Goal: Task Accomplishment & Management: Use online tool/utility

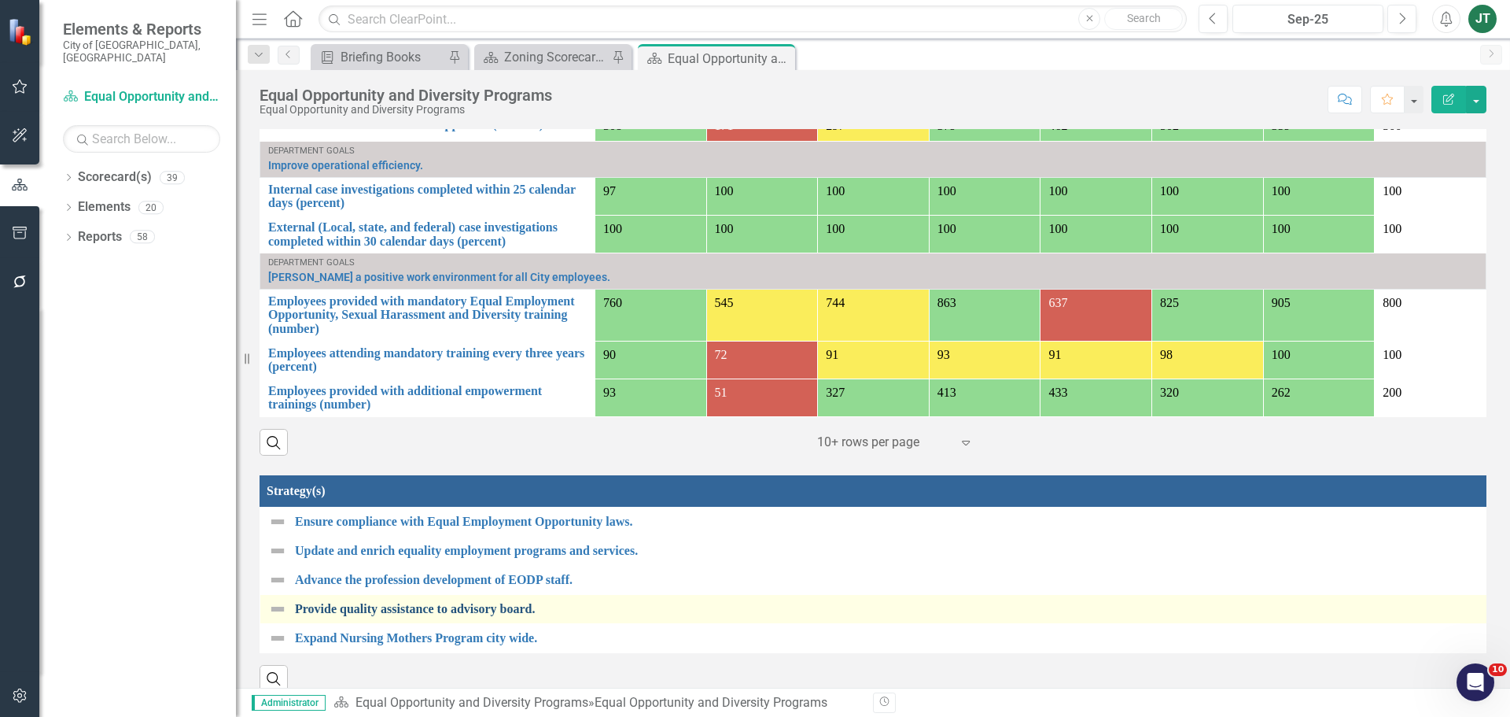
scroll to position [1233, 0]
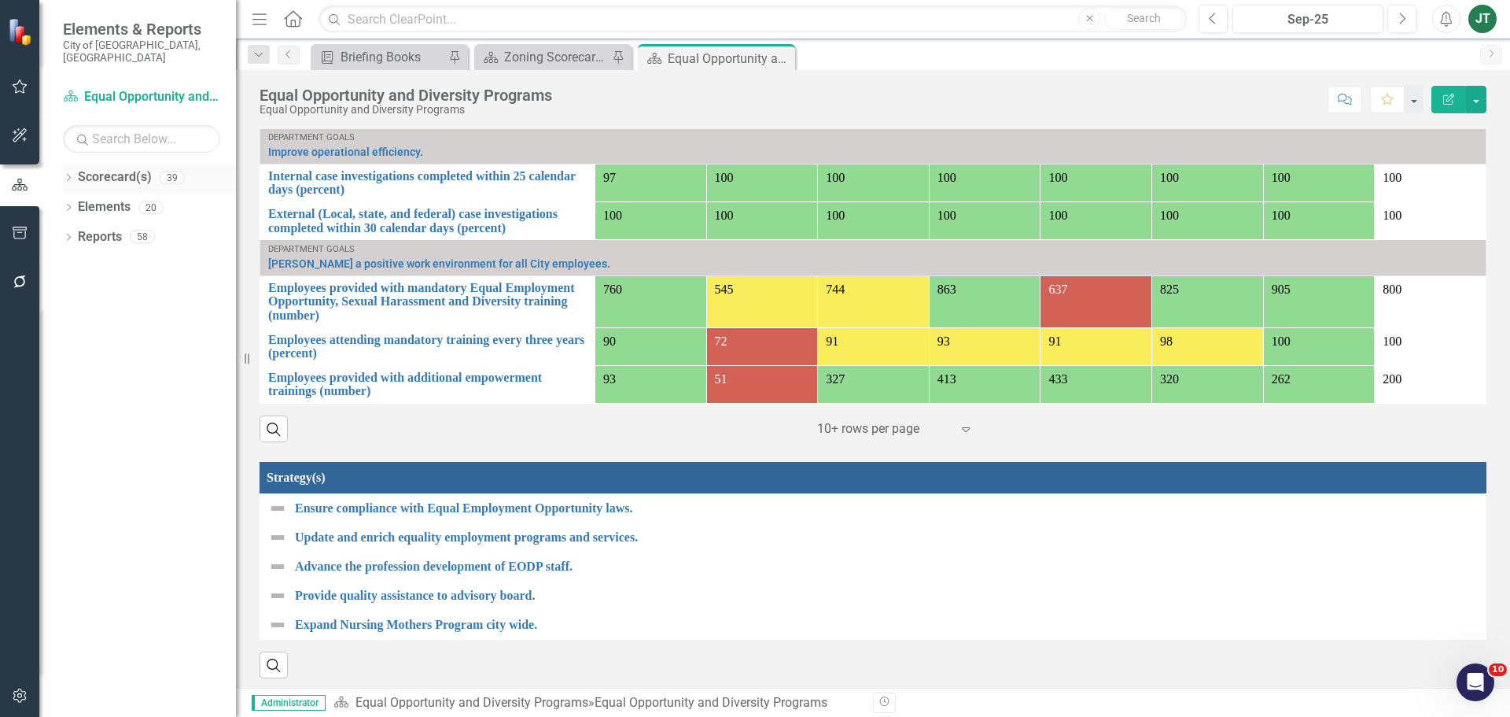
click at [70, 175] on icon "Dropdown" at bounding box center [68, 179] width 11 height 9
click at [73, 231] on icon "Dropdown" at bounding box center [77, 235] width 12 height 9
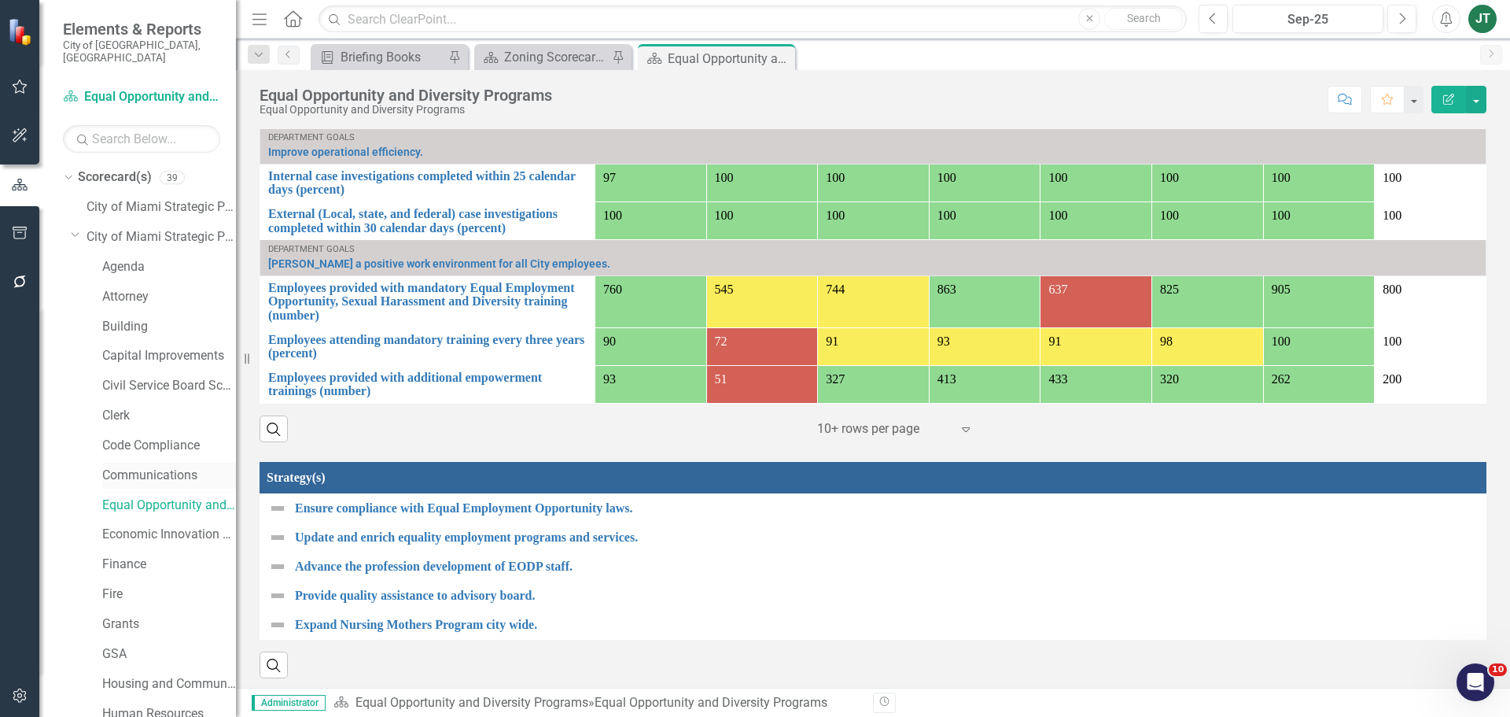
click at [138, 466] on link "Communications" at bounding box center [169, 475] width 134 height 18
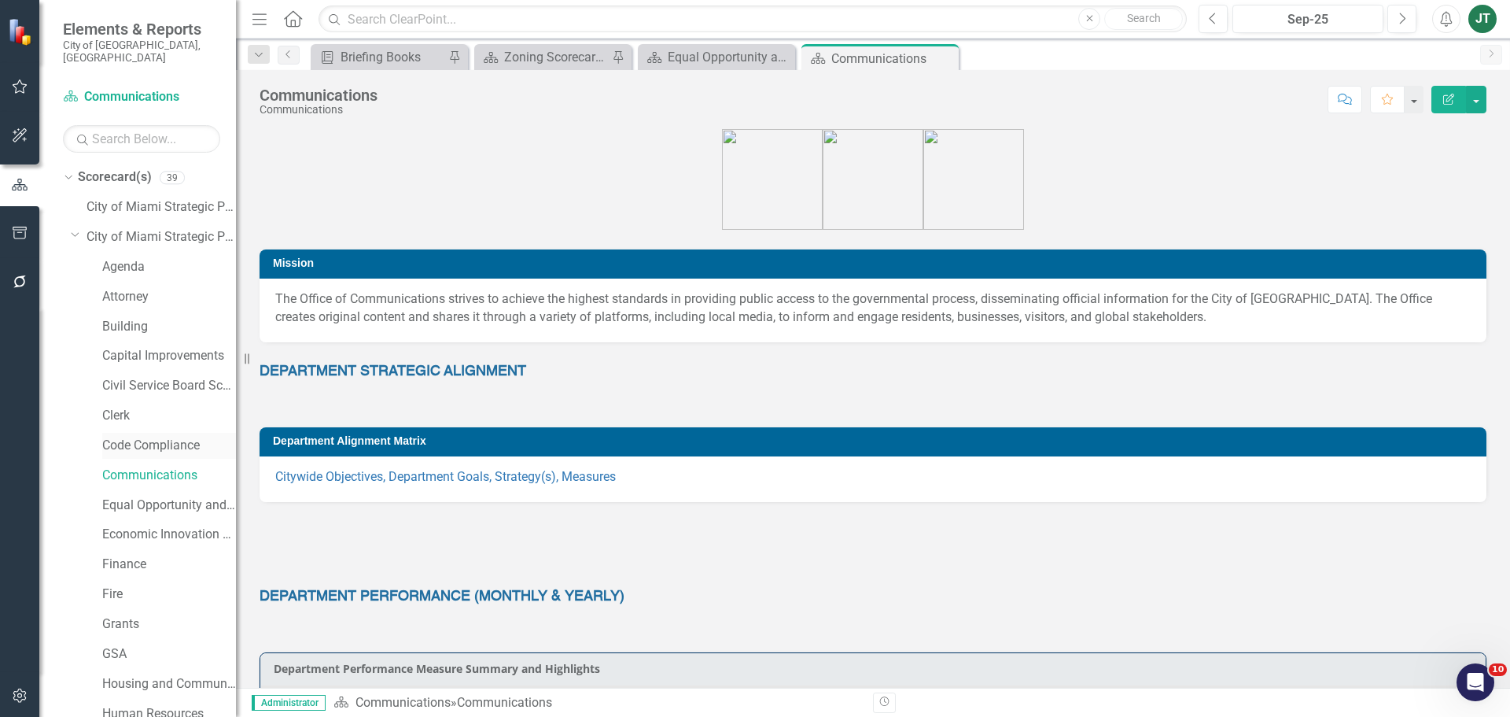
click at [148, 437] on link "Code Compliance" at bounding box center [169, 446] width 134 height 18
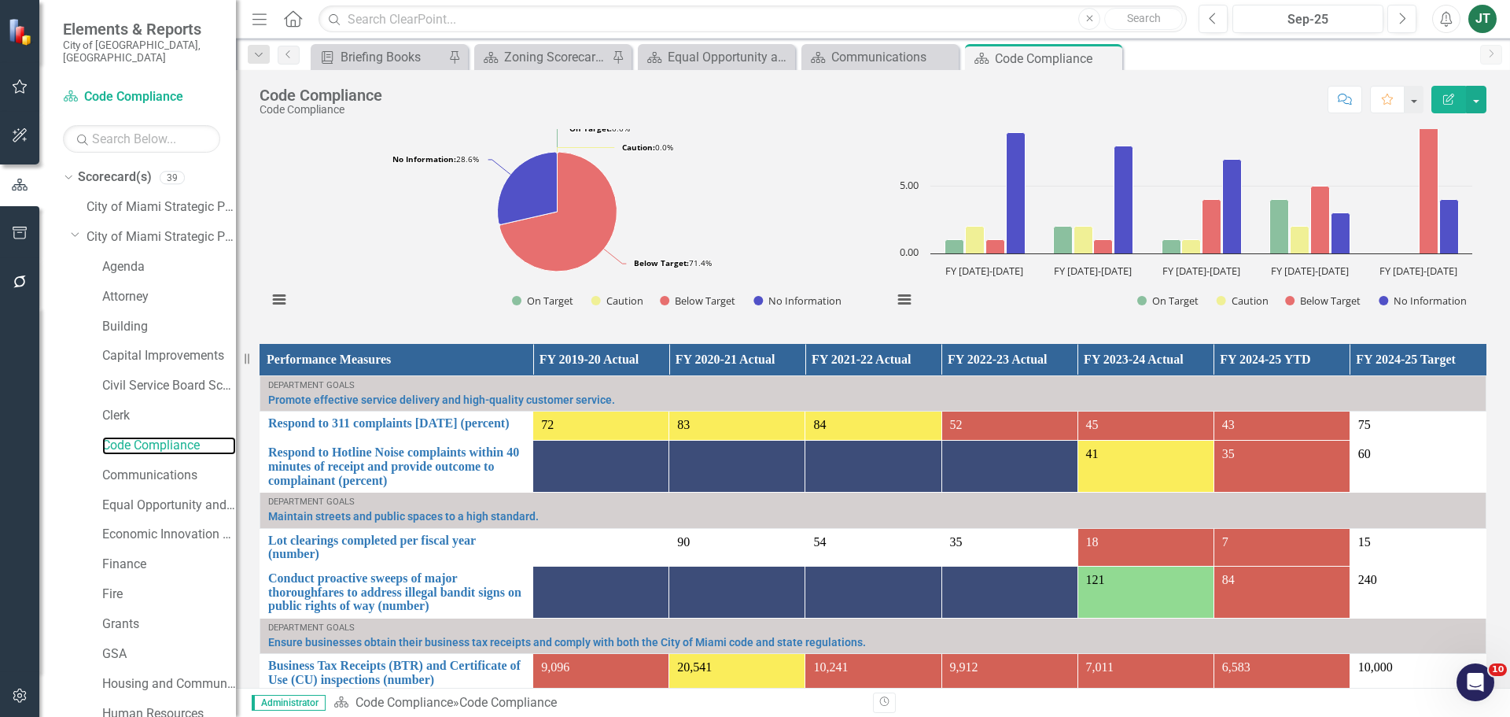
scroll to position [1023, 0]
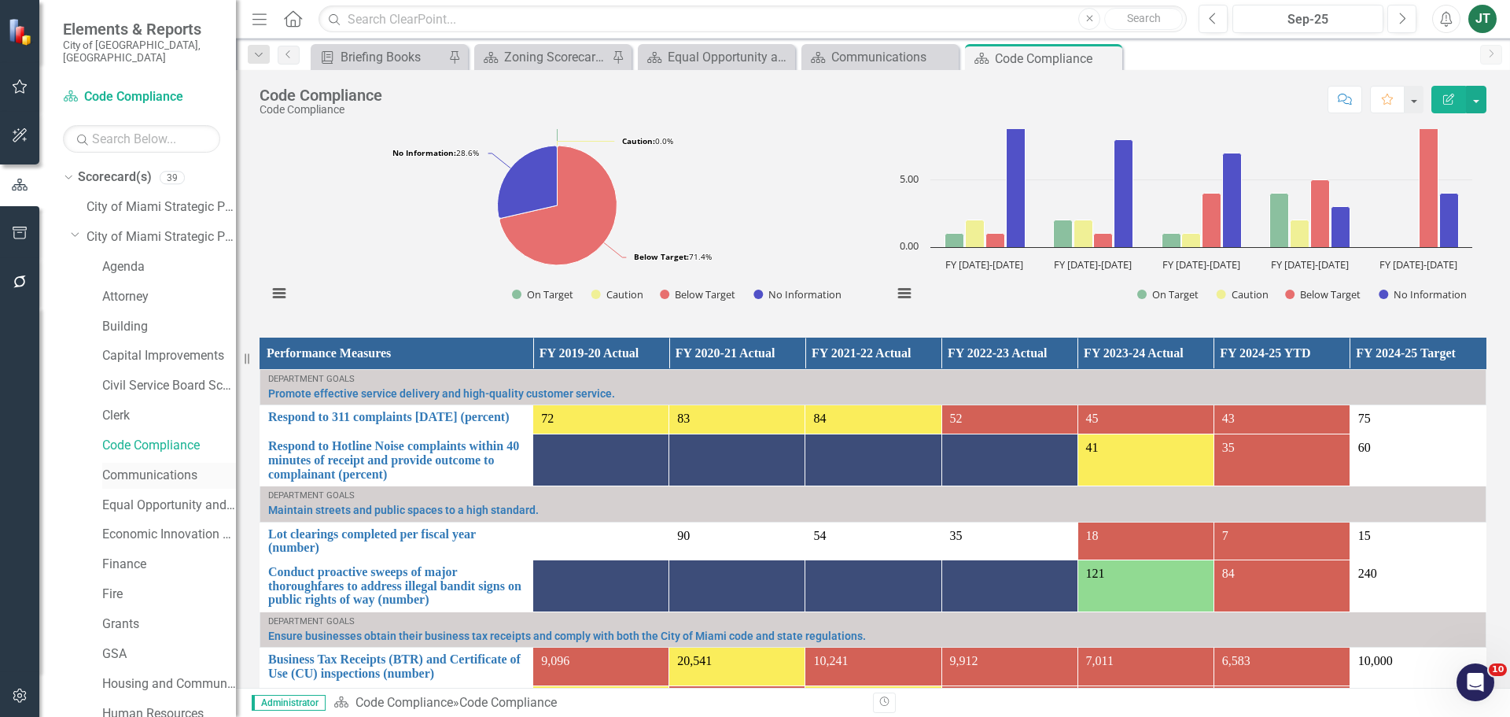
click at [142, 466] on link "Communications" at bounding box center [169, 475] width 134 height 18
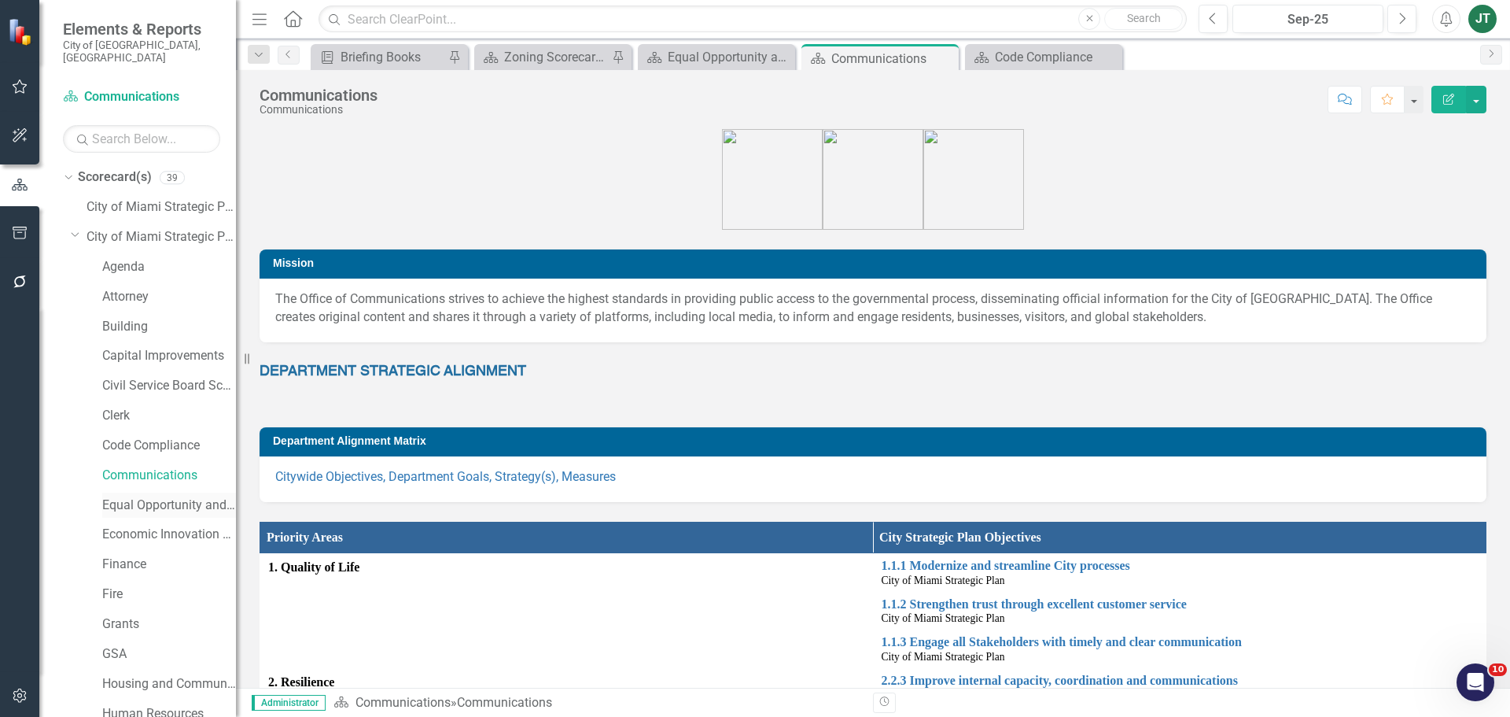
click at [181, 496] on link "Equal Opportunity and Diversity Programs" at bounding box center [169, 505] width 134 height 18
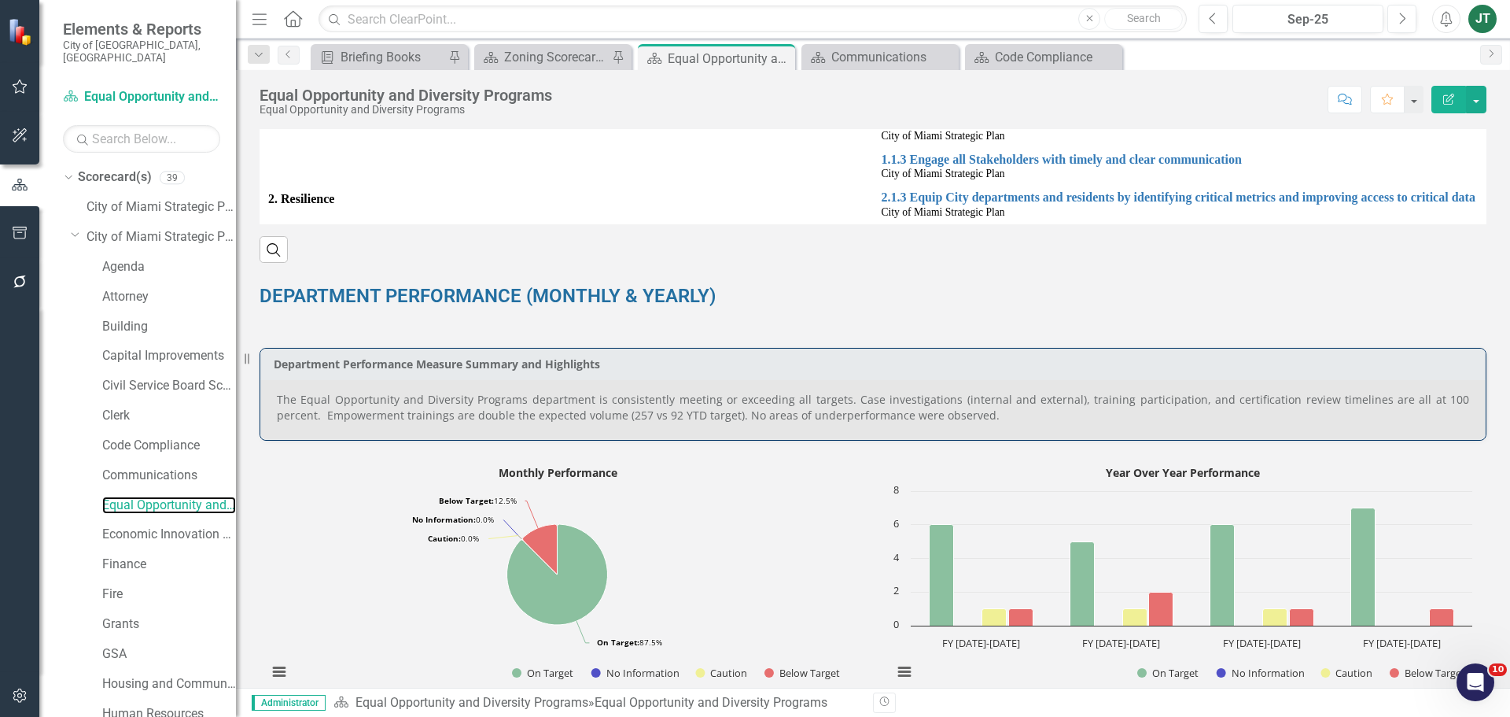
scroll to position [472, 0]
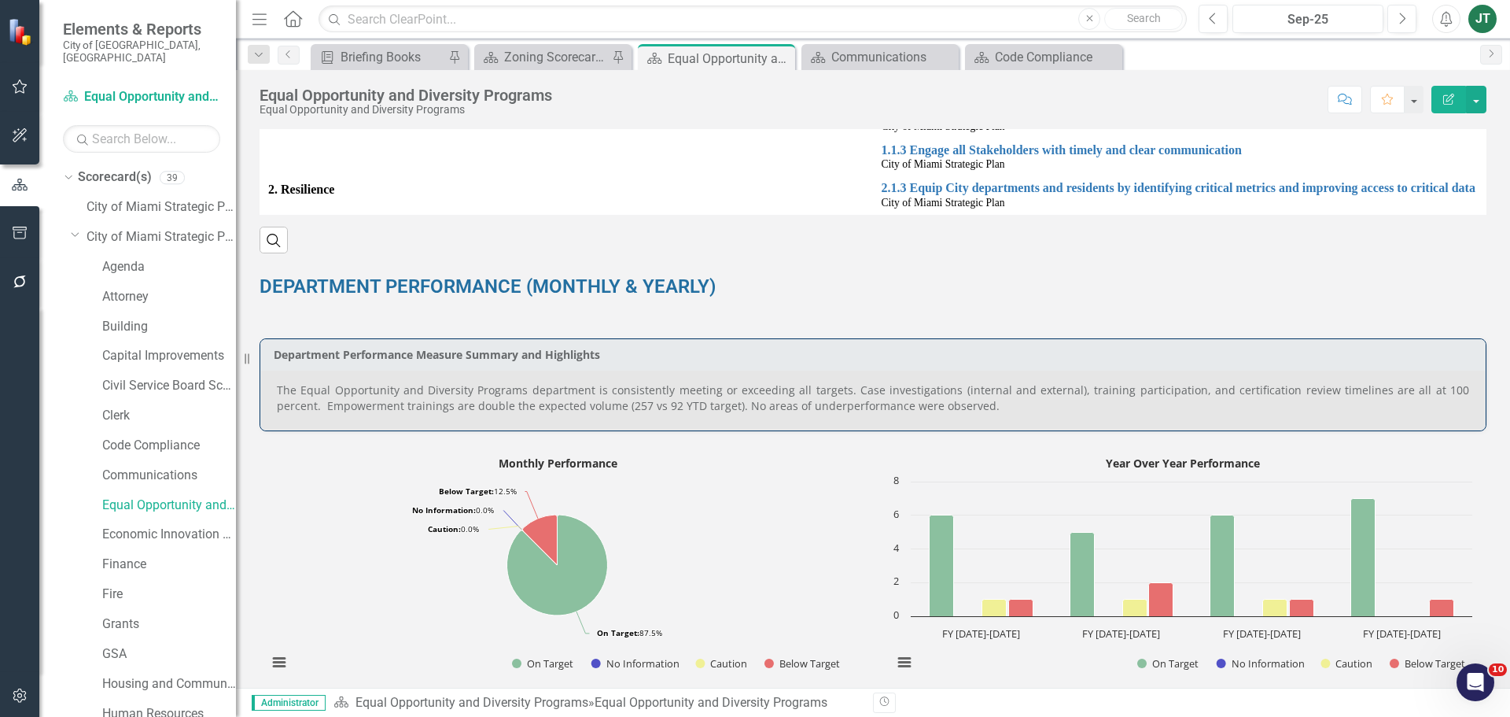
click at [925, 411] on p "The Equal Opportunity and Diversity Programs department is consistently meeting…" at bounding box center [873, 397] width 1192 height 31
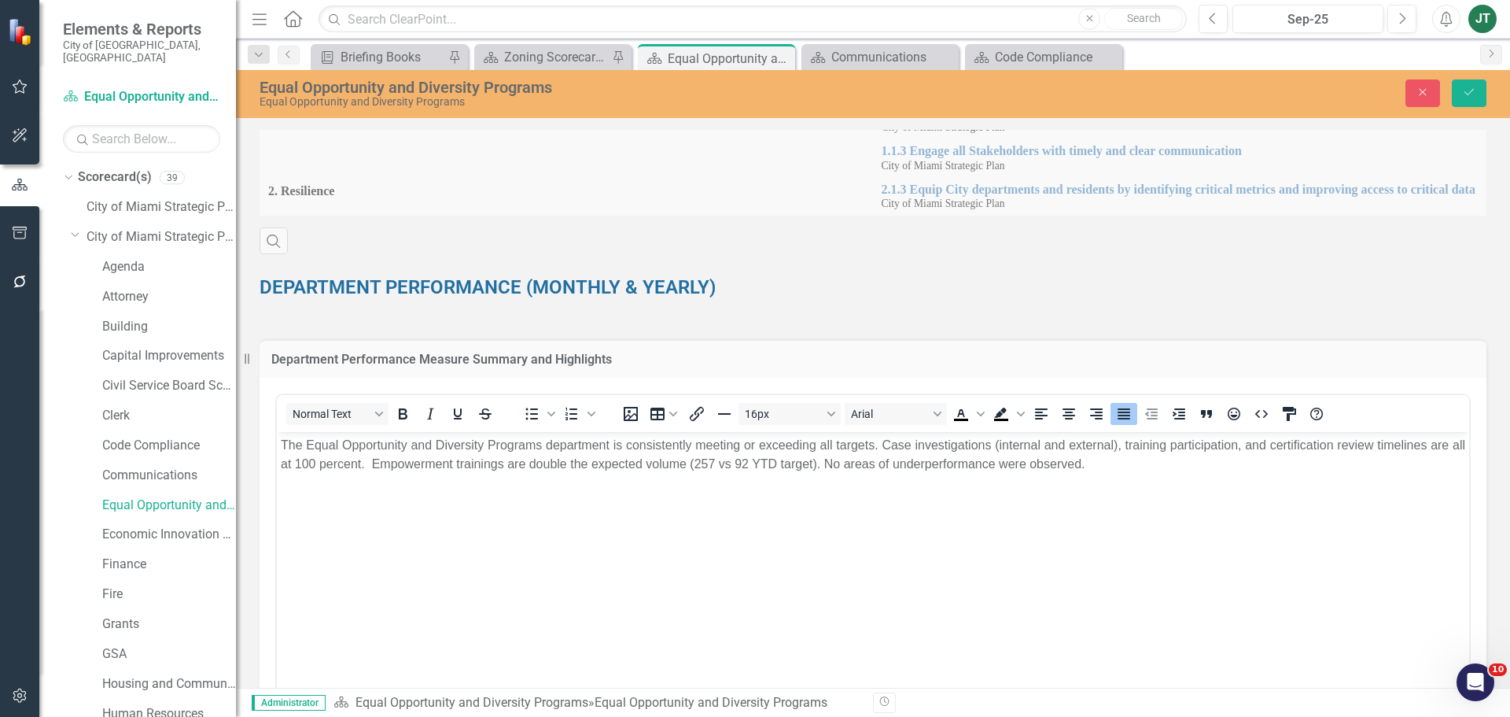
scroll to position [0, 0]
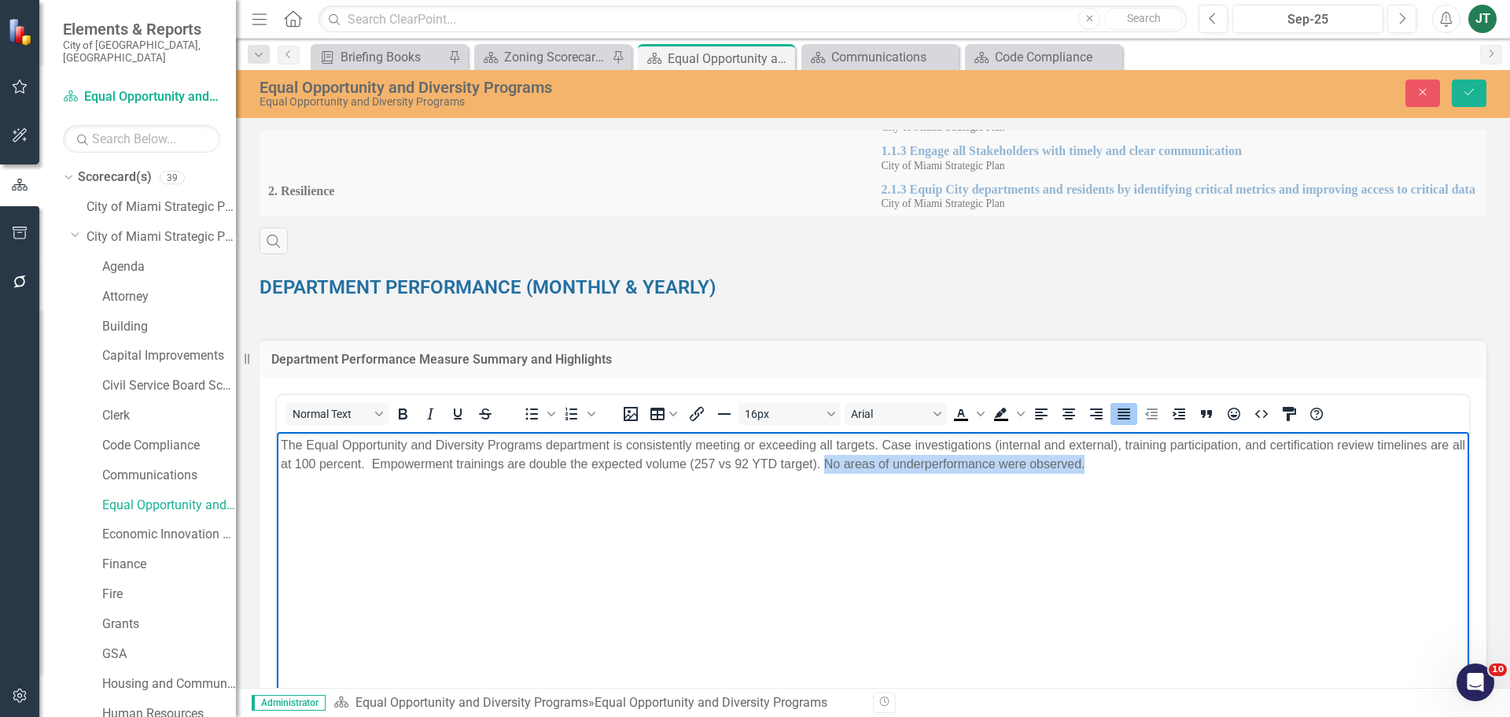
drag, startPoint x: 1146, startPoint y: 466, endPoint x: 840, endPoint y: 474, distance: 306.1
click at [840, 474] on body "The Equal Opportunity and Diversity Programs department is consistently meeting…" at bounding box center [873, 550] width 1192 height 236
paste body "Rich Text Area. Press ALT-0 for help."
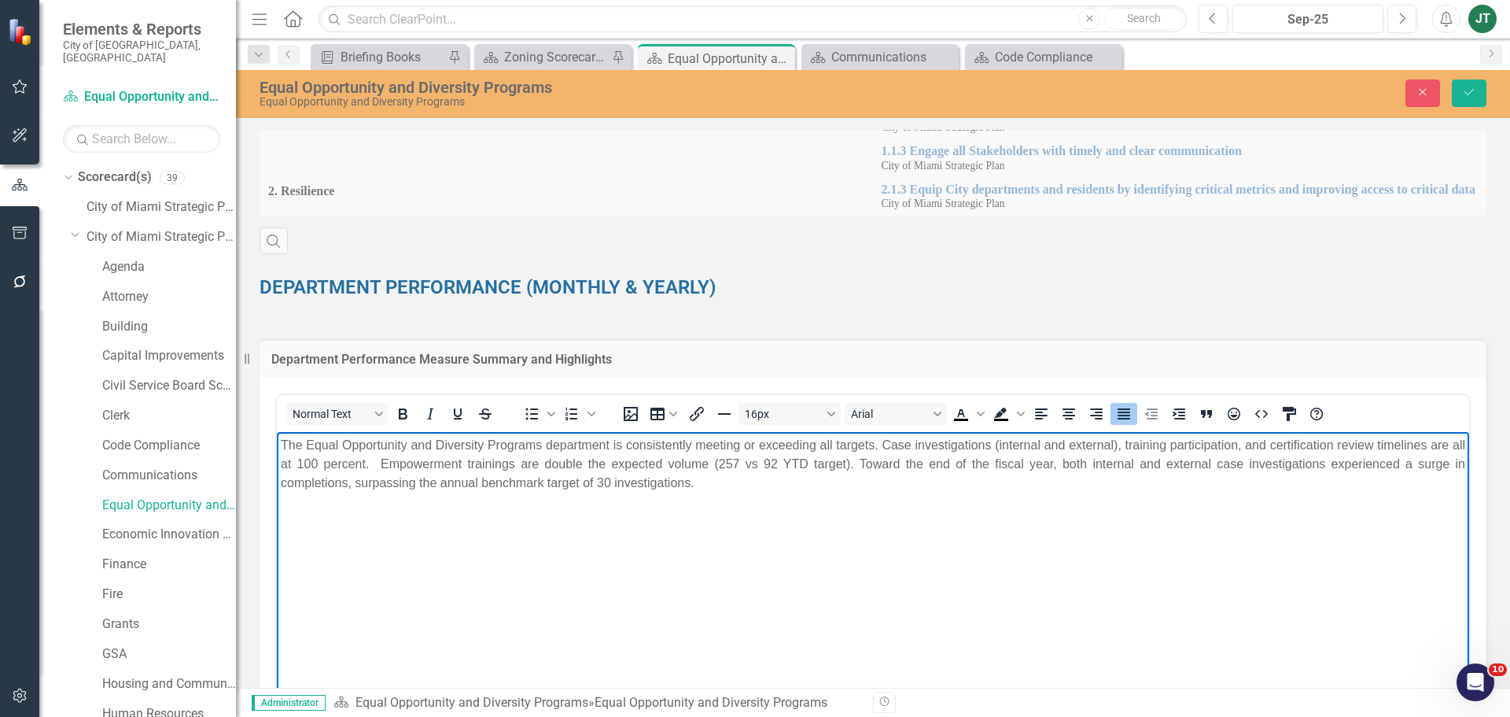
click at [1162, 505] on body "The Equal Opportunity and Diversity Programs department is consistently meeting…" at bounding box center [873, 550] width 1192 height 236
drag, startPoint x: 354, startPoint y: 483, endPoint x: 434, endPoint y: 487, distance: 80.3
click at [434, 487] on p "The Equal Opportunity and Diversity Programs department is consistently meeting…" at bounding box center [873, 464] width 1185 height 57
click at [818, 481] on p "The Equal Opportunity and Diversity Programs department is consistently meeting…" at bounding box center [873, 464] width 1185 height 57
drag, startPoint x: 1131, startPoint y: 442, endPoint x: 885, endPoint y: 442, distance: 246.2
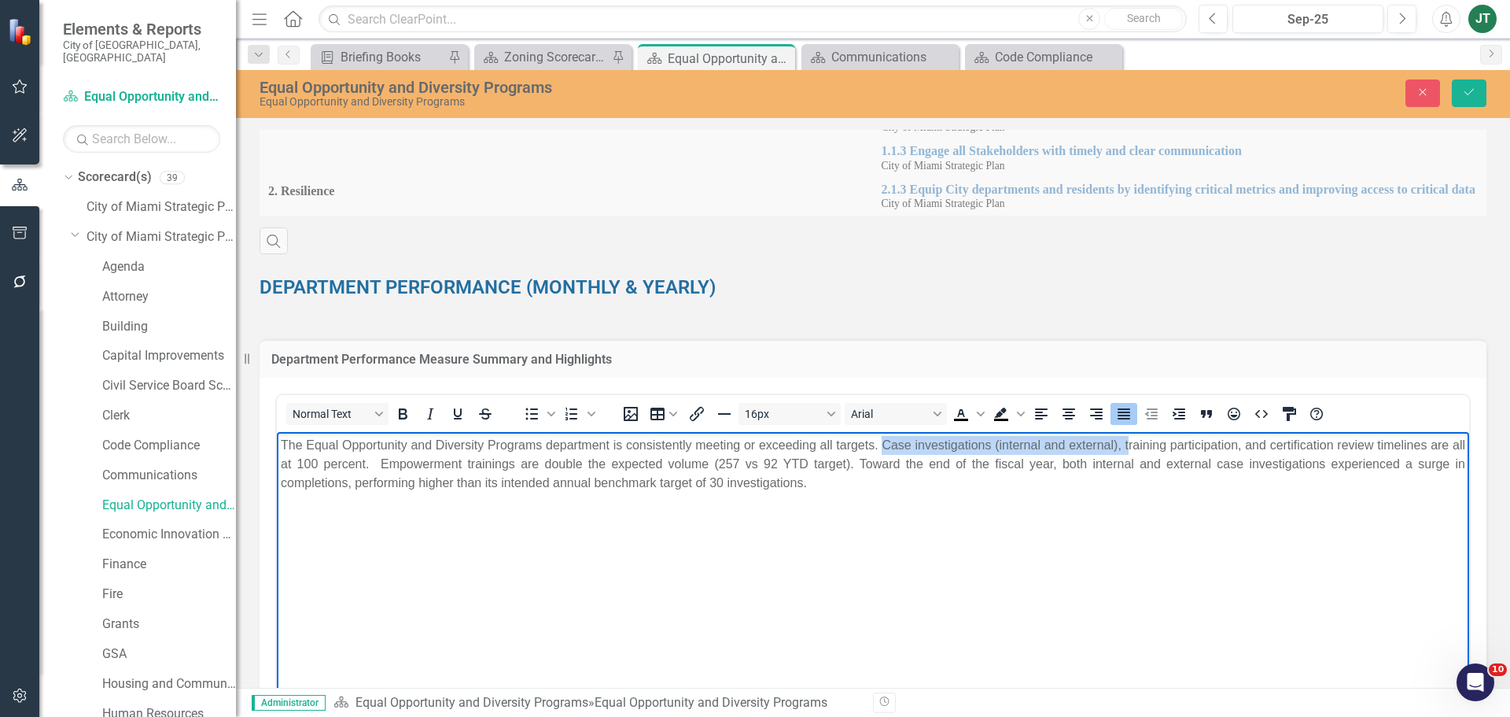
click at [885, 442] on p "The Equal Opportunity and Diversity Programs department is consistently meeting…" at bounding box center [873, 464] width 1185 height 57
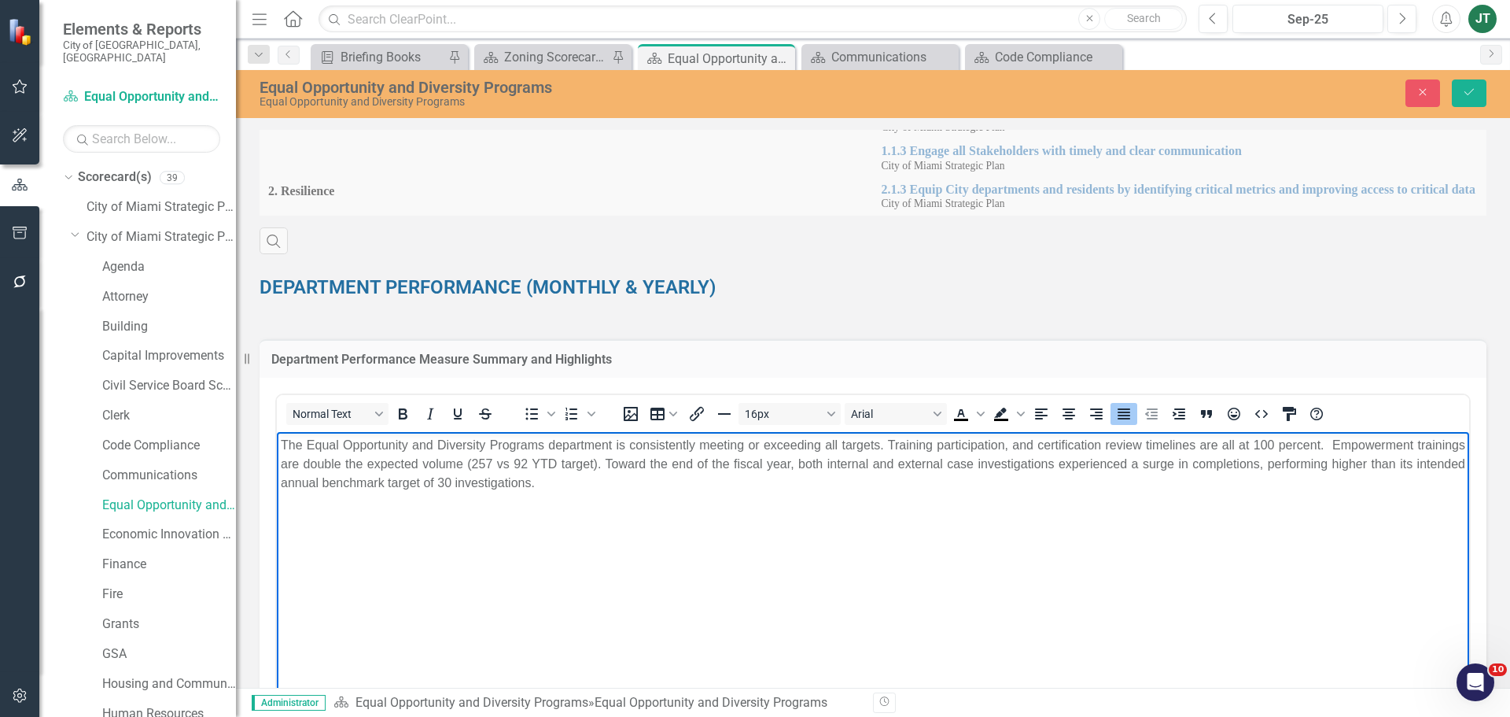
click at [1004, 444] on p "The Equal Opportunity and Diversity Programs department is consistently meeting…" at bounding box center [873, 464] width 1185 height 57
click at [1318, 441] on p "The Equal Opportunity and Diversity Programs department is consistently meeting…" at bounding box center [873, 464] width 1185 height 57
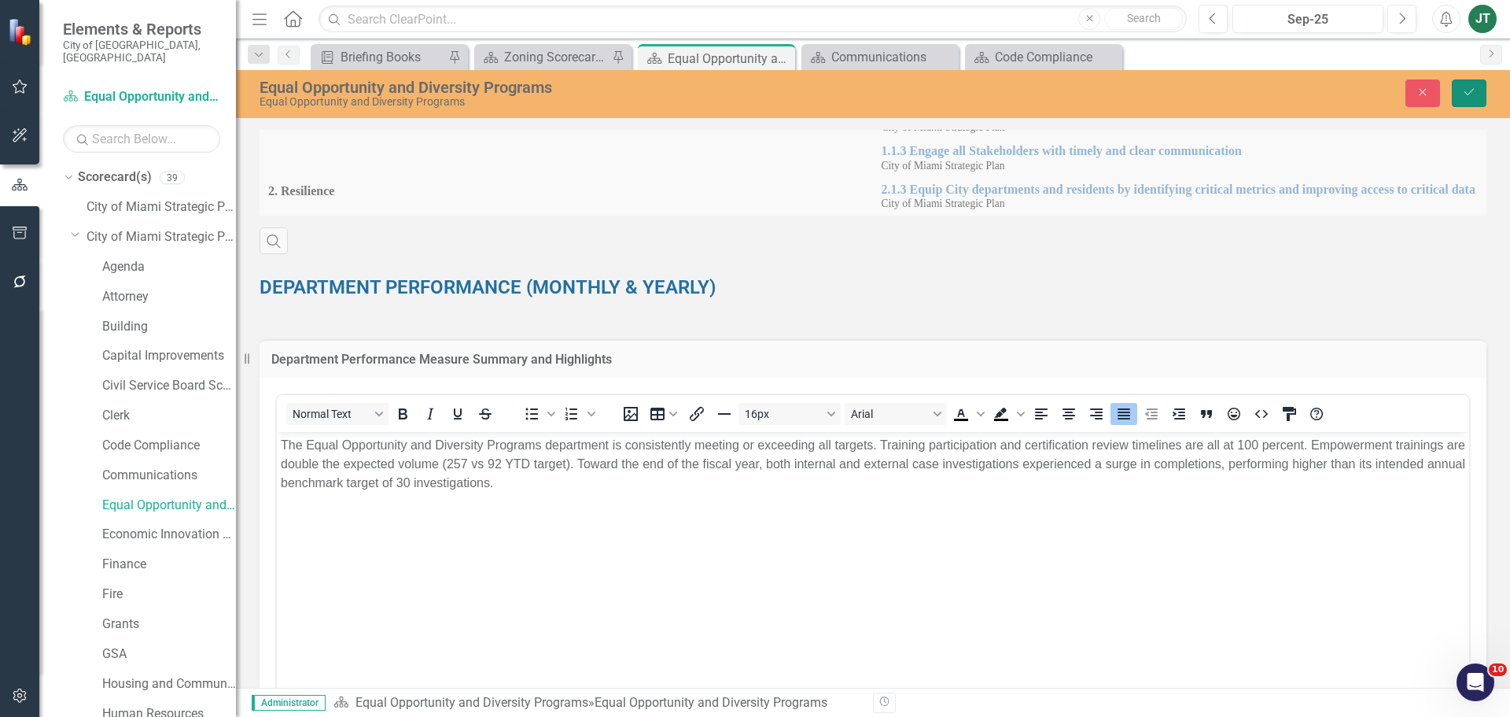
drag, startPoint x: 1468, startPoint y: 90, endPoint x: 1461, endPoint y: 109, distance: 19.2
click at [1468, 91] on icon "Save" at bounding box center [1469, 92] width 14 height 11
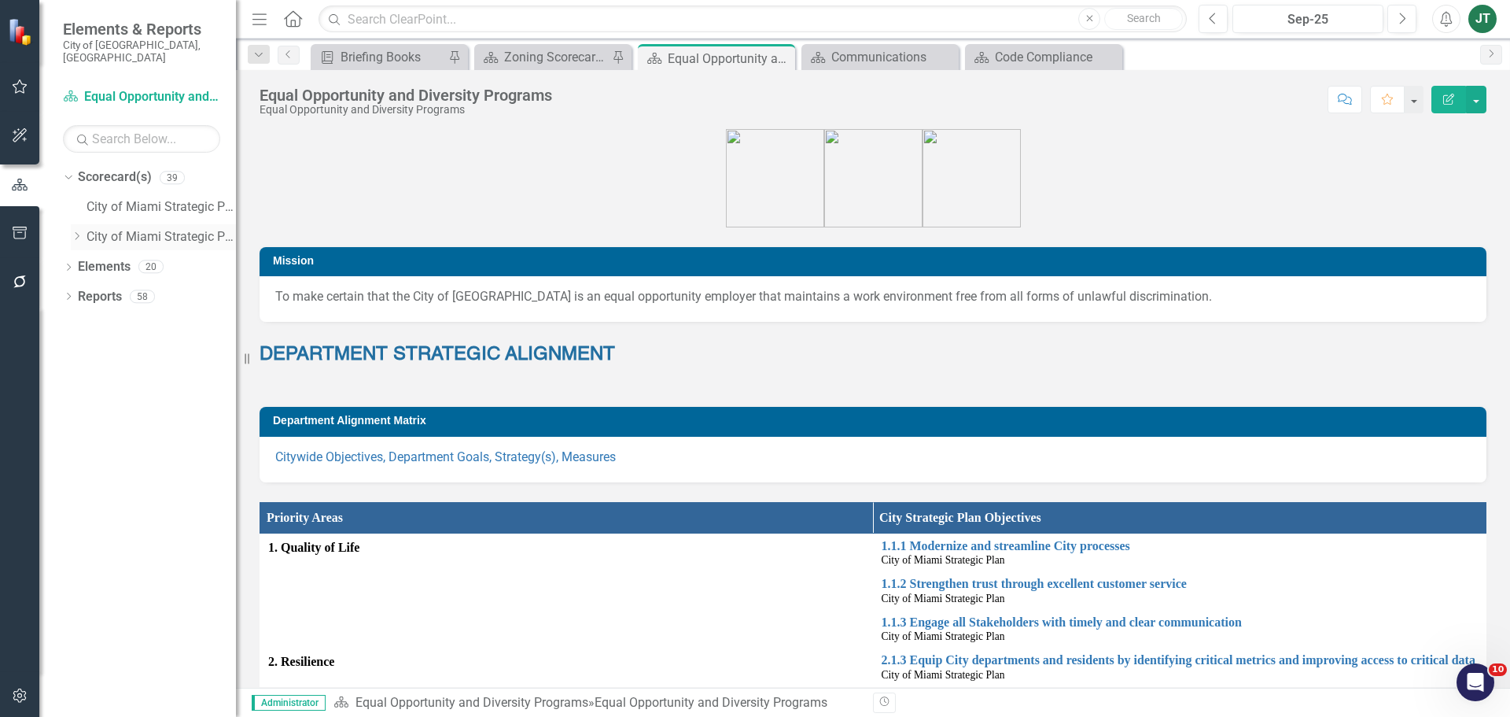
drag, startPoint x: 76, startPoint y: 227, endPoint x: 79, endPoint y: 237, distance: 10.7
click at [76, 232] on icon at bounding box center [78, 236] width 4 height 8
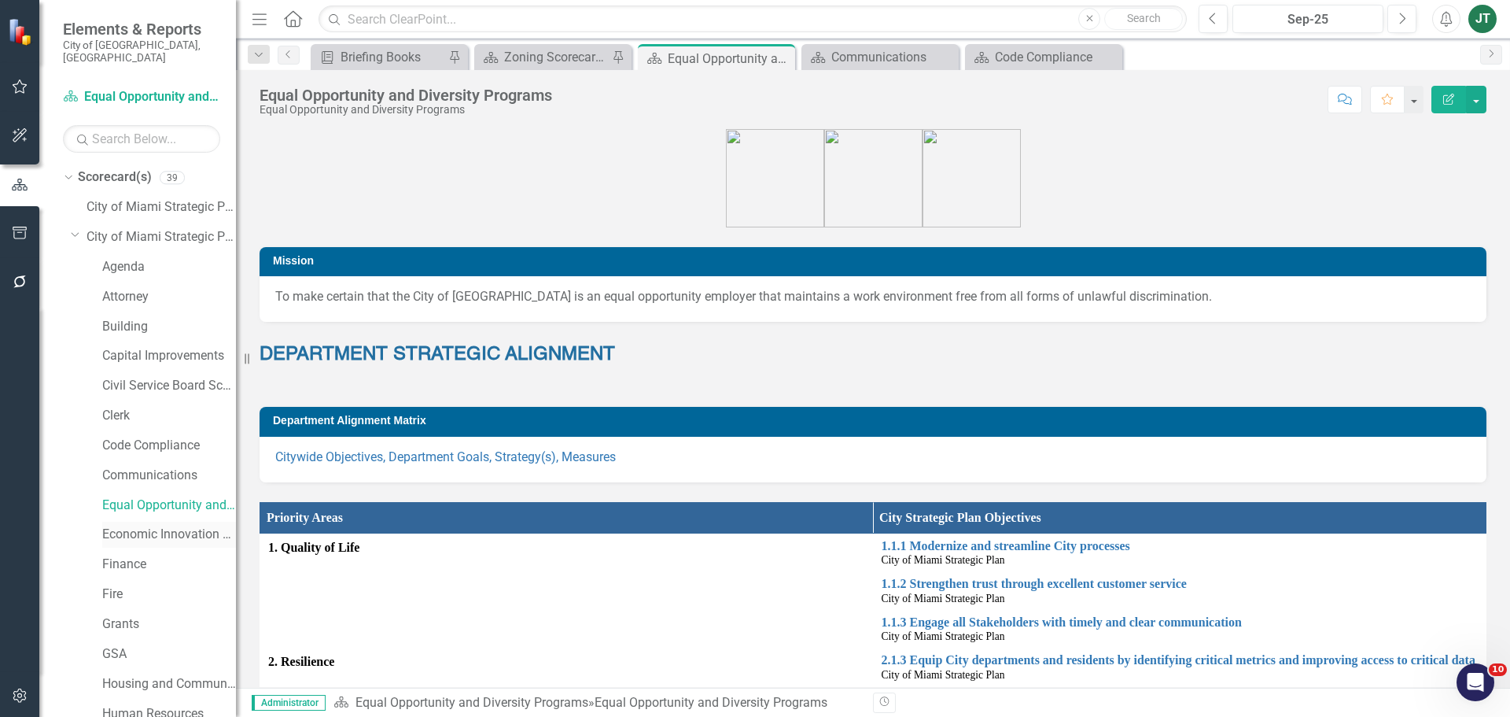
click at [125, 525] on link "Economic Innovation and Development" at bounding box center [169, 534] width 134 height 18
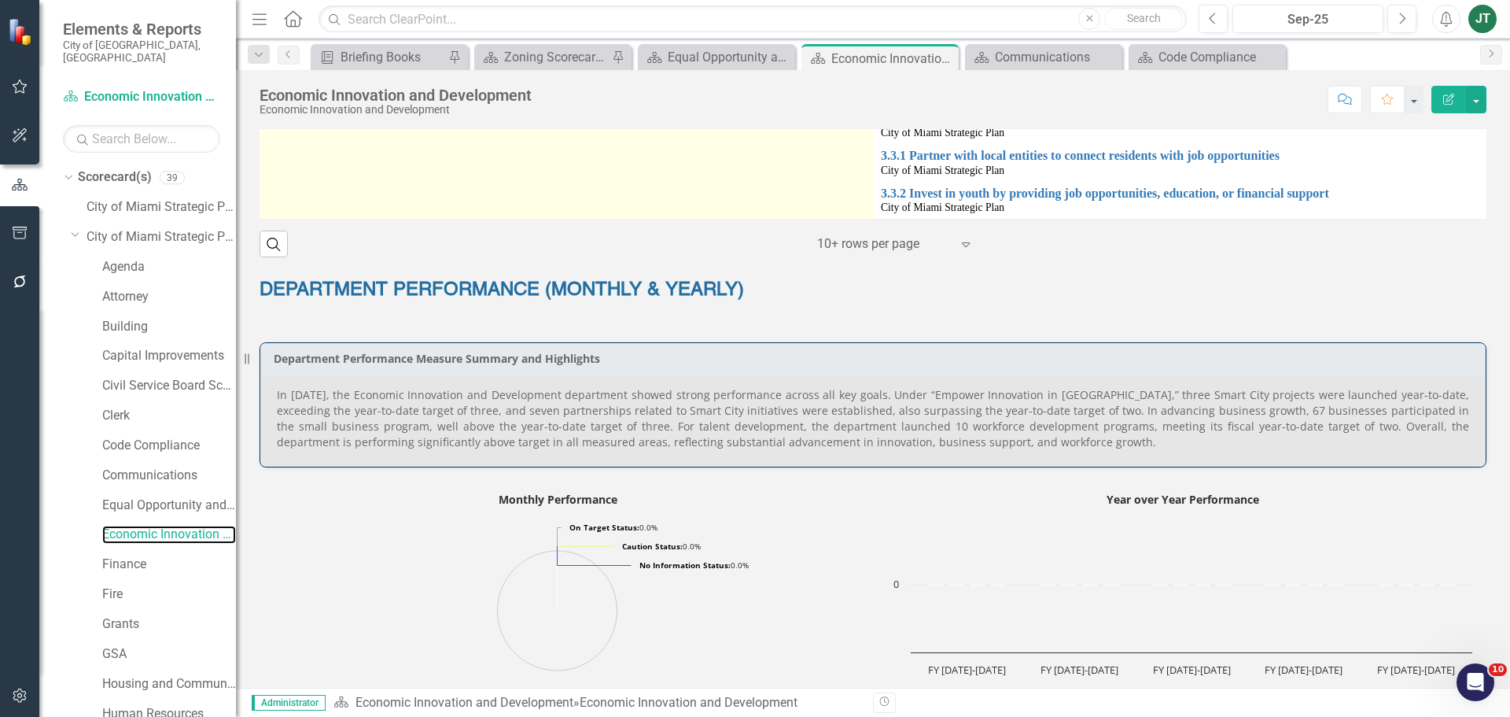
scroll to position [865, 0]
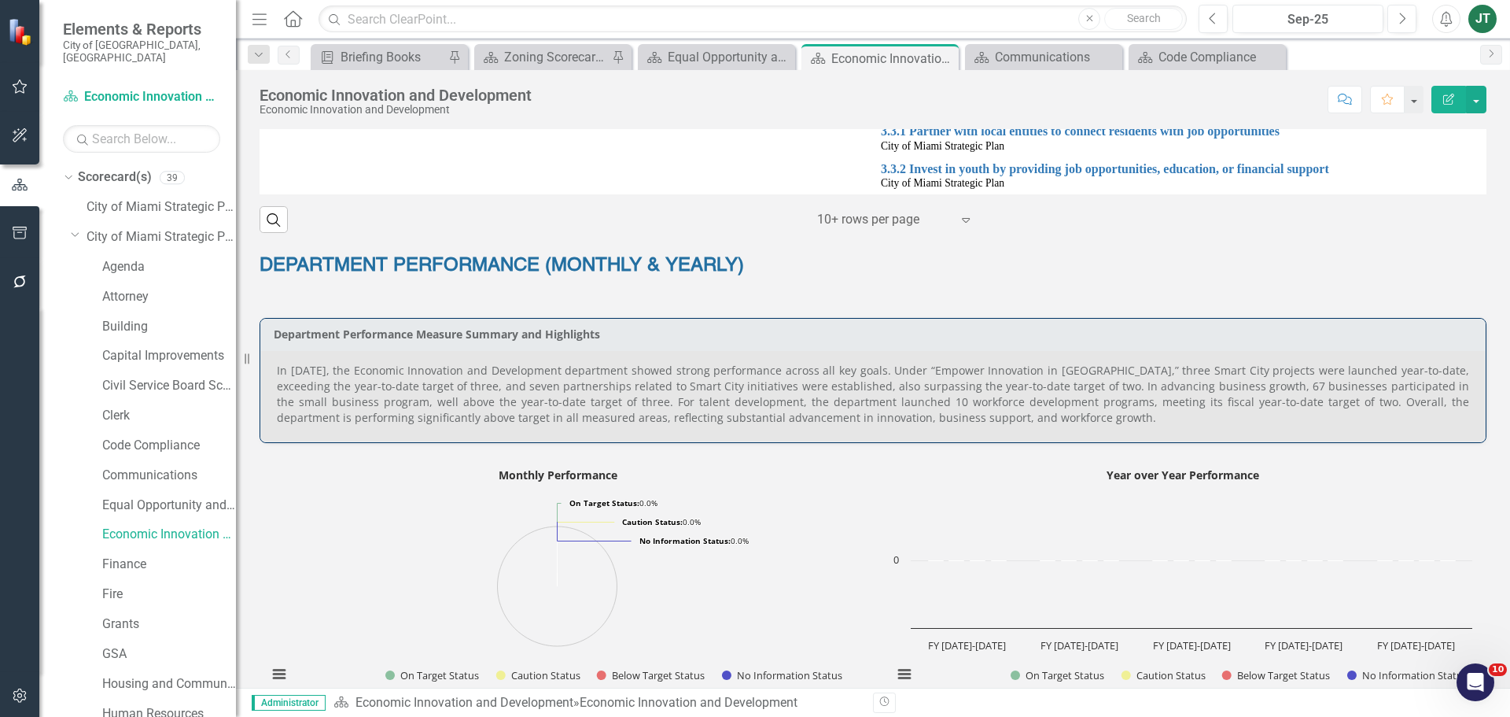
click at [347, 381] on p "In August 2025, the Economic Innovation and Development department showed stron…" at bounding box center [873, 394] width 1192 height 63
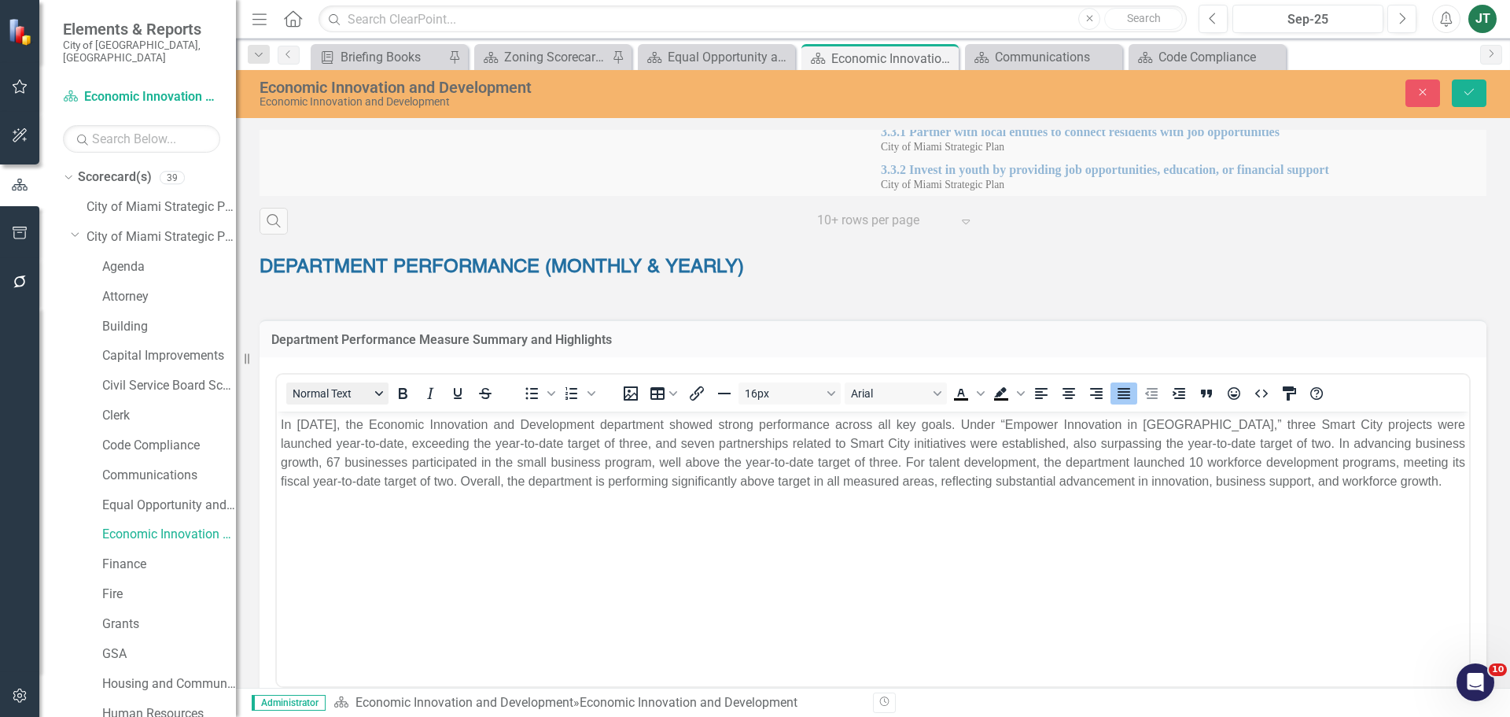
scroll to position [0, 0]
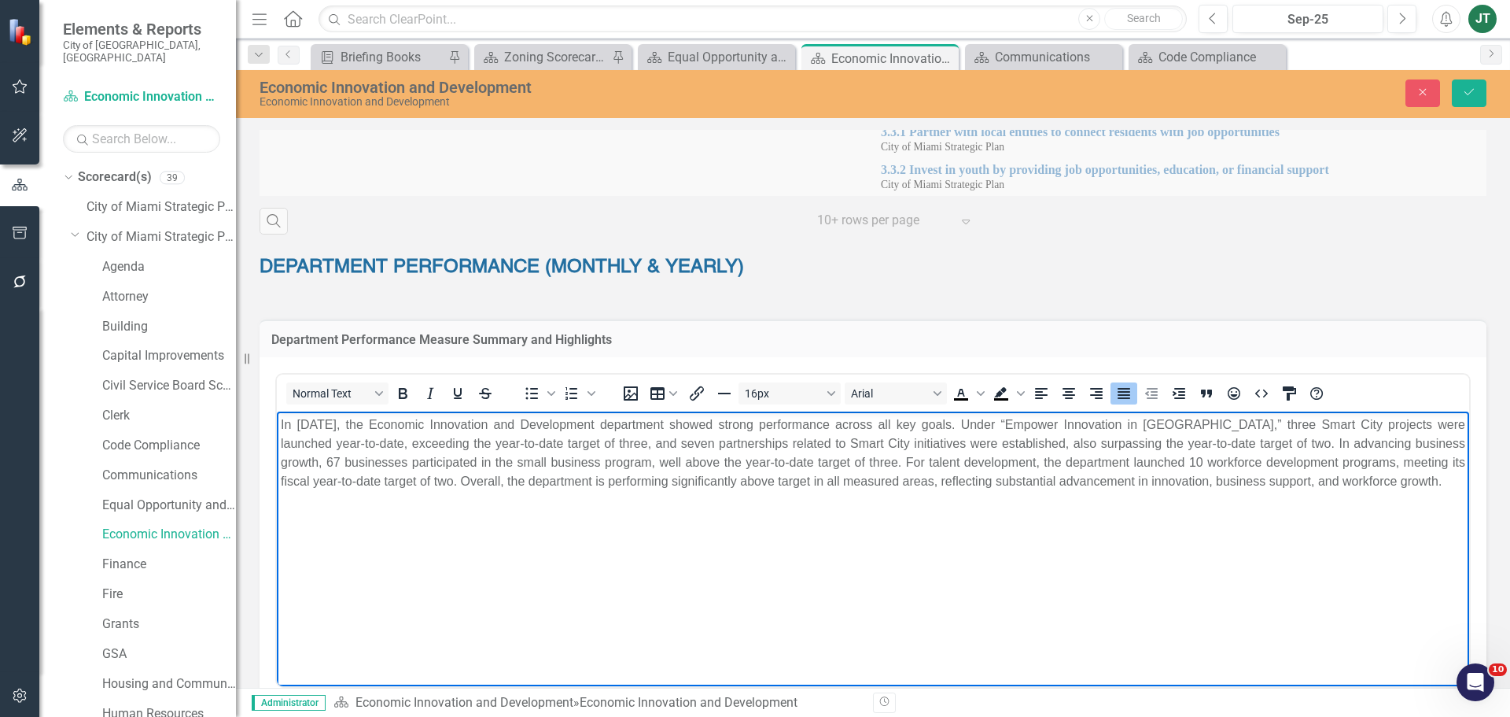
click at [389, 433] on p "In August 2025, the Economic Innovation and Development department showed stron…" at bounding box center [873, 453] width 1185 height 76
drag, startPoint x: 375, startPoint y: 422, endPoint x: 264, endPoint y: 416, distance: 111.0
click at [277, 416] on html "In August 2025, the Economic Innovation and Development department showed stron…" at bounding box center [873, 529] width 1192 height 236
drag, startPoint x: 384, startPoint y: 445, endPoint x: 481, endPoint y: 442, distance: 97.6
click at [481, 442] on p "The Economic Innovation and Development department showed strong performance ac…" at bounding box center [873, 453] width 1185 height 76
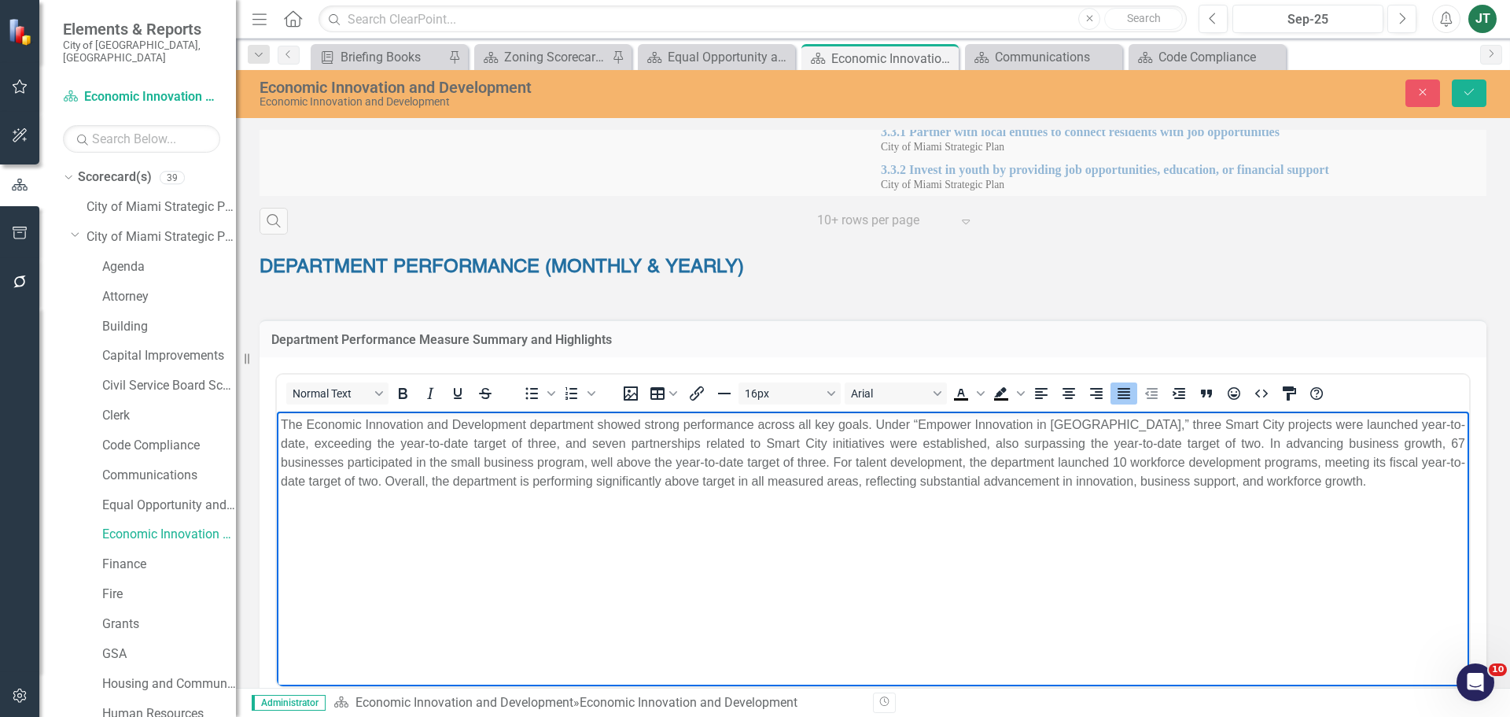
click at [561, 443] on p "The Economic Innovation and Development department showed strong performance ac…" at bounding box center [873, 453] width 1185 height 76
click at [498, 444] on p "The Economic Innovation and Development department showed strong performance ac…" at bounding box center [873, 453] width 1185 height 76
drag, startPoint x: 1049, startPoint y: 443, endPoint x: 981, endPoint y: 438, distance: 67.8
click at [981, 438] on p "The Economic Innovation and Development department showed strong performance ac…" at bounding box center [873, 453] width 1185 height 76
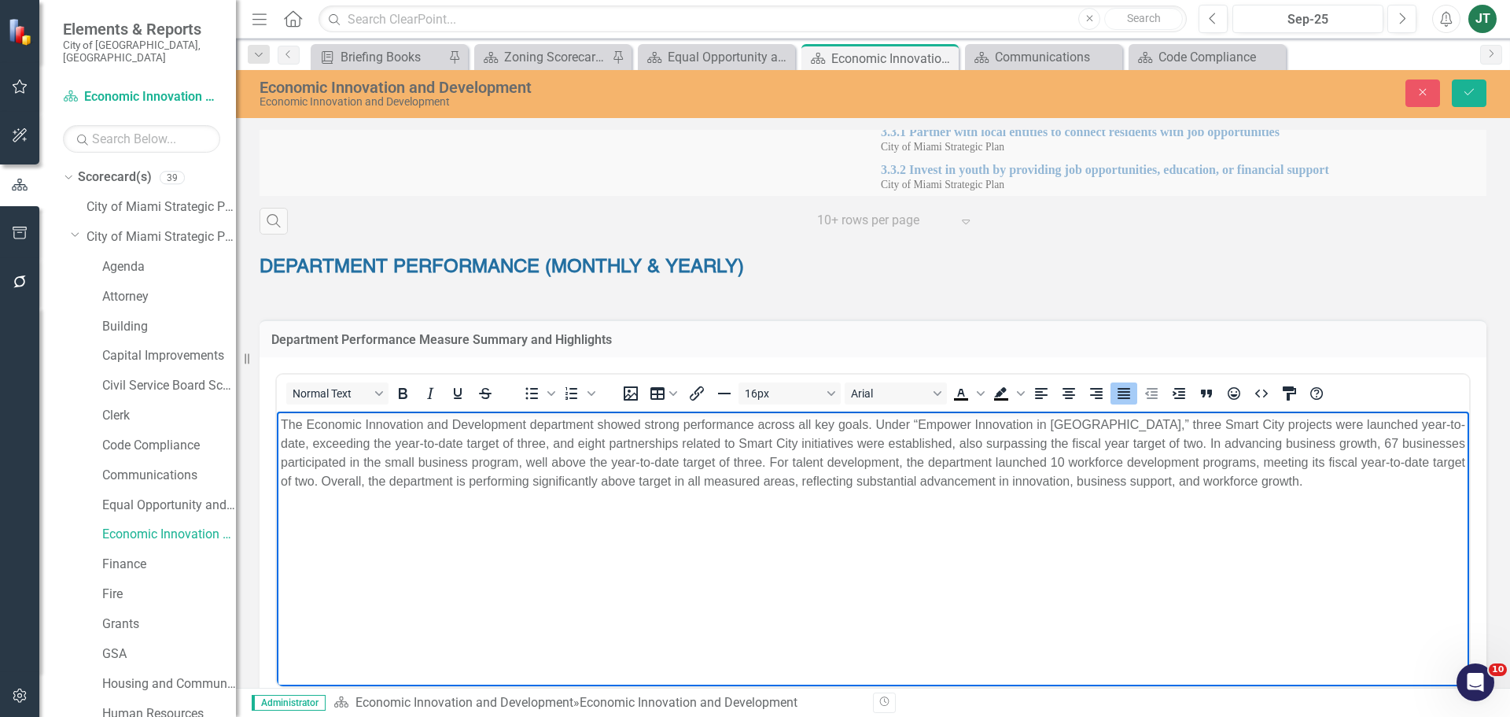
click at [1098, 445] on p "The Economic Innovation and Development department showed strong performance ac…" at bounding box center [873, 453] width 1185 height 76
click at [1297, 443] on p "The Economic Innovation and Development department showed strong performance ac…" at bounding box center [873, 453] width 1185 height 76
drag, startPoint x: 602, startPoint y: 459, endPoint x: 536, endPoint y: 456, distance: 66.1
click at [536, 456] on p "The Economic Innovation and Development department showed strong performance ac…" at bounding box center [873, 453] width 1185 height 76
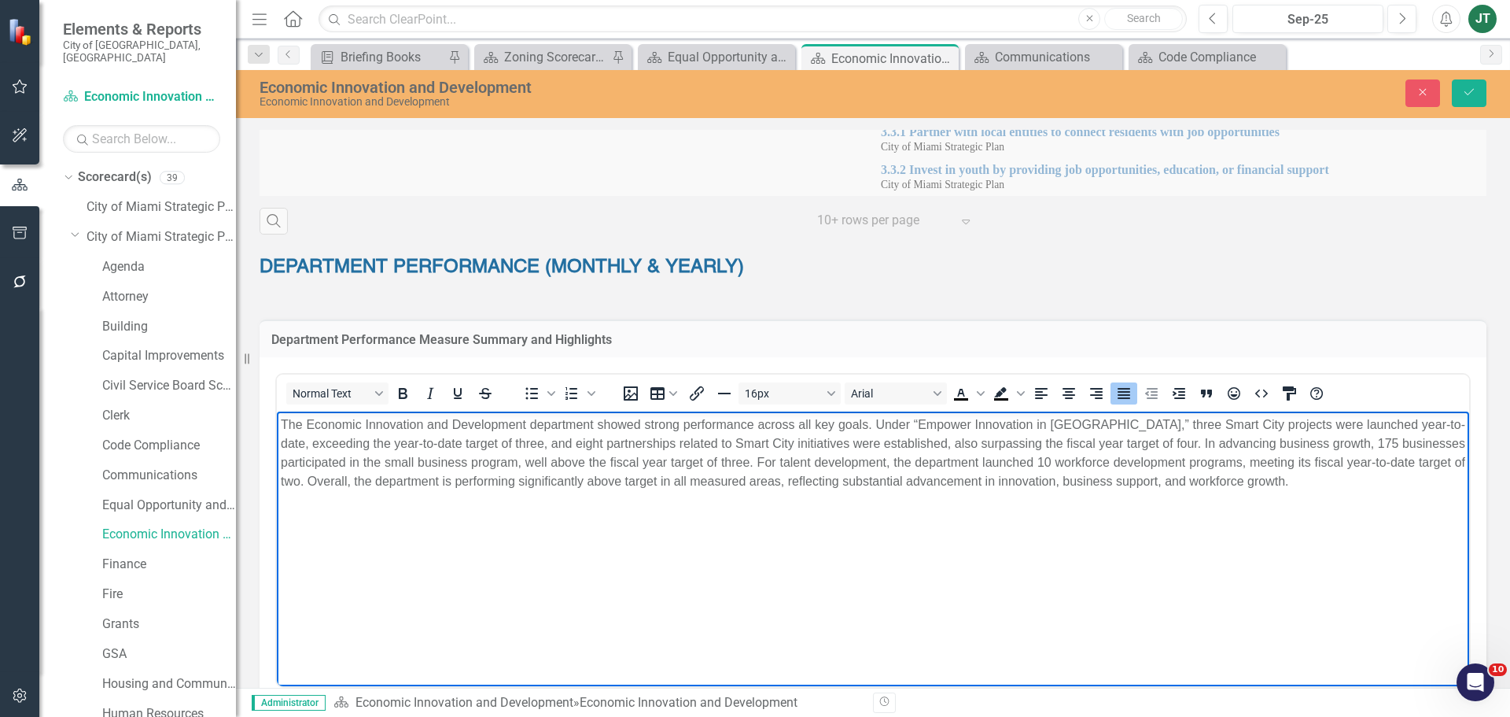
click at [650, 463] on p "The Economic Innovation and Development department showed strong performance ac…" at bounding box center [873, 453] width 1185 height 76
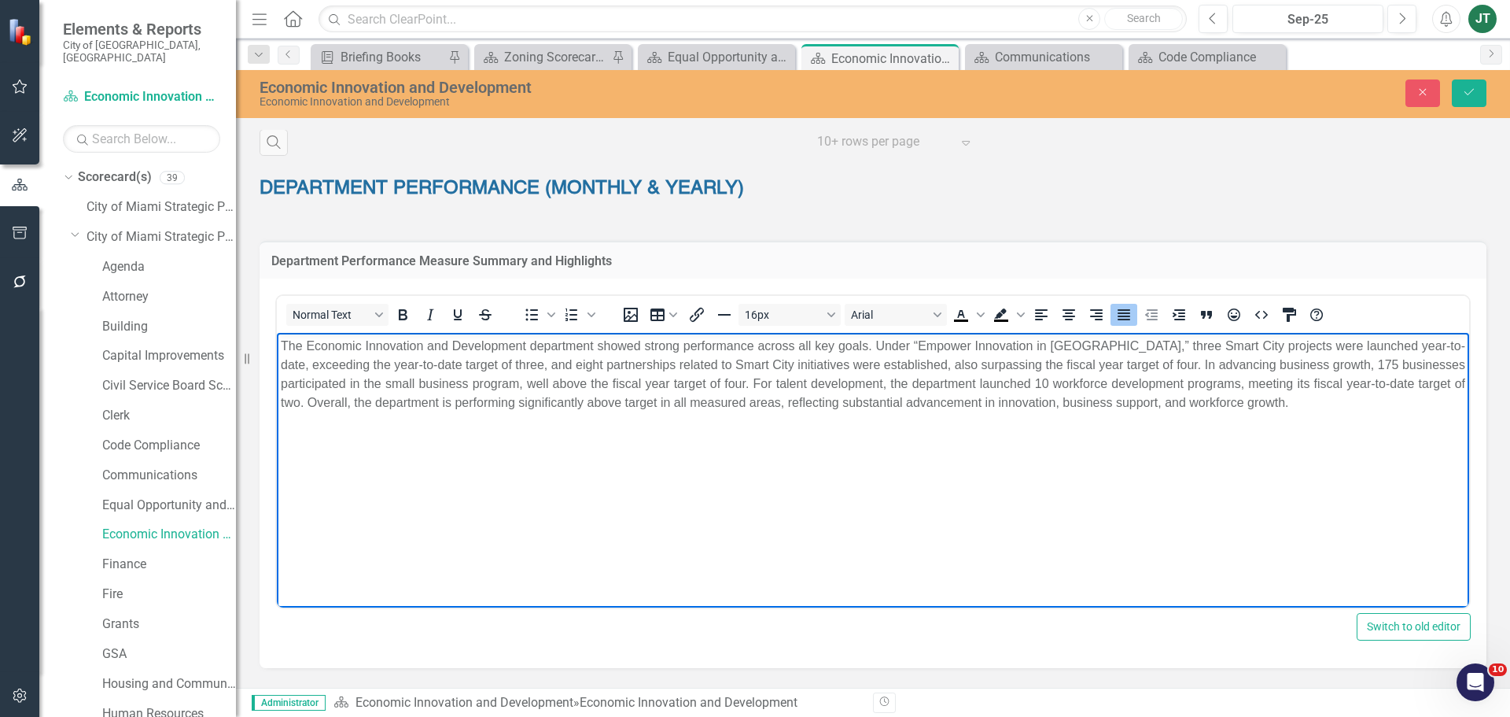
click at [936, 388] on p "The Economic Innovation and Development department showed strong performance ac…" at bounding box center [873, 375] width 1185 height 76
drag, startPoint x: 863, startPoint y: 385, endPoint x: 1043, endPoint y: 386, distance: 180.1
click at [1043, 386] on p "The Economic Innovation and Development department showed strong performance ac…" at bounding box center [873, 375] width 1185 height 76
click at [864, 408] on p "The Economic Innovation and Development department showed strong performance ac…" at bounding box center [873, 375] width 1185 height 76
click at [1327, 393] on p "The Economic Innovation and Development department showed strong performance ac…" at bounding box center [873, 375] width 1185 height 76
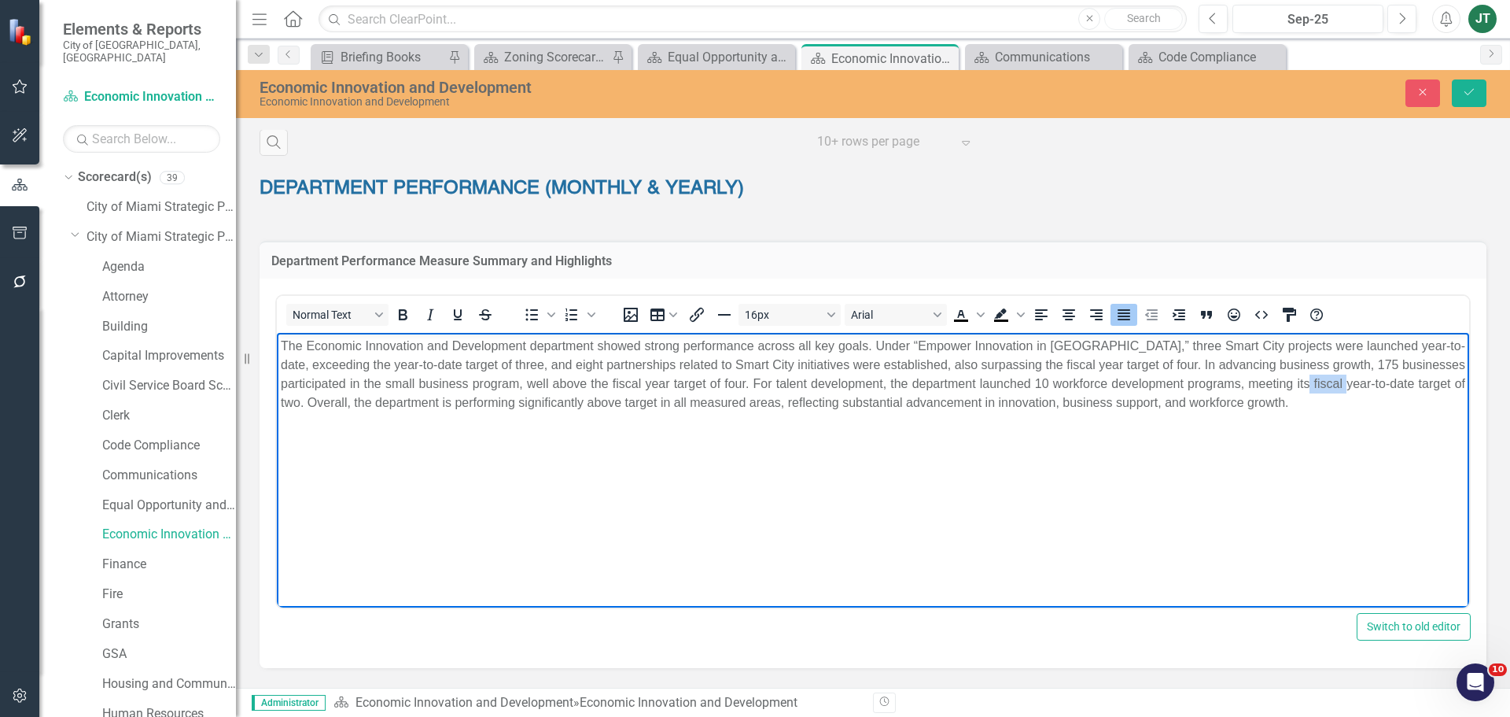
drag, startPoint x: 1330, startPoint y: 385, endPoint x: 1286, endPoint y: 393, distance: 44.7
click at [1286, 393] on p "The Economic Innovation and Development department showed strong performance ac…" at bounding box center [873, 375] width 1185 height 76
click at [1369, 385] on p "The Economic Innovation and Development department showed strong performance ac…" at bounding box center [873, 375] width 1185 height 76
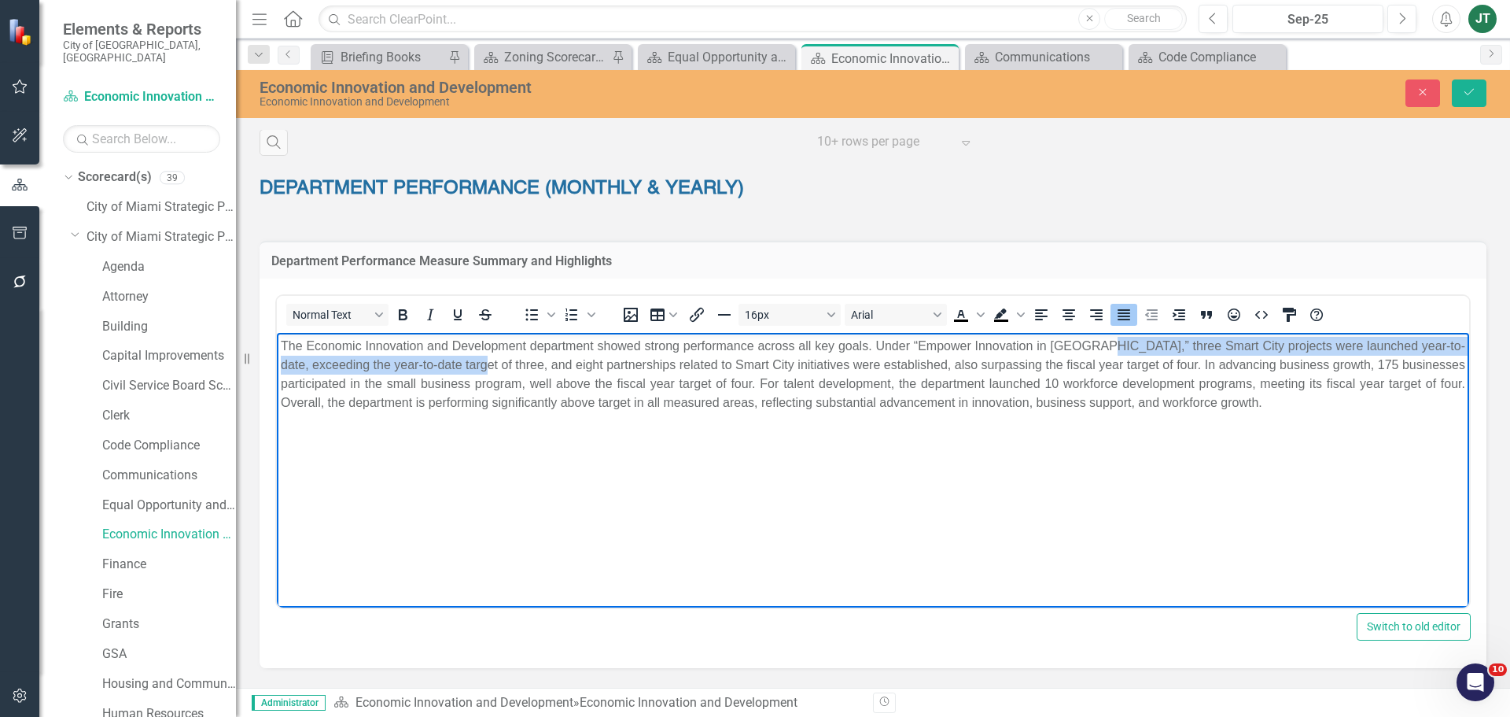
drag, startPoint x: 1093, startPoint y: 342, endPoint x: 456, endPoint y: 367, distance: 637.6
click at [456, 367] on p "The Economic Innovation and Development department showed strong performance ac…" at bounding box center [873, 375] width 1185 height 76
click at [407, 317] on icon "Bold" at bounding box center [403, 314] width 9 height 11
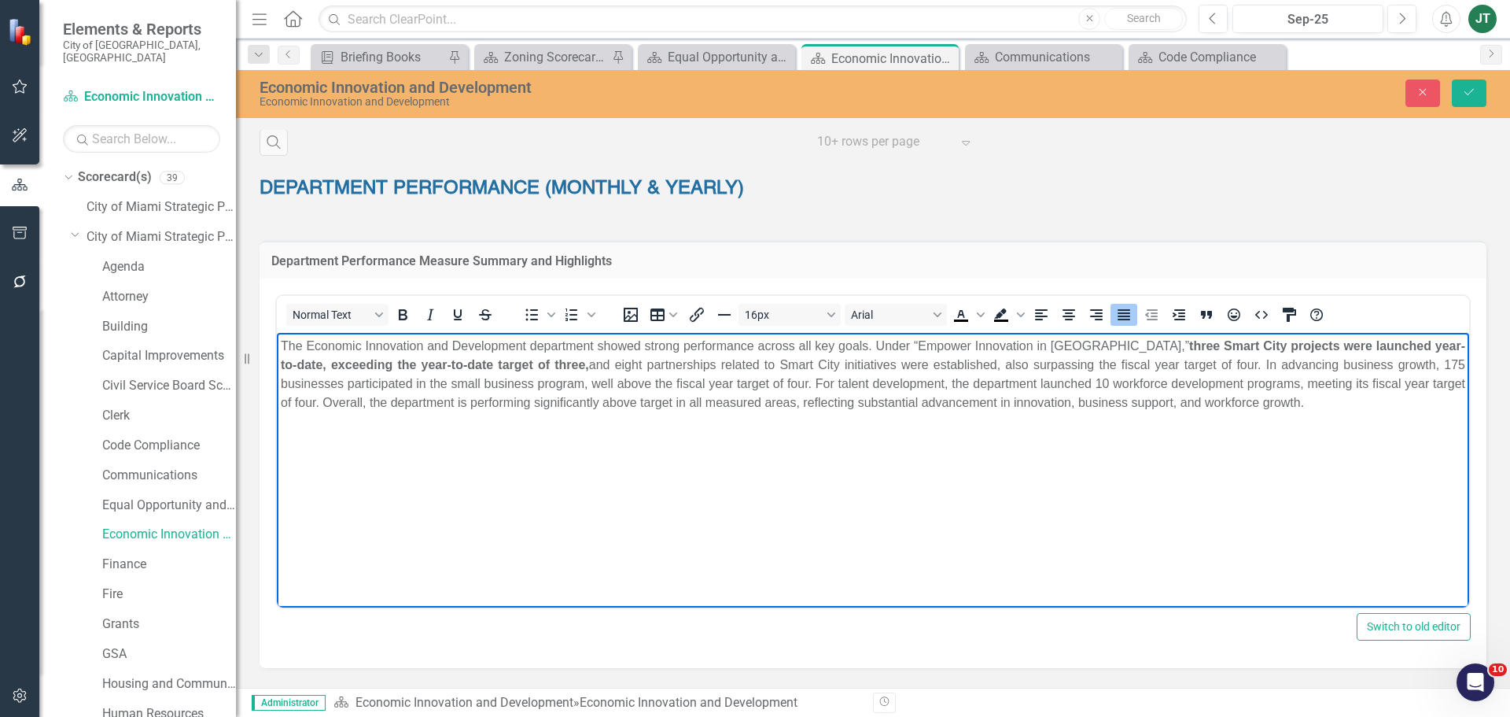
drag, startPoint x: 584, startPoint y: 401, endPoint x: 1277, endPoint y: 408, distance: 693.8
click at [1277, 408] on p "The Economic Innovation and Development department showed strong performance ac…" at bounding box center [873, 375] width 1185 height 76
click at [1281, 418] on body "The Economic Innovation and Development department showed strong performance ac…" at bounding box center [873, 451] width 1192 height 236
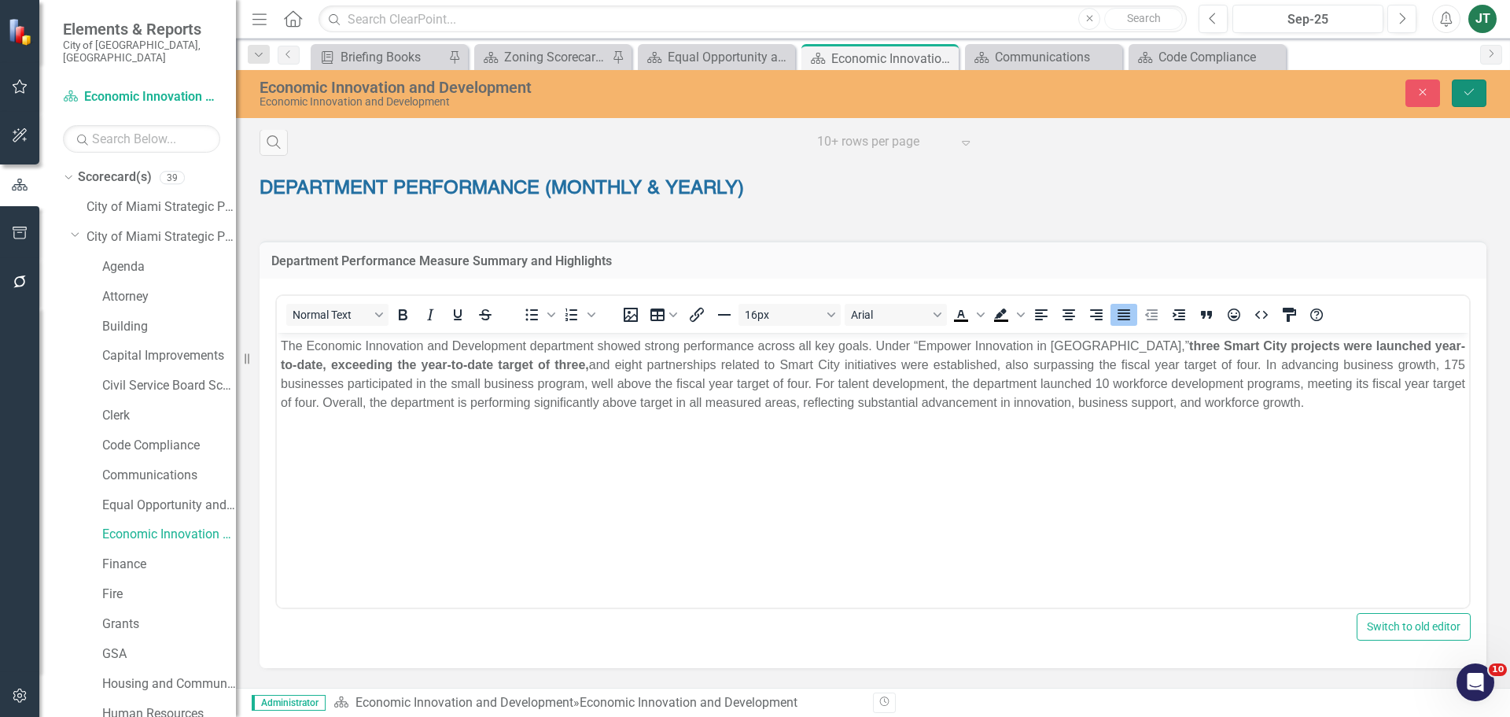
click at [1469, 90] on icon "Save" at bounding box center [1469, 92] width 14 height 11
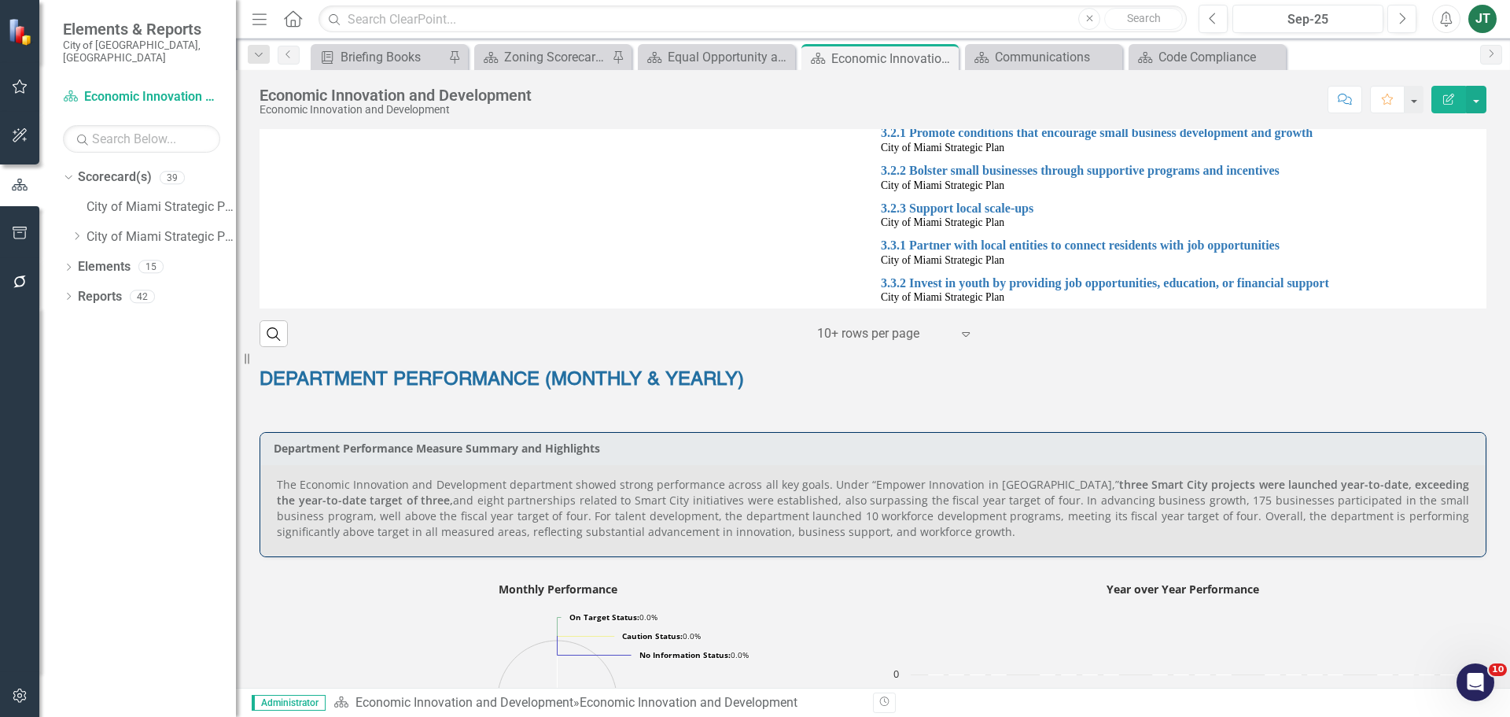
scroll to position [715, 0]
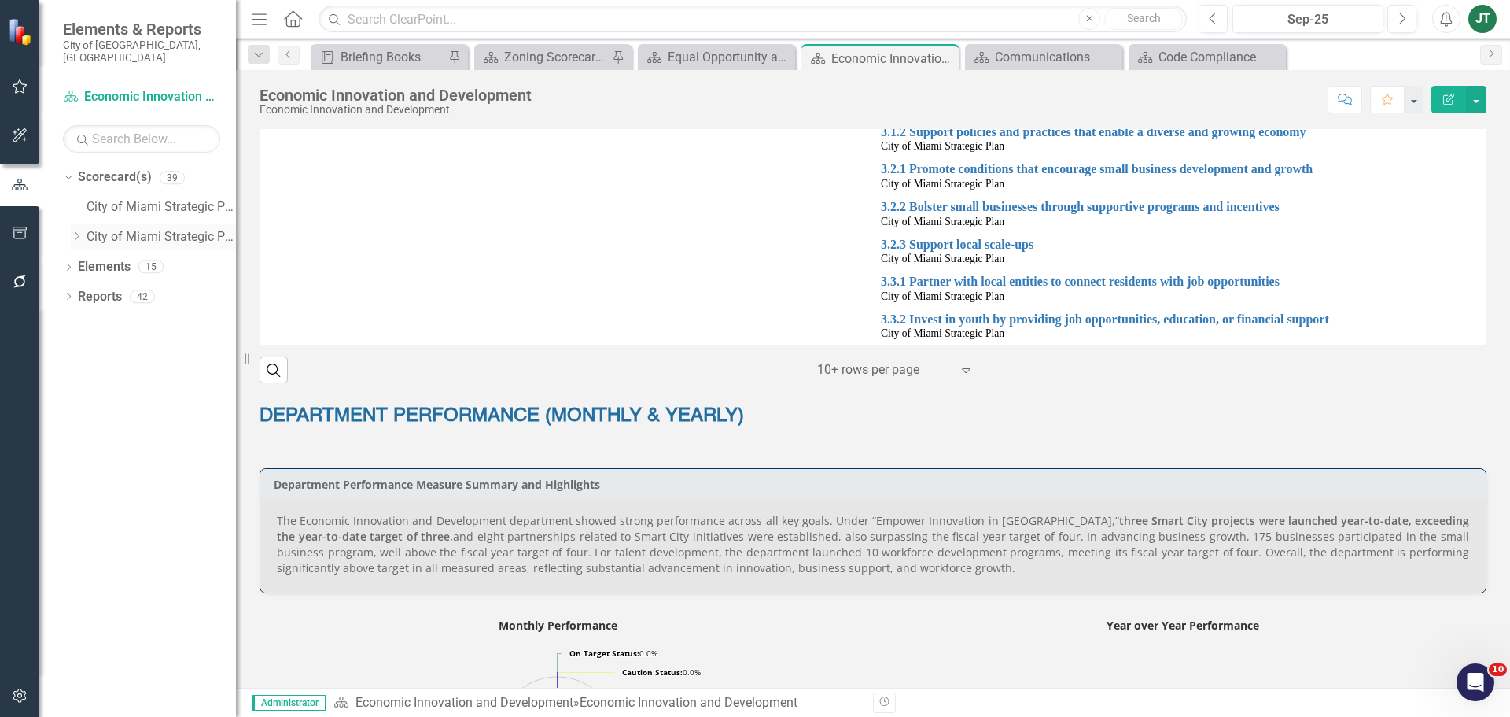
drag, startPoint x: 72, startPoint y: 225, endPoint x: 90, endPoint y: 235, distance: 20.8
click at [72, 231] on icon "Dropdown" at bounding box center [77, 235] width 12 height 9
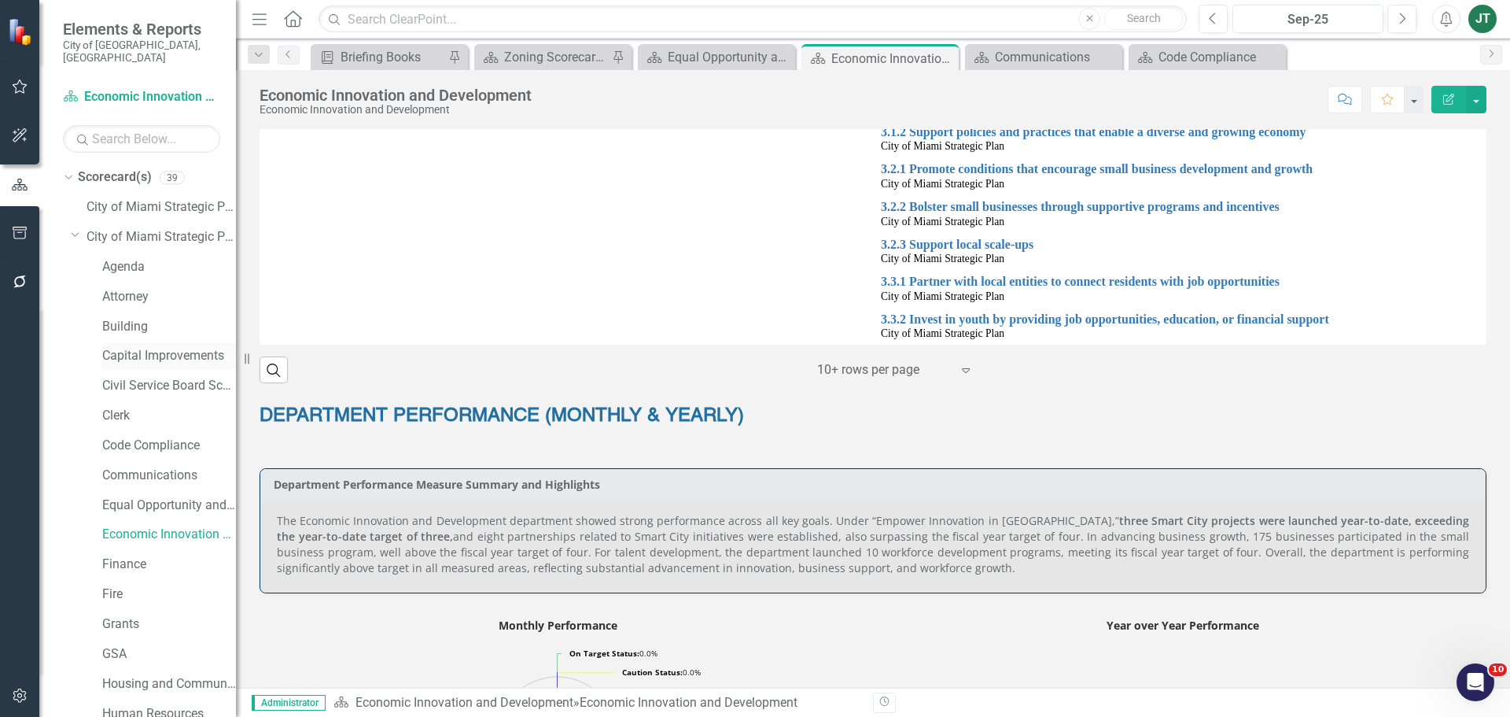
click at [116, 347] on link "Capital Improvements" at bounding box center [169, 356] width 134 height 18
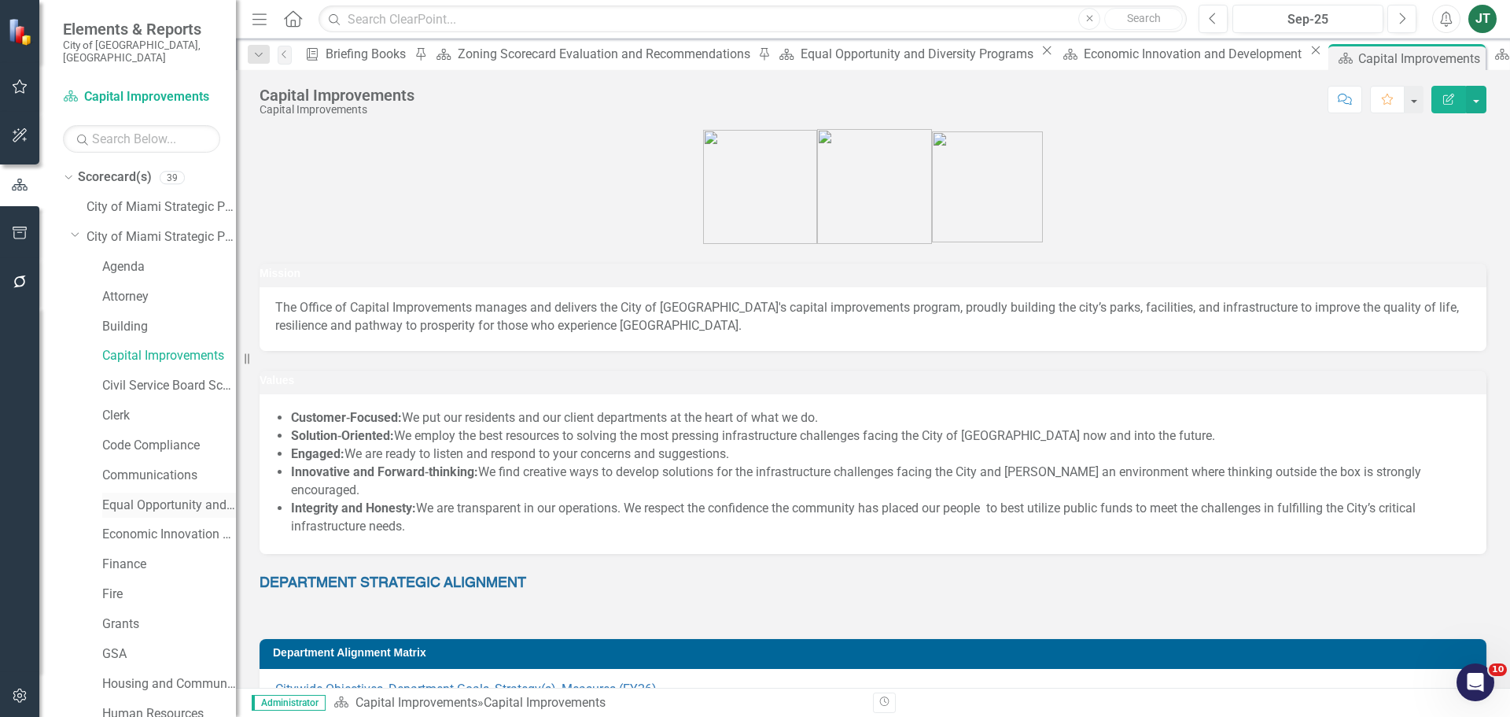
drag, startPoint x: 119, startPoint y: 489, endPoint x: 151, endPoint y: 489, distance: 32.2
click at [119, 496] on link "Equal Opportunity and Diversity Programs" at bounding box center [169, 505] width 134 height 18
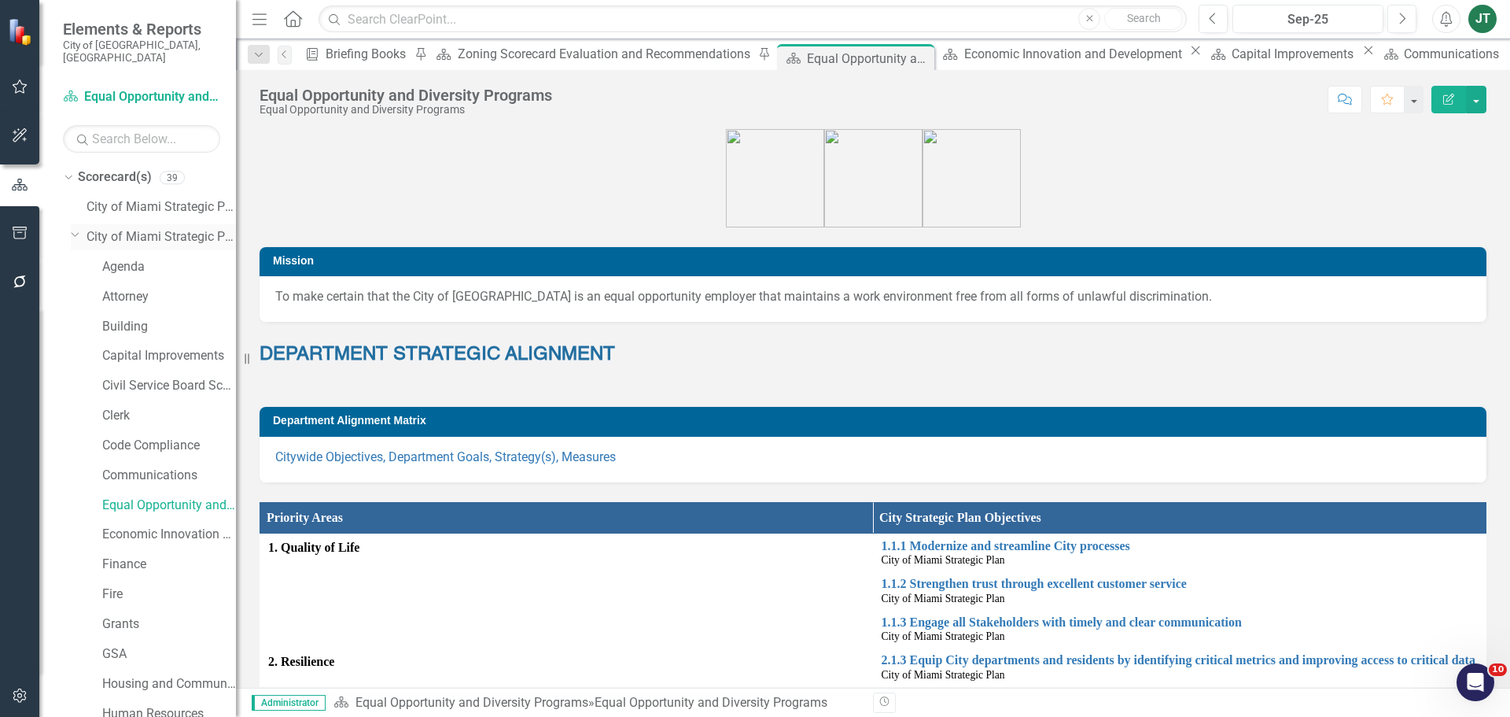
click at [73, 233] on icon at bounding box center [76, 235] width 8 height 4
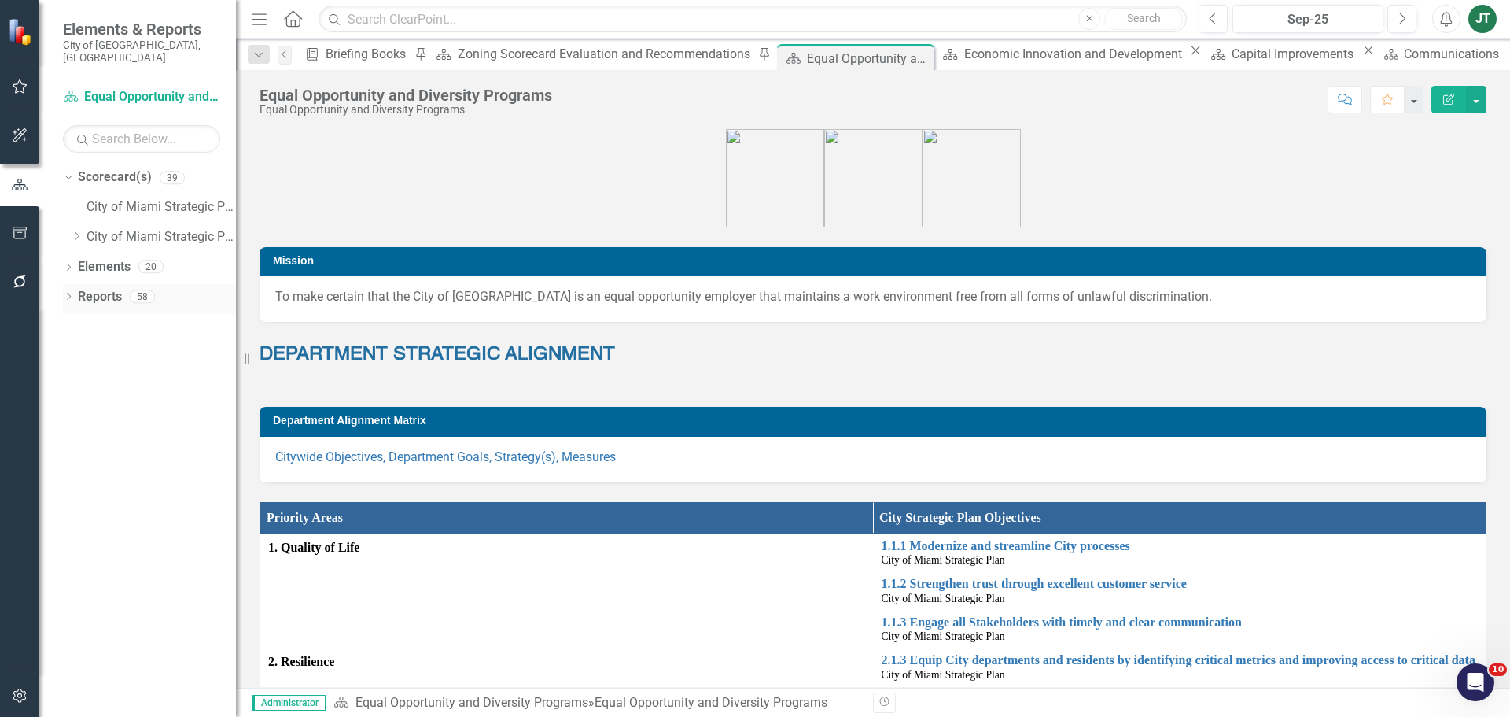
click at [95, 288] on link "Reports" at bounding box center [100, 297] width 44 height 18
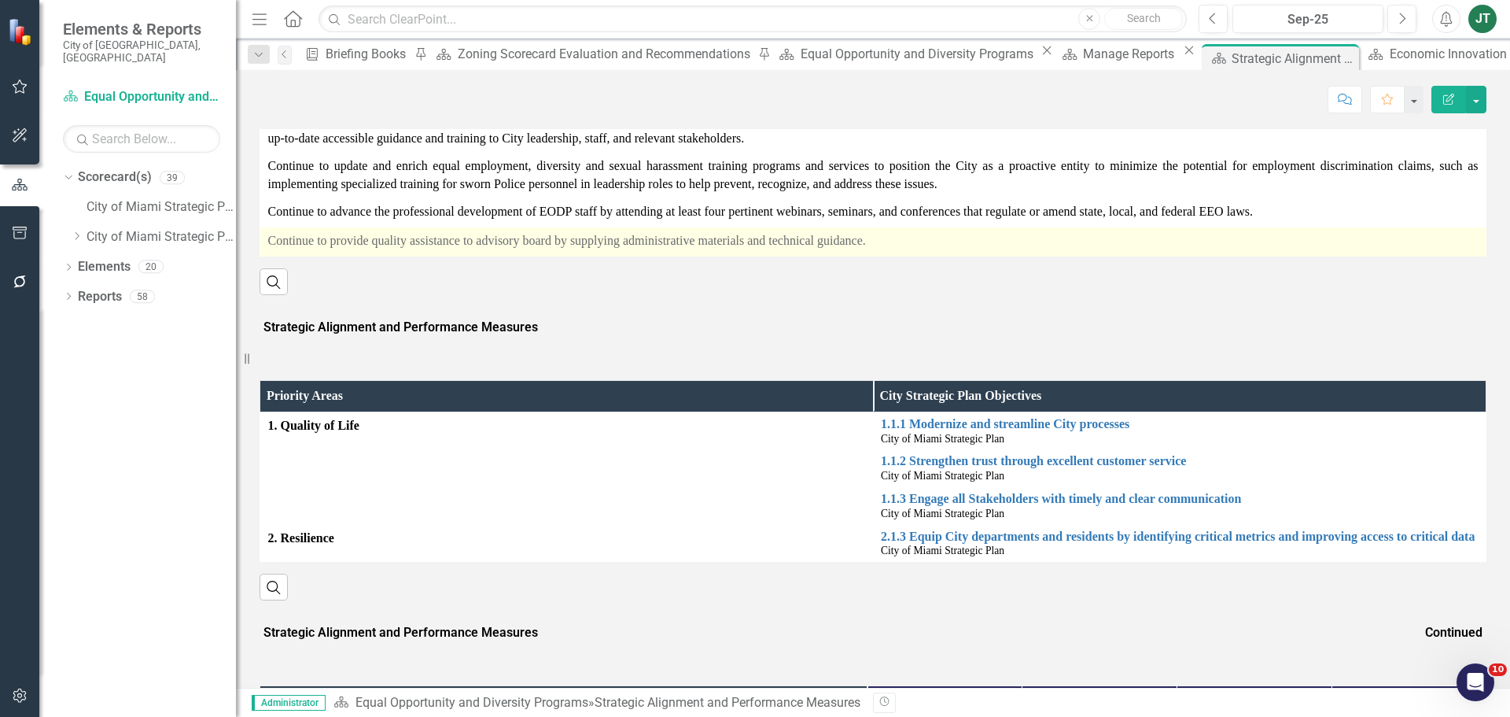
scroll to position [393, 0]
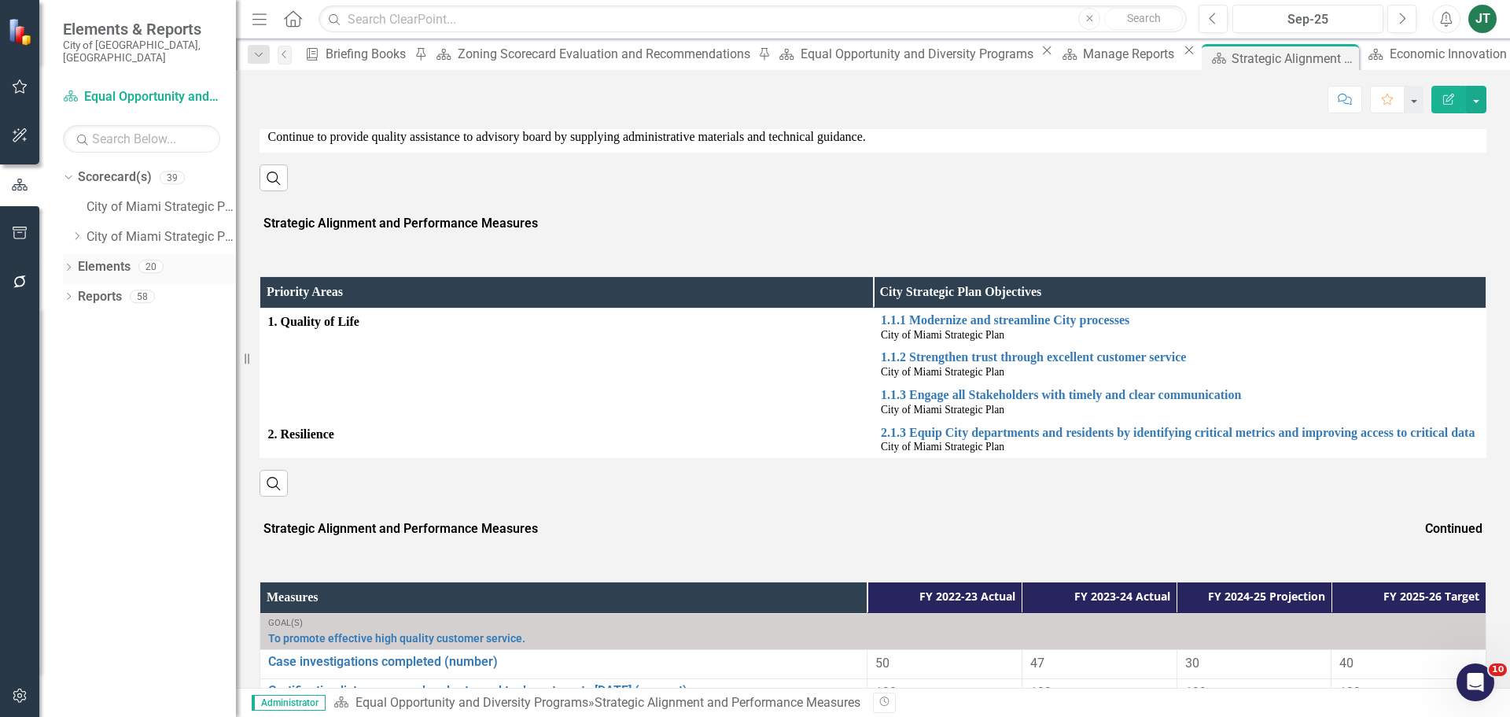
click at [116, 258] on link "Elements" at bounding box center [104, 267] width 53 height 18
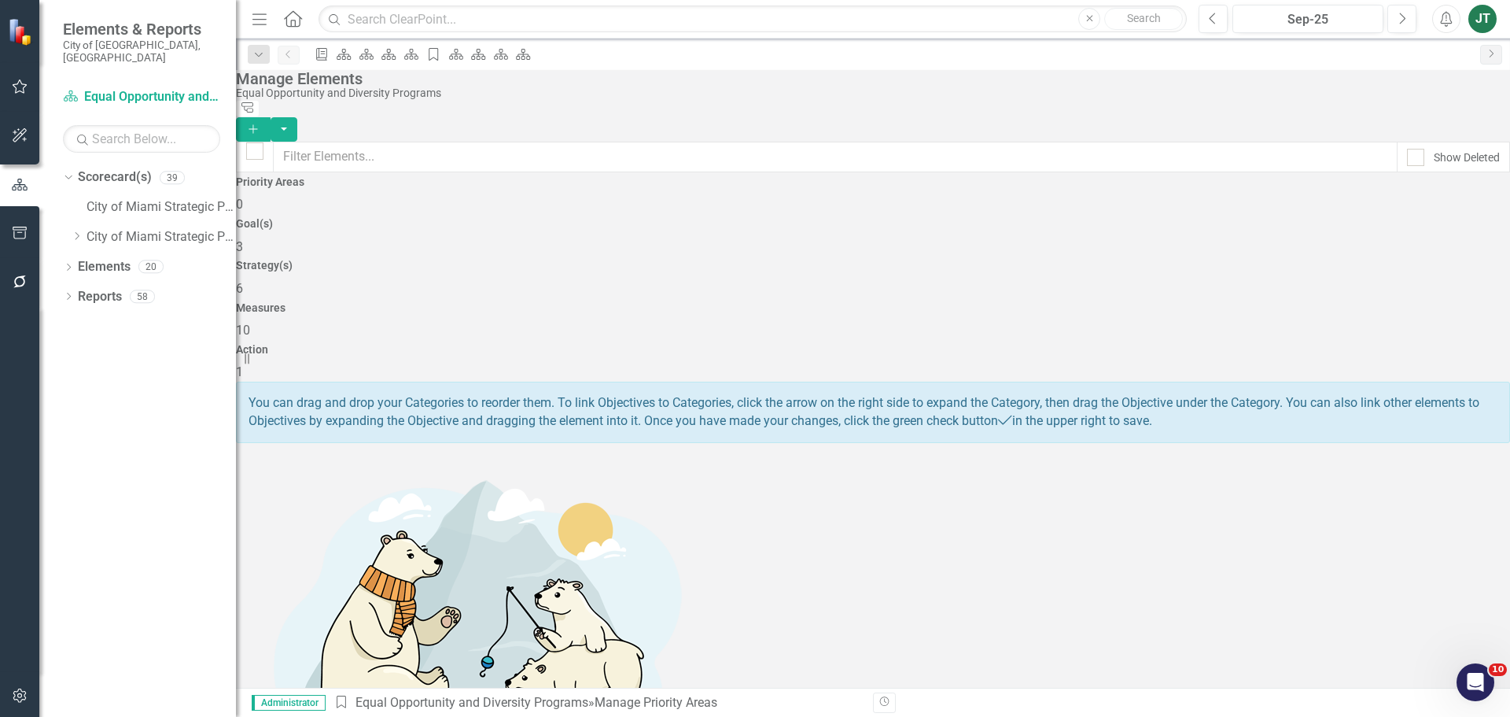
click at [866, 280] on div "6" at bounding box center [873, 289] width 1274 height 18
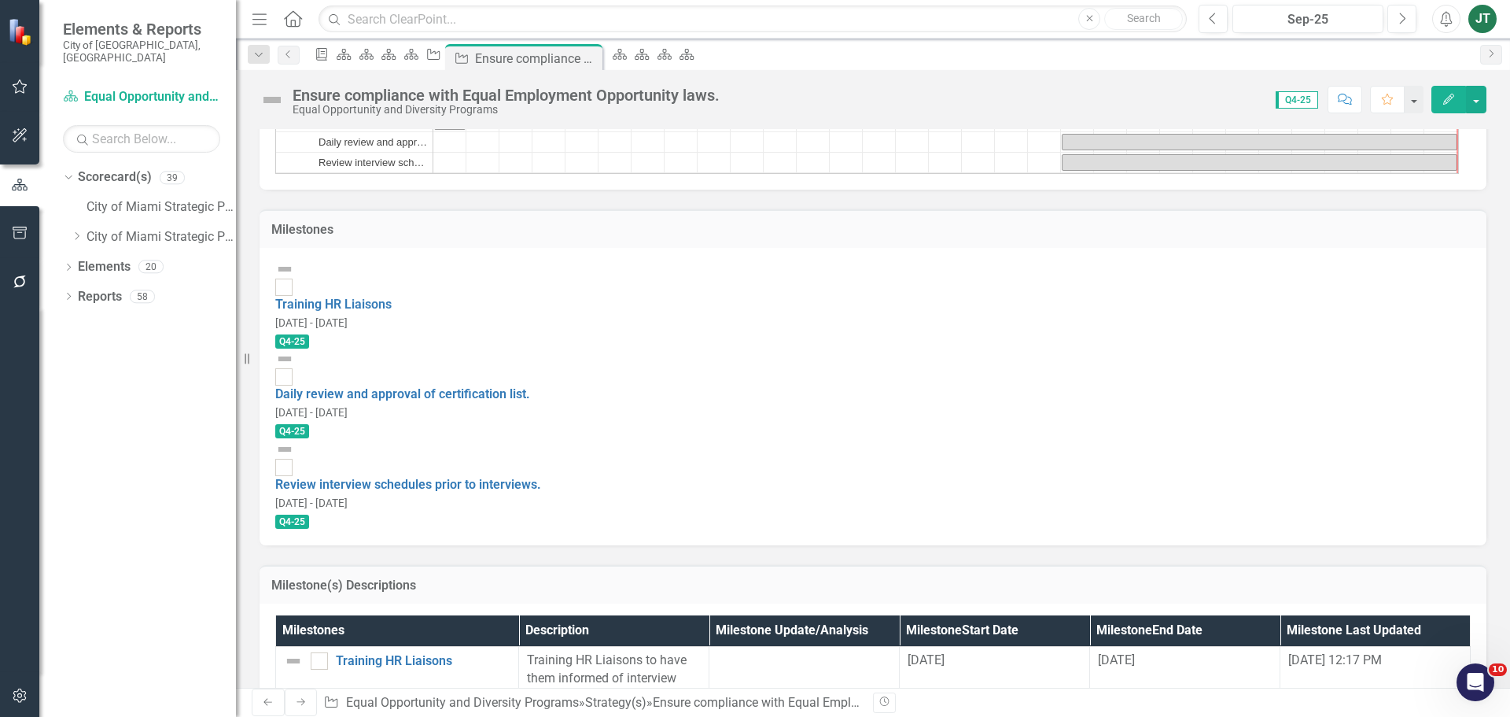
scroll to position [1354, 0]
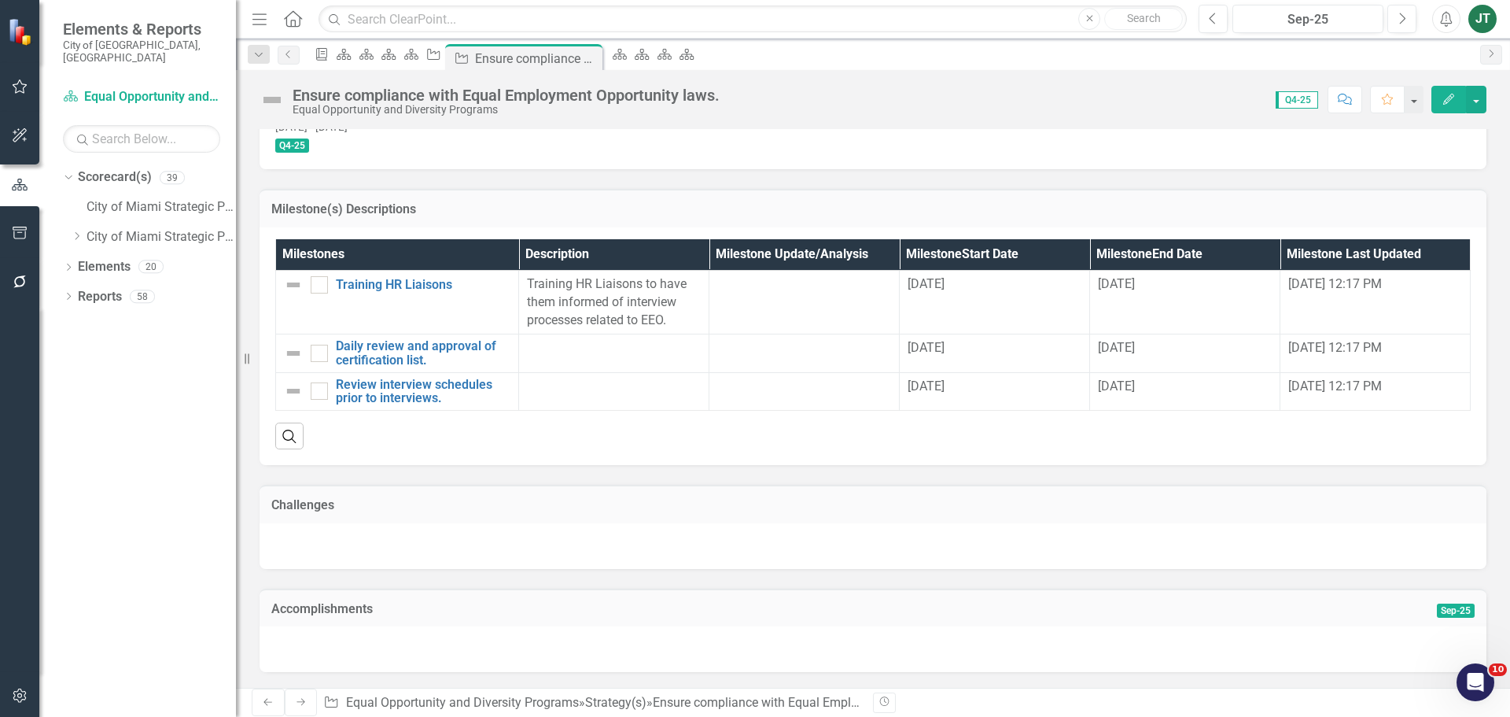
click at [690, 588] on div "Accomplishments Sep-25" at bounding box center [873, 607] width 1227 height 39
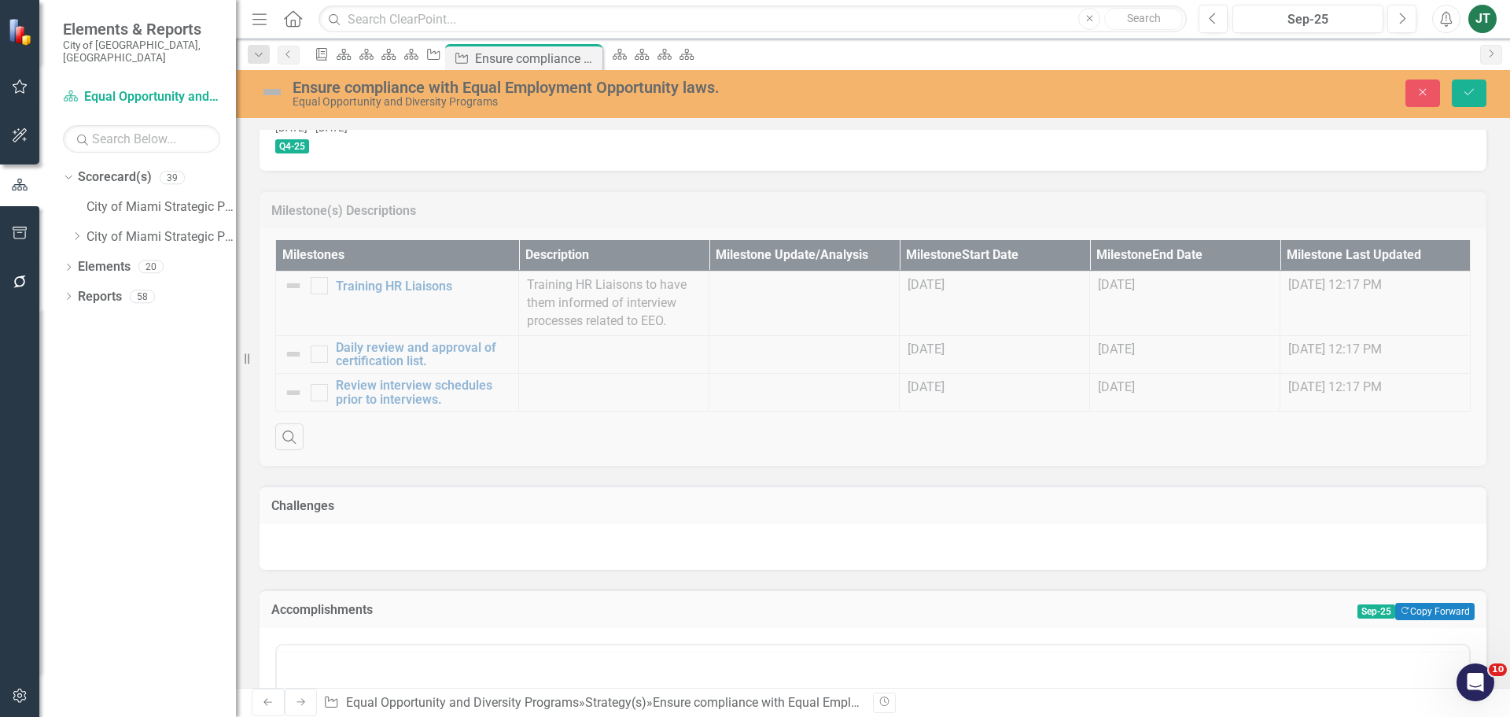
scroll to position [0, 0]
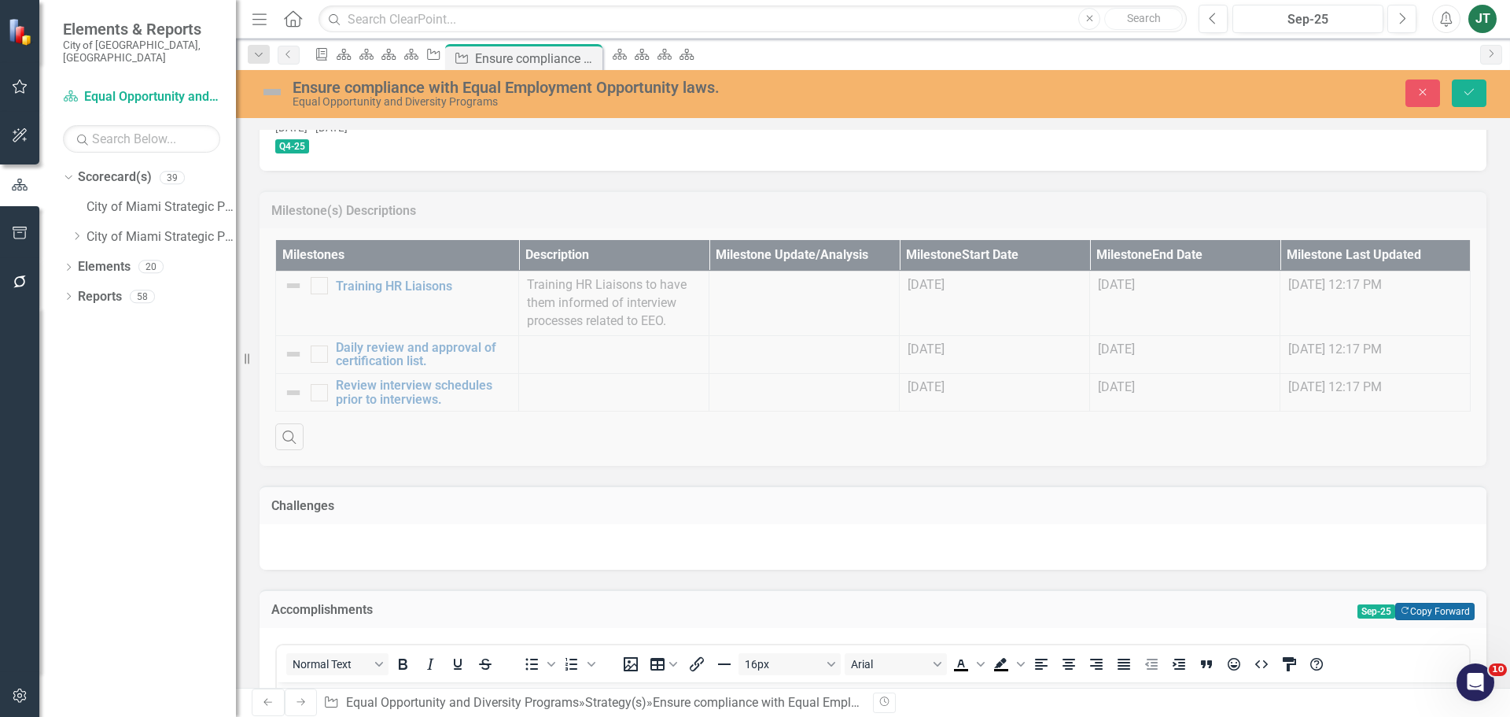
click at [1439, 603] on button "Copy Forward Copy Forward" at bounding box center [1434, 611] width 79 height 17
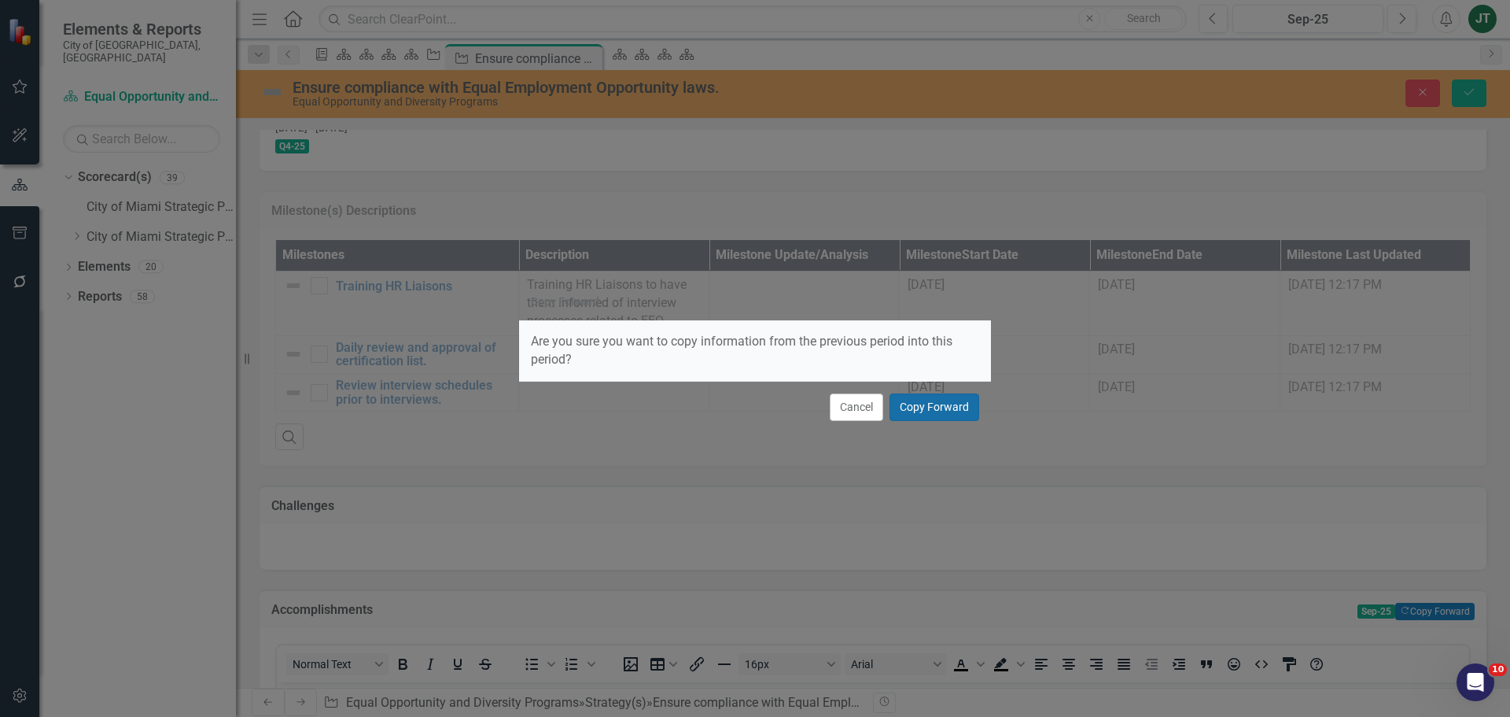
click at [961, 400] on button "Copy Forward" at bounding box center [935, 407] width 90 height 28
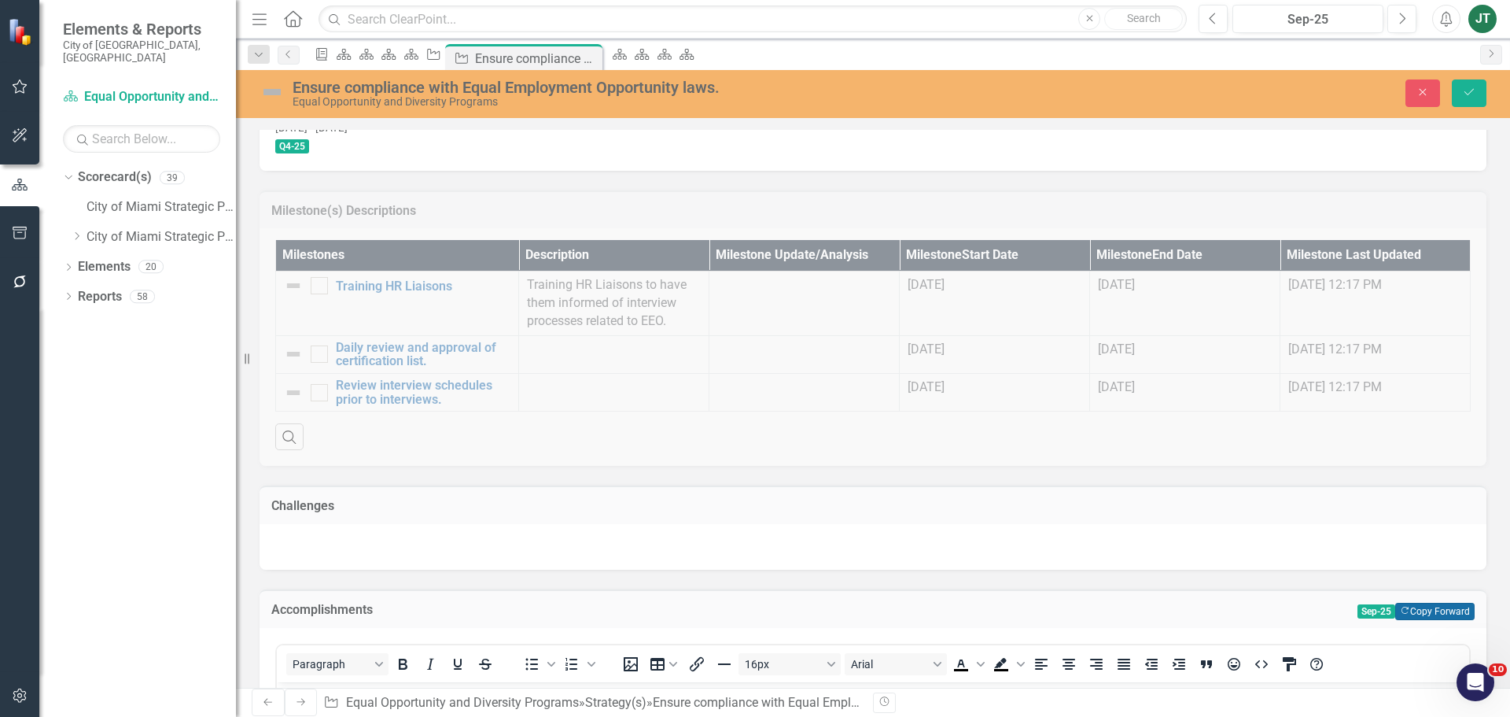
scroll to position [1433, 0]
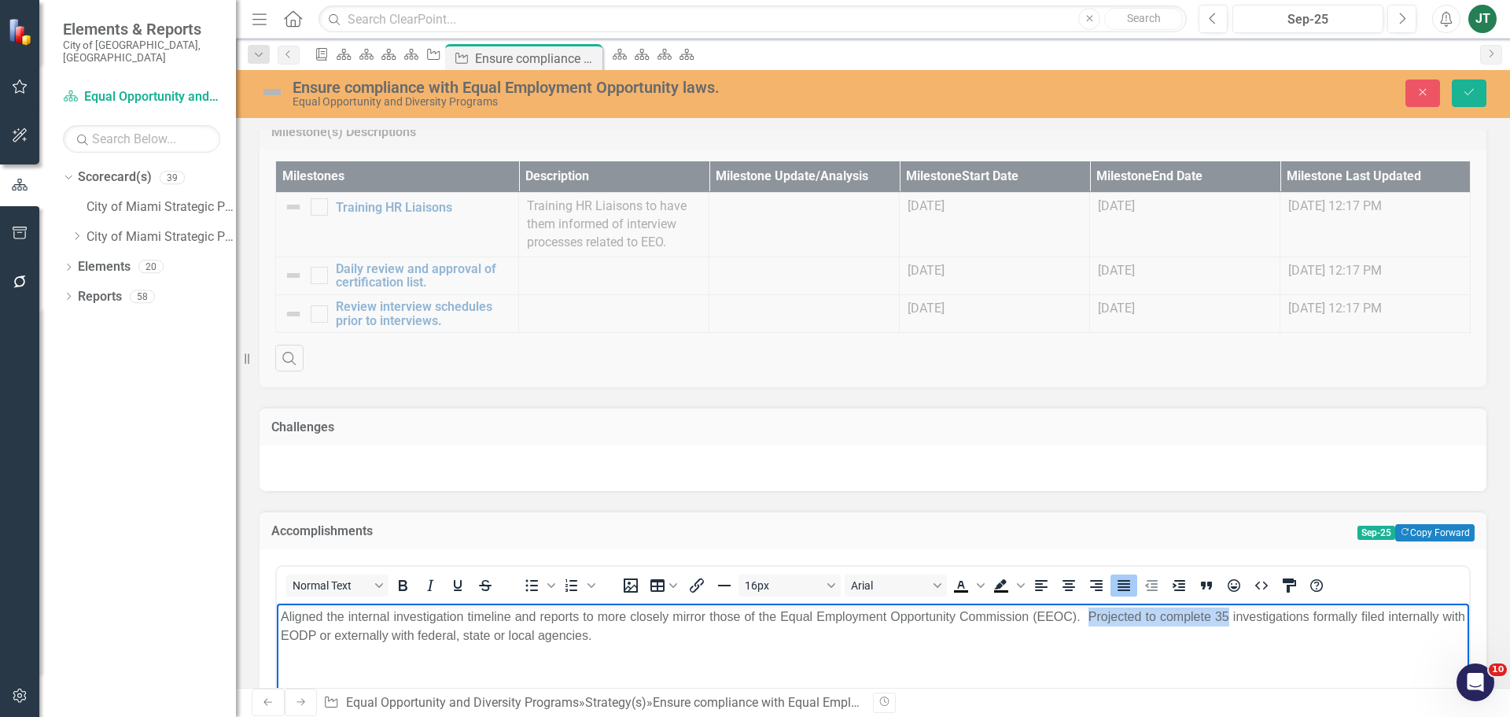
drag, startPoint x: 1217, startPoint y: 612, endPoint x: 1082, endPoint y: 617, distance: 134.6
click at [1082, 617] on p "Aligned the internal investigation timeline and reports to more closely mirror …" at bounding box center [873, 625] width 1185 height 38
drag, startPoint x: 673, startPoint y: 694, endPoint x: 497, endPoint y: 766, distance: 189.7
click at [497, 716] on body "Aligned the internal investigation timeline and reports to more closely mirror …" at bounding box center [873, 721] width 1192 height 236
click at [669, 678] on body "Aligned the internal investigation timeline and reports to more closely mirror …" at bounding box center [873, 721] width 1192 height 236
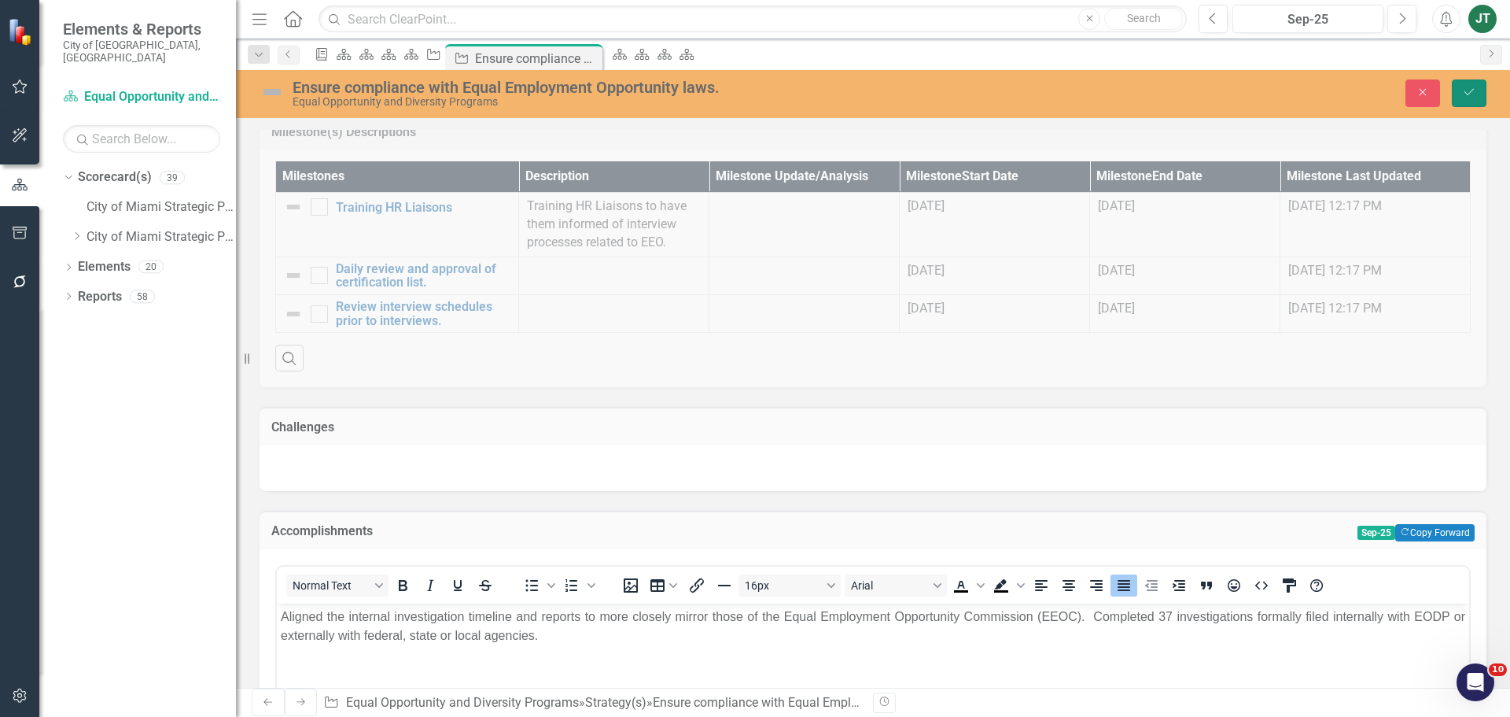
click at [1470, 84] on button "Save" at bounding box center [1469, 93] width 35 height 28
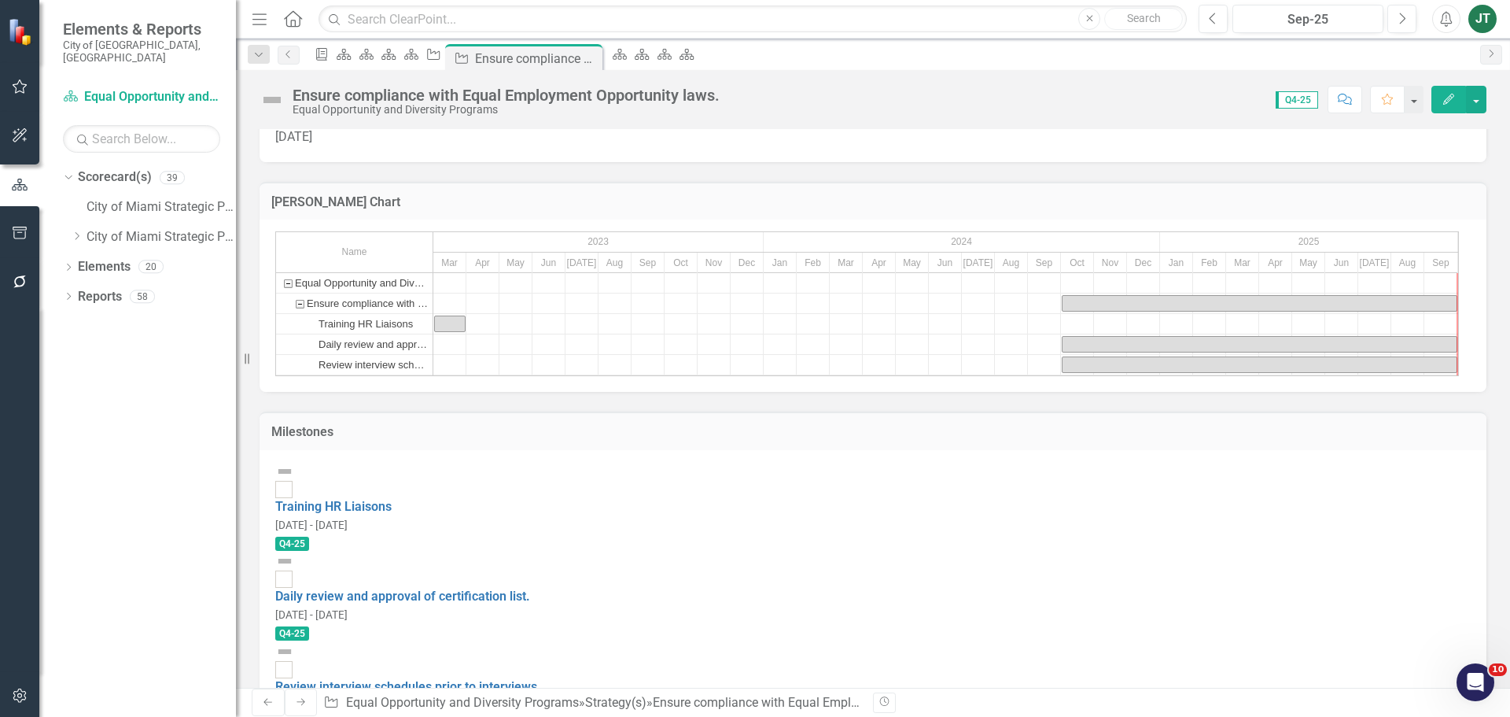
scroll to position [1373, 0]
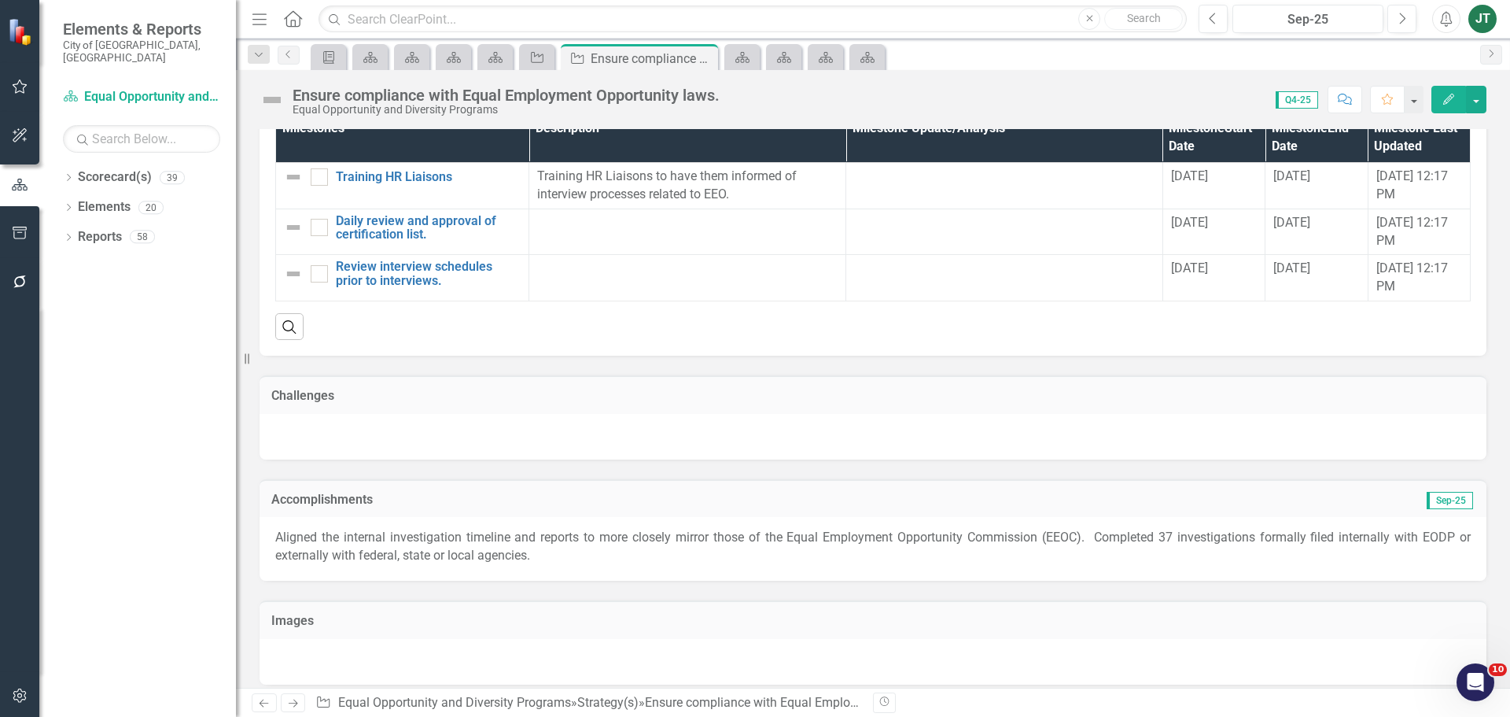
scroll to position [1373, 0]
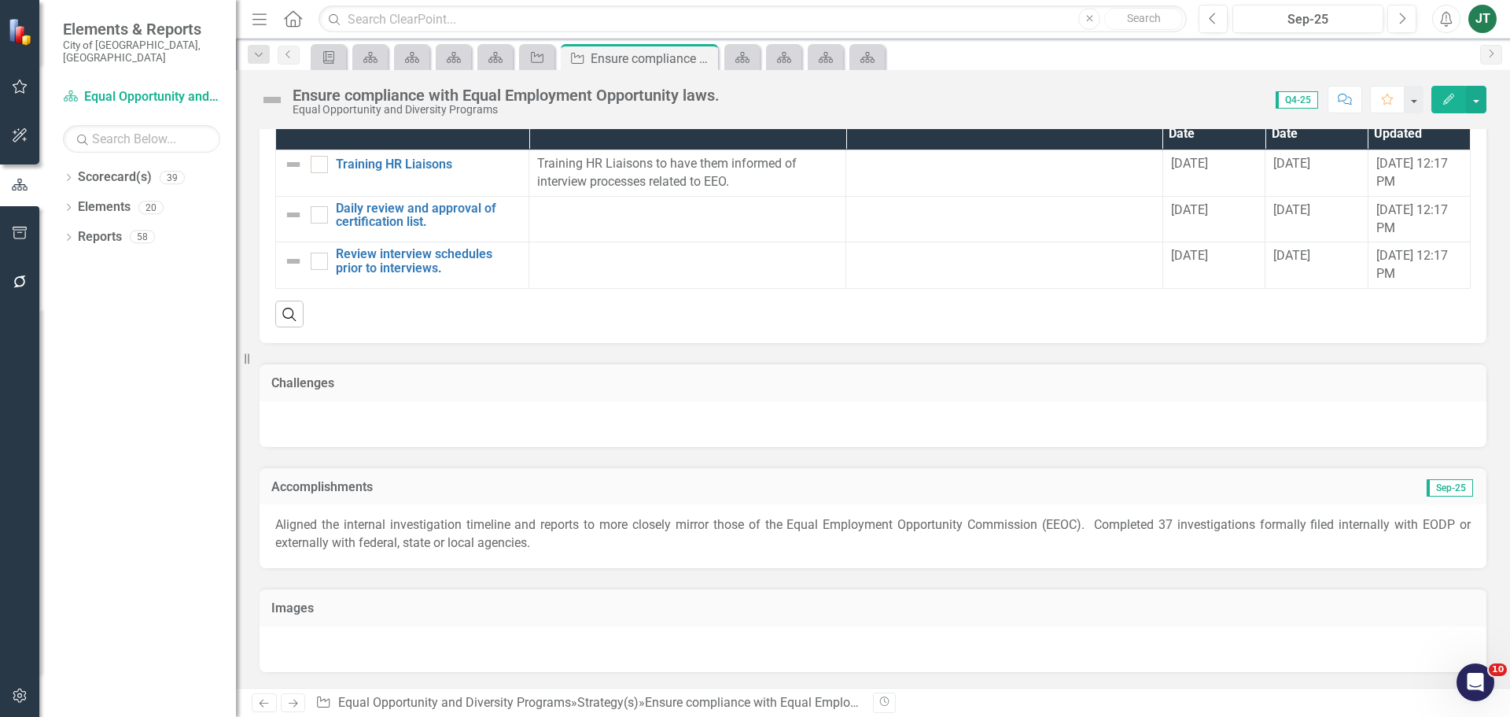
click at [1100, 499] on div "Accomplishments Sep-25" at bounding box center [873, 485] width 1227 height 39
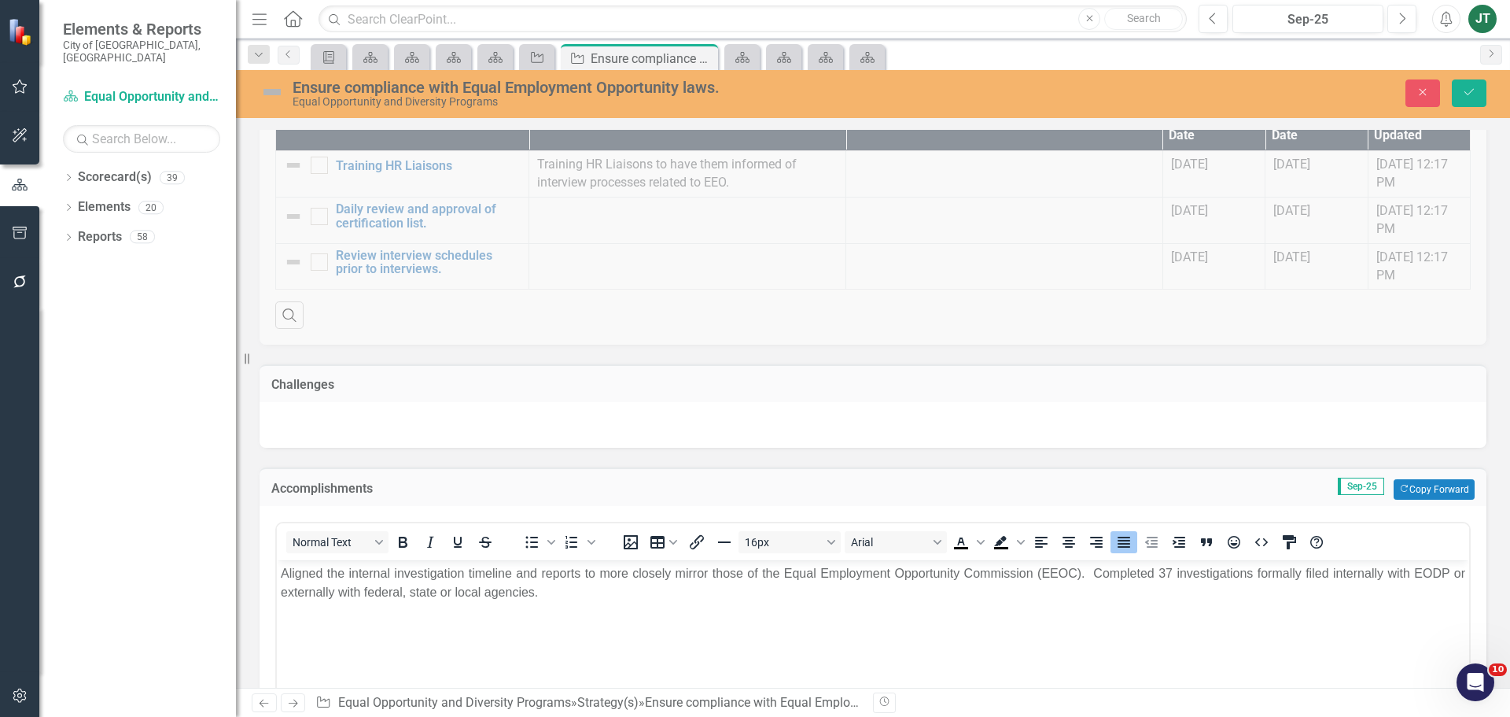
scroll to position [0, 0]
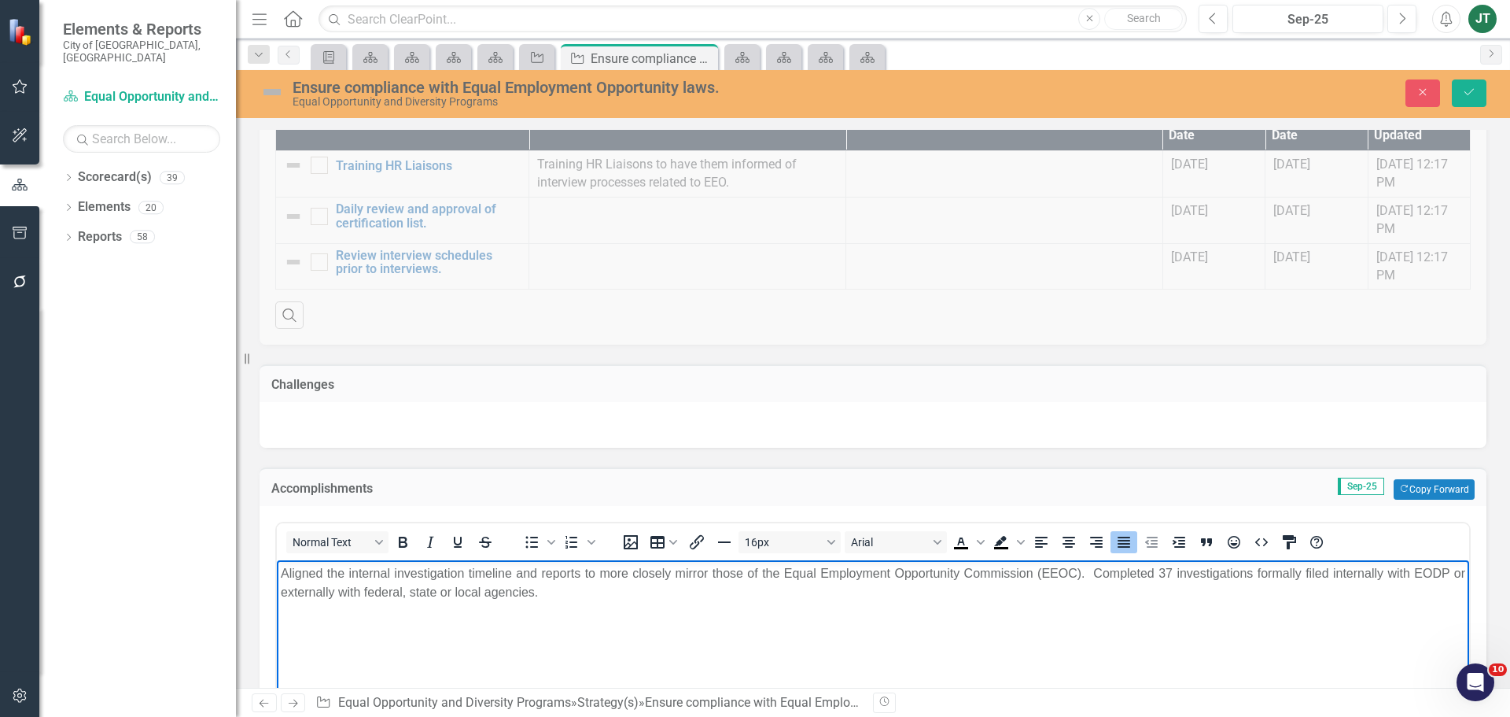
click at [1085, 569] on p "Aligned the internal investigation timeline and reports to more closely mirror …" at bounding box center [873, 583] width 1185 height 38
click at [1469, 90] on icon "Save" at bounding box center [1469, 92] width 14 height 11
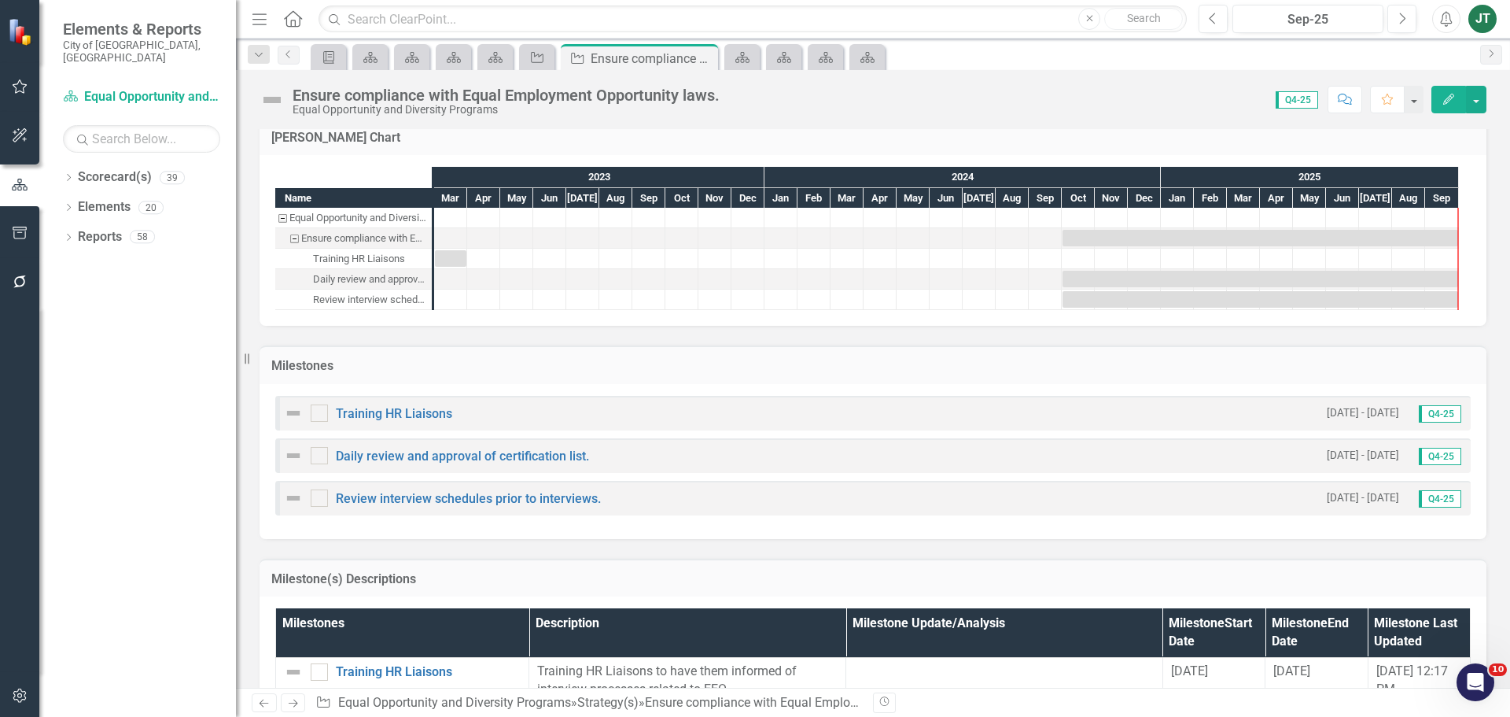
scroll to position [1373, 0]
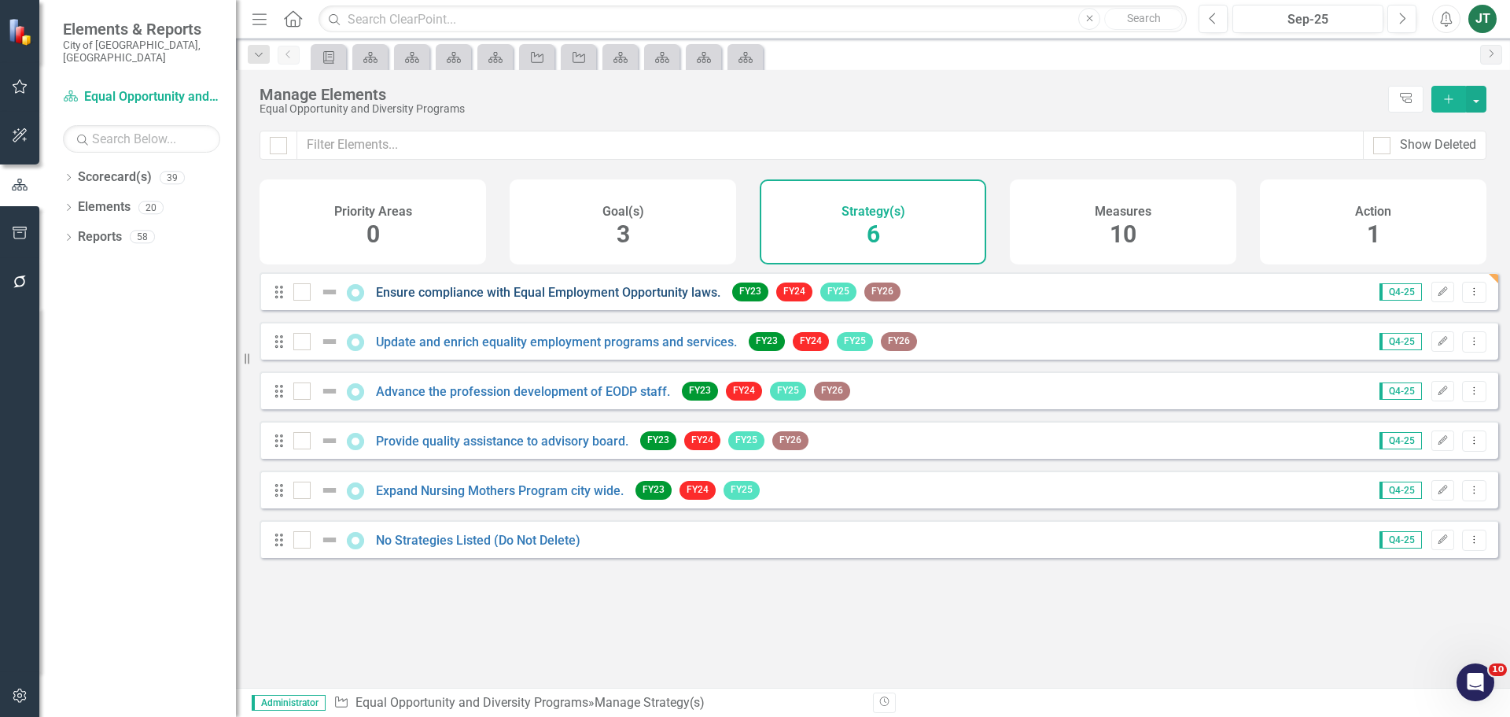
click at [478, 300] on link "Ensure compliance with Equal Employment Opportunity laws." at bounding box center [548, 292] width 345 height 15
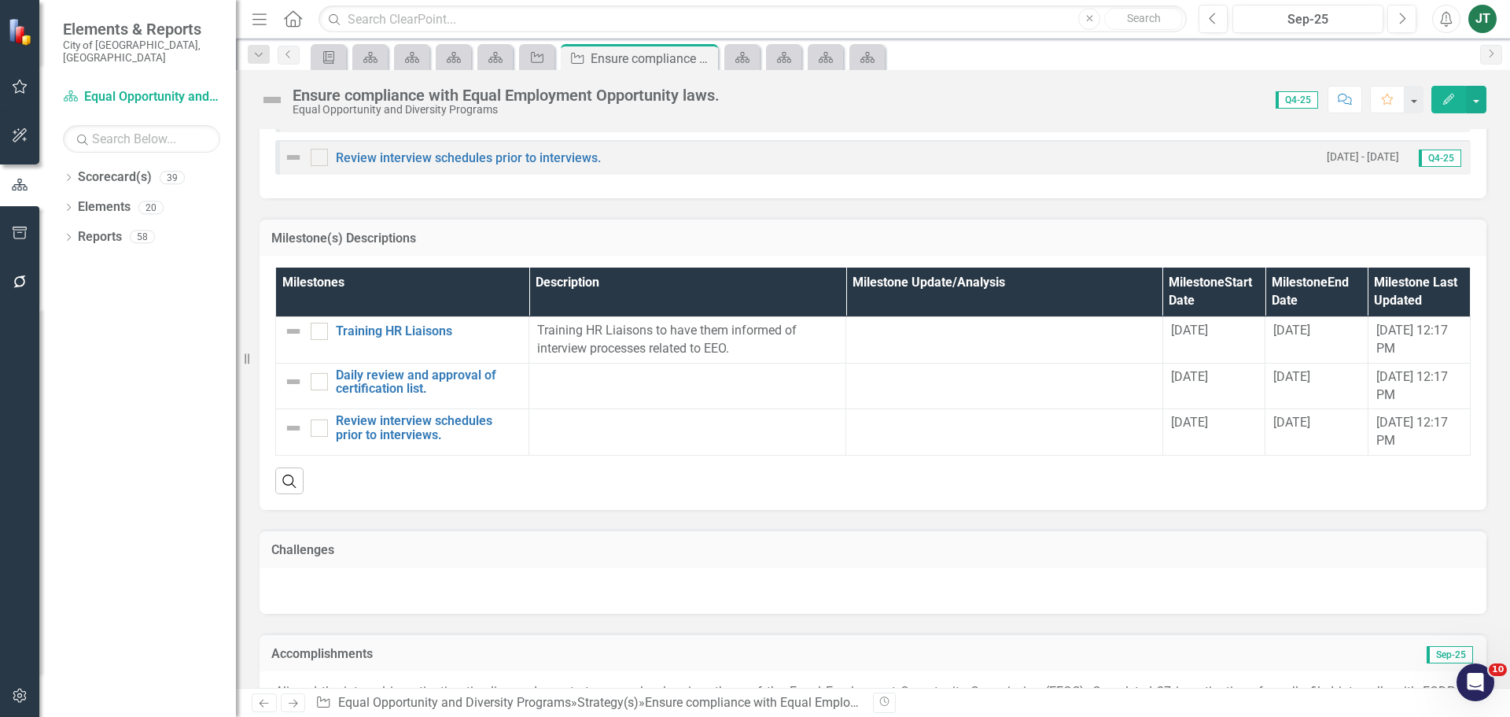
scroll to position [1373, 0]
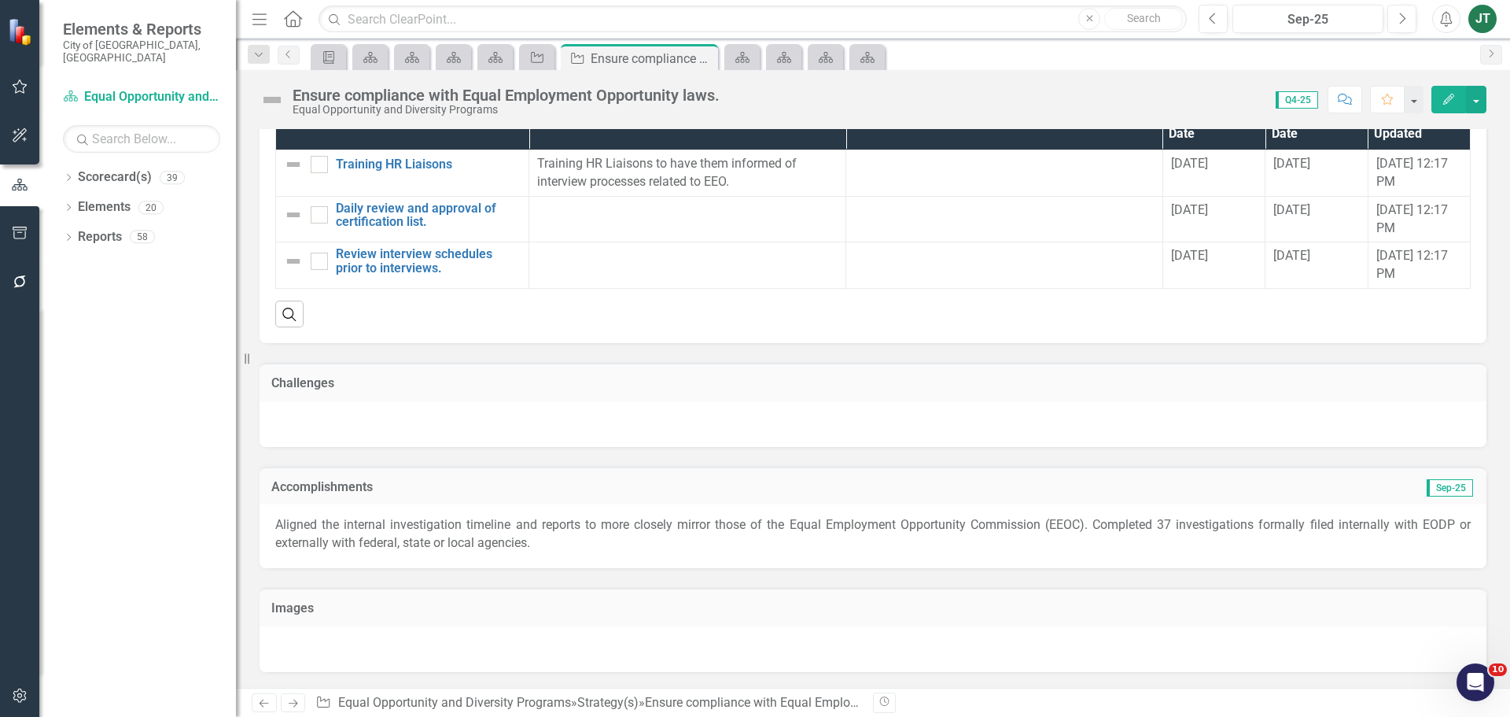
click at [296, 706] on icon "Next" at bounding box center [292, 703] width 13 height 10
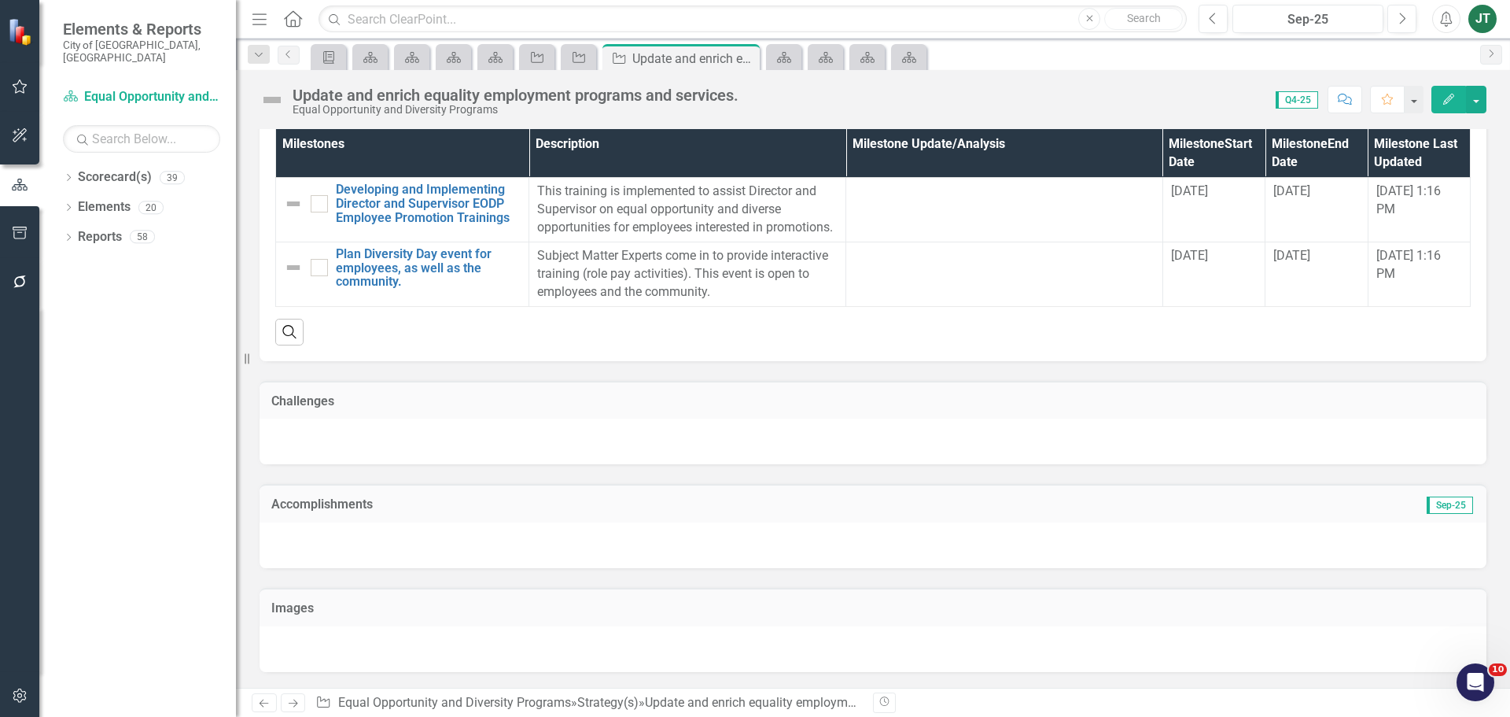
scroll to position [1237, 0]
click at [441, 500] on h3 "Accomplishments" at bounding box center [679, 504] width 817 height 14
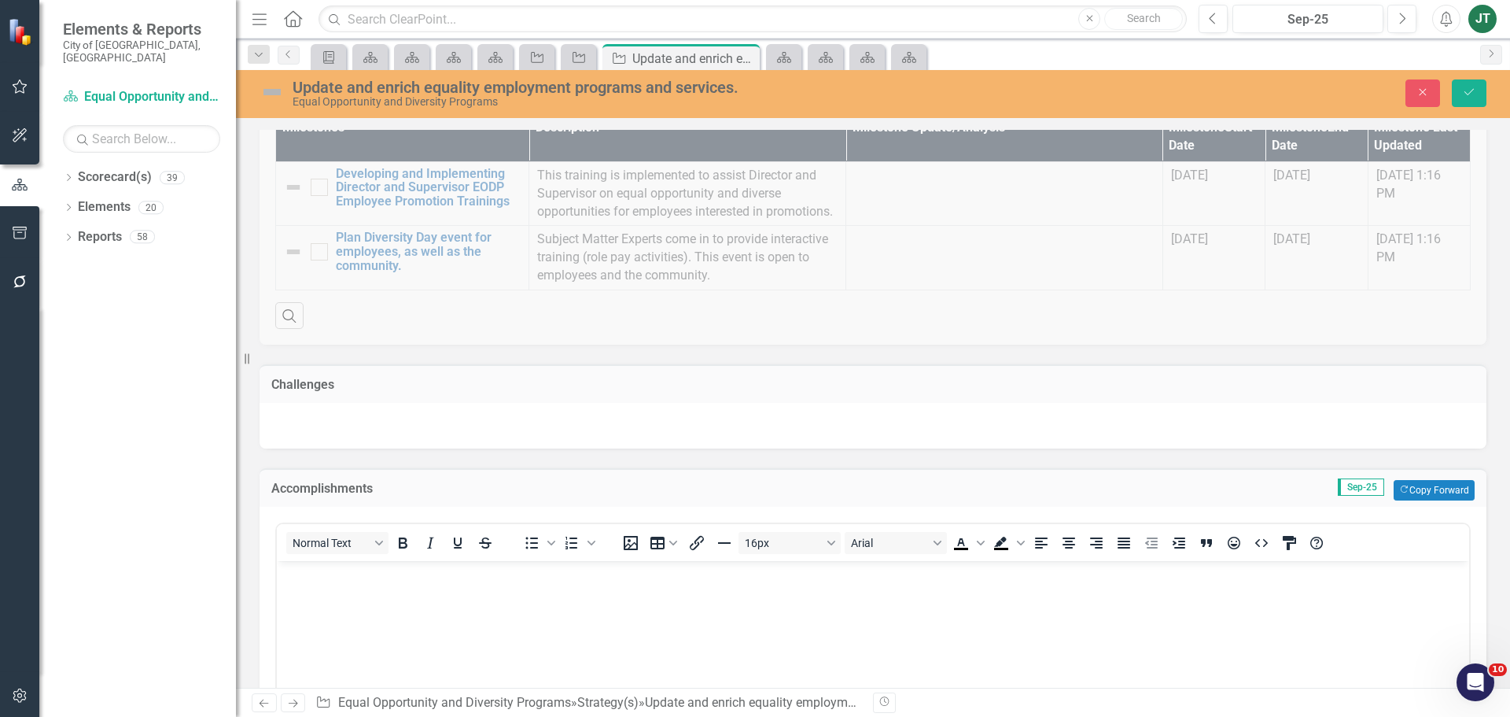
scroll to position [0, 0]
click at [1424, 500] on button "Copy Forward Copy Forward" at bounding box center [1434, 490] width 81 height 20
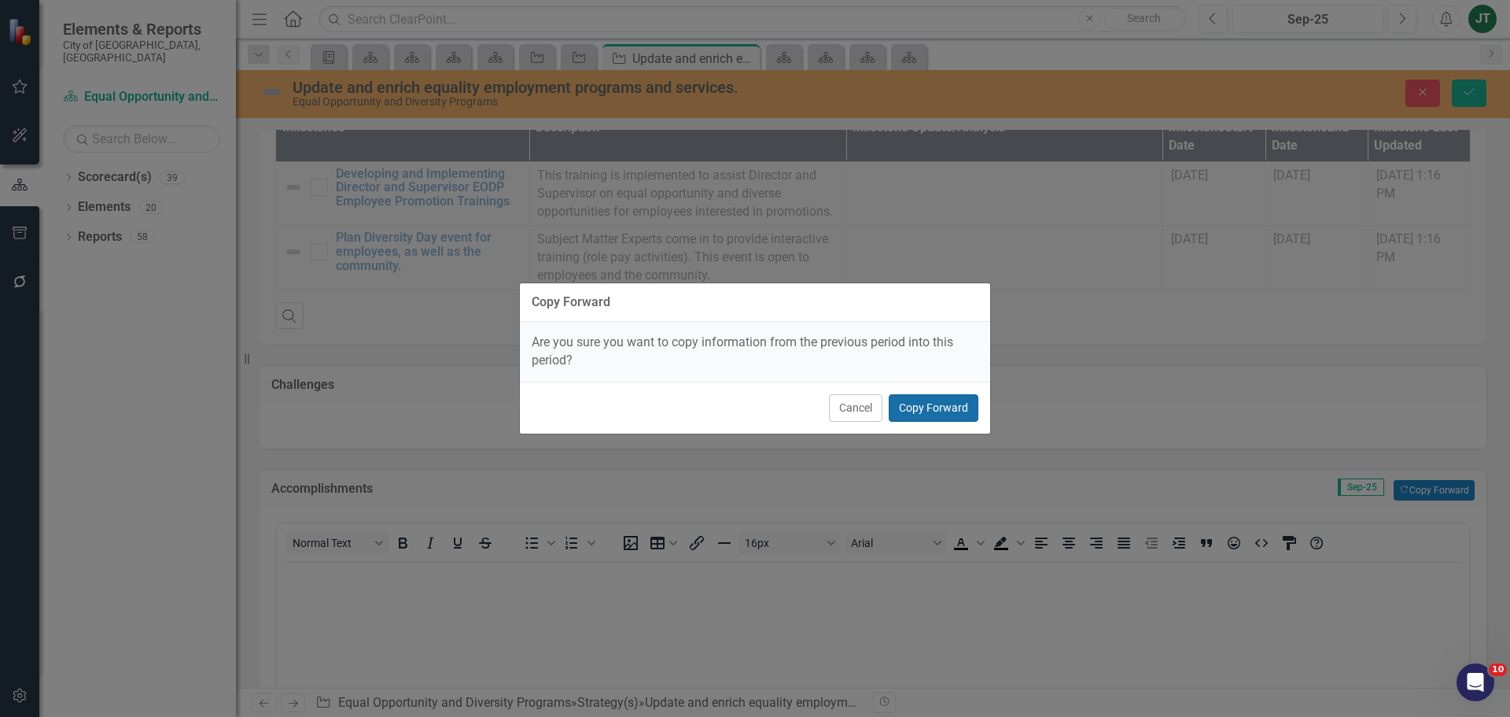
click at [942, 406] on button "Copy Forward" at bounding box center [934, 408] width 90 height 28
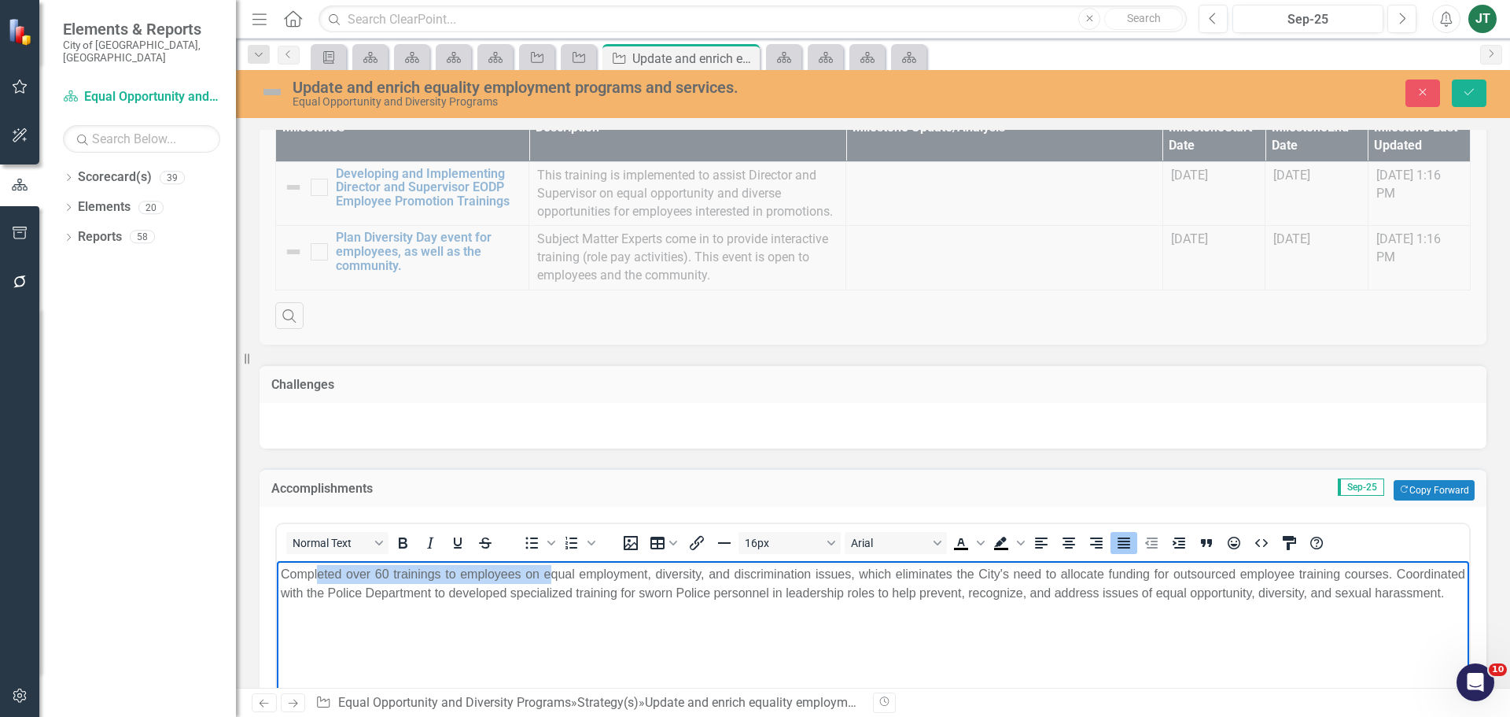
drag, startPoint x: 318, startPoint y: 577, endPoint x: 546, endPoint y: 575, distance: 228.1
click at [546, 575] on p "Completed over 60 trainings to employees on equal employment, diversity, and di…" at bounding box center [873, 583] width 1185 height 38
click at [544, 577] on p "Completed over 60 trainings to employees on equal employment, diversity, and di…" at bounding box center [873, 583] width 1185 height 38
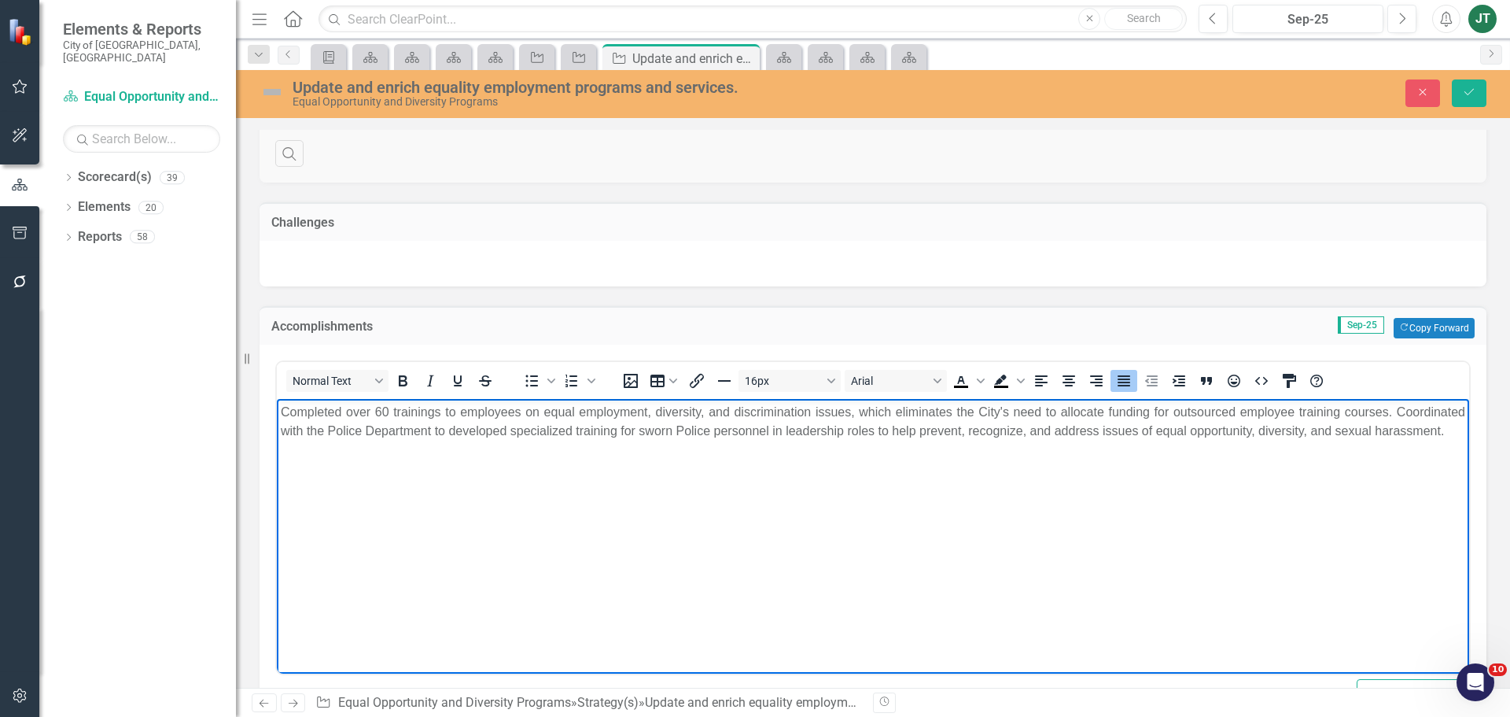
scroll to position [1473, 0]
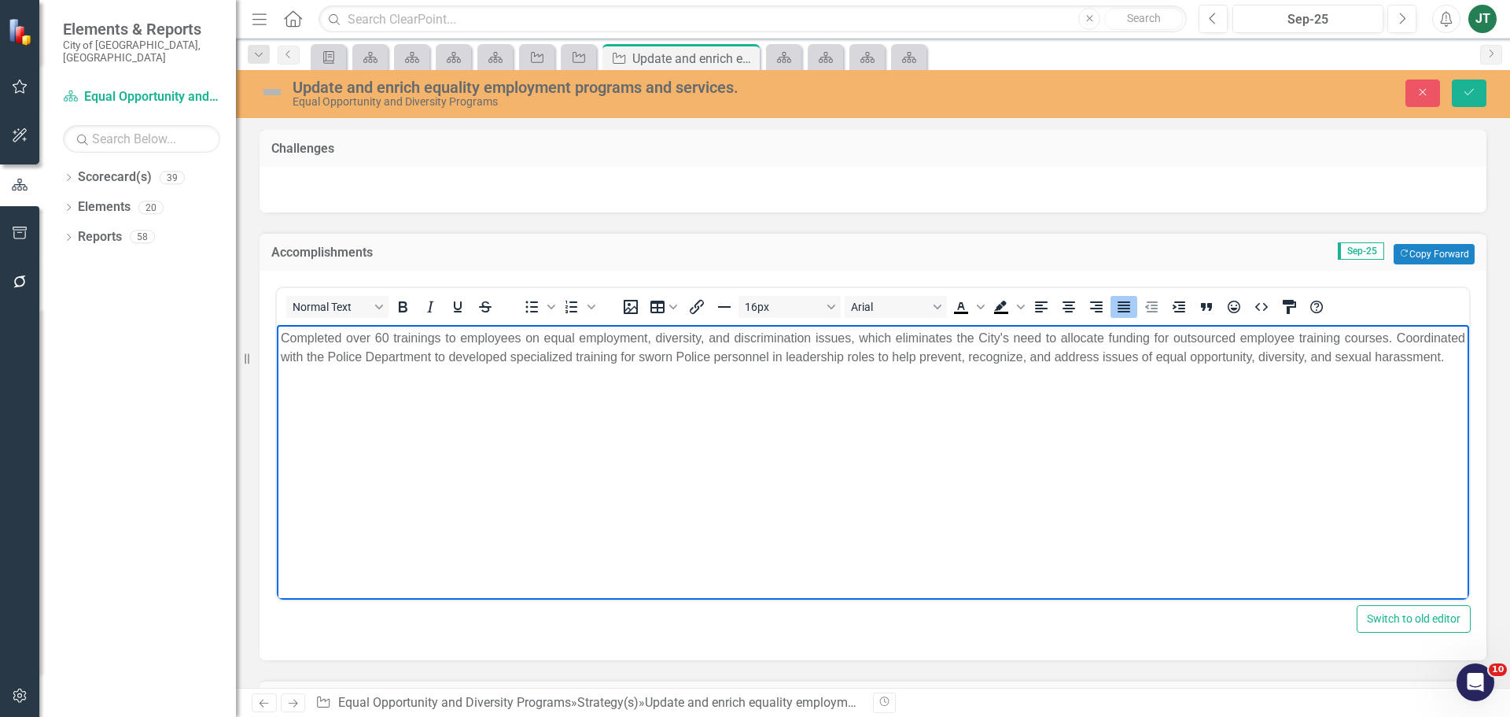
click at [377, 332] on p "Completed over 60 trainings to employees on equal employment, diversity, and di…" at bounding box center [873, 347] width 1185 height 38
click at [492, 440] on body "Completed over 200trainings to employees on equal employment, diversity, and di…" at bounding box center [873, 442] width 1192 height 236
click at [394, 337] on p "Completed over 200trainings to employees on equal employment, diversity, and di…" at bounding box center [873, 347] width 1185 height 38
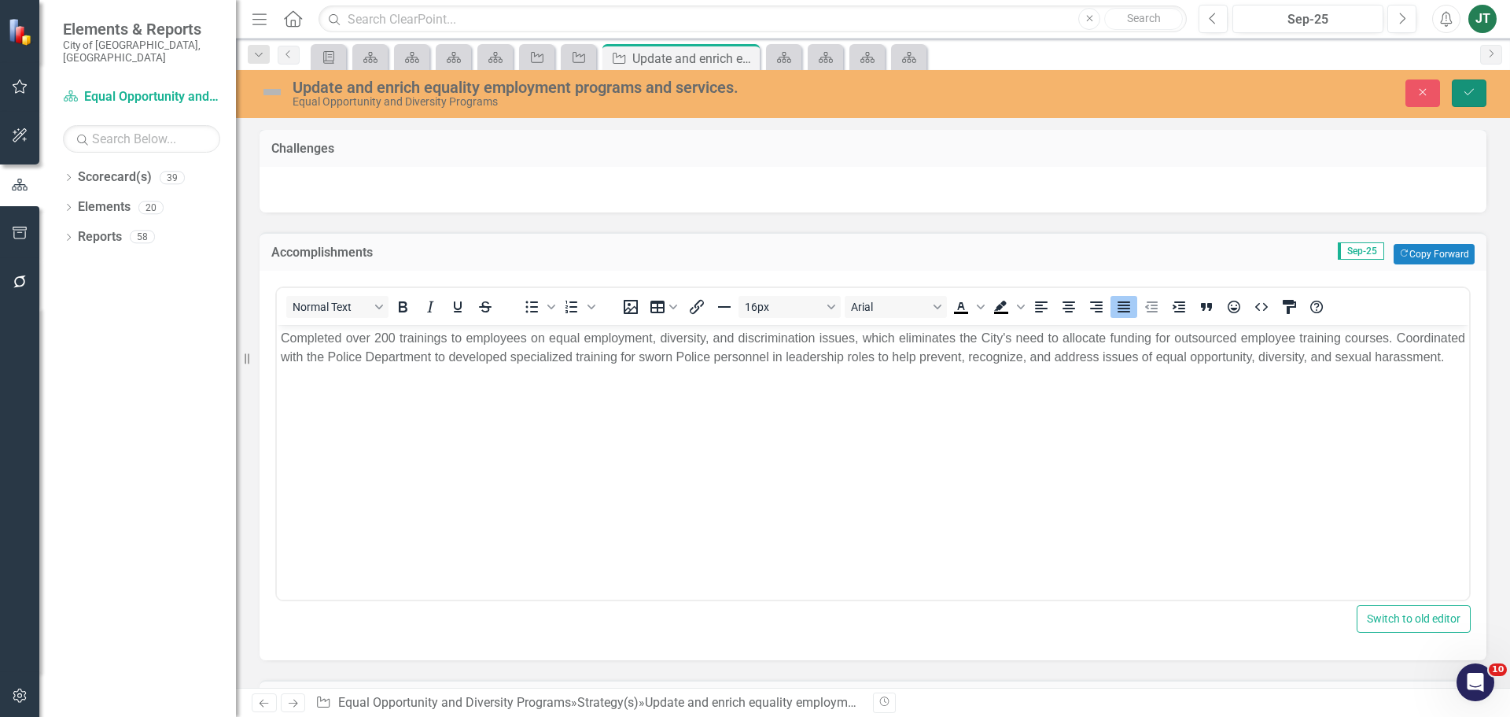
click at [1464, 95] on icon "Save" at bounding box center [1469, 92] width 14 height 11
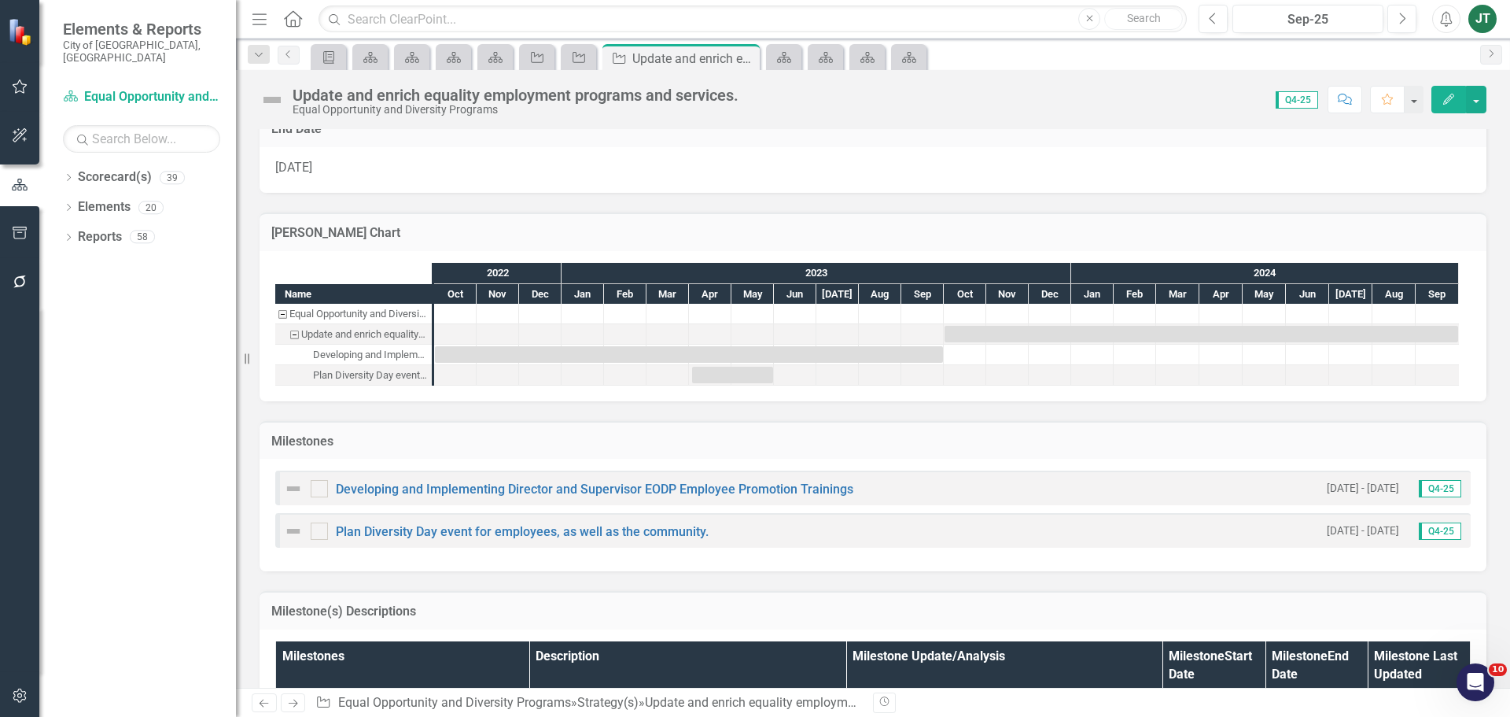
scroll to position [1255, 0]
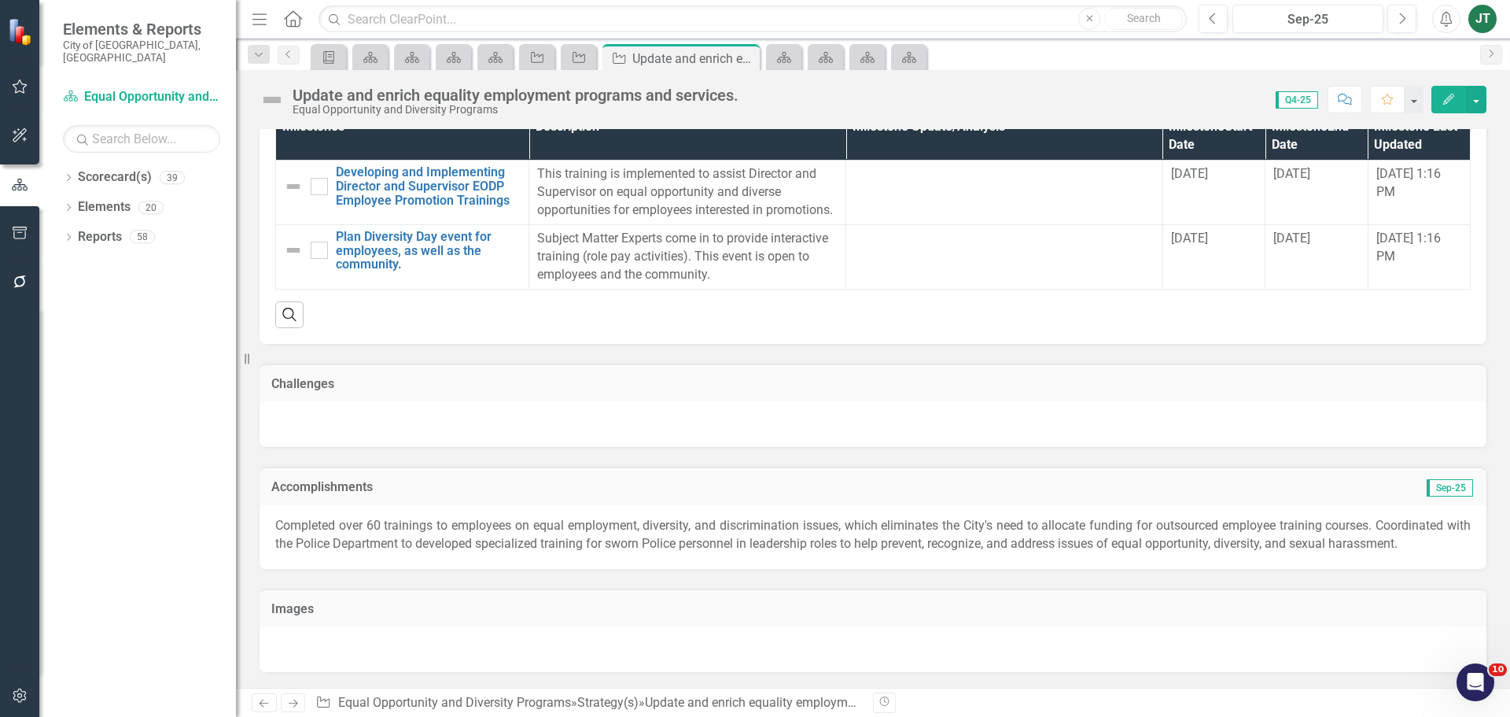
click at [389, 552] on p "Completed over 60 trainings to employees on equal employment, diversity, and di…" at bounding box center [873, 535] width 1196 height 36
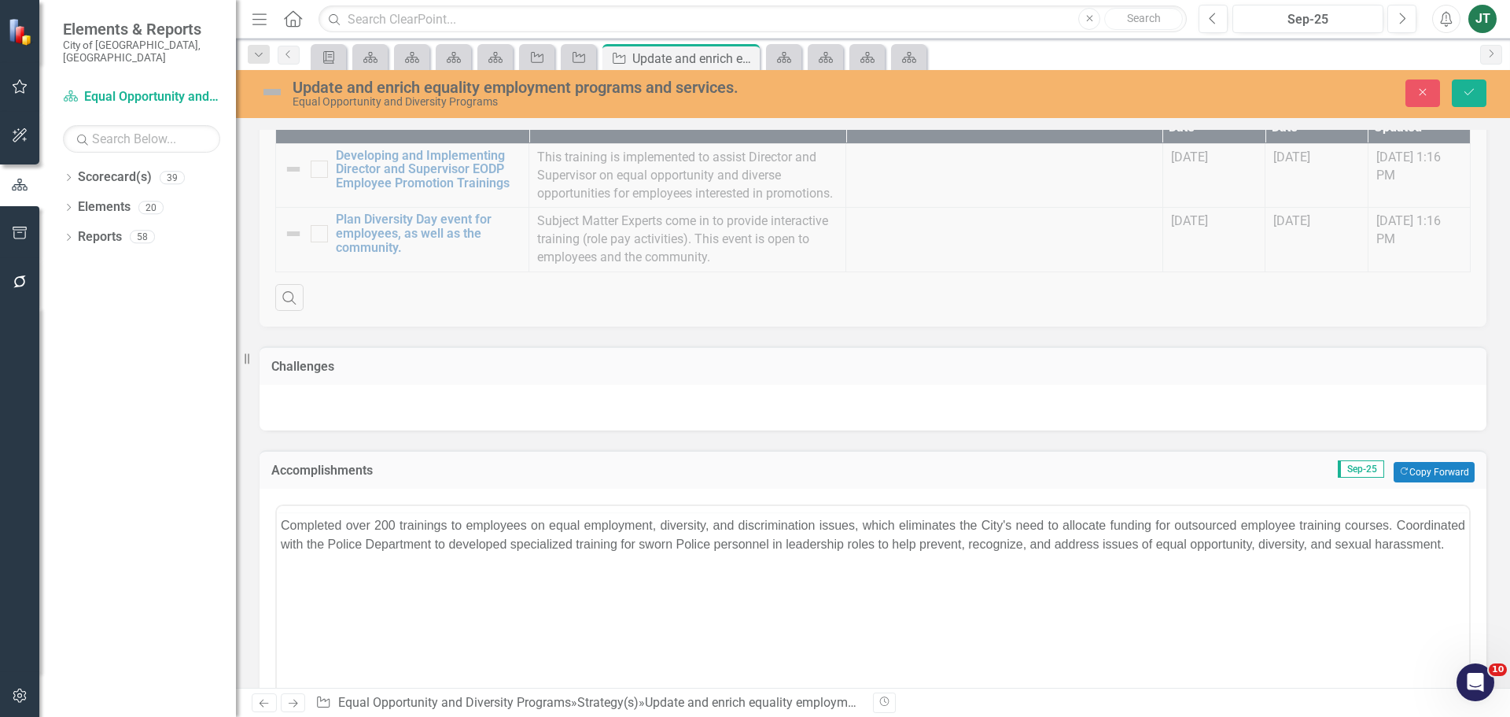
scroll to position [0, 0]
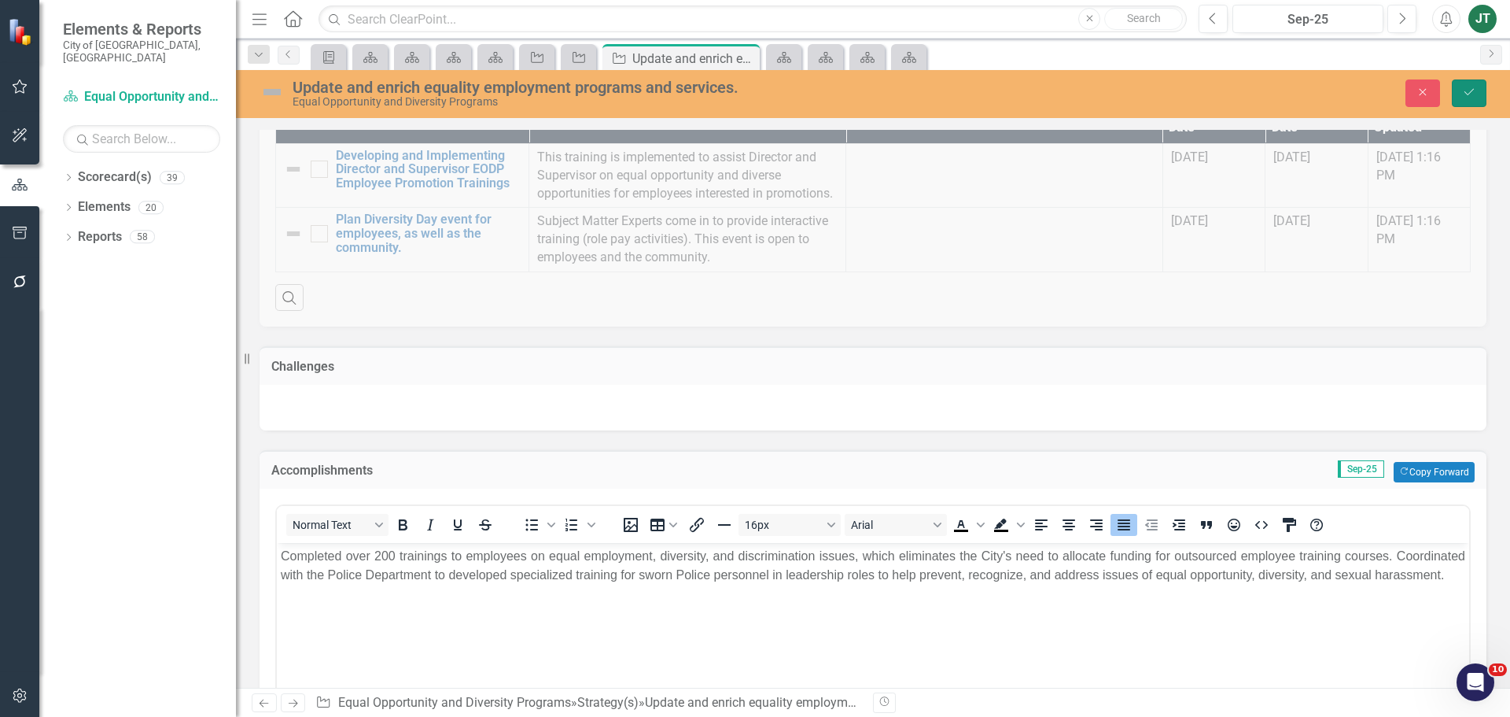
click at [1466, 87] on icon "Save" at bounding box center [1469, 92] width 14 height 11
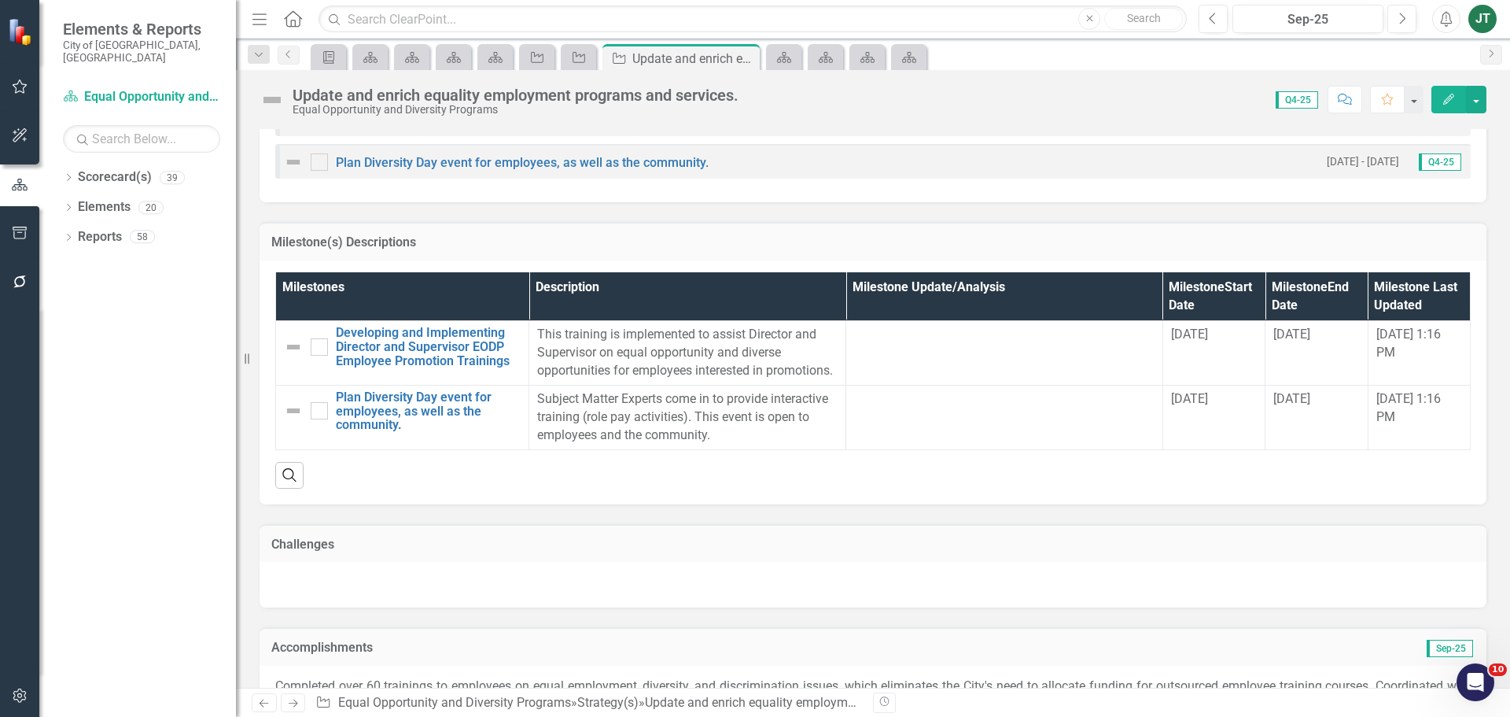
scroll to position [1255, 0]
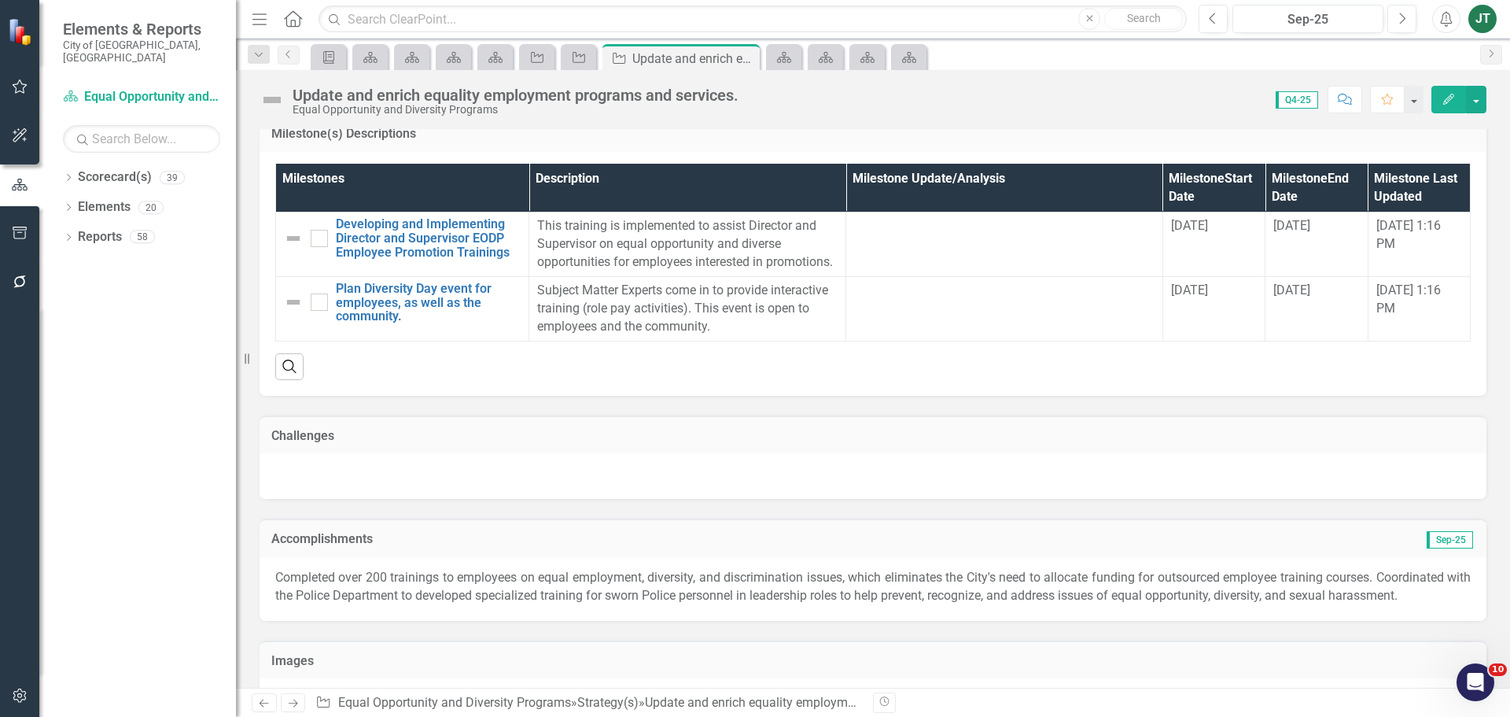
scroll to position [1255, 0]
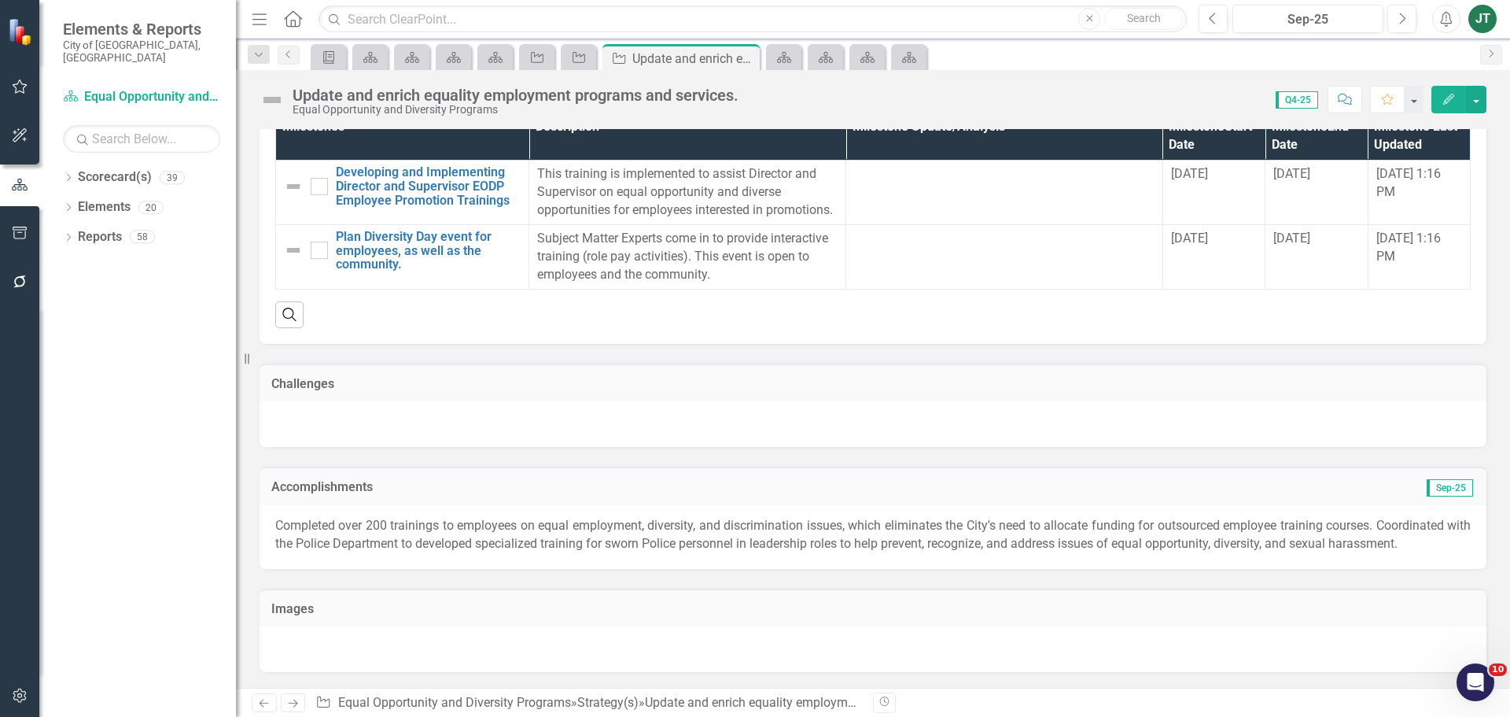
click at [286, 702] on link "Next" at bounding box center [293, 702] width 25 height 19
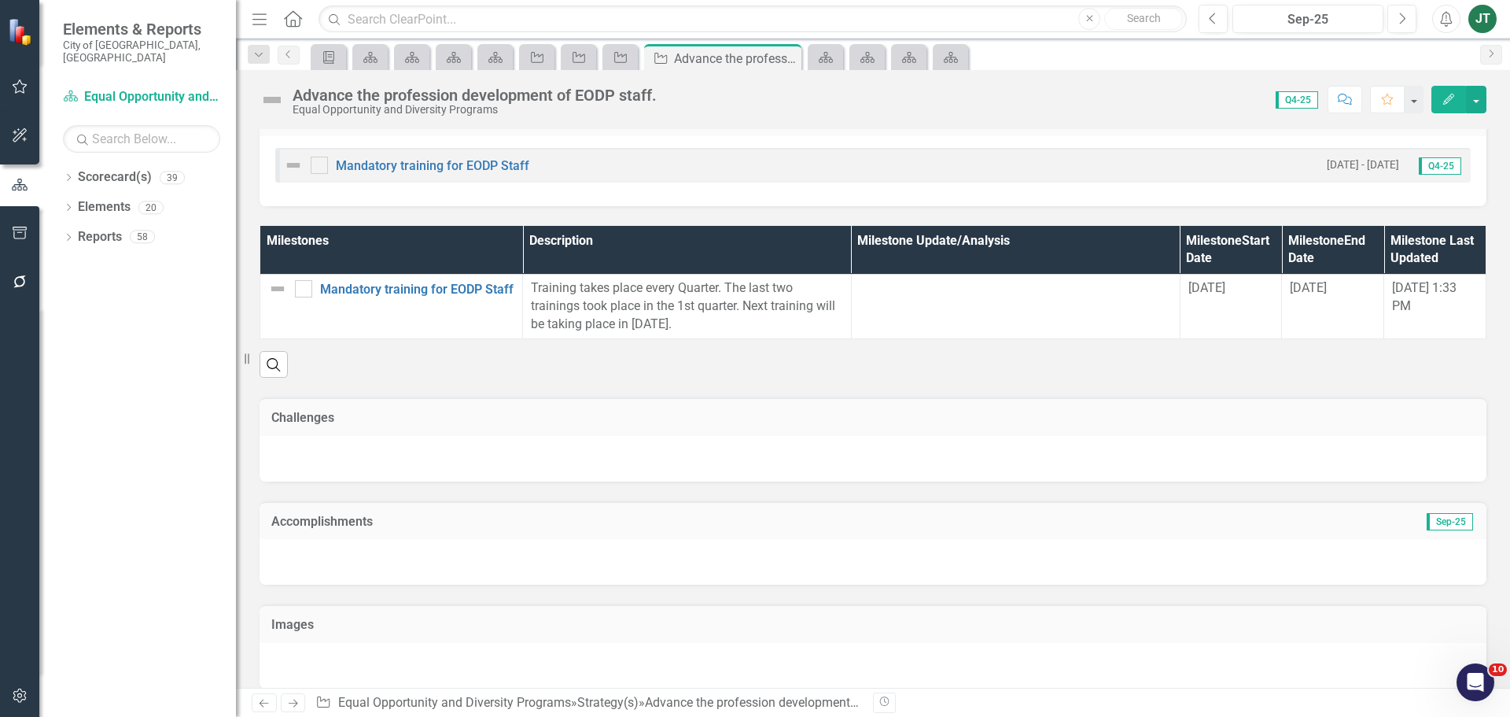
scroll to position [996, 0]
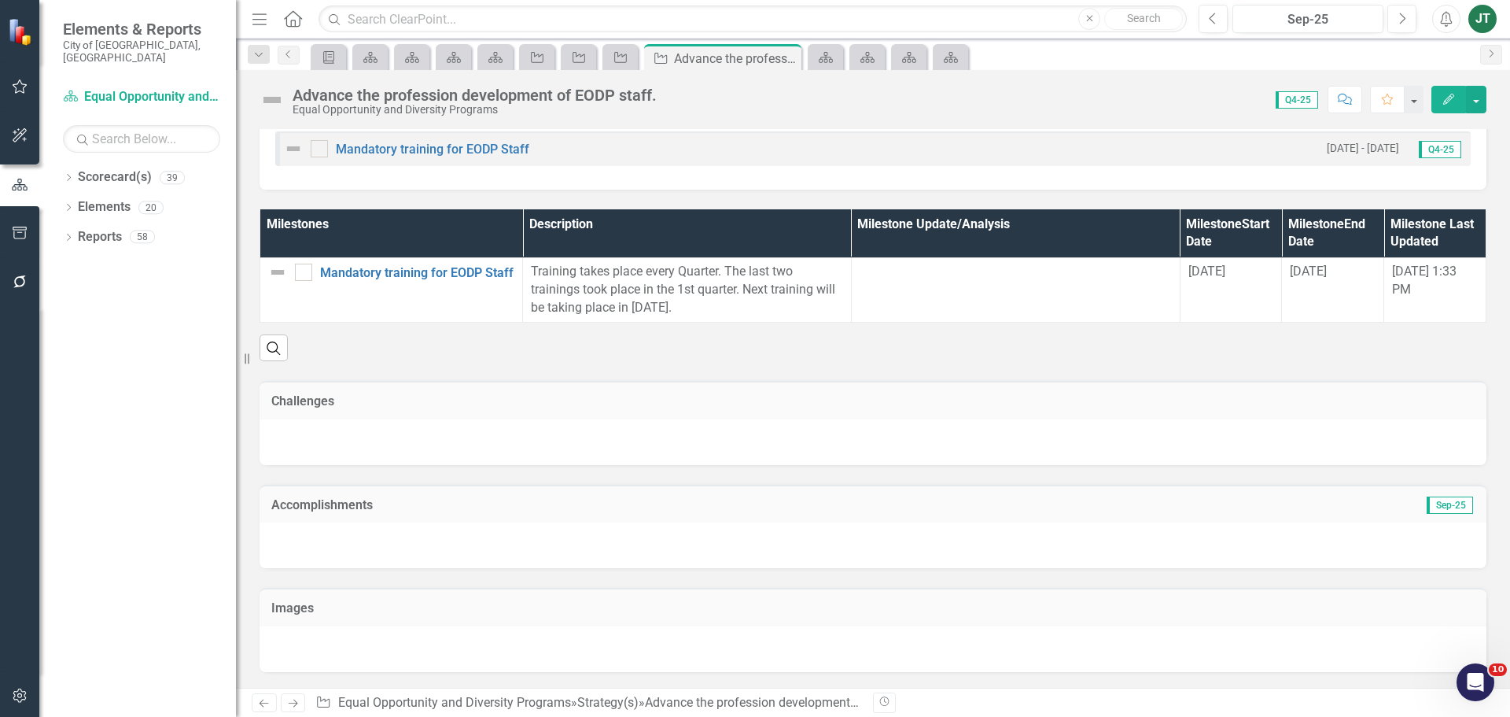
click at [724, 501] on h3 "Accomplishments" at bounding box center [679, 505] width 817 height 14
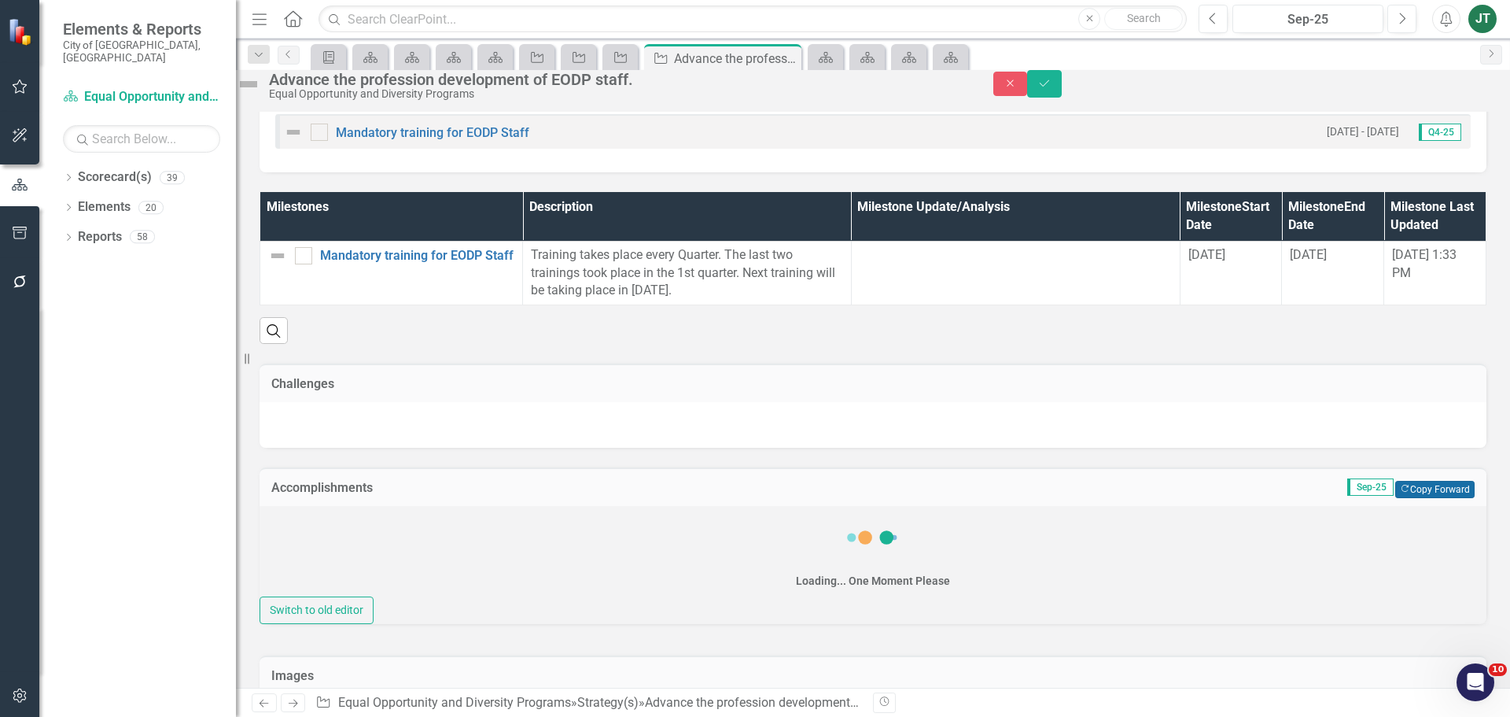
click at [1414, 498] on button "Copy Forward Copy Forward" at bounding box center [1434, 489] width 79 height 17
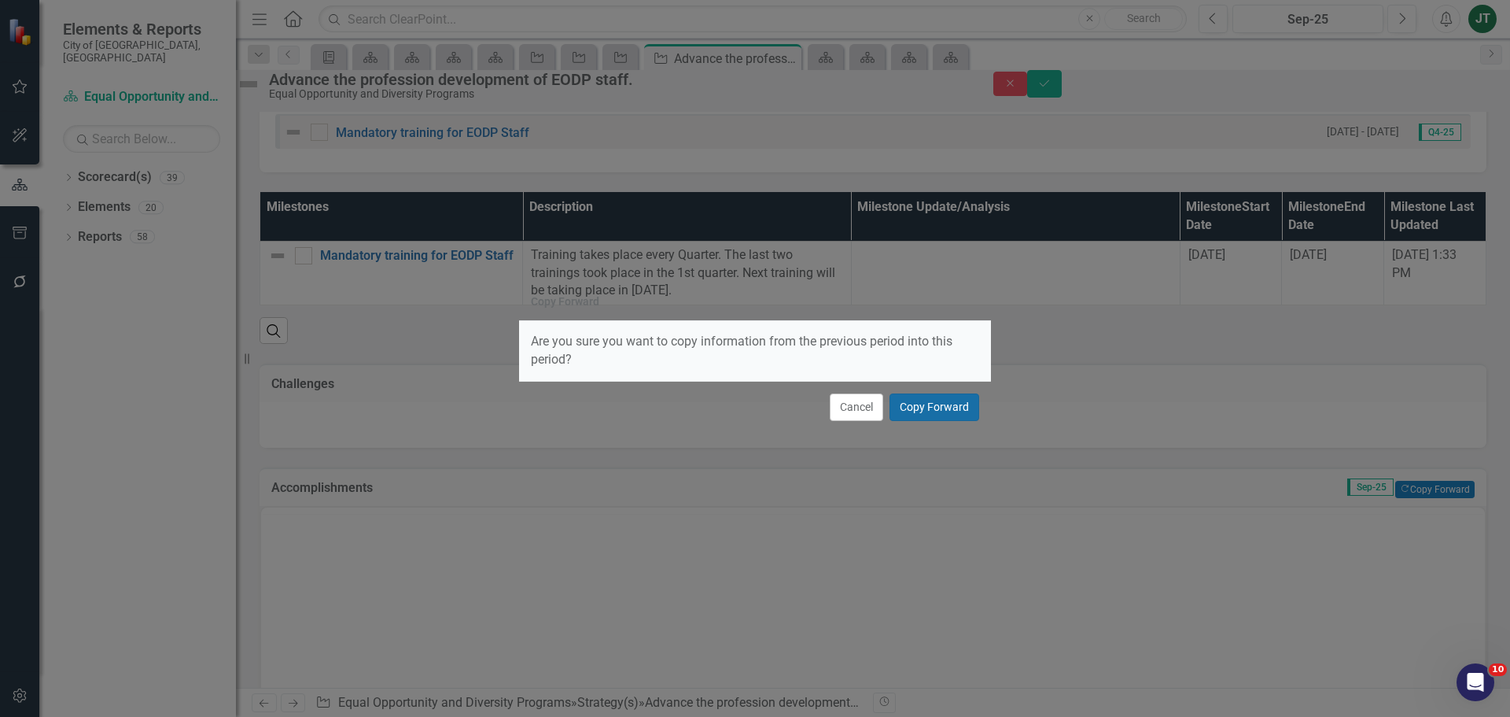
click at [929, 404] on button "Copy Forward" at bounding box center [935, 407] width 90 height 28
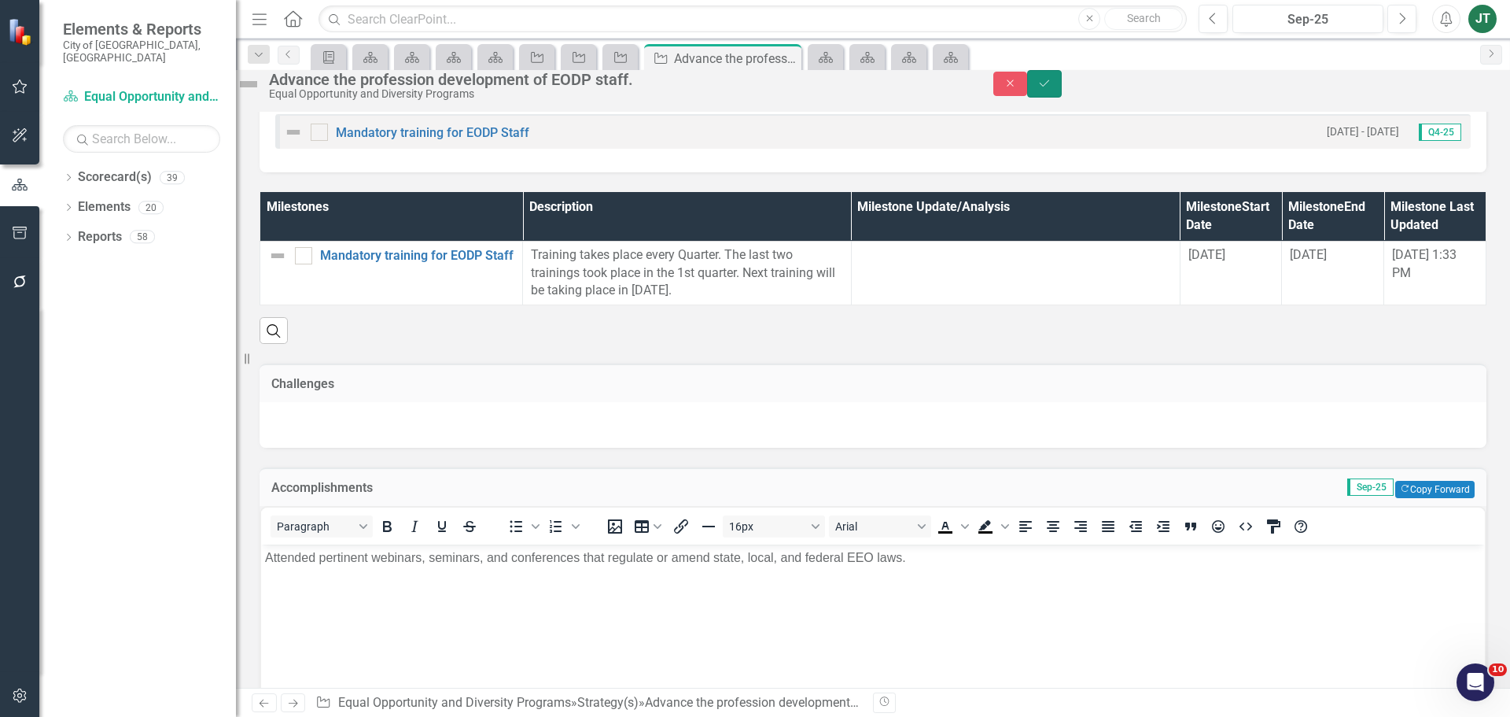
click at [1052, 89] on icon "Save" at bounding box center [1044, 83] width 14 height 11
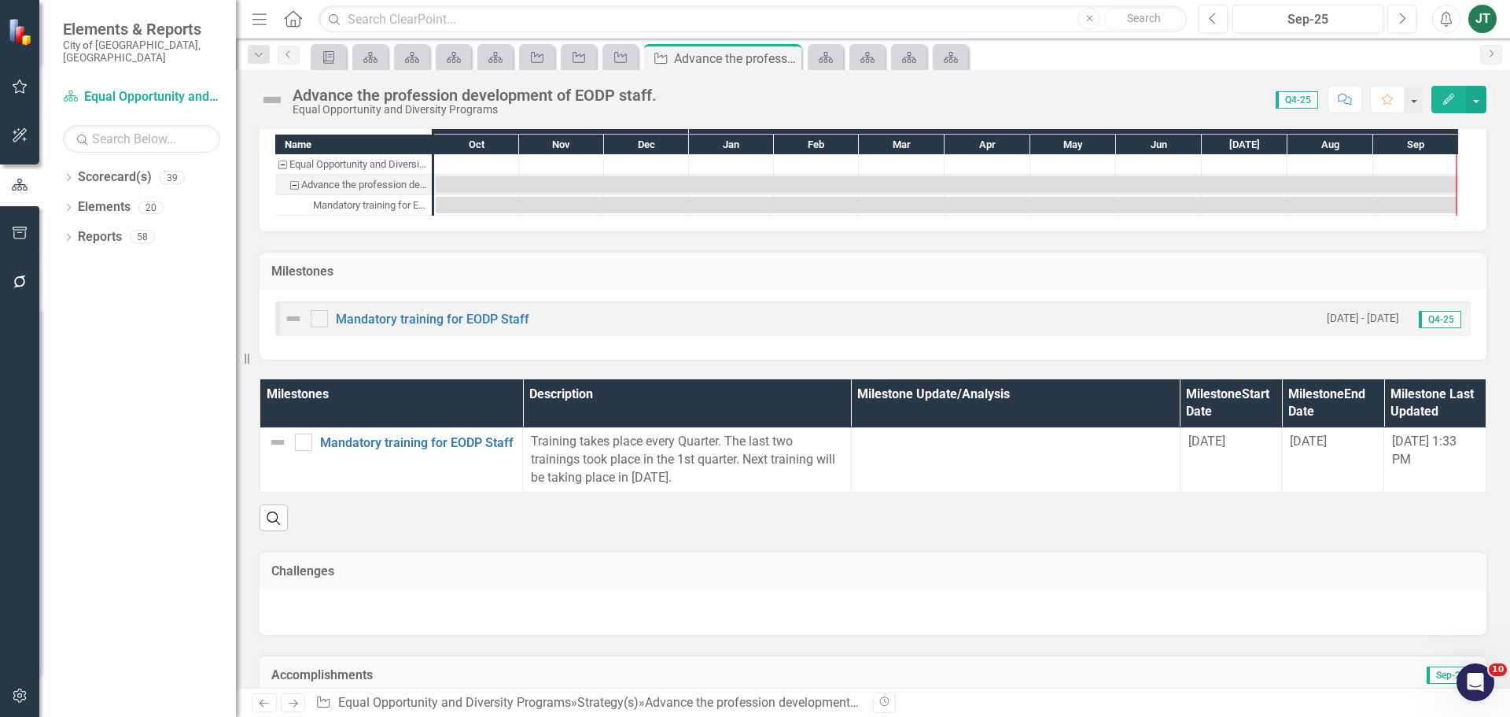
scroll to position [996, 0]
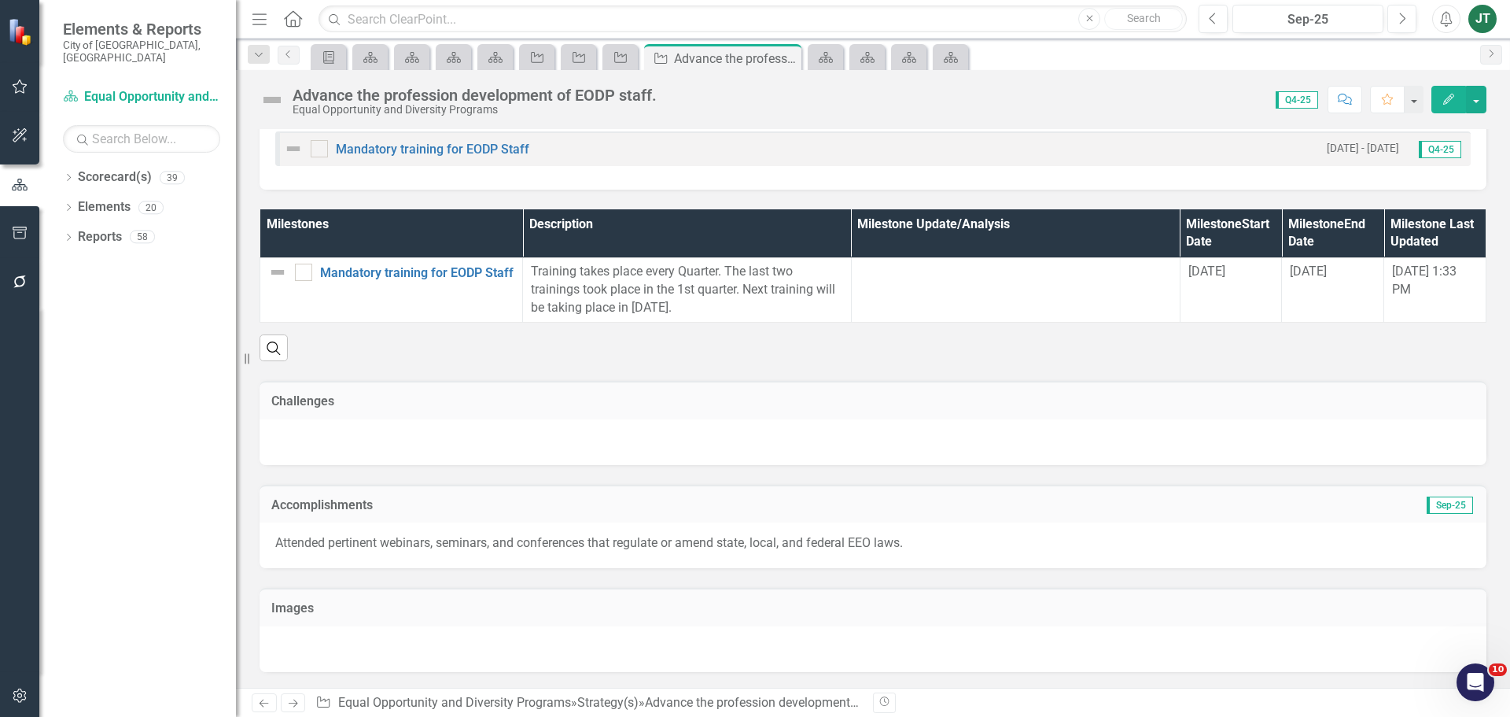
click at [297, 703] on icon at bounding box center [293, 703] width 9 height 8
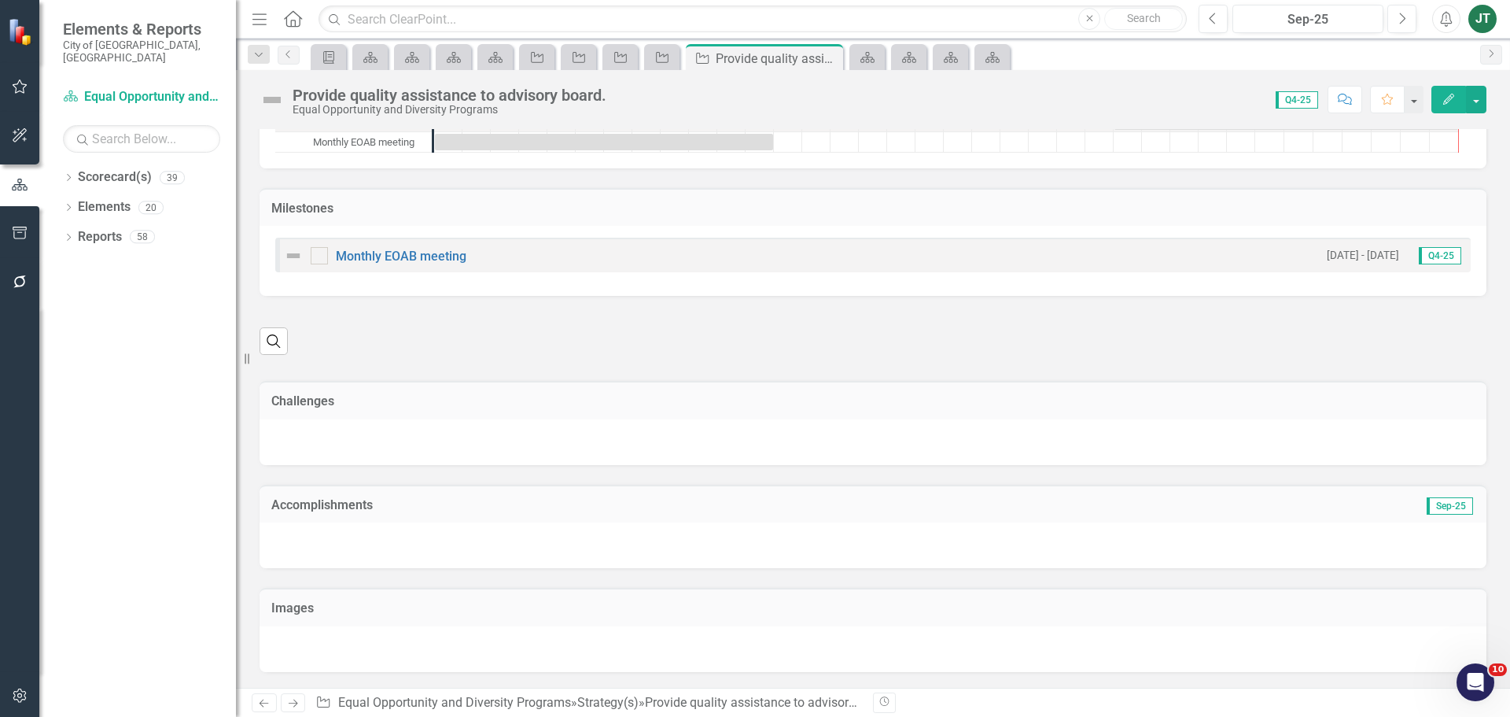
click at [467, 465] on div "Challenges" at bounding box center [873, 413] width 1251 height 104
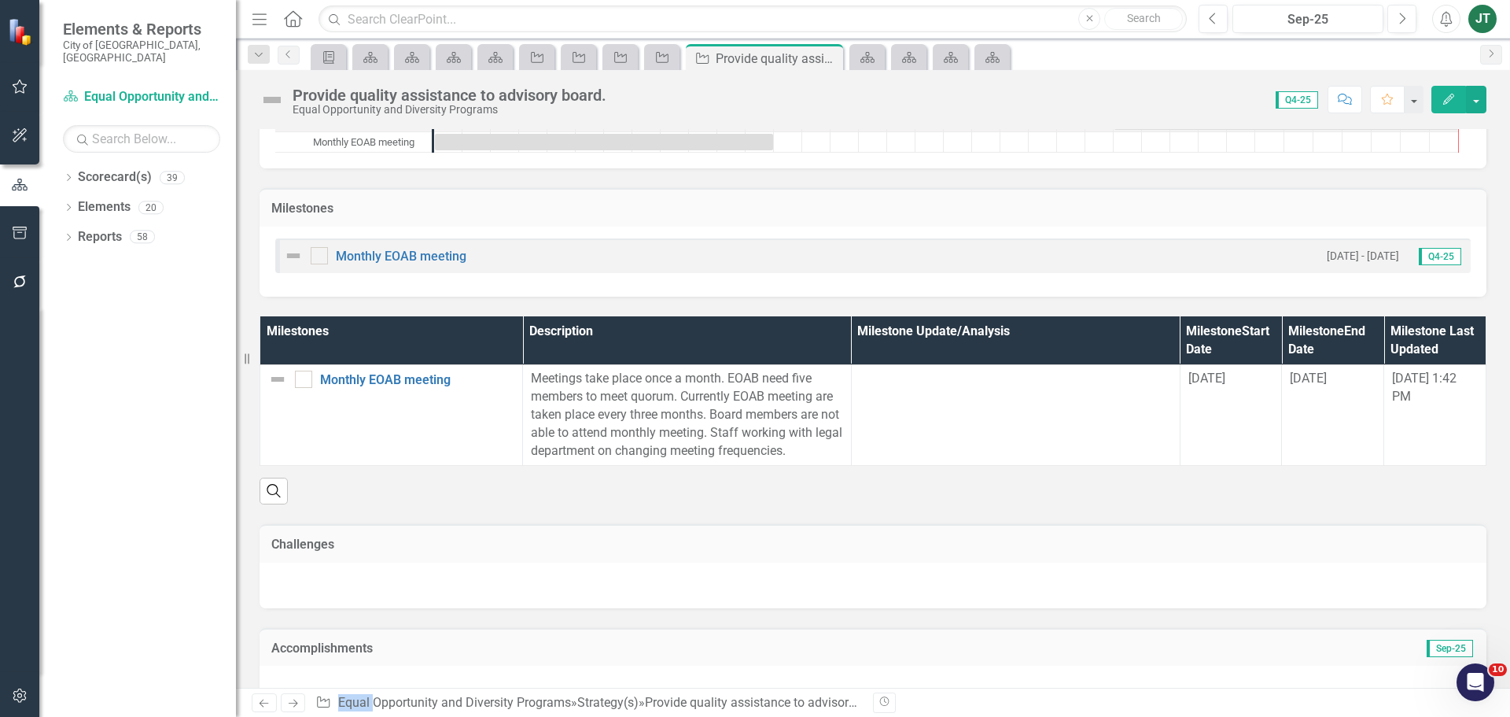
click at [467, 512] on div "Challenges" at bounding box center [873, 556] width 1251 height 104
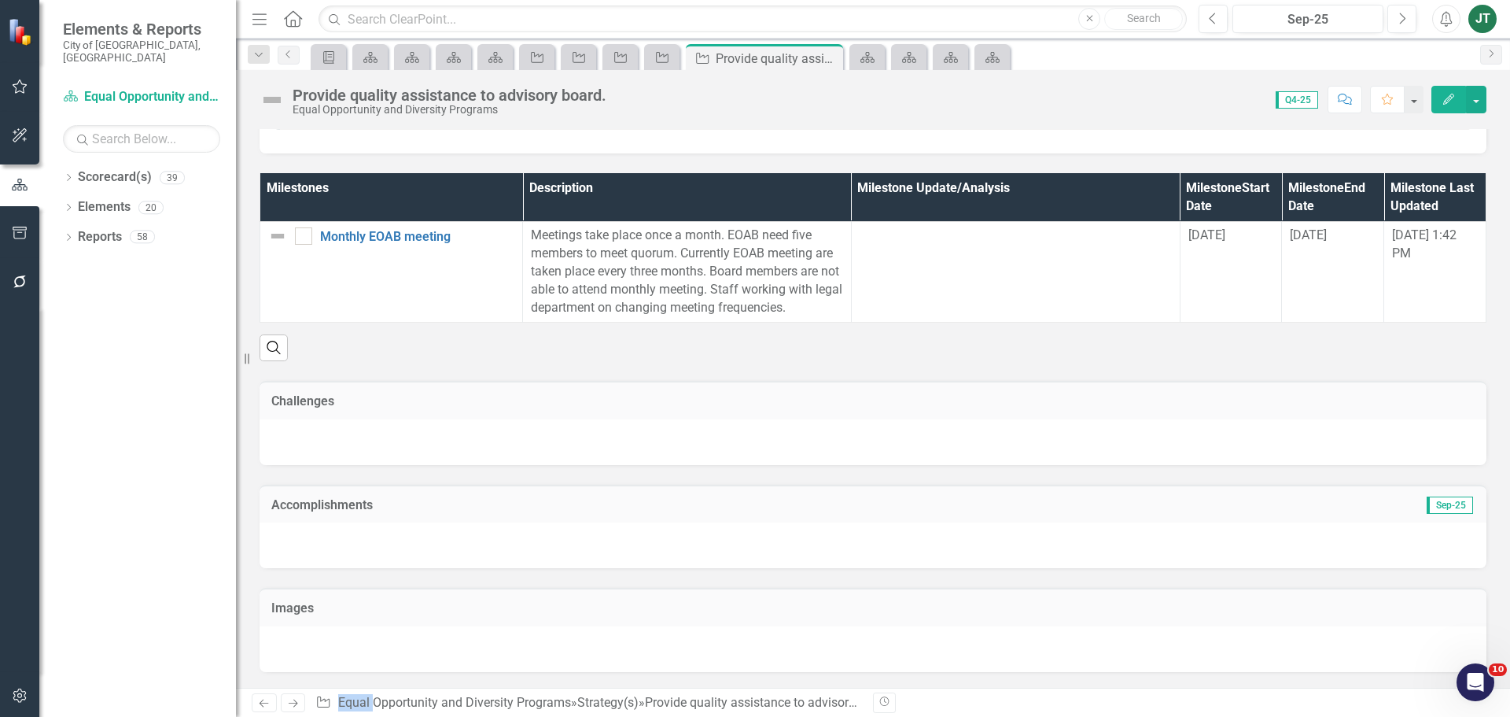
click at [640, 514] on td "Accomplishments" at bounding box center [679, 506] width 817 height 20
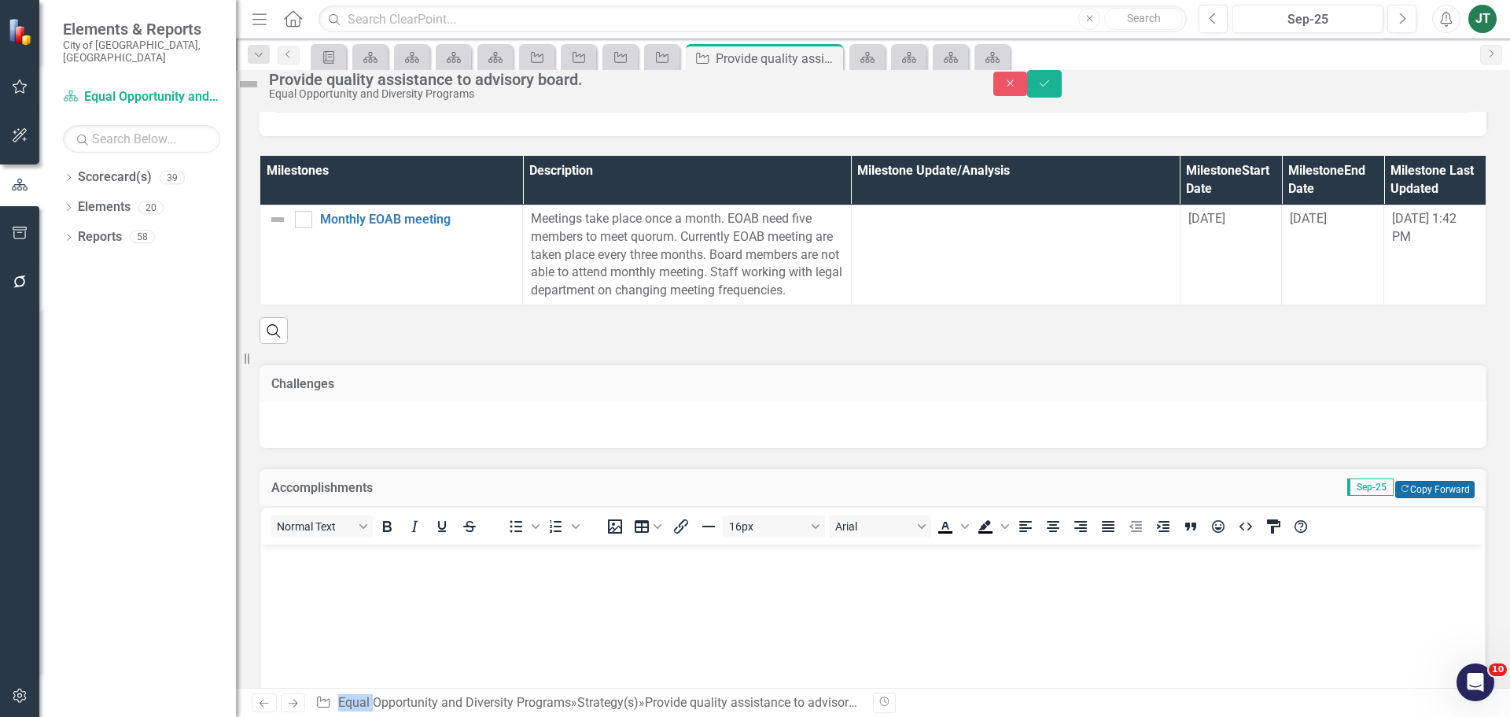
scroll to position [0, 0]
click at [1459, 498] on button "Copy Forward Copy Forward" at bounding box center [1434, 489] width 79 height 17
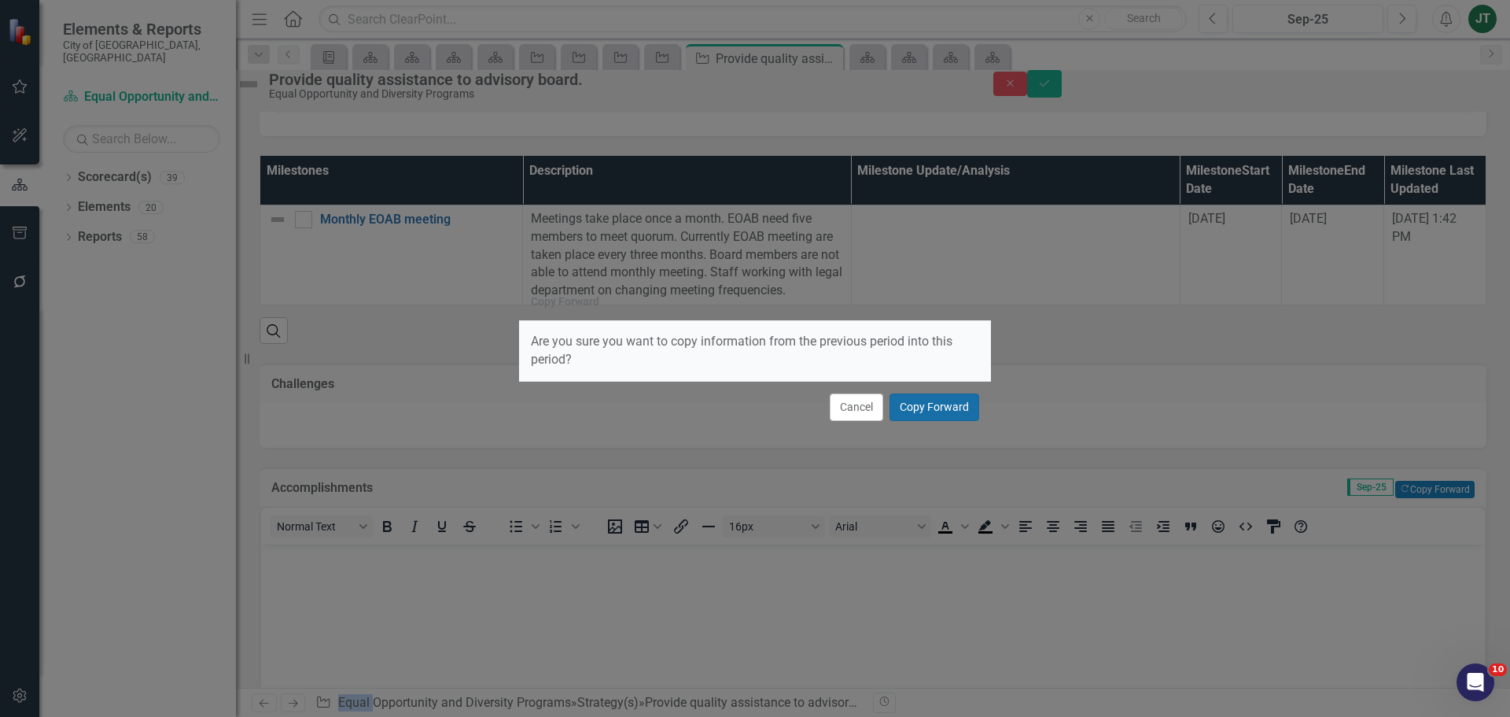
click at [952, 408] on button "Copy Forward" at bounding box center [935, 407] width 90 height 28
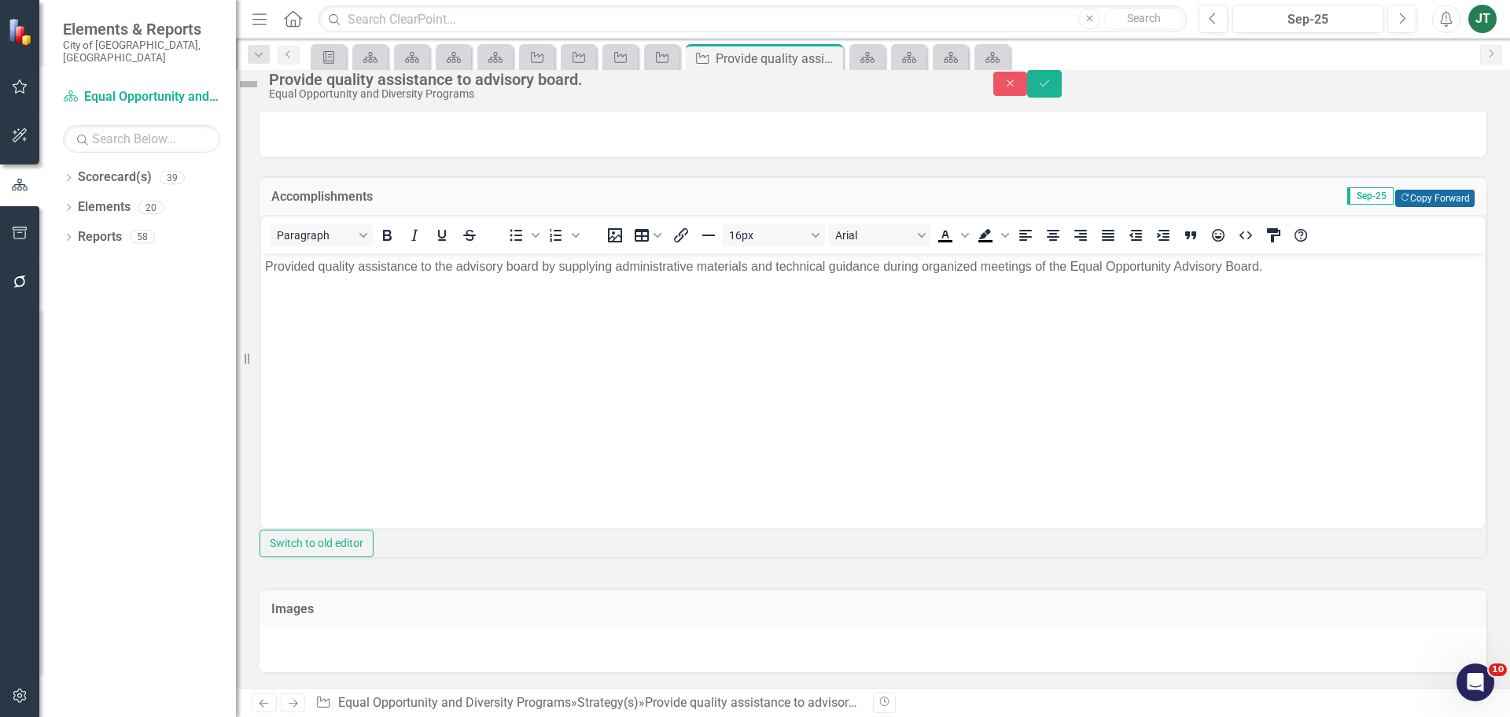
scroll to position [1421, 0]
click at [1052, 87] on icon "Save" at bounding box center [1044, 83] width 14 height 11
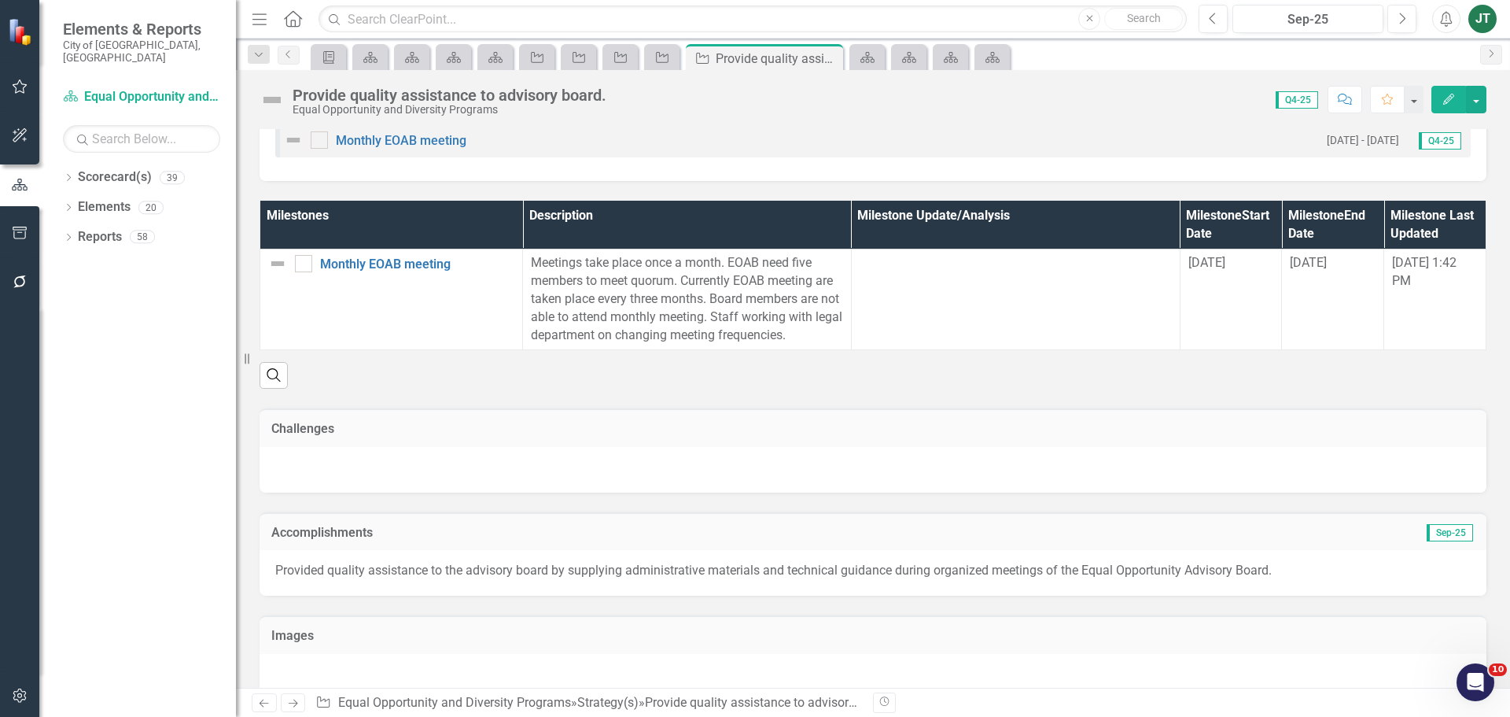
scroll to position [1076, 0]
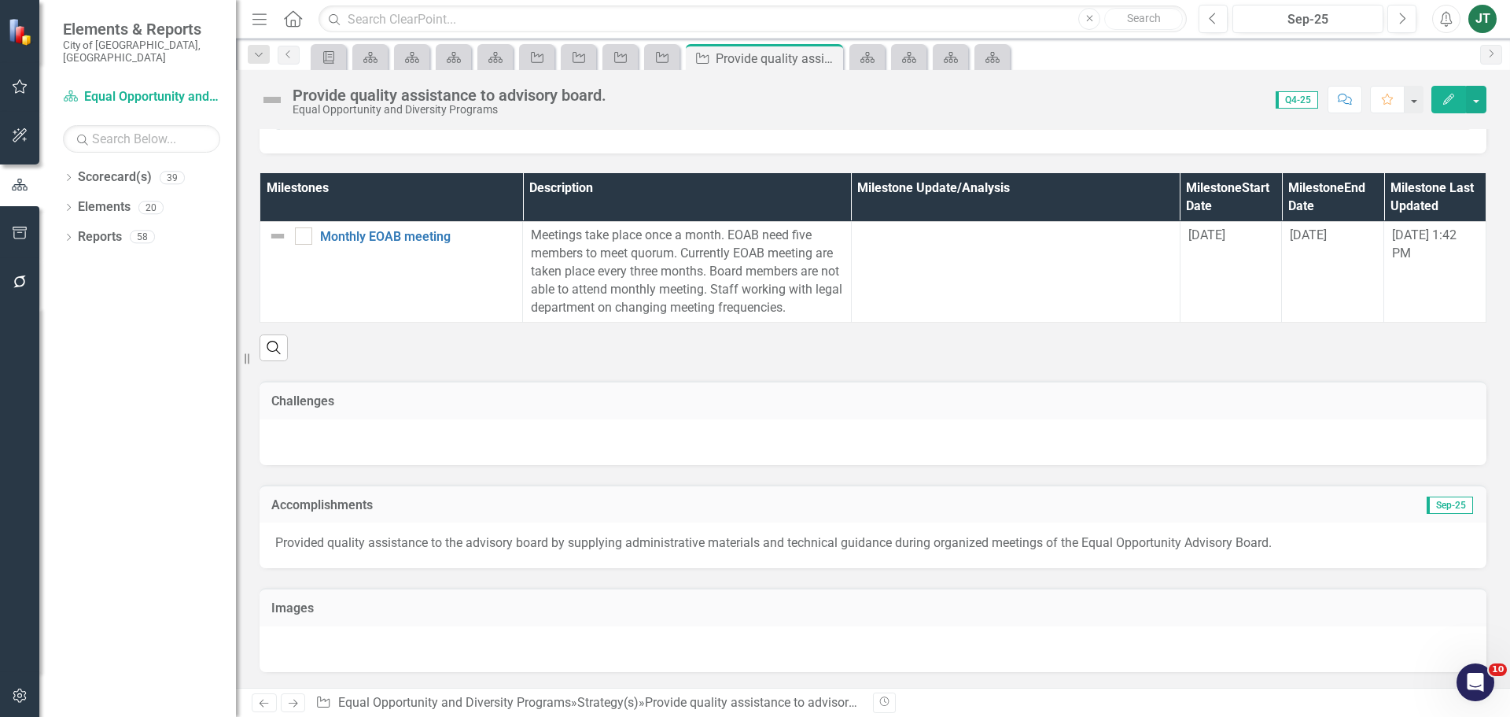
click at [302, 705] on link "Next" at bounding box center [293, 702] width 25 height 19
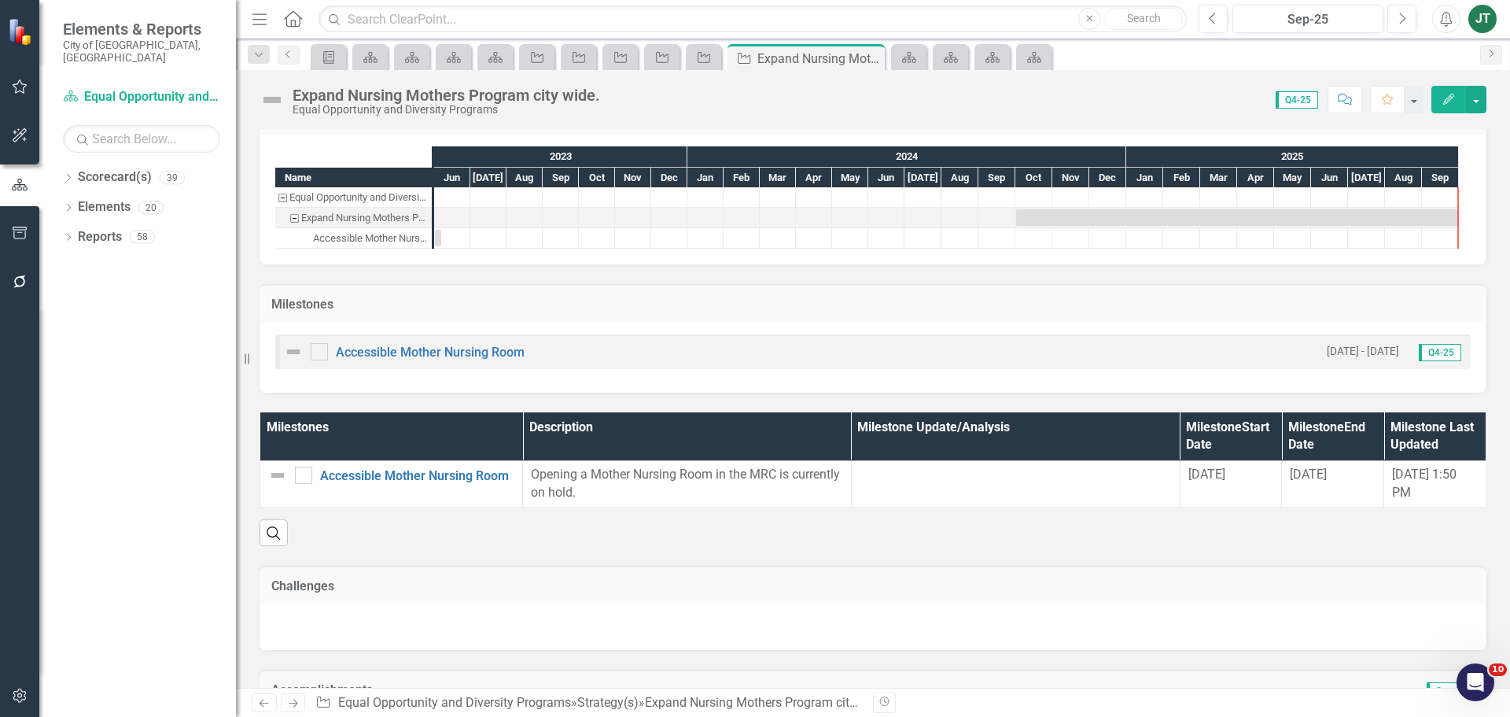
scroll to position [987, 0]
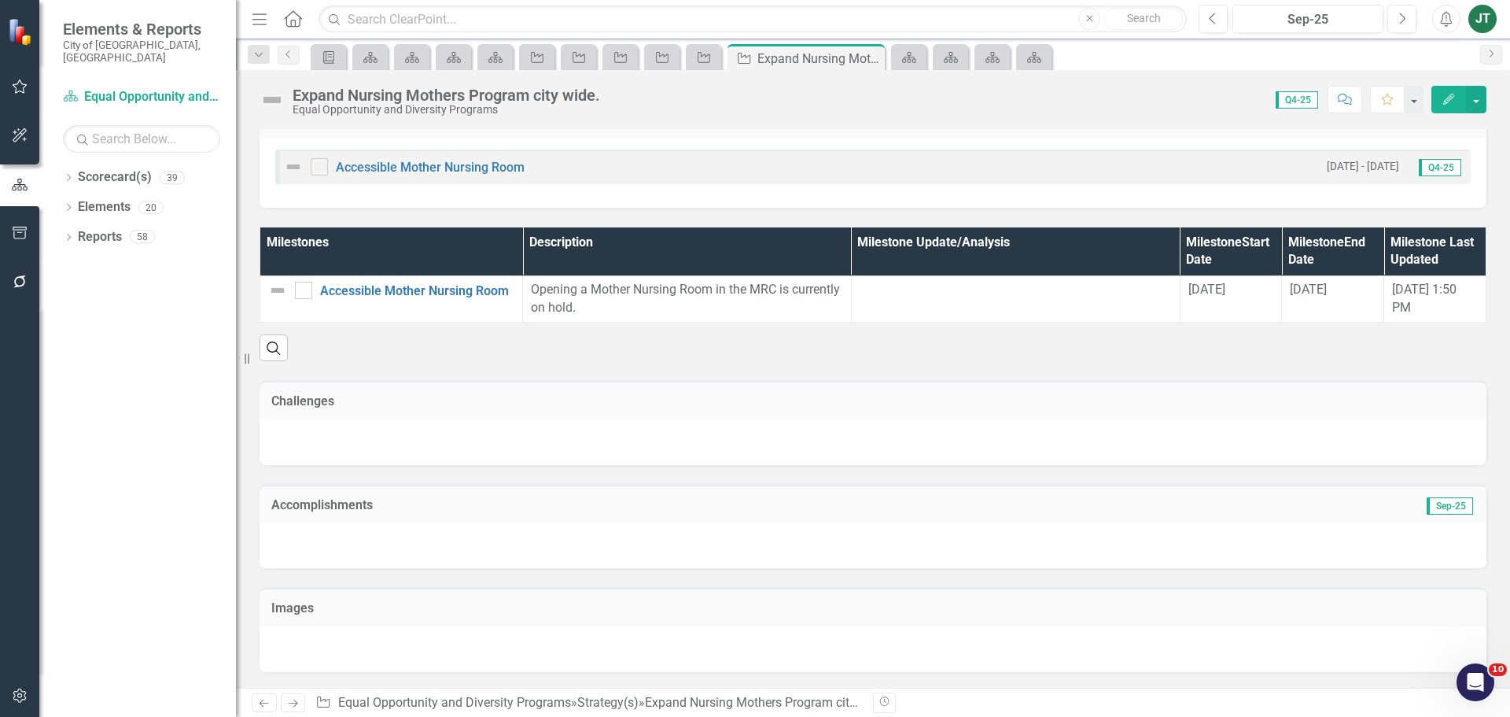
click at [664, 507] on h3 "Accomplishments" at bounding box center [679, 505] width 817 height 14
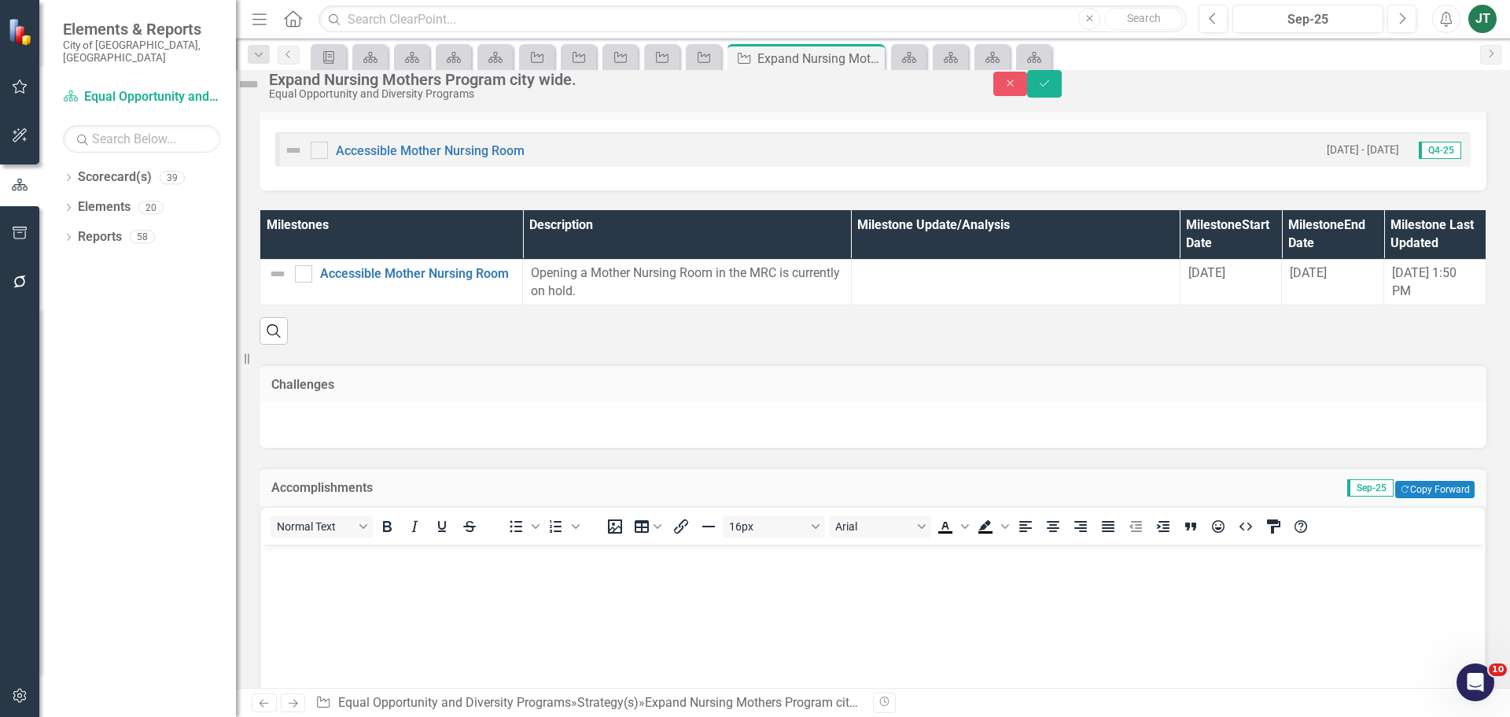
scroll to position [0, 0]
click at [1421, 498] on button "Copy Forward Copy Forward" at bounding box center [1434, 489] width 79 height 17
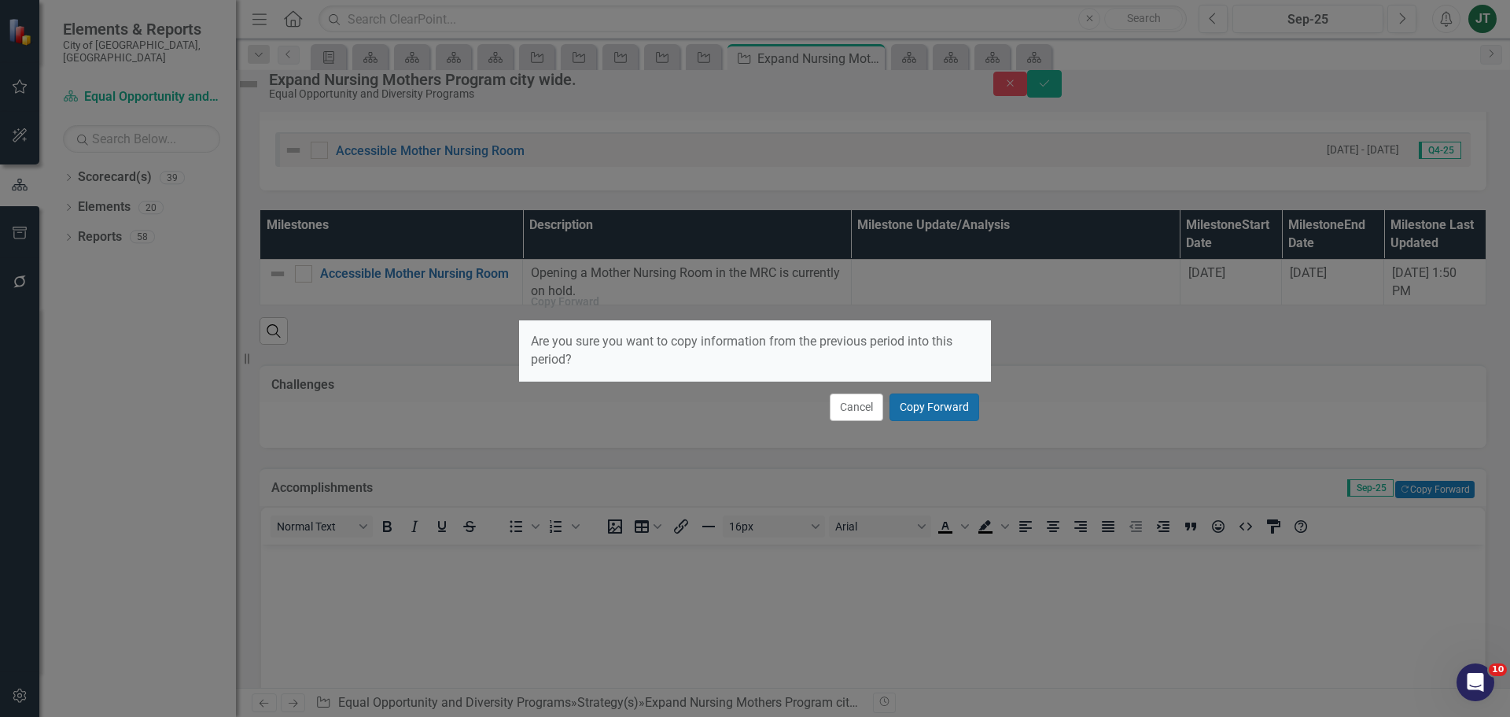
click at [945, 413] on button "Copy Forward" at bounding box center [935, 407] width 90 height 28
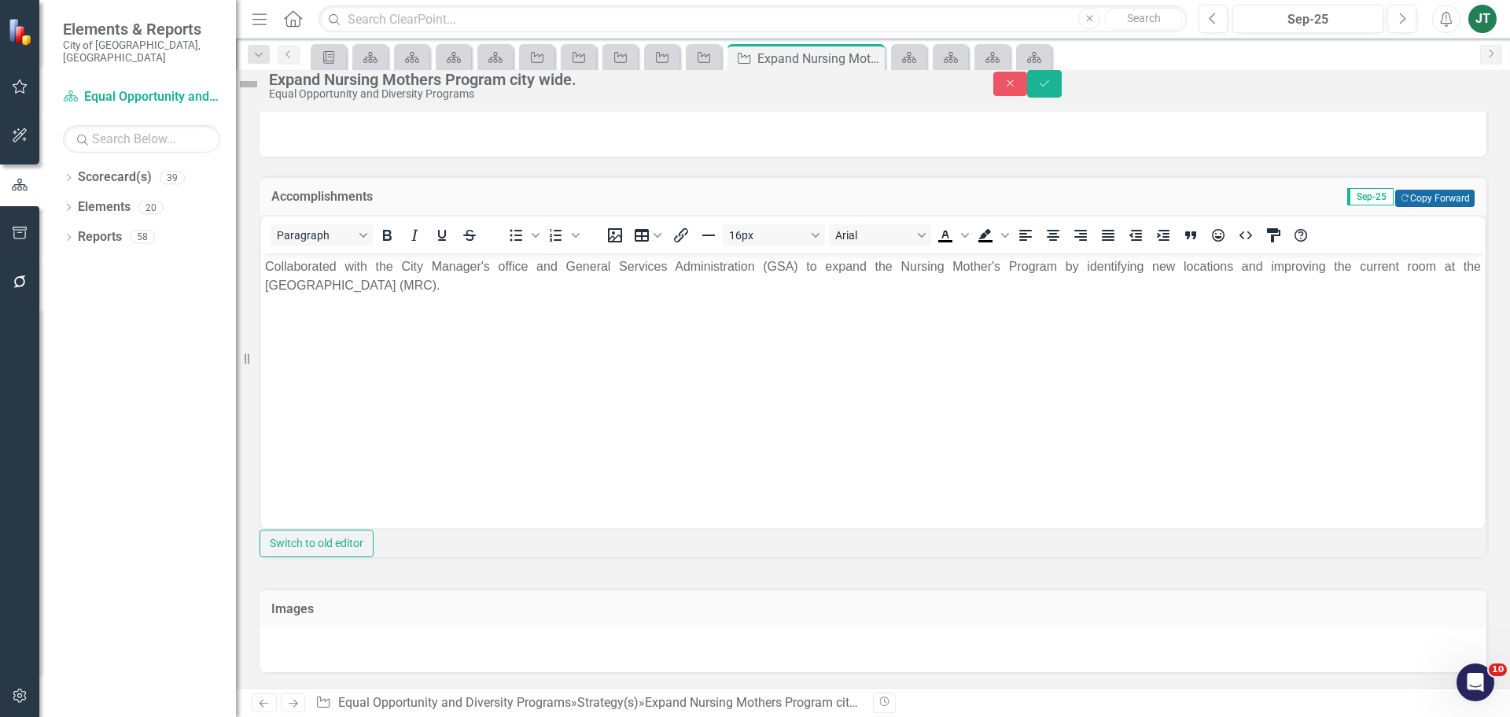
scroll to position [1332, 0]
click at [1052, 89] on icon "Save" at bounding box center [1044, 83] width 14 height 11
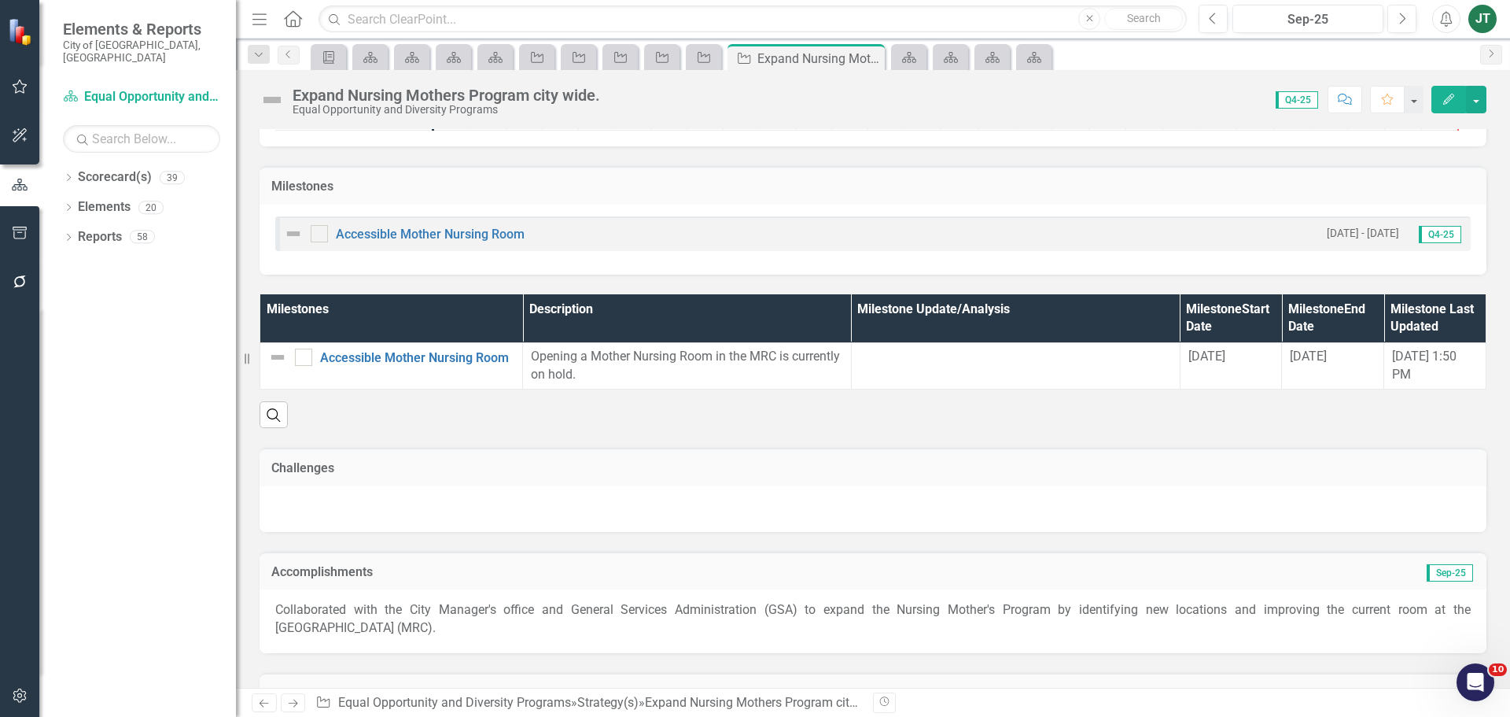
scroll to position [1005, 0]
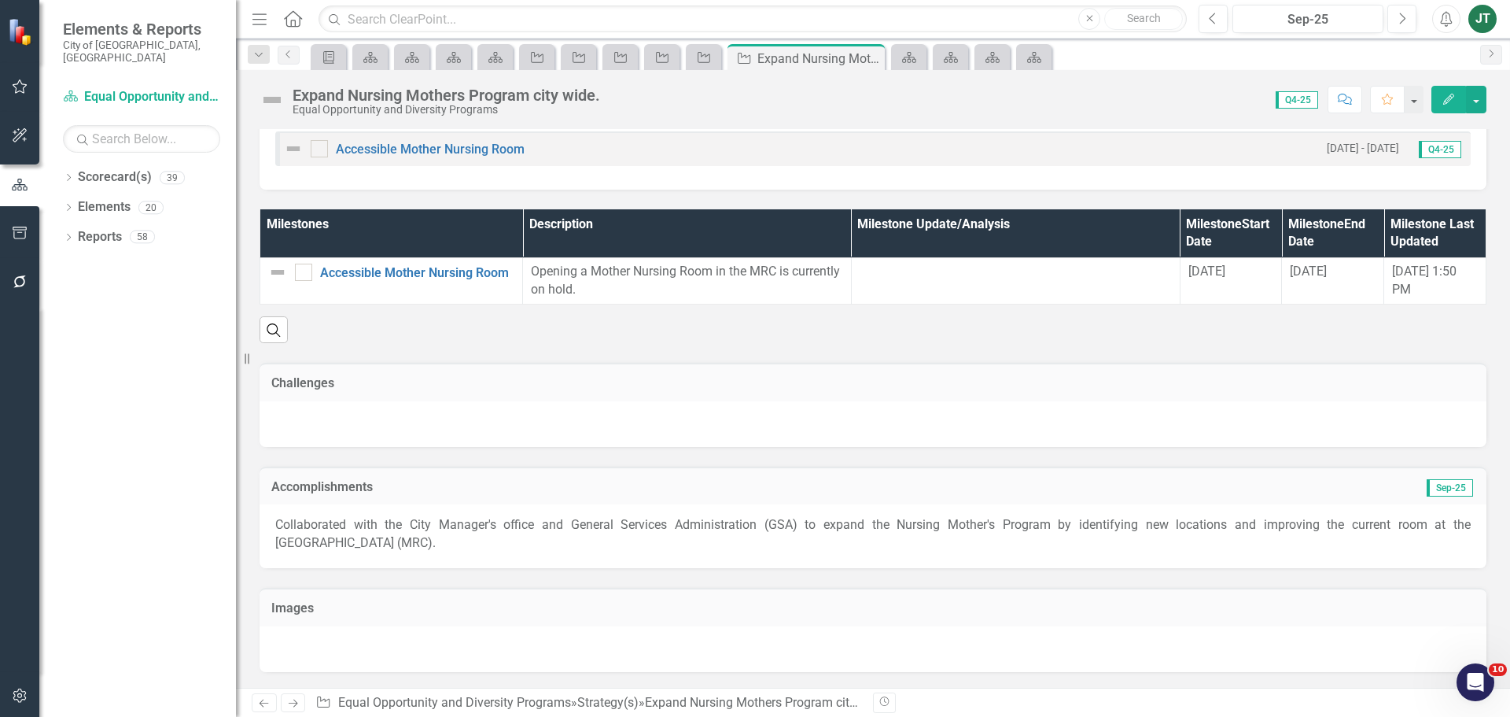
drag, startPoint x: 293, startPoint y: 701, endPoint x: 308, endPoint y: 687, distance: 20.0
click at [293, 701] on icon "Next" at bounding box center [292, 703] width 13 height 10
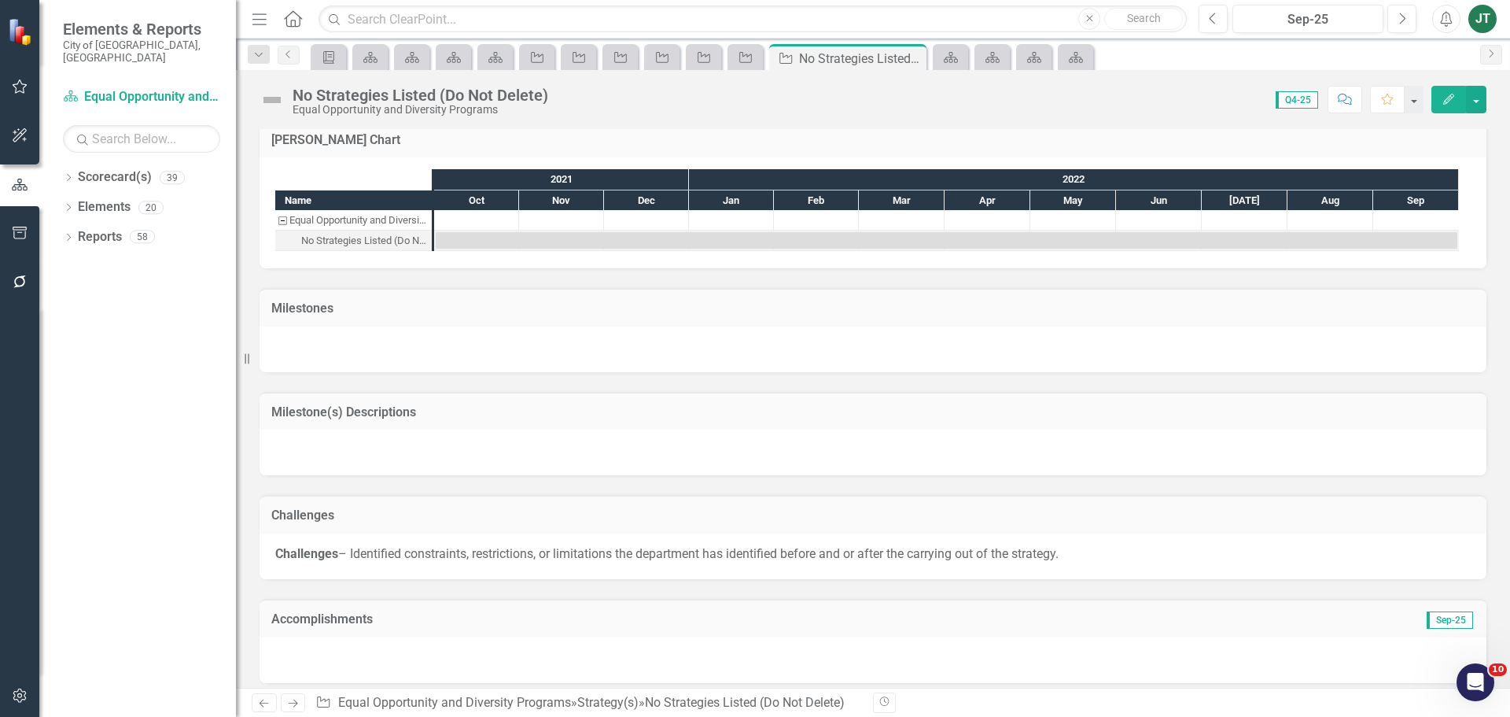
scroll to position [944, 0]
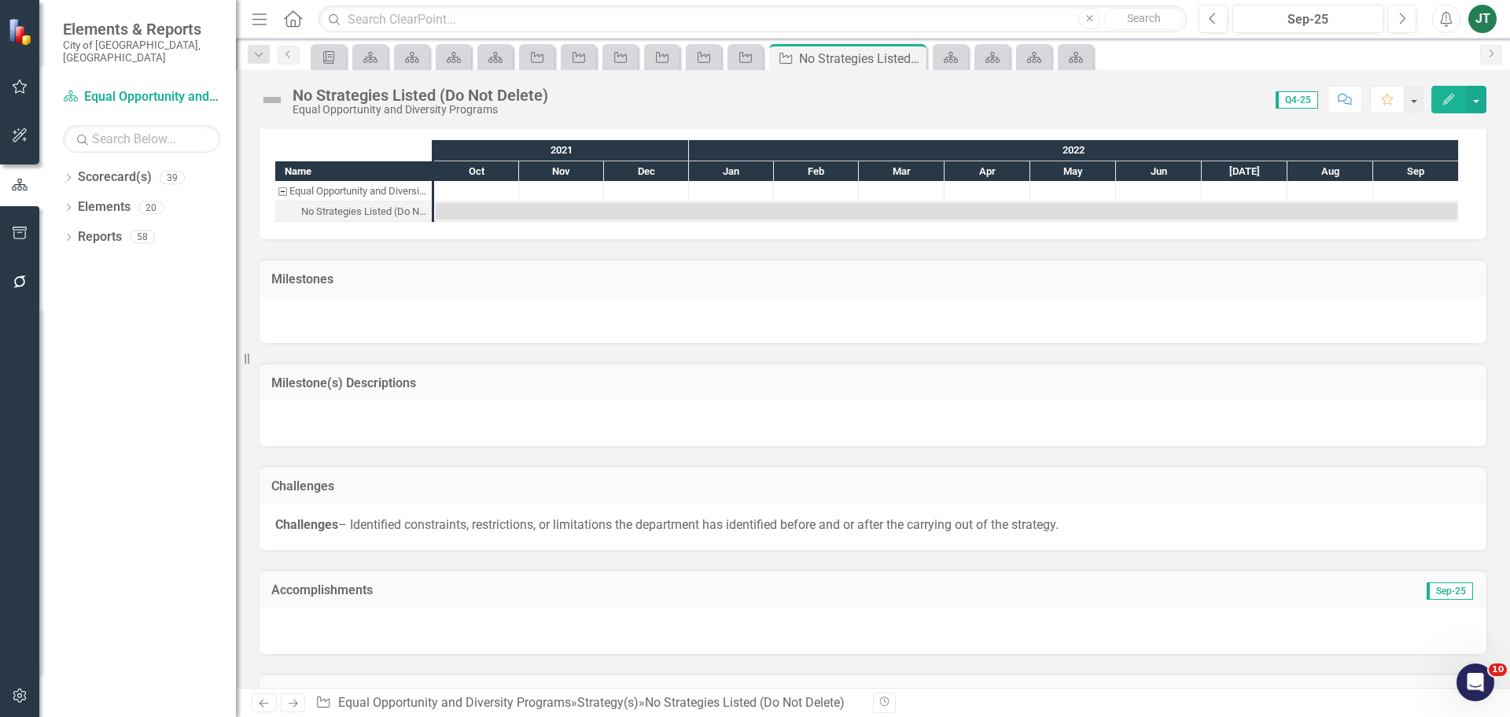
click at [294, 699] on icon at bounding box center [293, 703] width 9 height 8
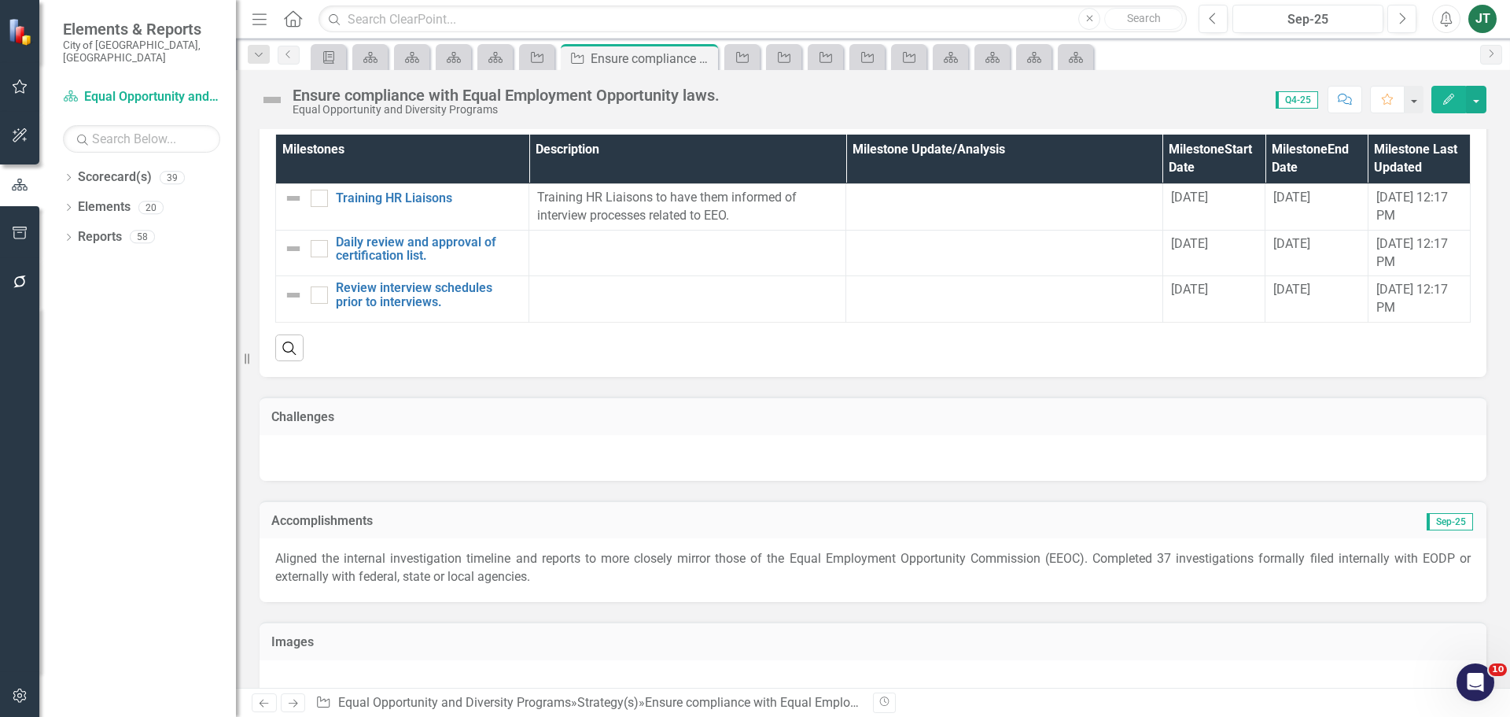
scroll to position [1373, 0]
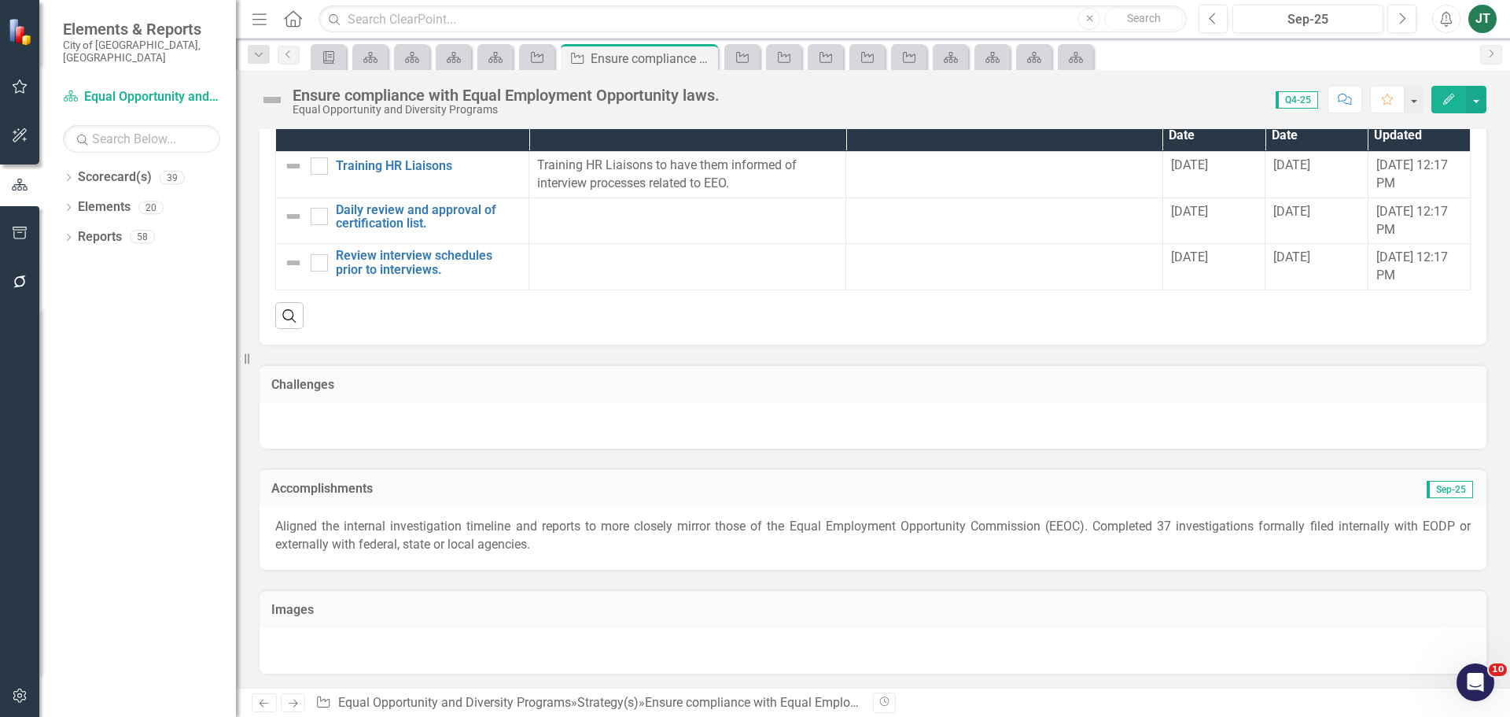
click at [300, 702] on icon "Next" at bounding box center [292, 703] width 13 height 10
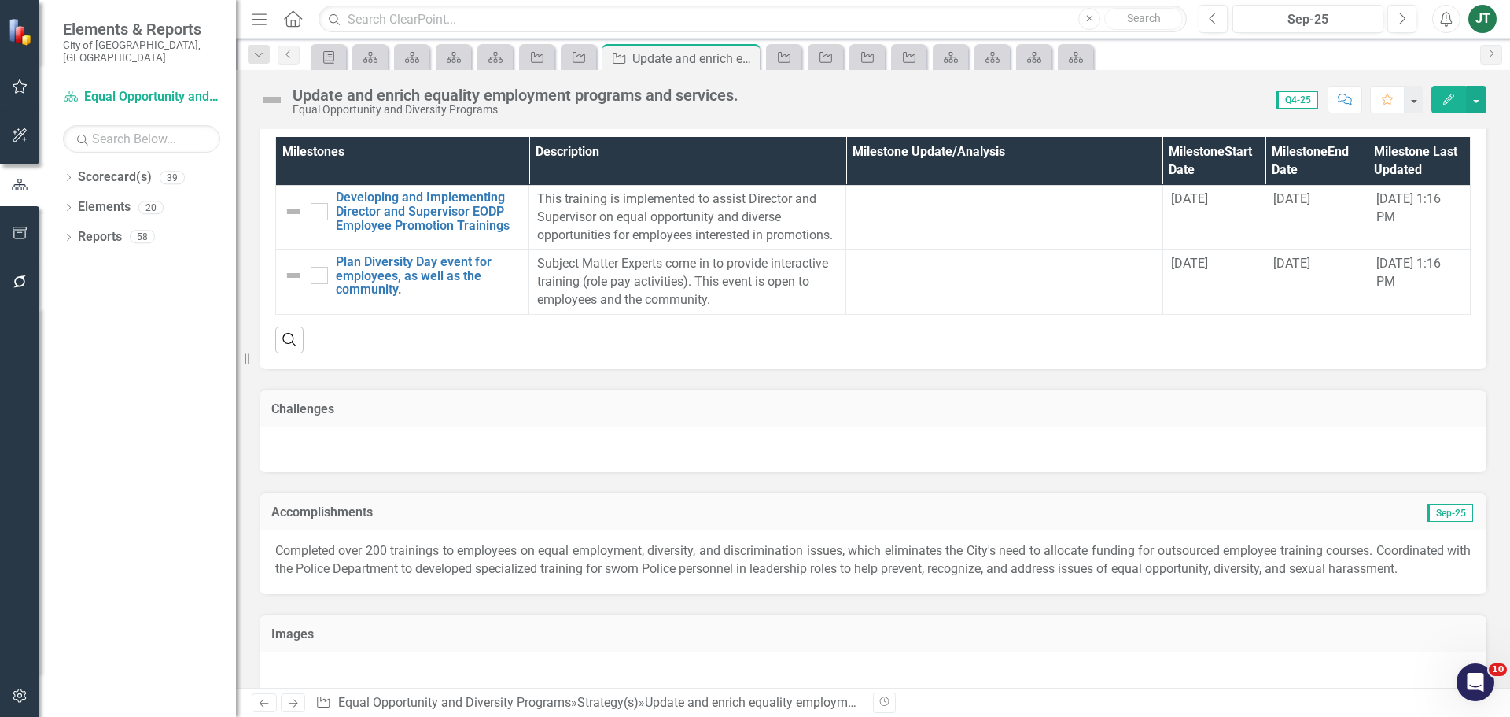
scroll to position [1255, 0]
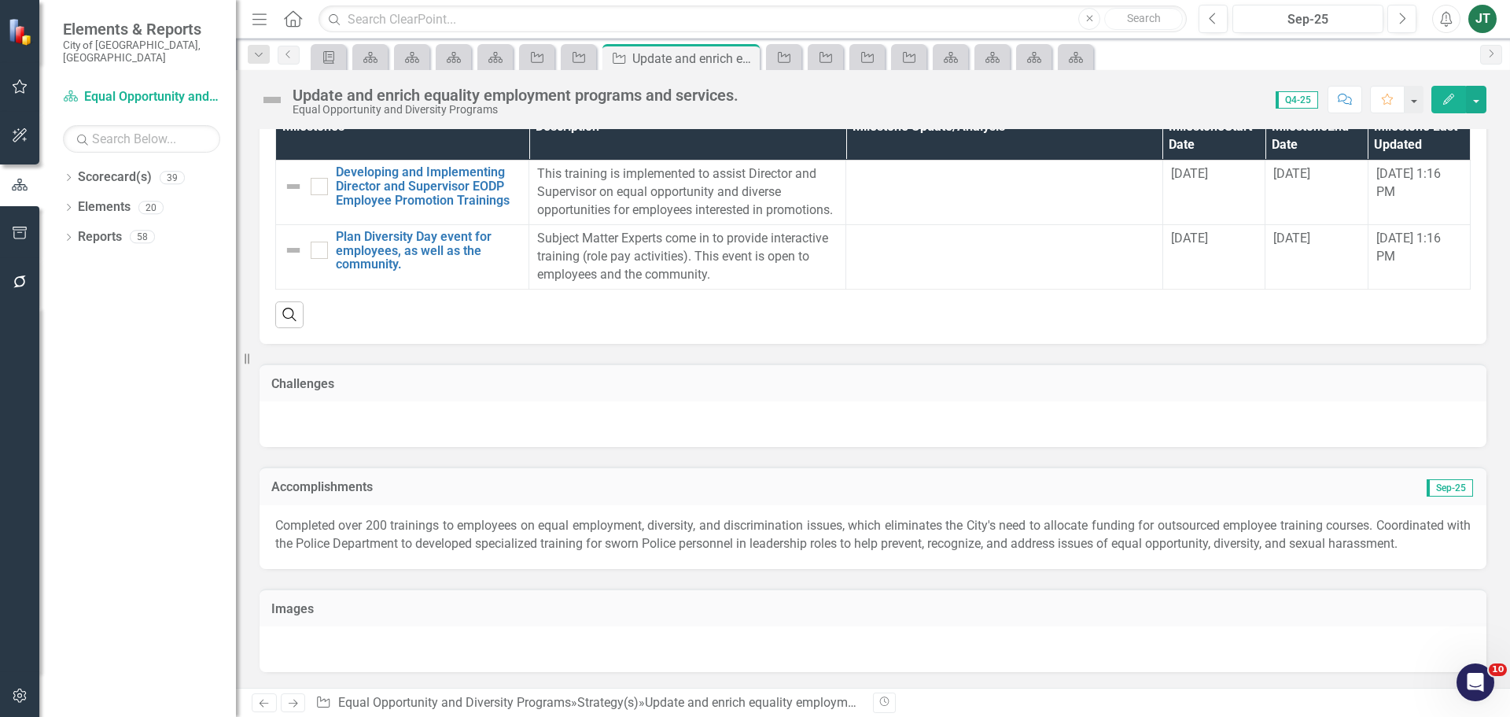
click at [293, 695] on link "Next" at bounding box center [293, 702] width 25 height 19
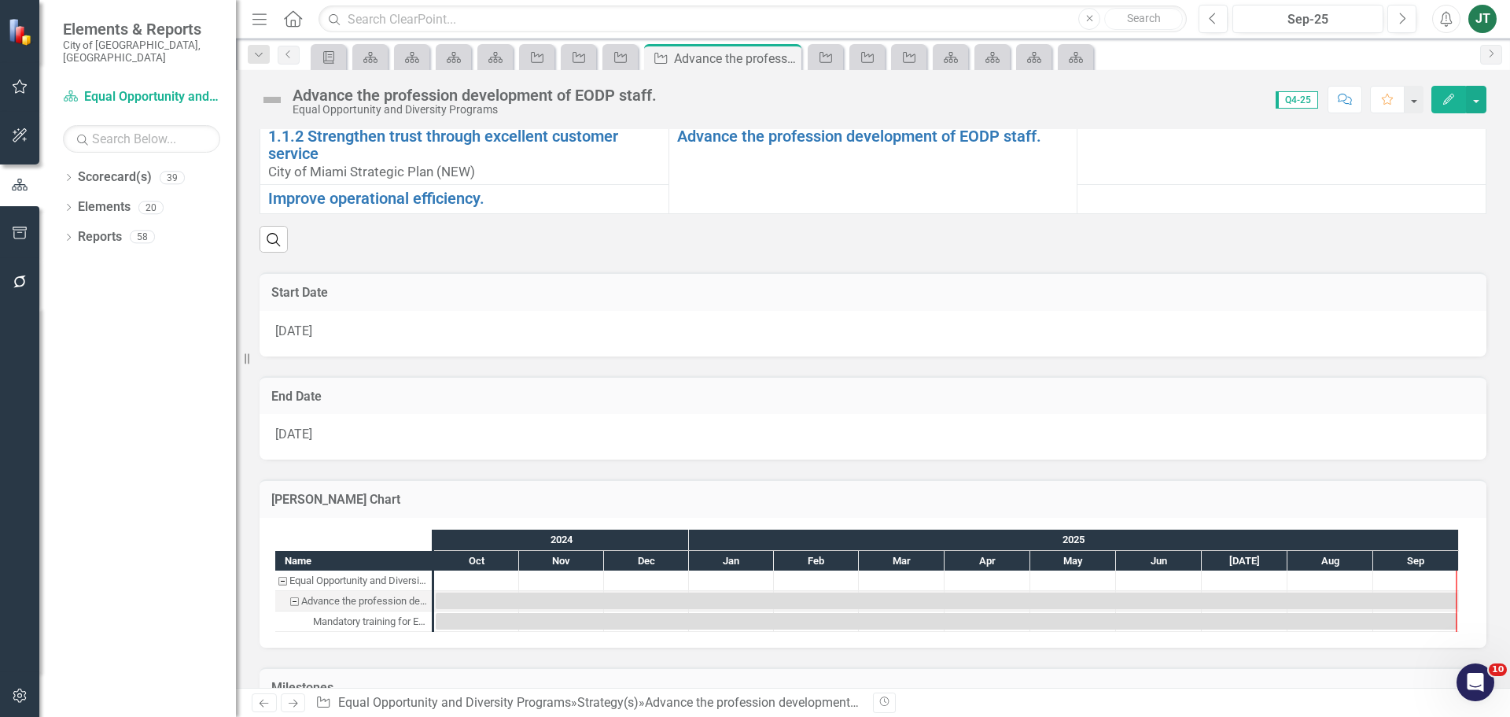
scroll to position [996, 0]
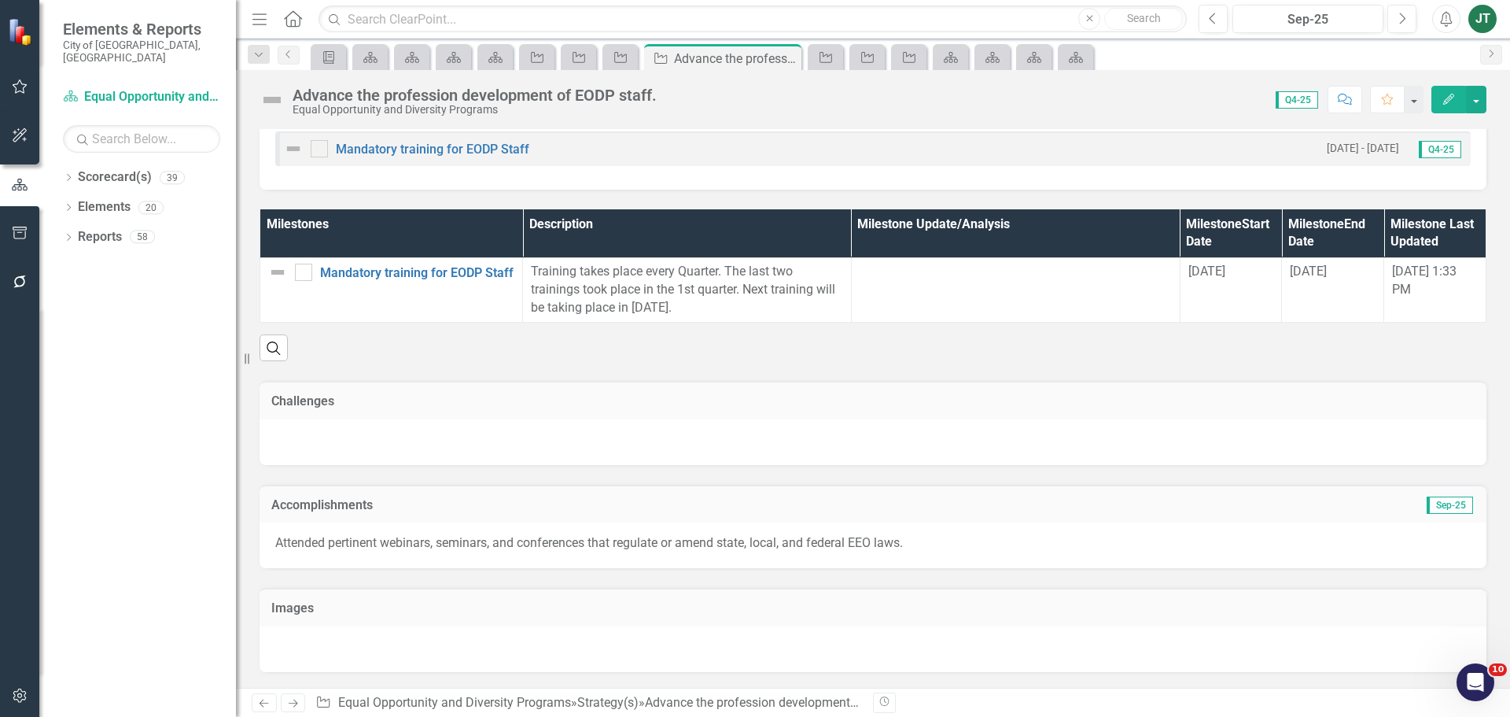
click at [293, 705] on icon "Next" at bounding box center [292, 703] width 13 height 10
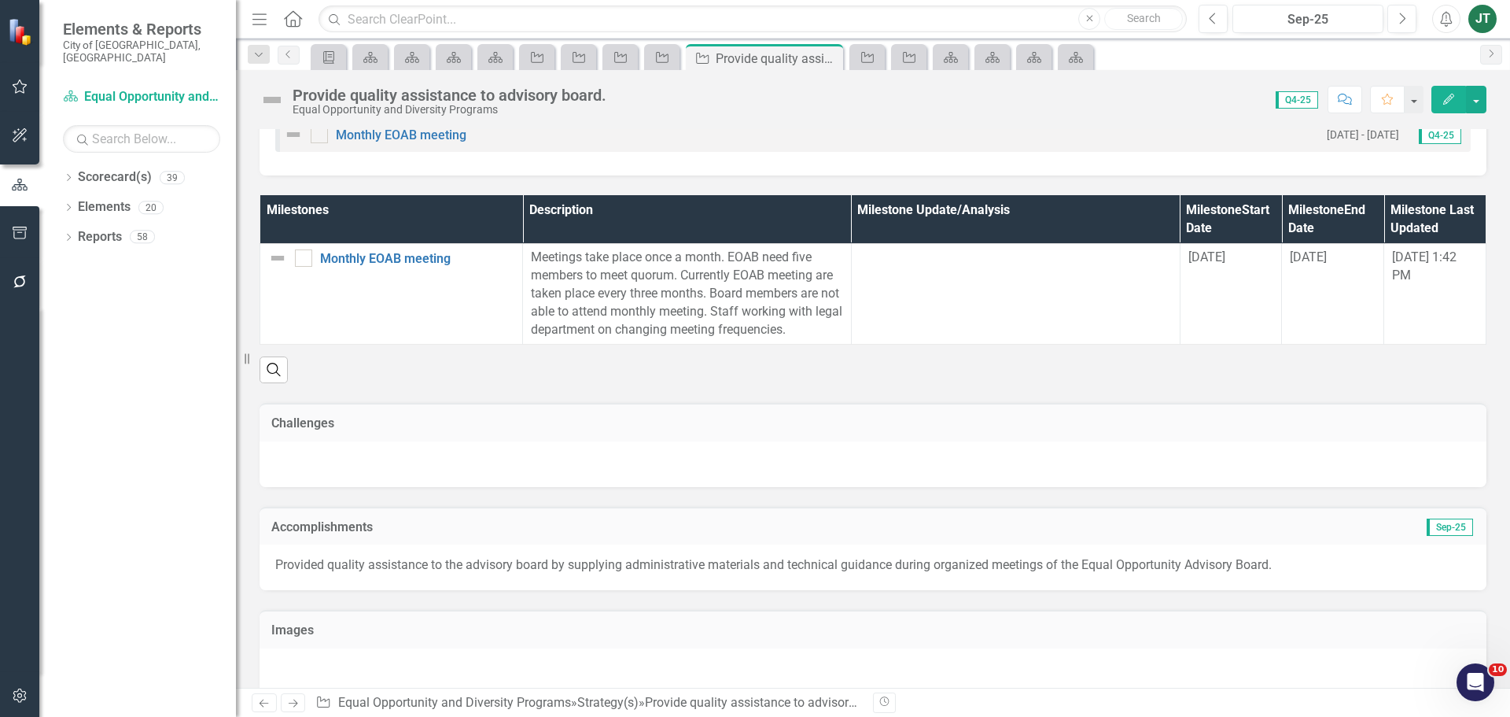
scroll to position [1076, 0]
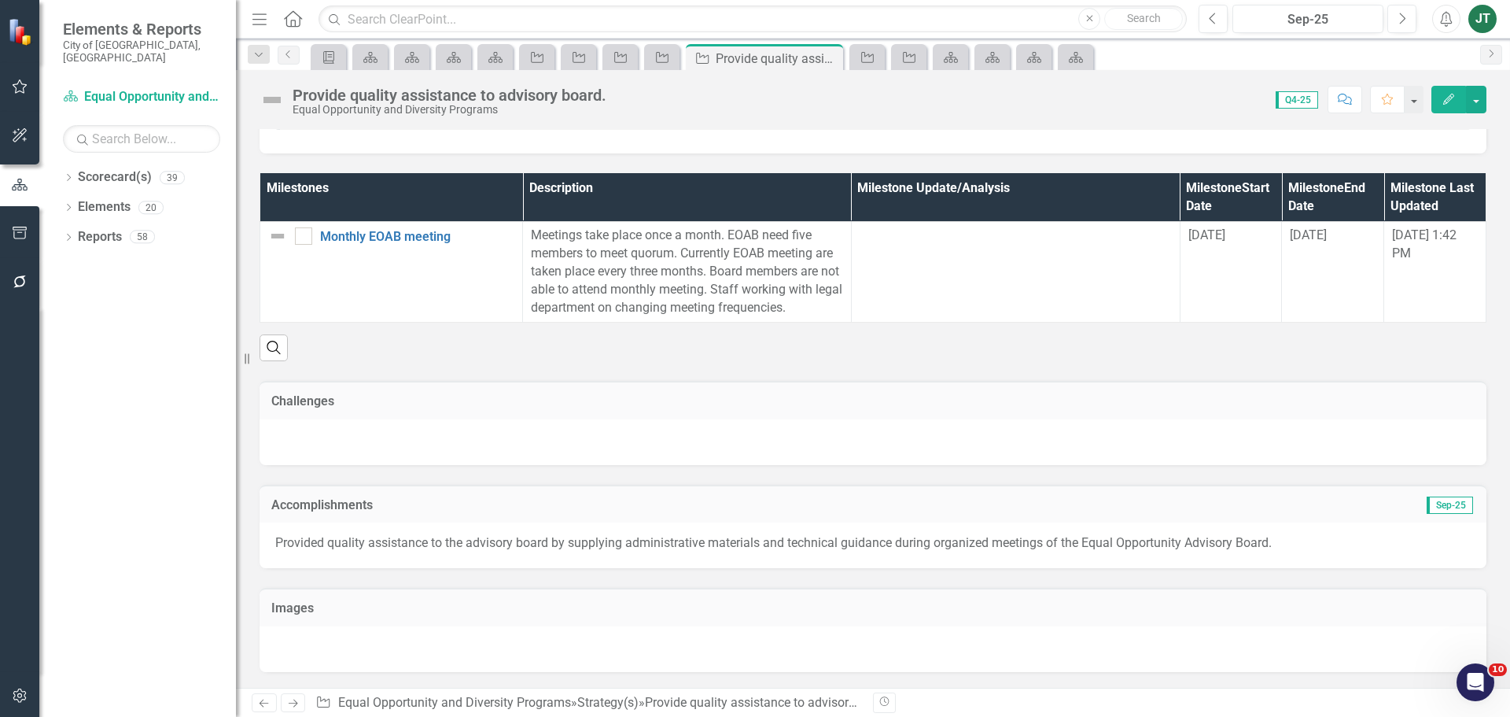
click at [300, 701] on icon "Next" at bounding box center [292, 703] width 13 height 10
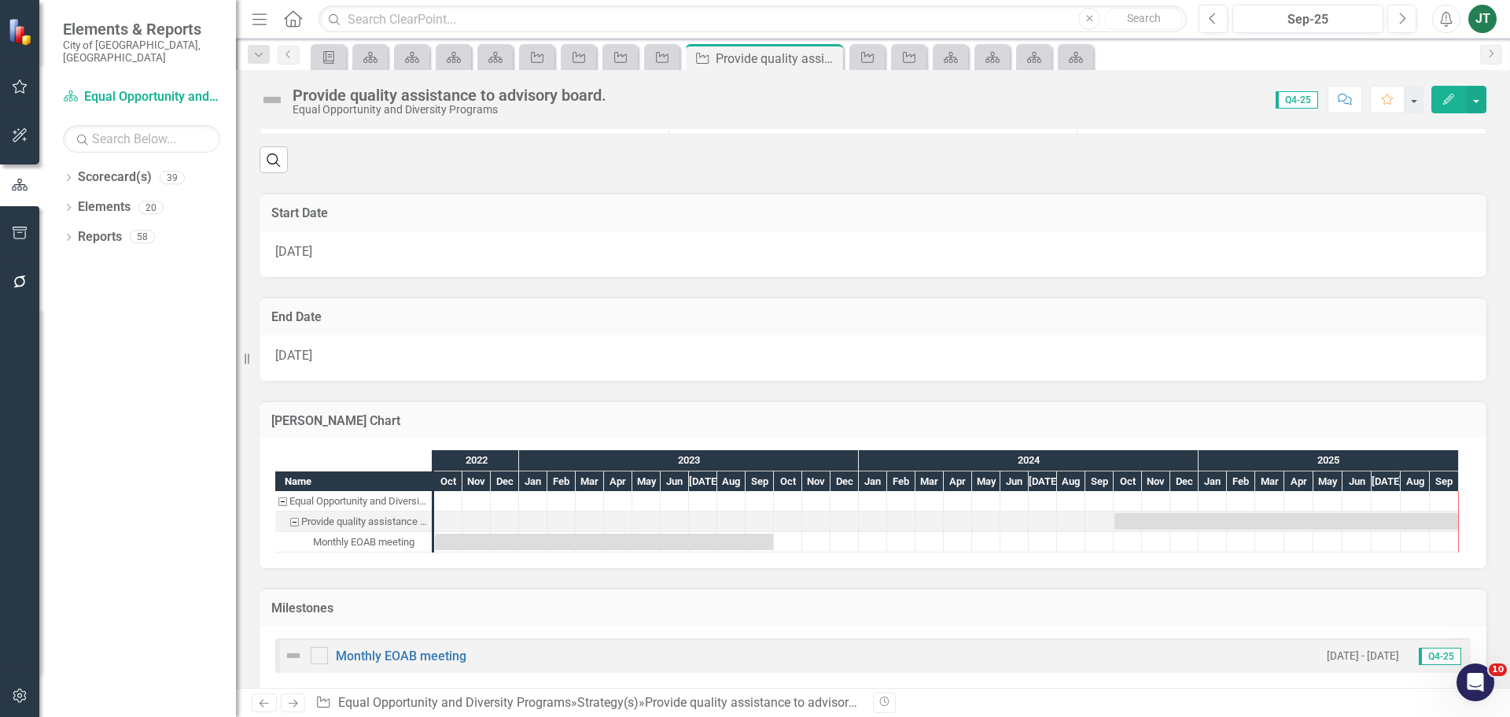
scroll to position [1076, 0]
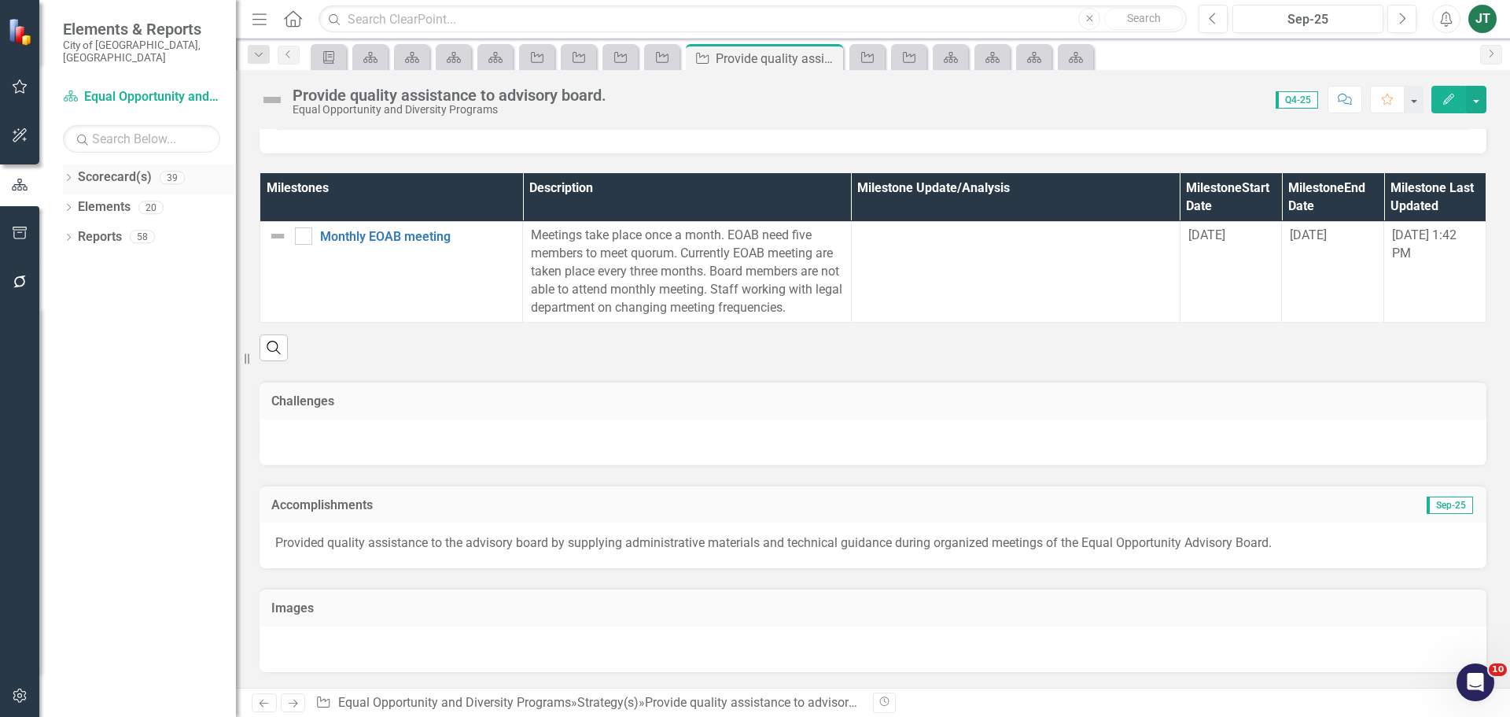
click at [75, 166] on div "Dropdown Scorecard(s) 39" at bounding box center [149, 179] width 173 height 30
click at [68, 175] on icon "Dropdown" at bounding box center [68, 179] width 11 height 9
click at [59, 231] on icon "Dropdown" at bounding box center [53, 235] width 12 height 9
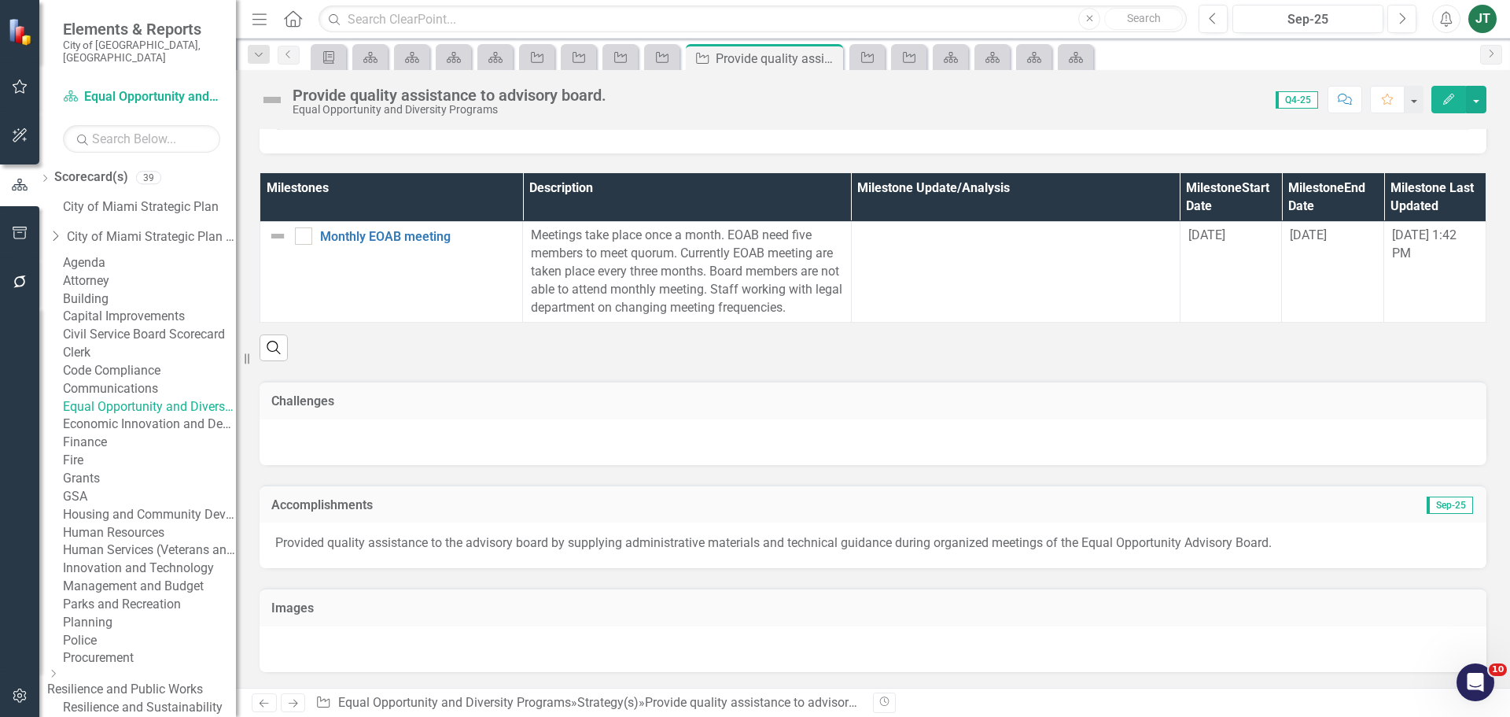
click at [135, 433] on link "Economic Innovation and Development" at bounding box center [149, 424] width 173 height 18
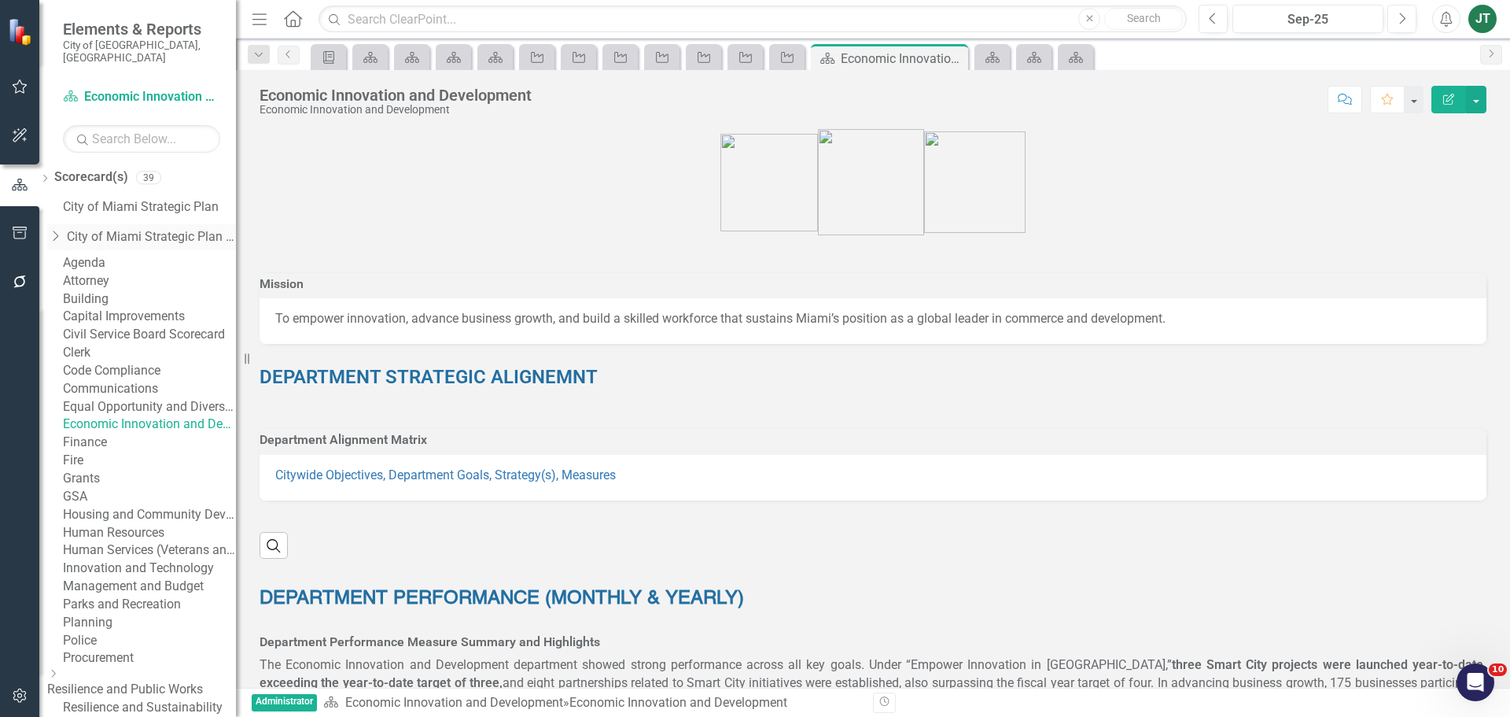
click at [63, 230] on icon "Dropdown" at bounding box center [55, 236] width 16 height 13
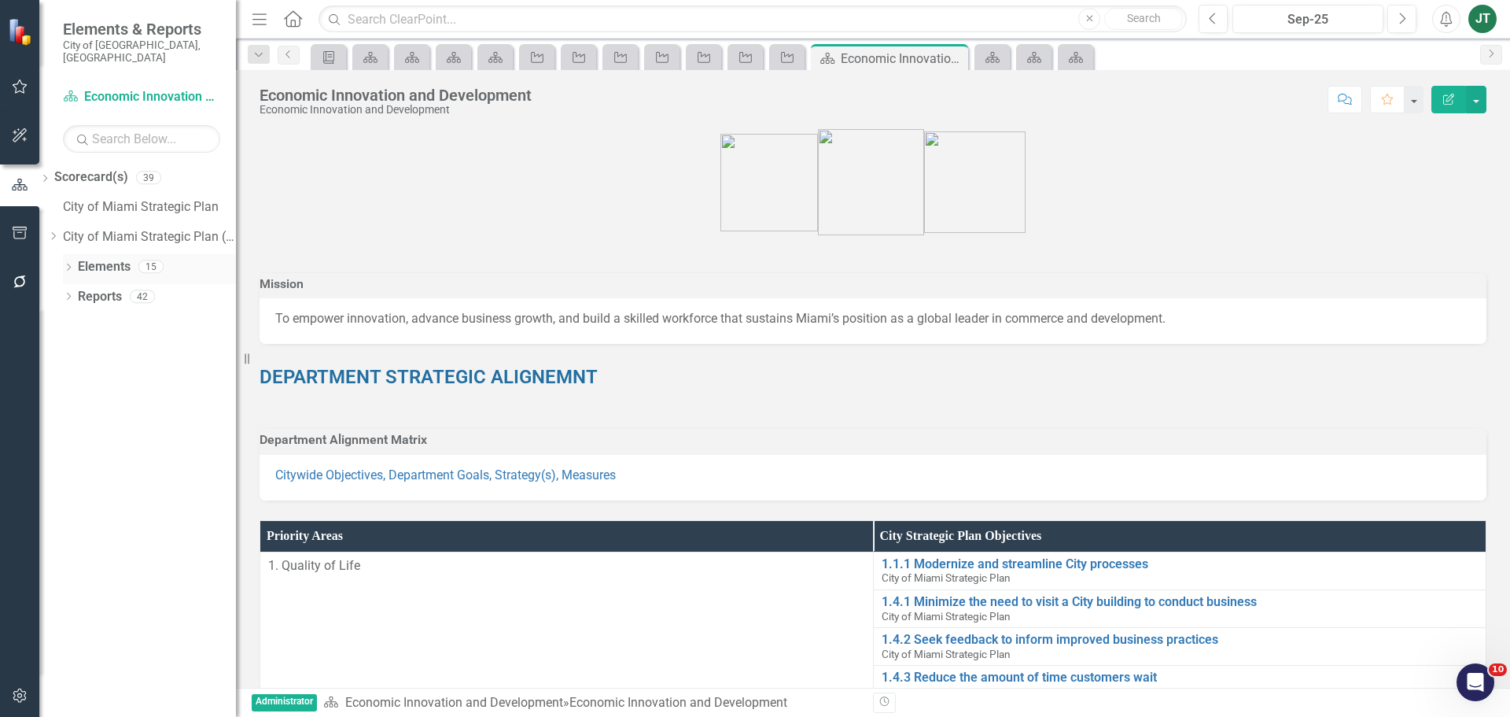
click at [101, 258] on link "Elements" at bounding box center [104, 267] width 53 height 18
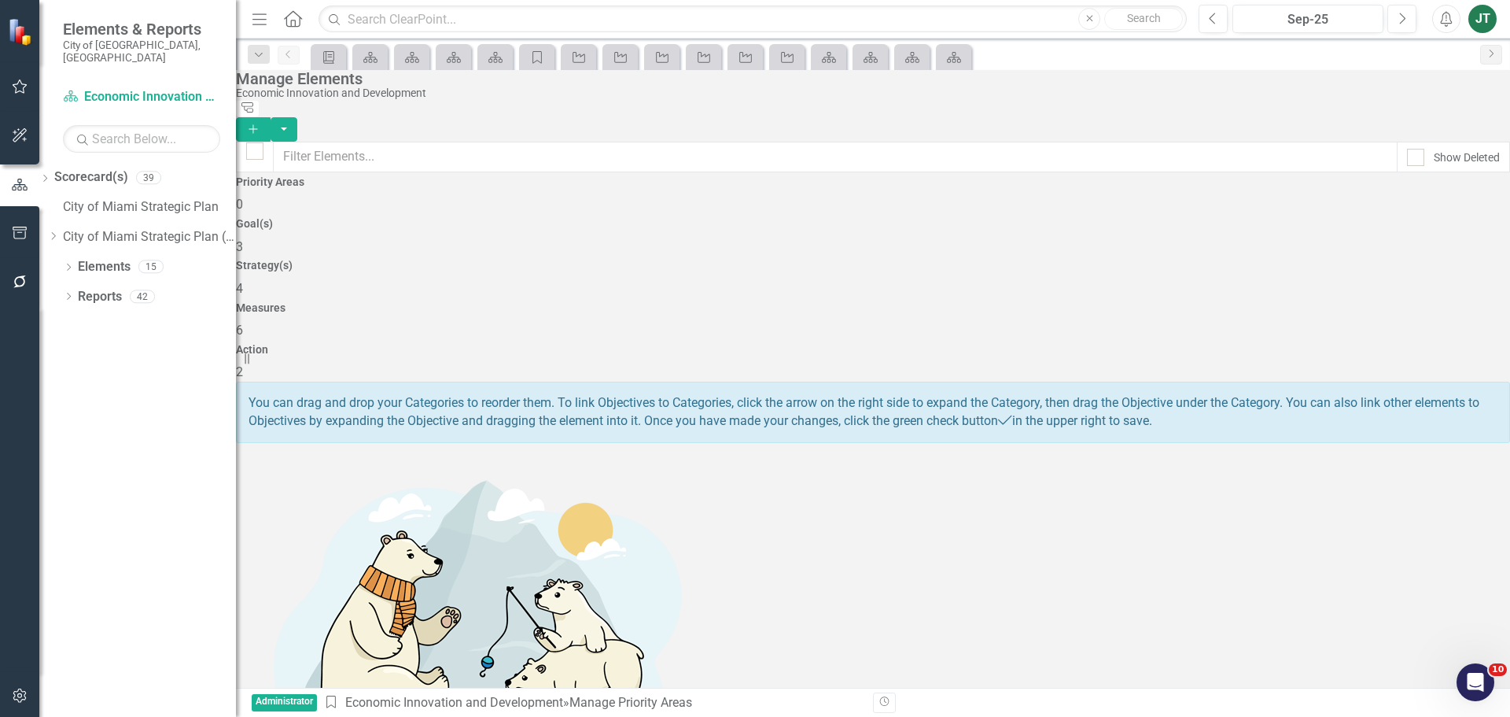
click at [854, 260] on div "Strategy(s) 4" at bounding box center [873, 279] width 1274 height 38
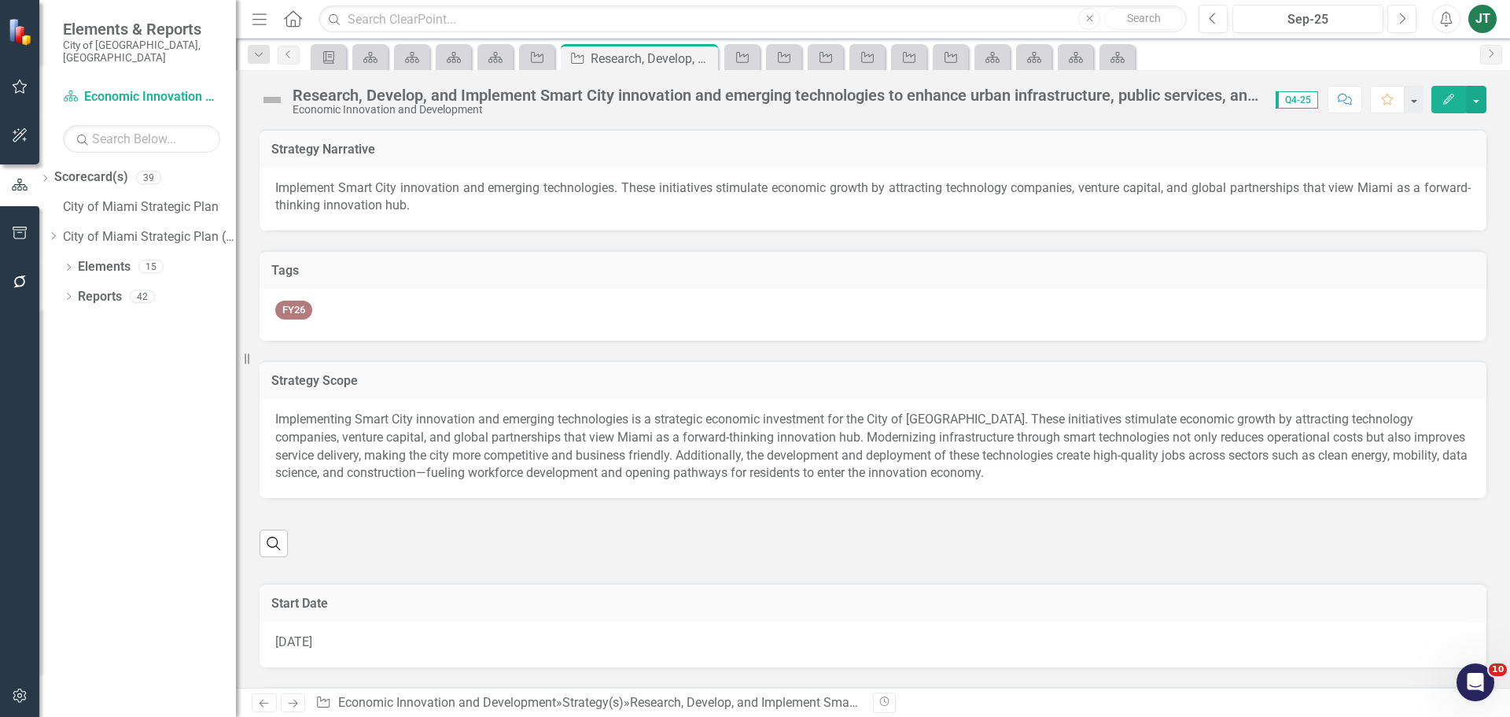
checkbox input "true"
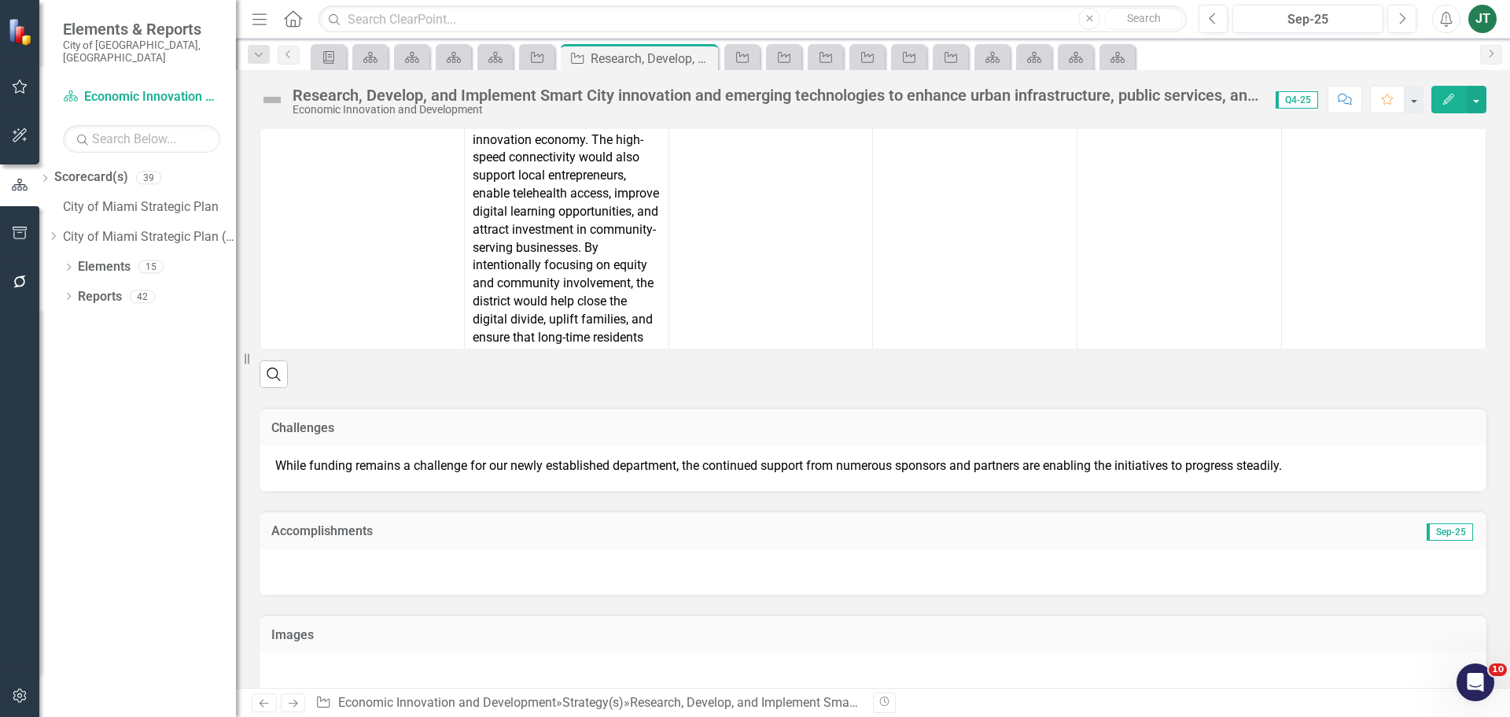
scroll to position [2180, 0]
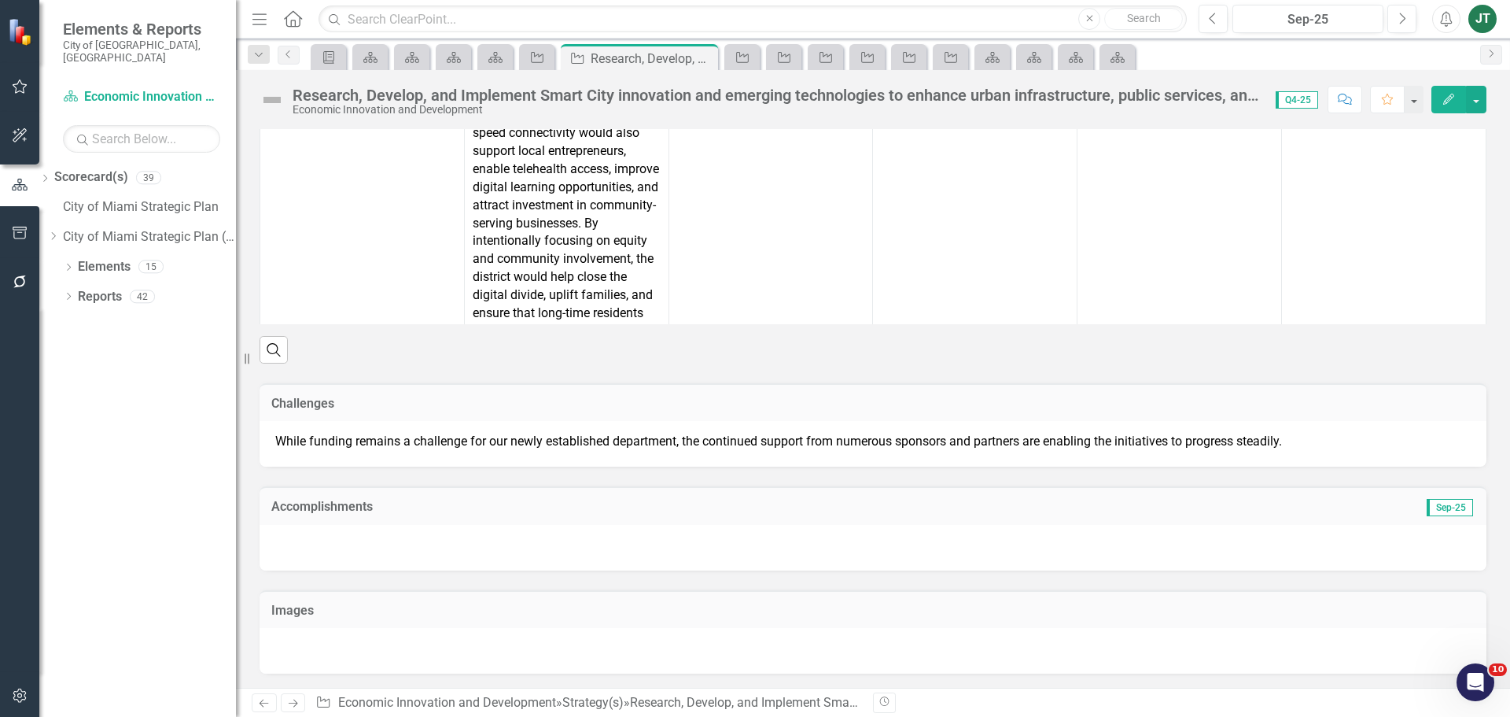
click at [442, 512] on td "Accomplishments" at bounding box center [679, 508] width 817 height 20
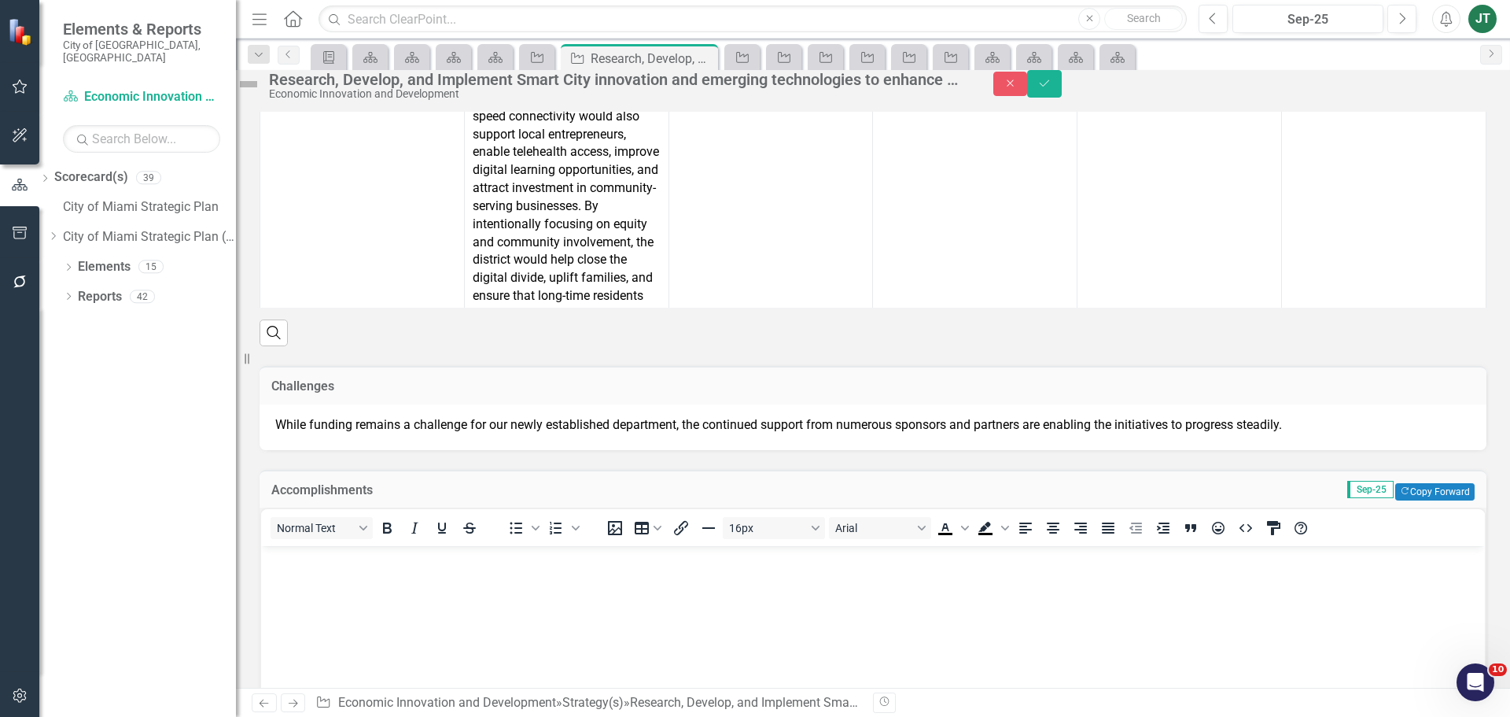
scroll to position [0, 0]
click at [1402, 494] on icon "button" at bounding box center [1405, 490] width 7 height 7
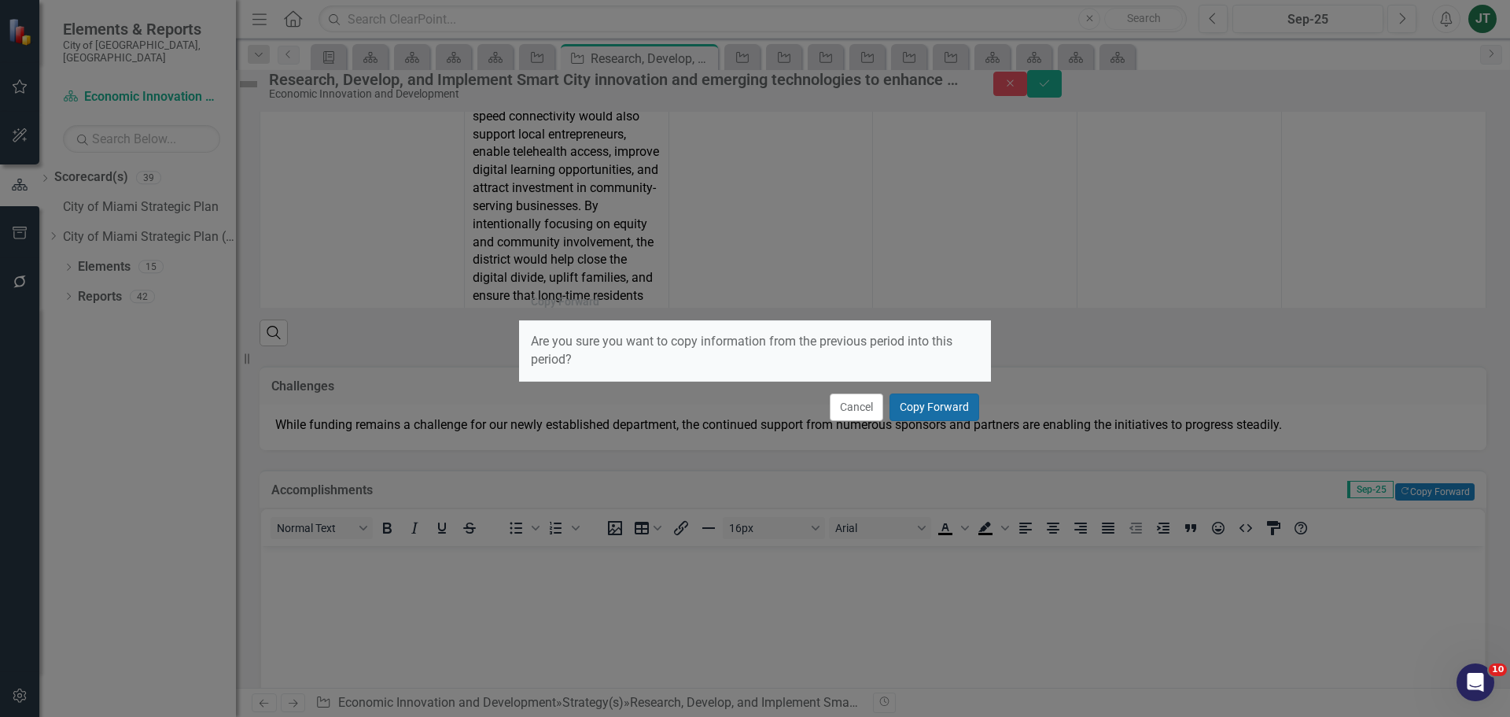
click at [945, 406] on button "Copy Forward" at bounding box center [935, 407] width 90 height 28
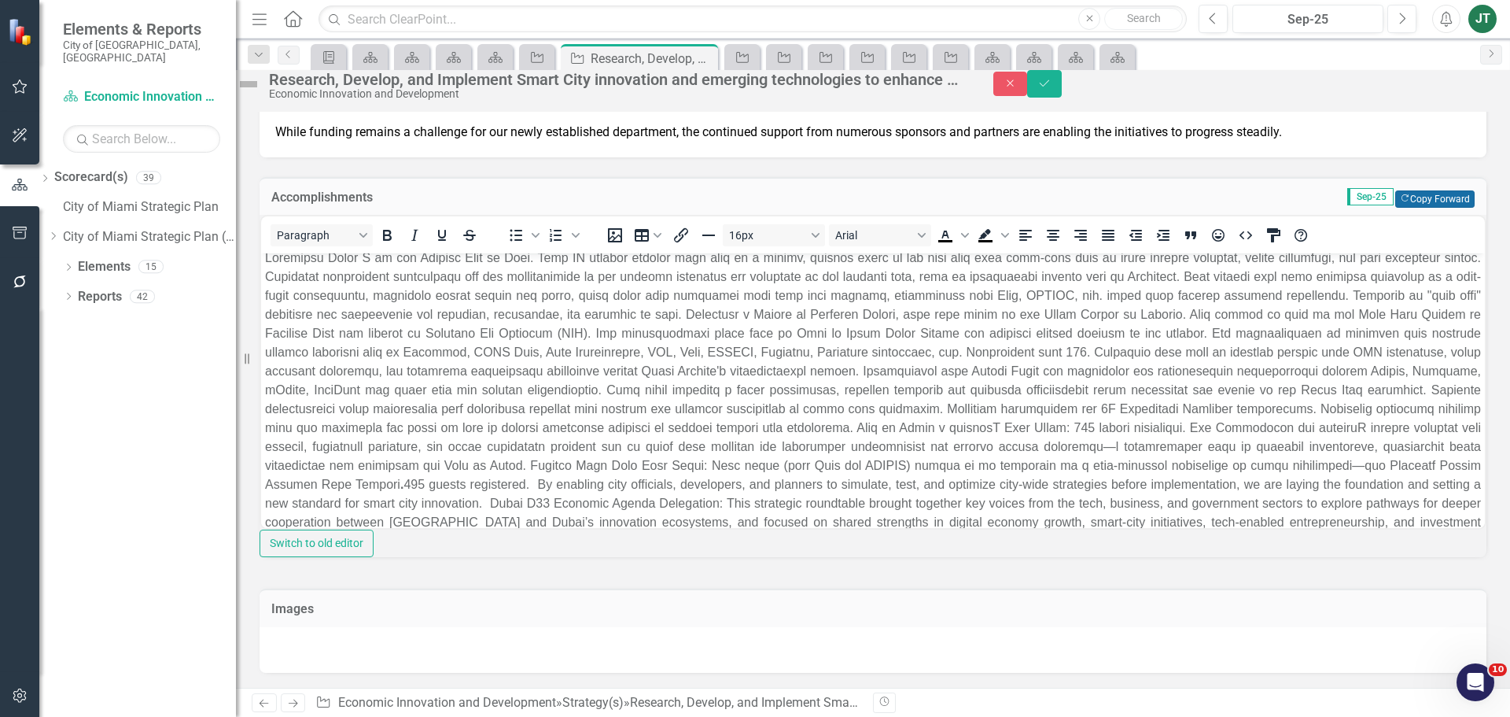
scroll to position [67, 0]
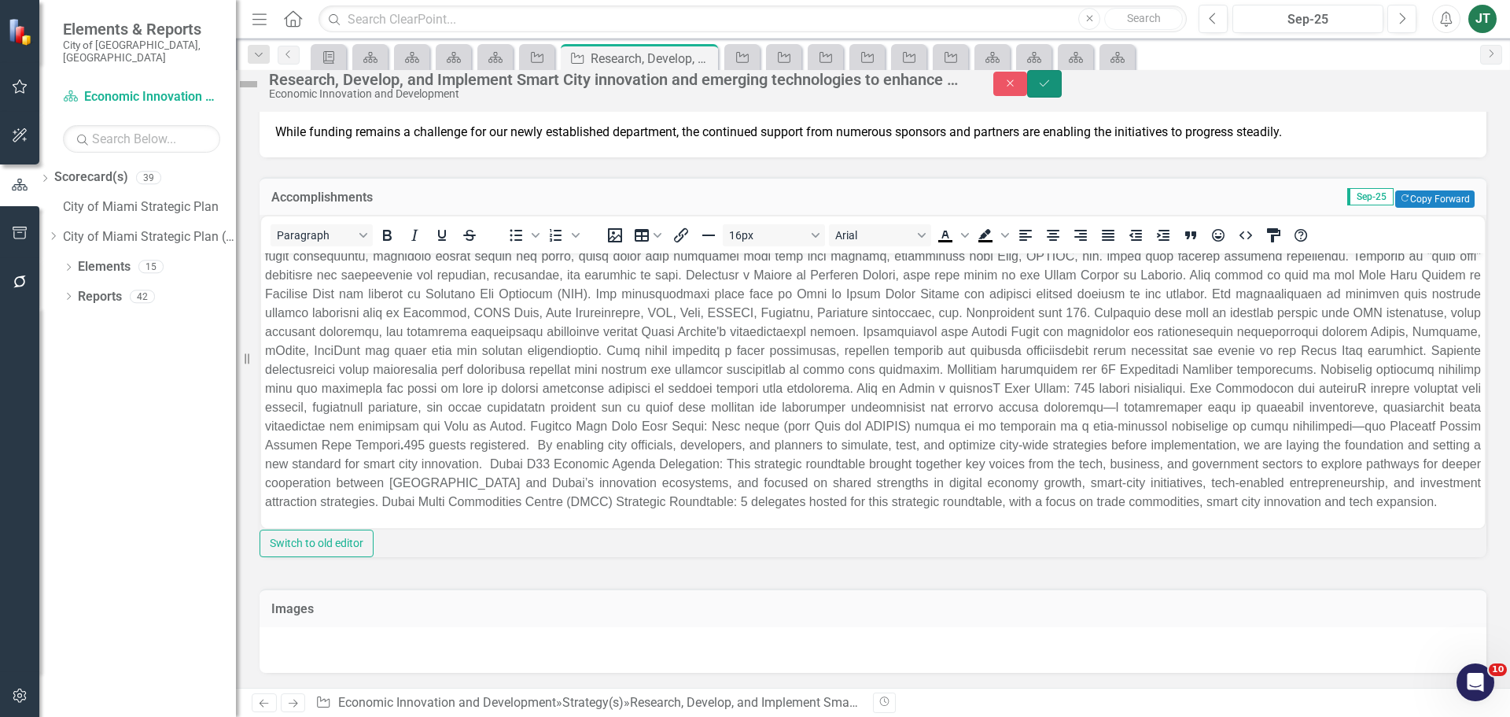
click at [1052, 89] on icon "Save" at bounding box center [1044, 83] width 14 height 11
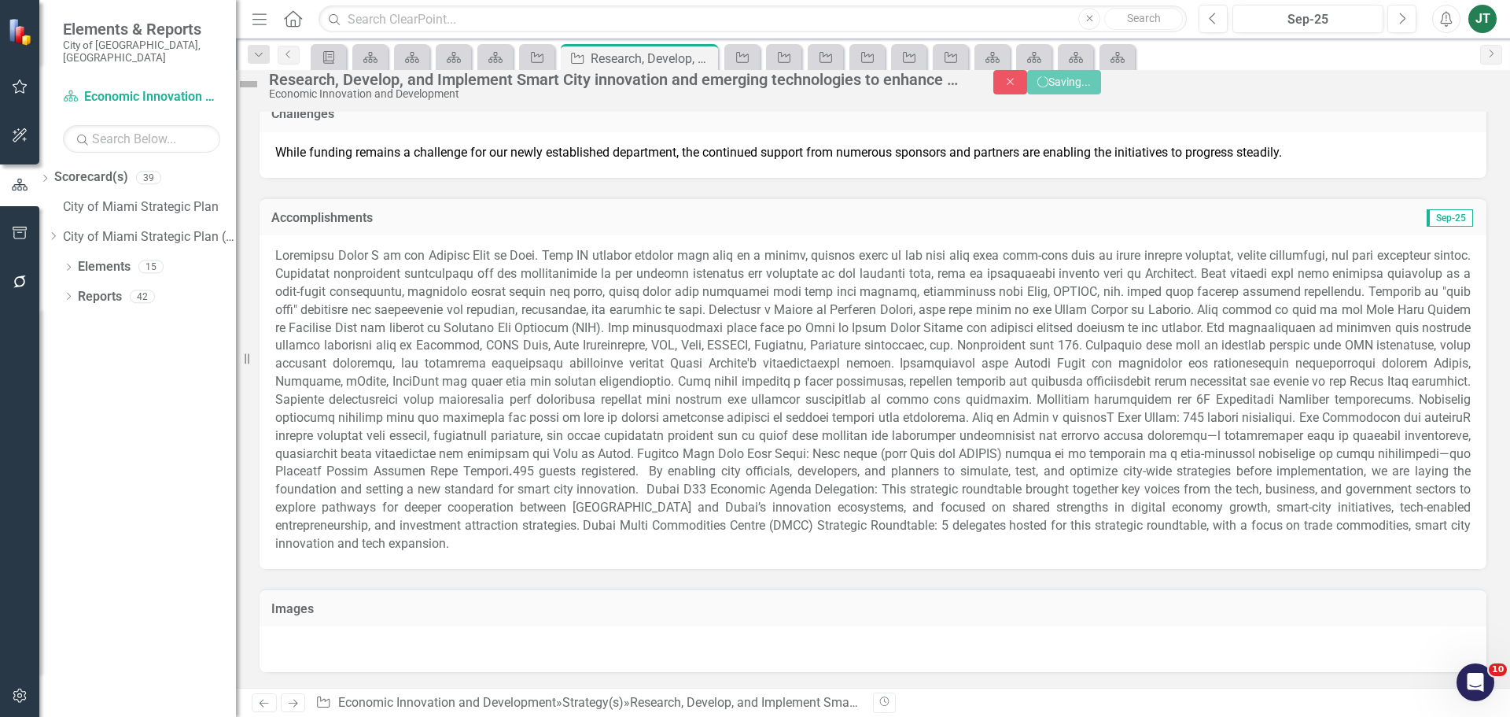
scroll to position [2468, 0]
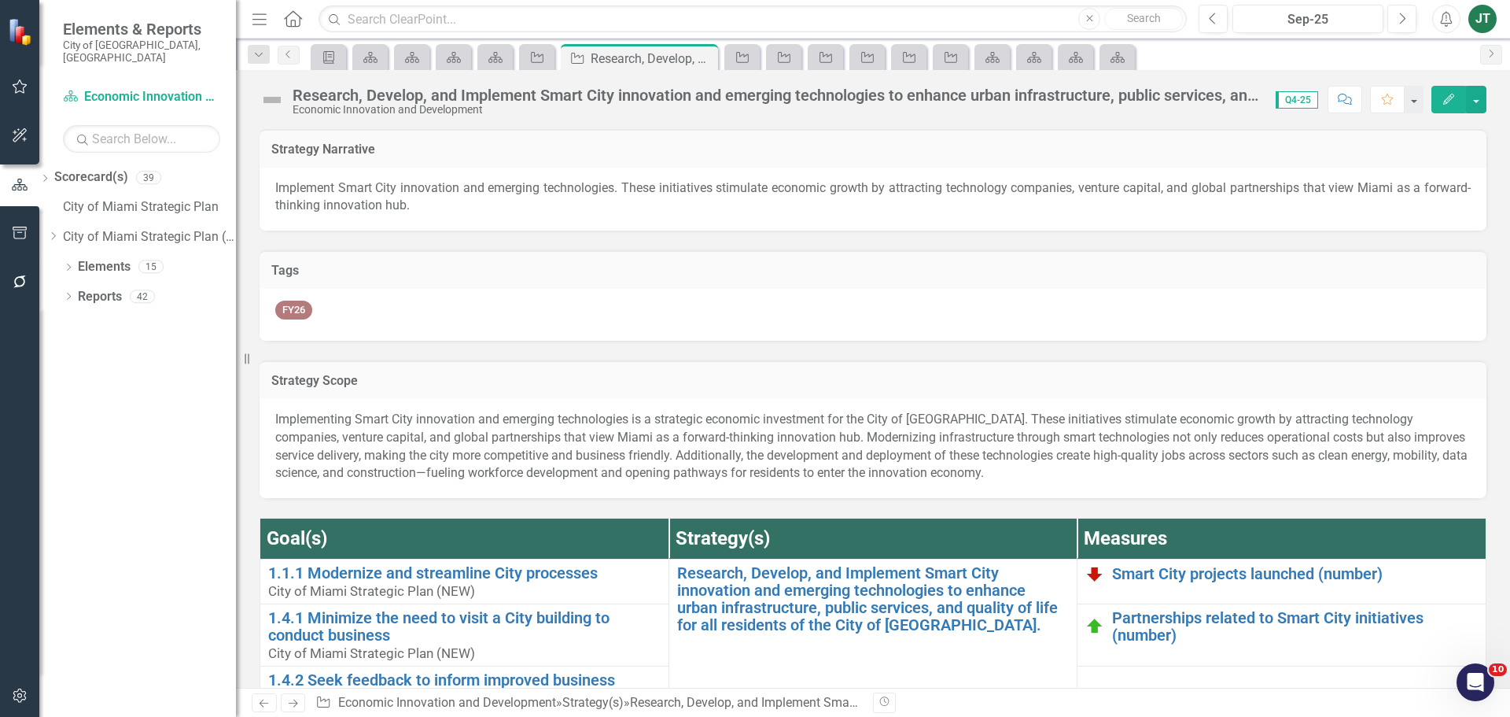
checkbox input "true"
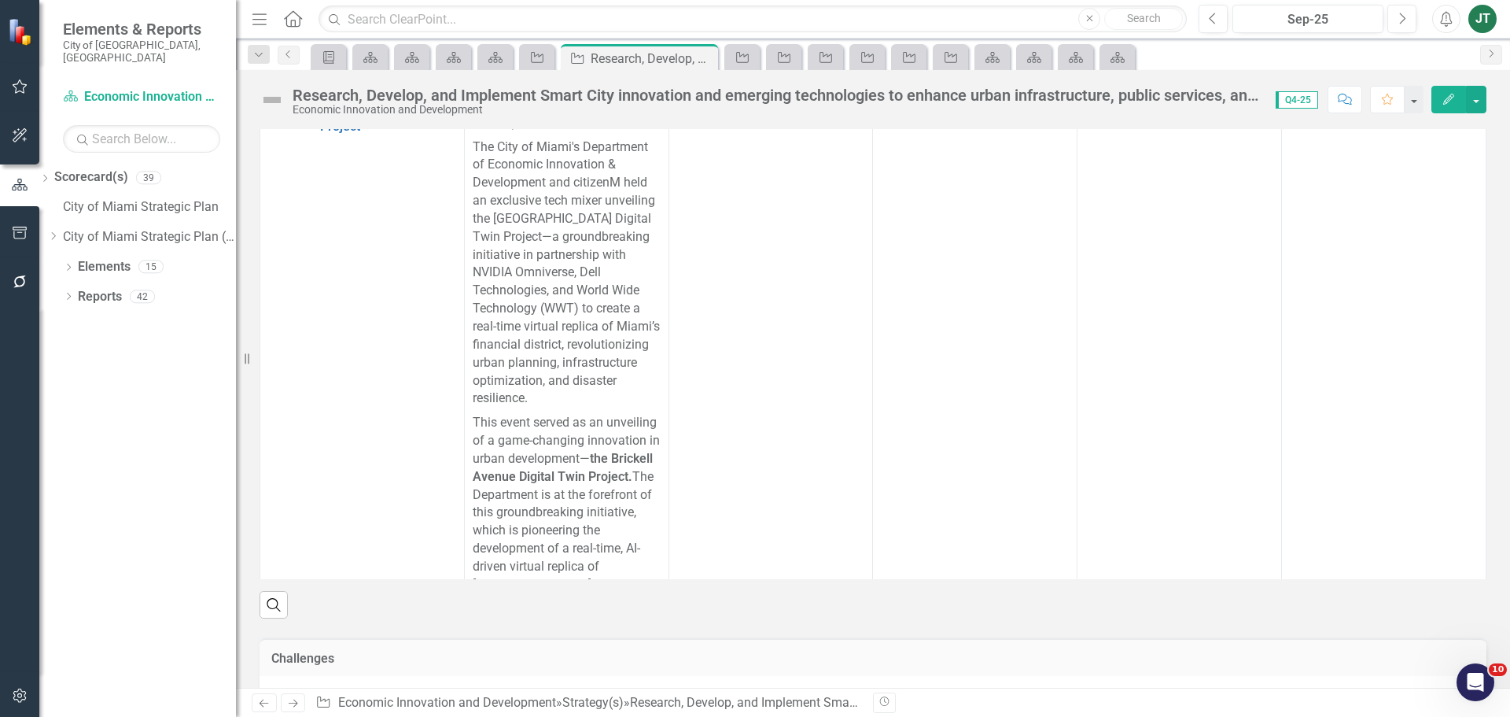
scroll to position [2467, 0]
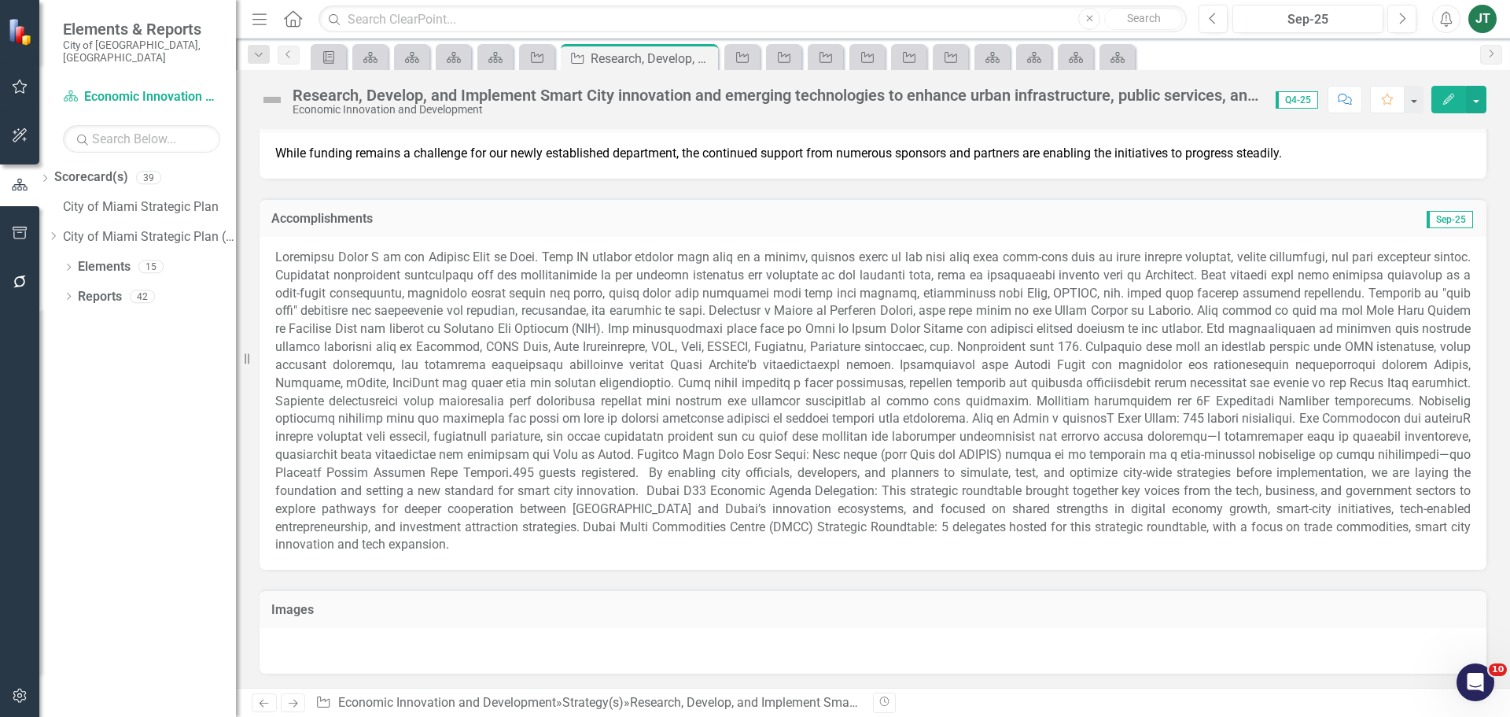
click at [294, 703] on icon at bounding box center [293, 703] width 9 height 8
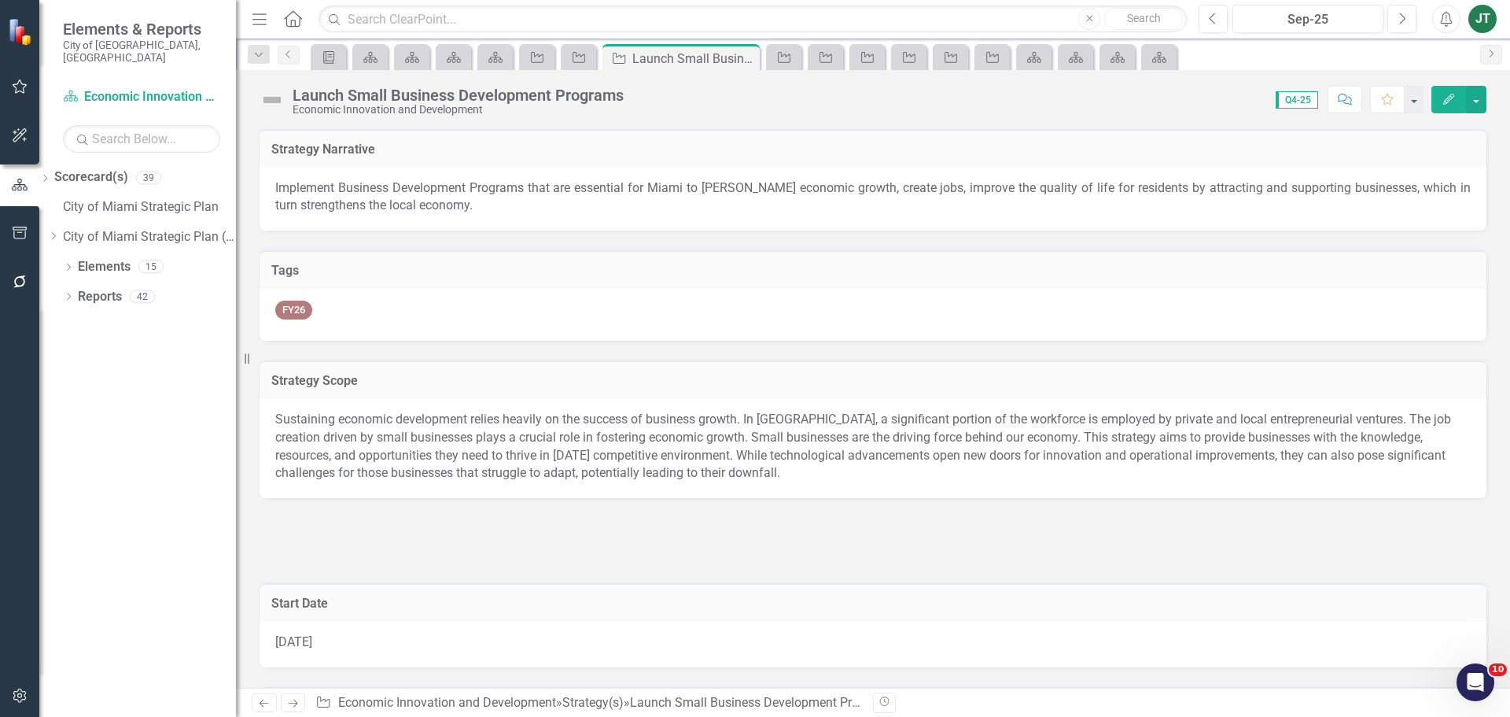
checkbox input "true"
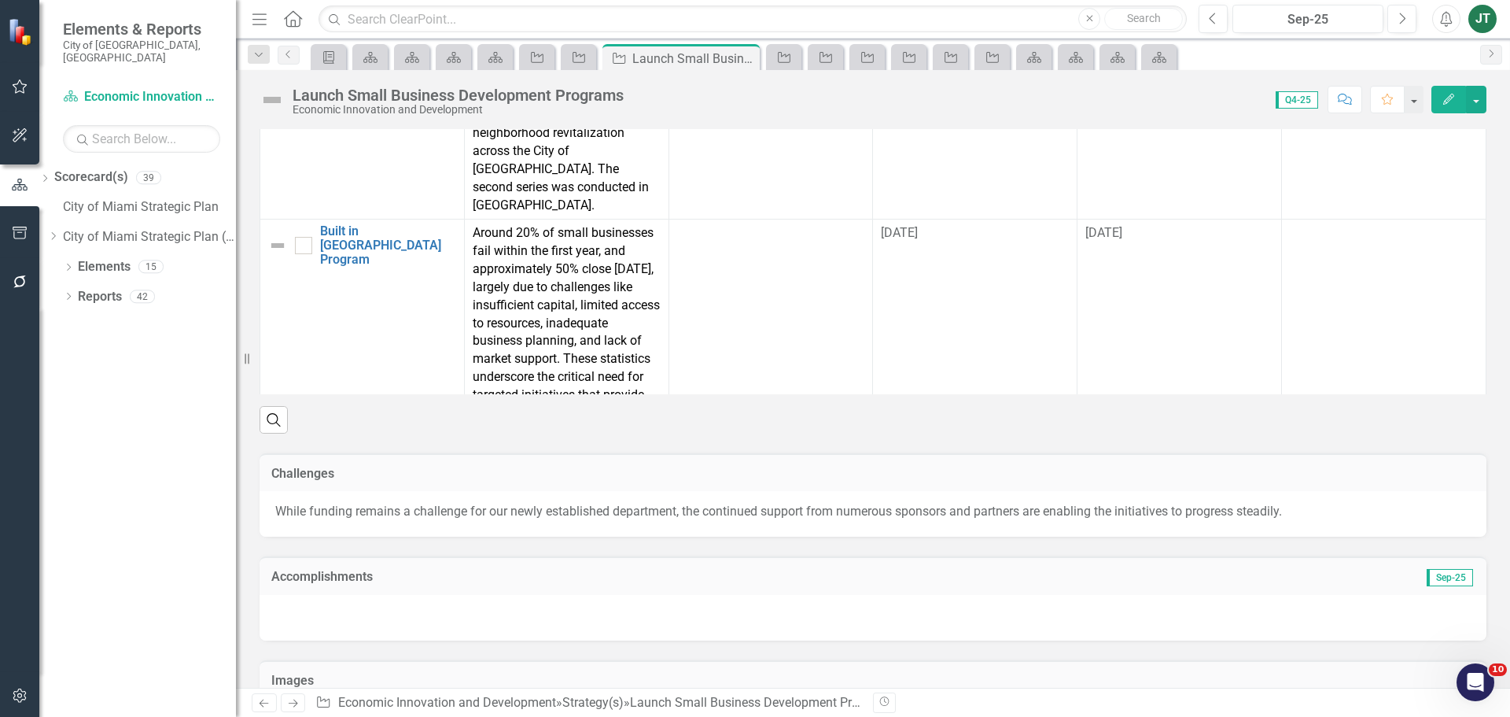
scroll to position [1991, 0]
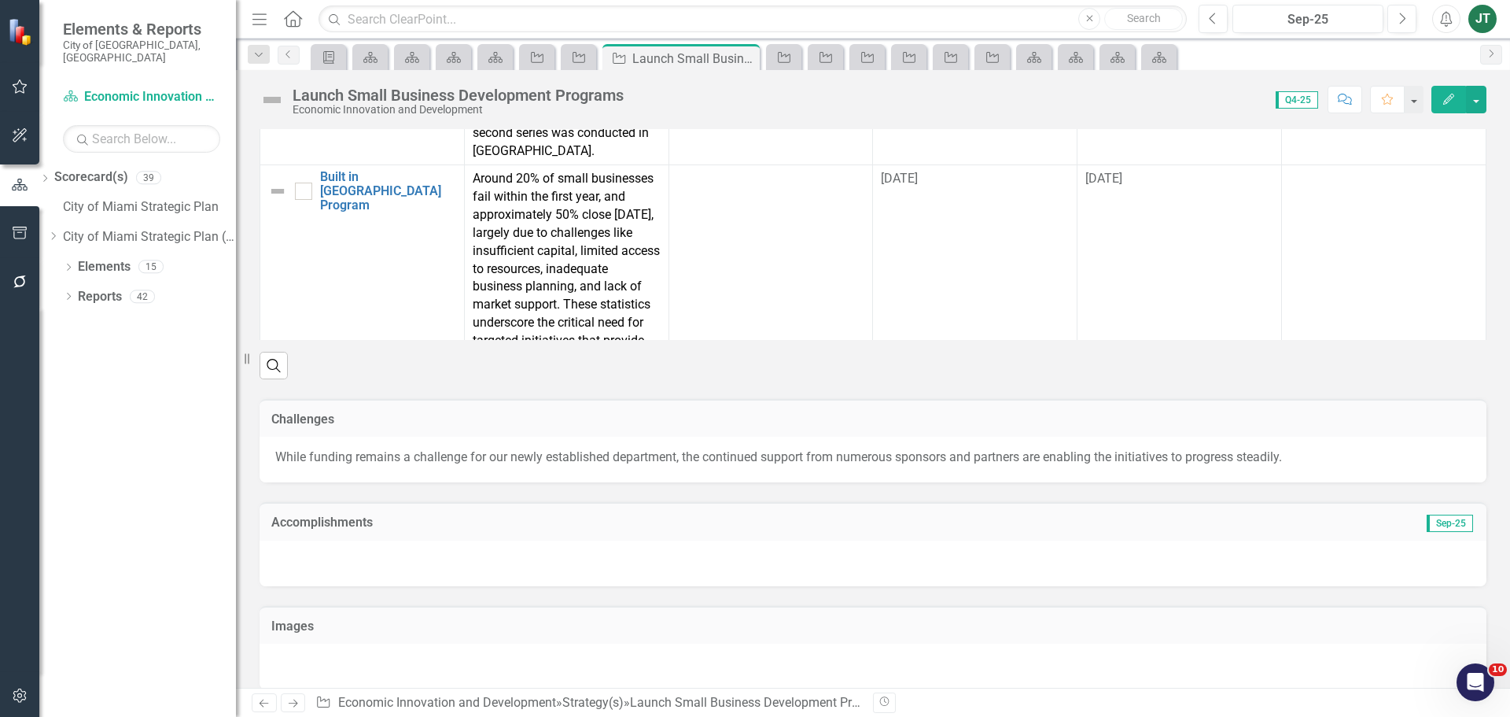
click at [515, 515] on h3 "Accomplishments" at bounding box center [679, 522] width 817 height 14
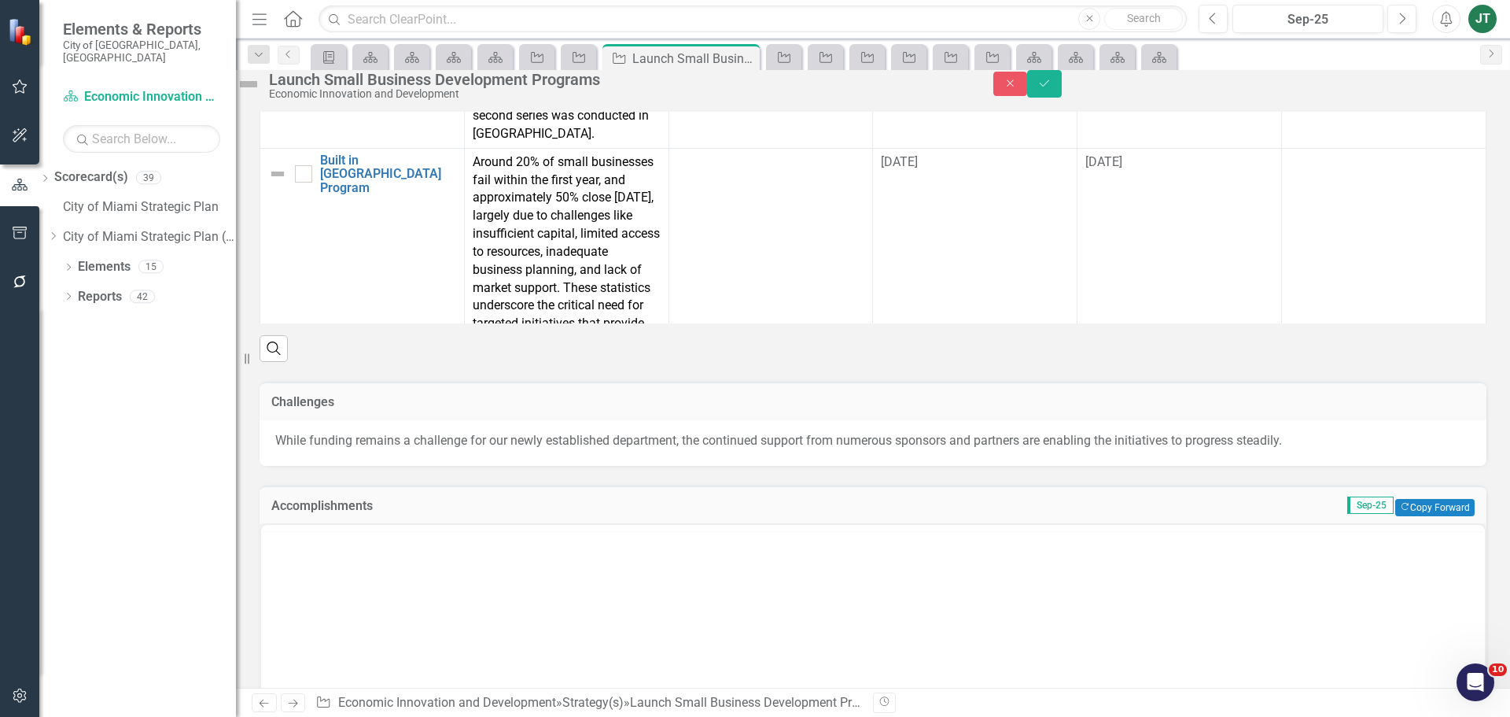
scroll to position [0, 0]
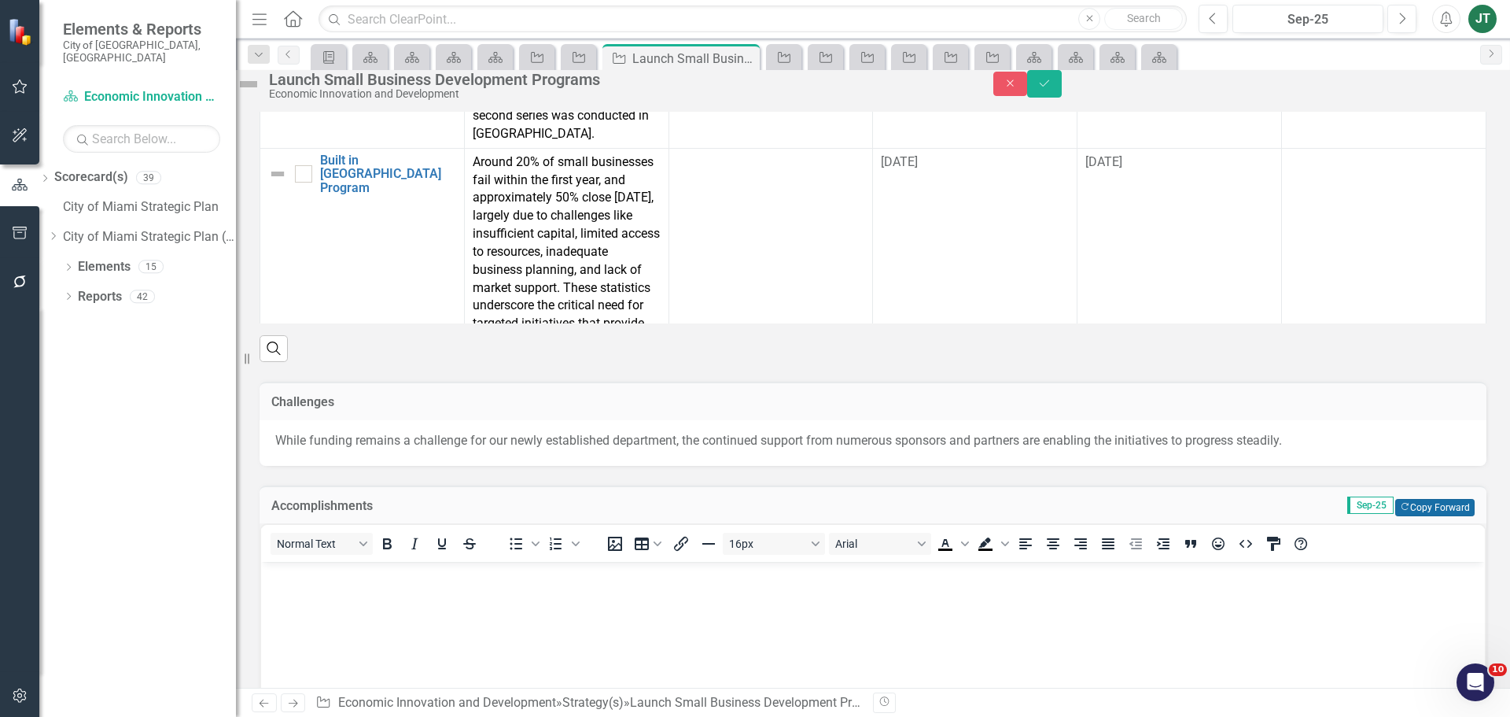
click at [1400, 503] on icon "Copy Forward" at bounding box center [1405, 507] width 10 height 9
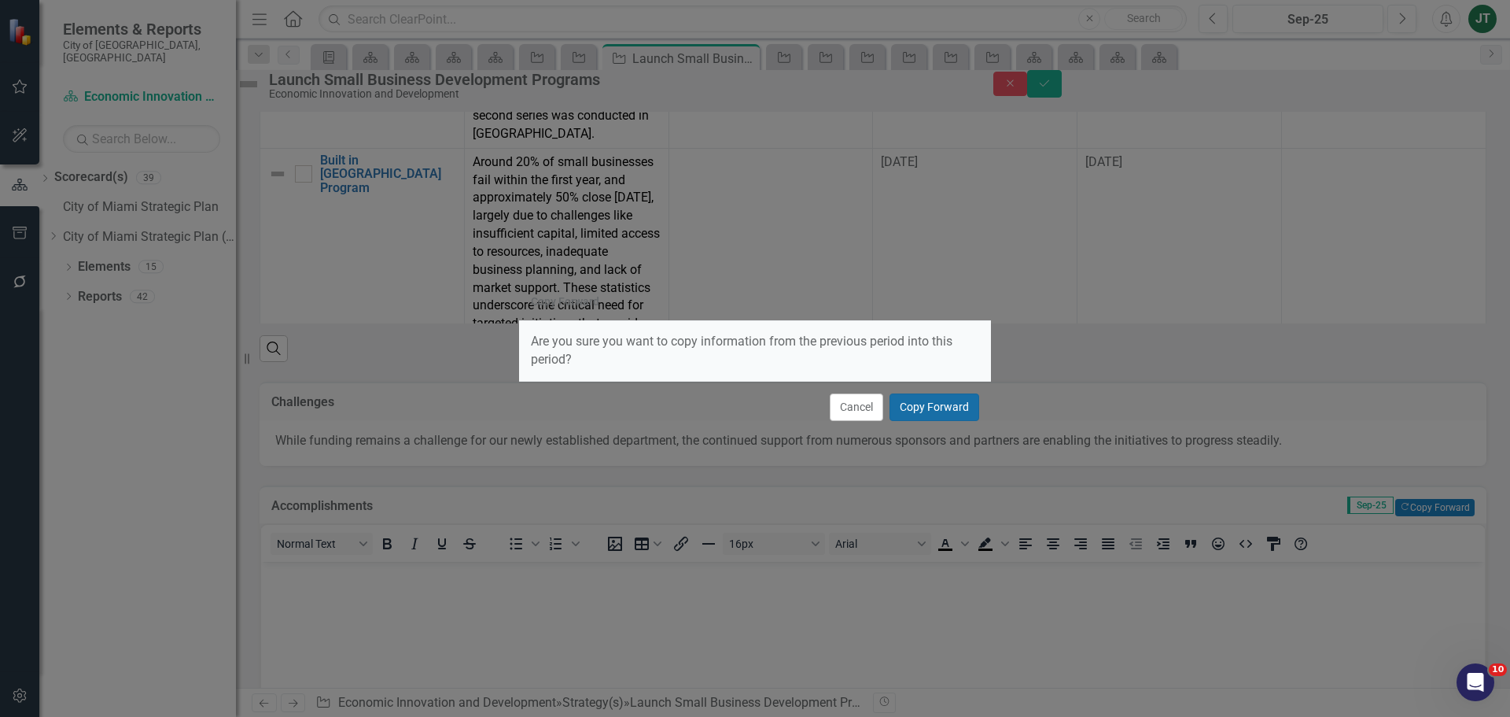
click at [934, 407] on button "Copy Forward" at bounding box center [935, 407] width 90 height 28
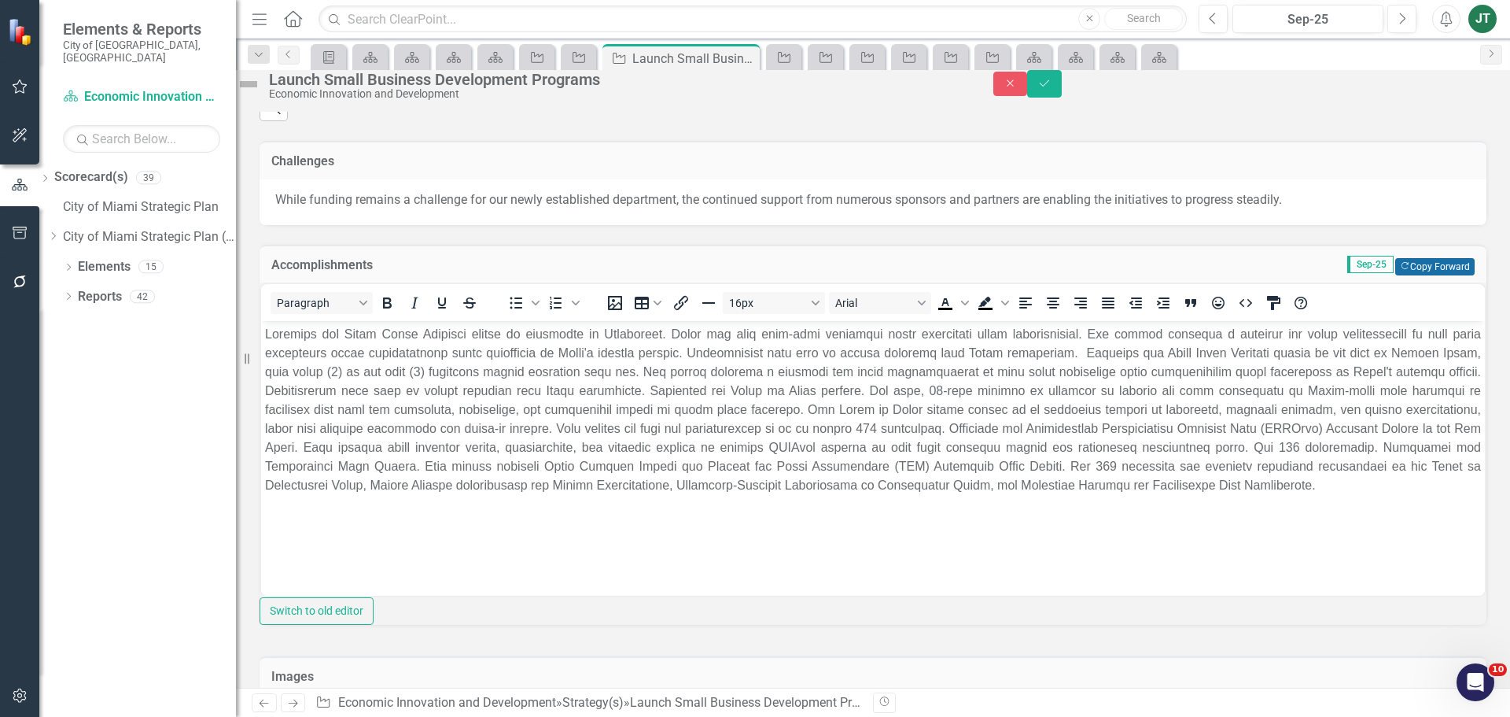
scroll to position [2336, 0]
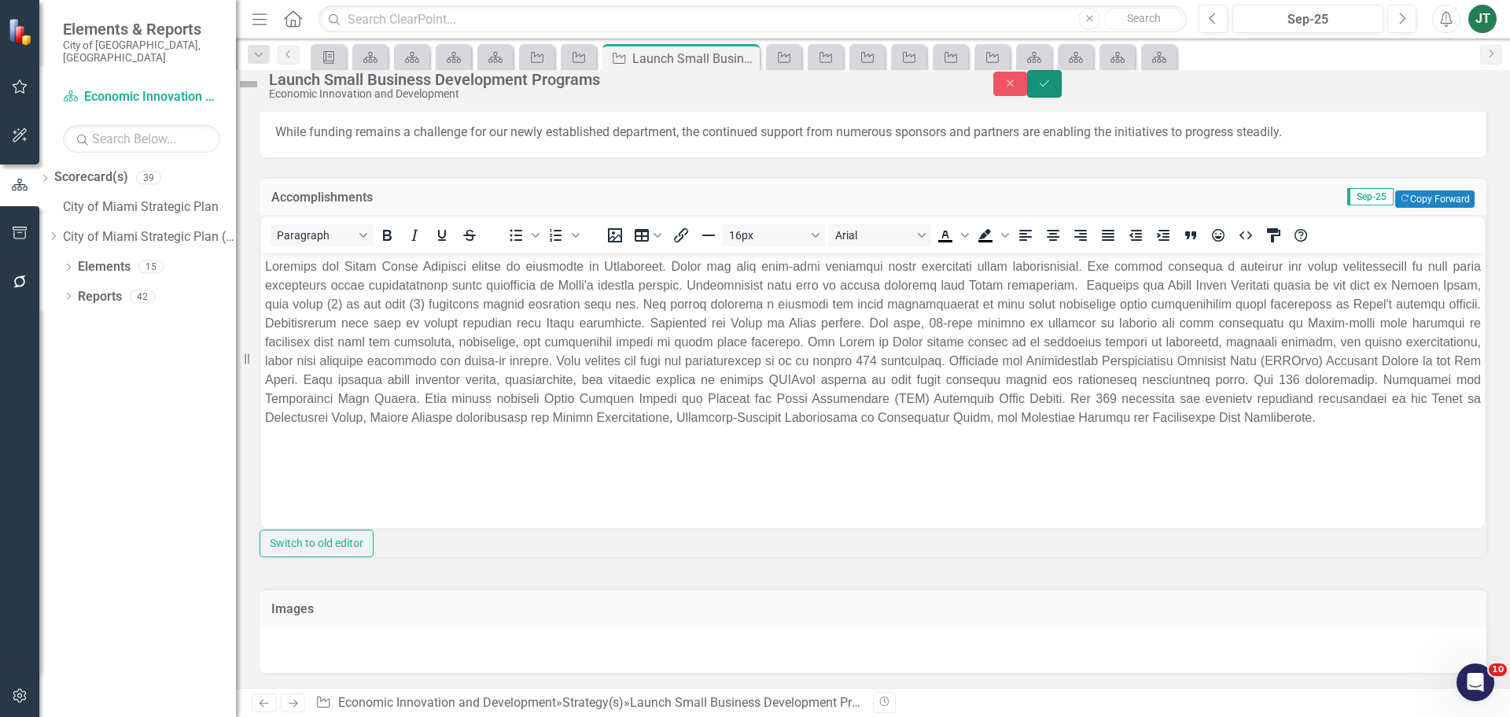
click at [1062, 87] on button "Save" at bounding box center [1044, 84] width 35 height 28
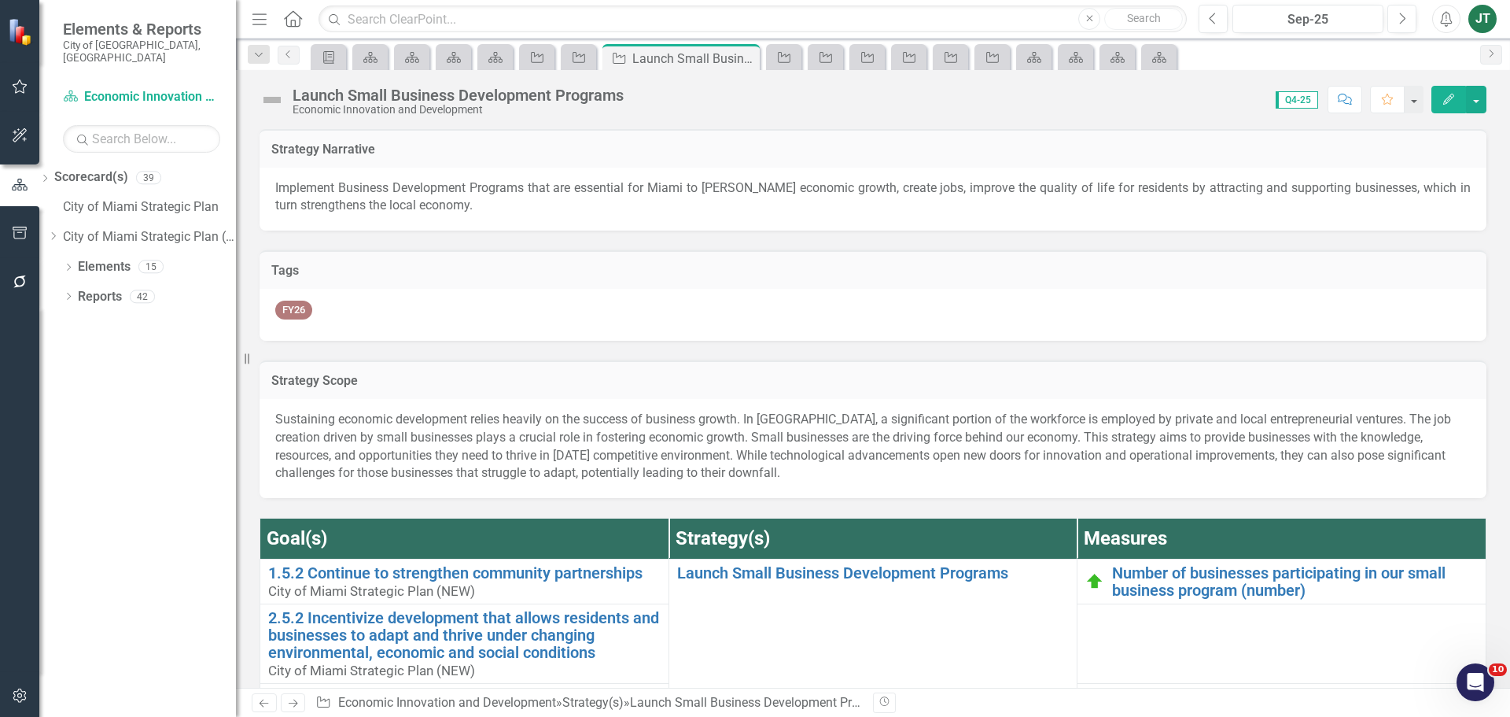
checkbox input "false"
checkbox input "true"
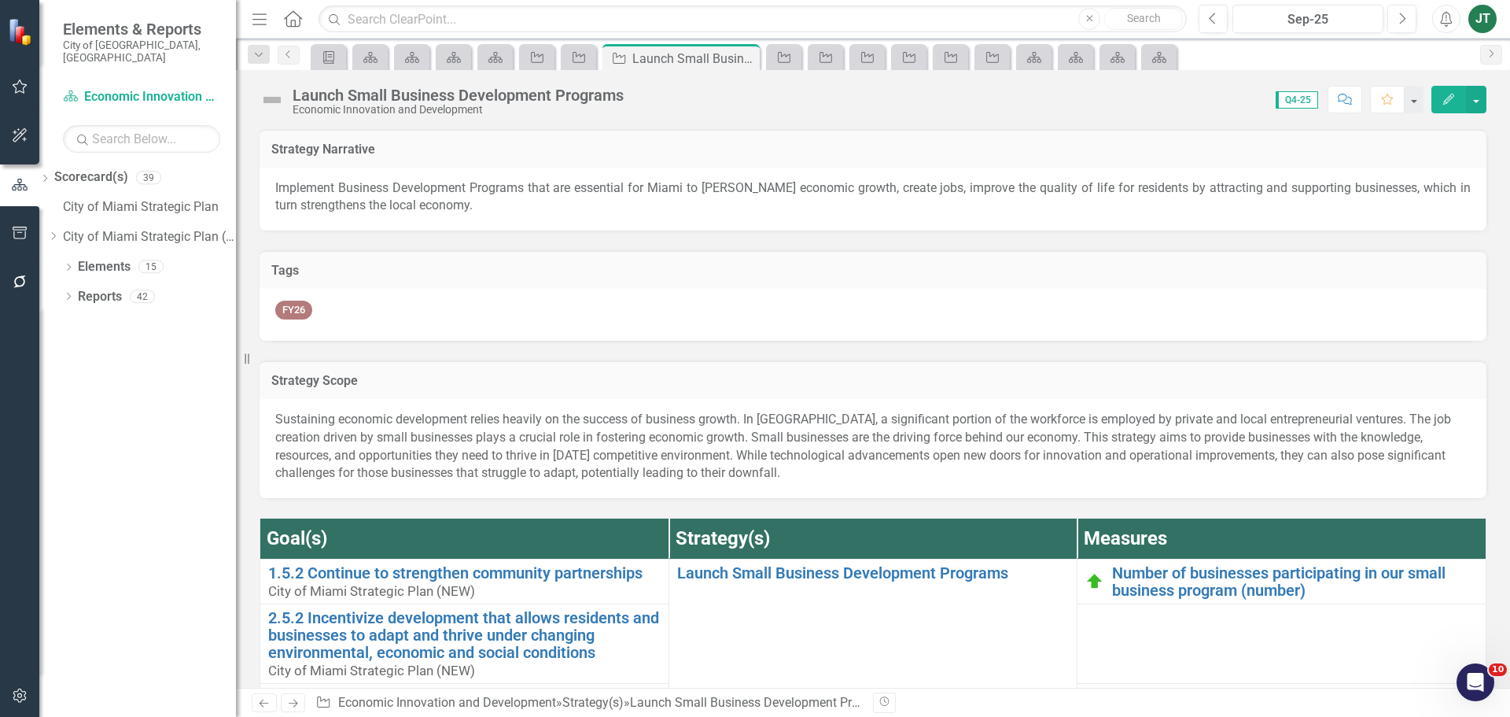
checkbox input "true"
checkbox input "false"
checkbox input "true"
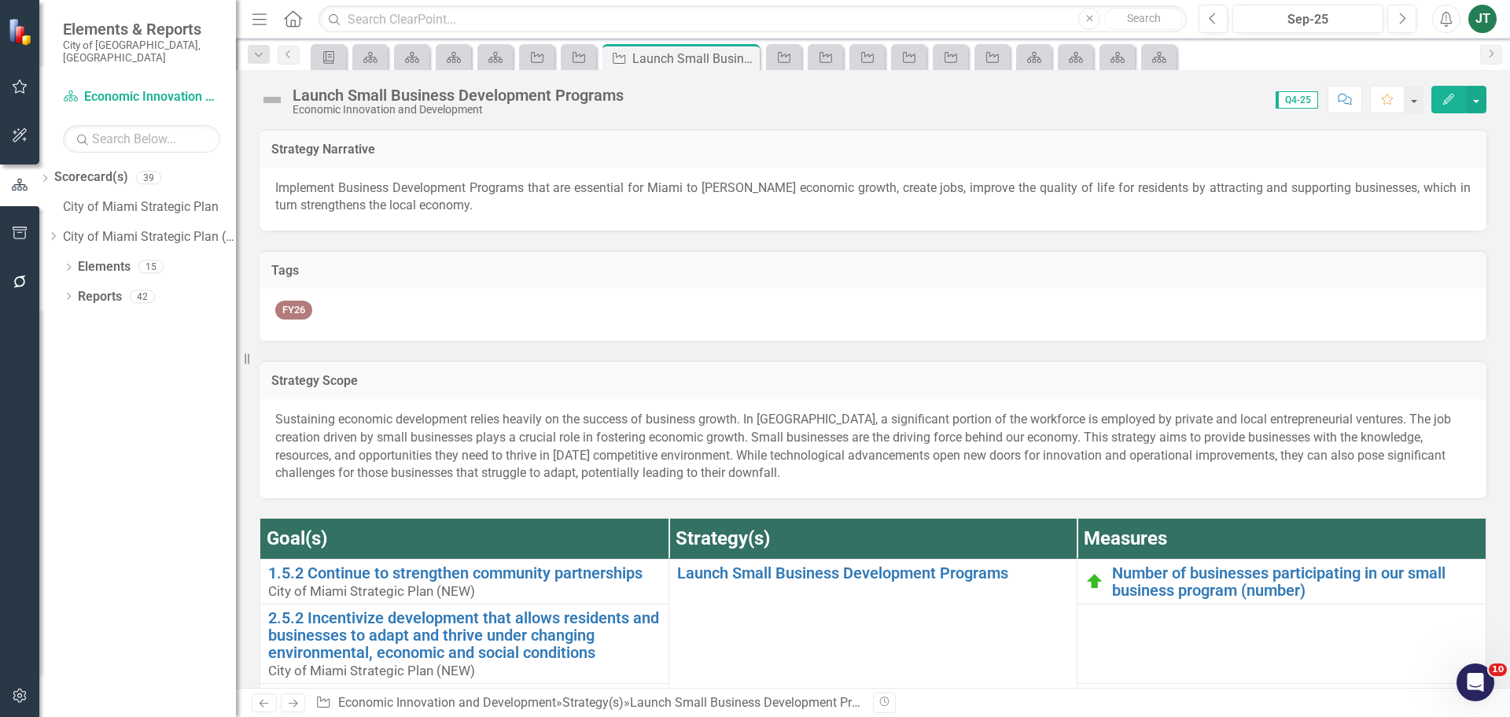
checkbox input "true"
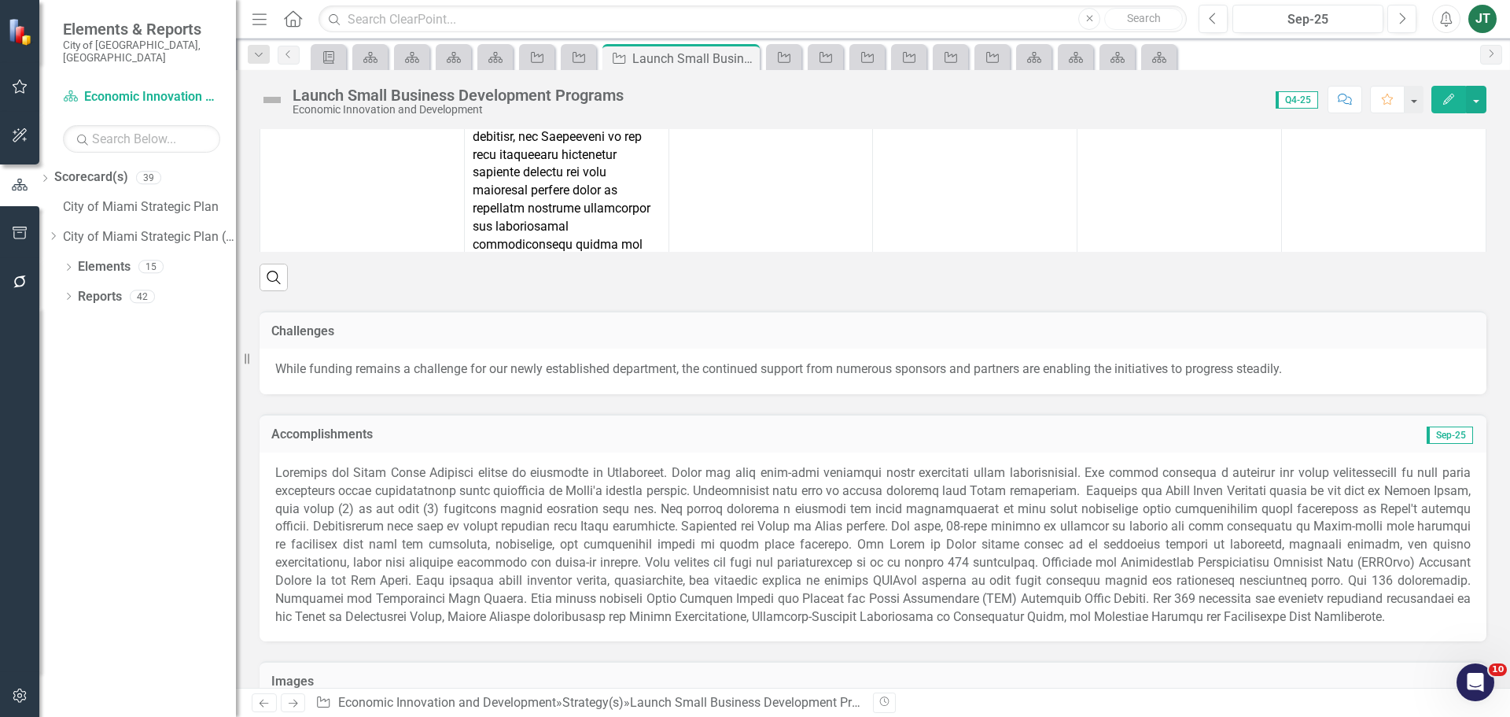
scroll to position [2153, 0]
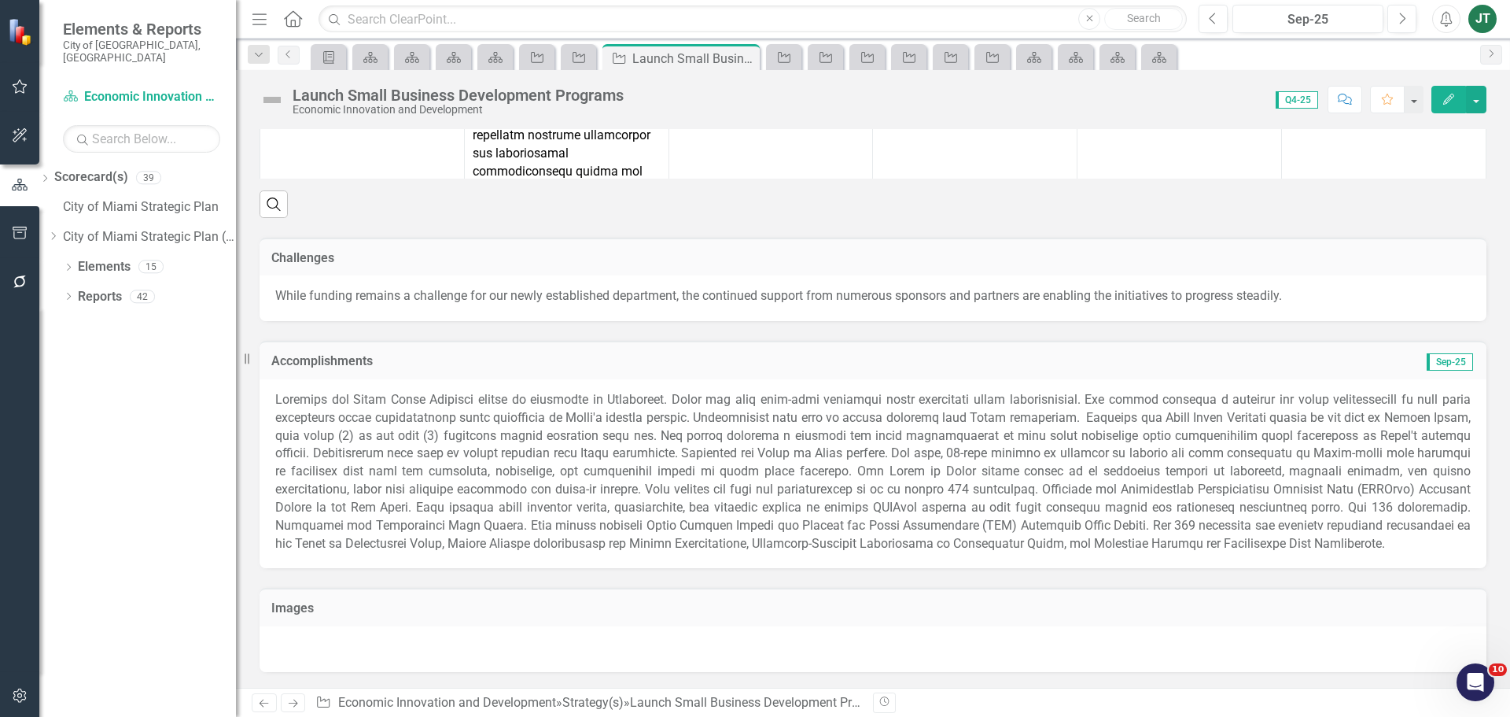
click at [292, 705] on icon "Next" at bounding box center [292, 703] width 13 height 10
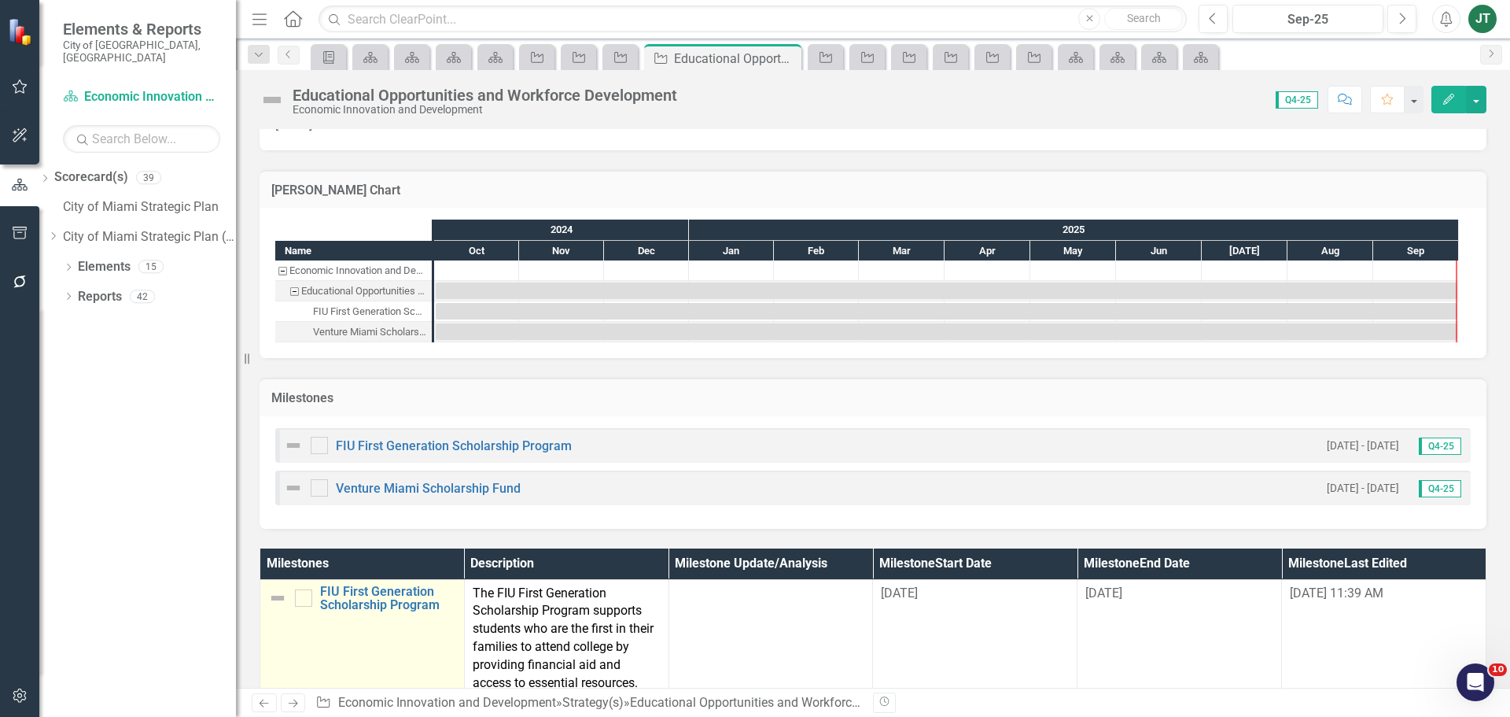
scroll to position [1031, 0]
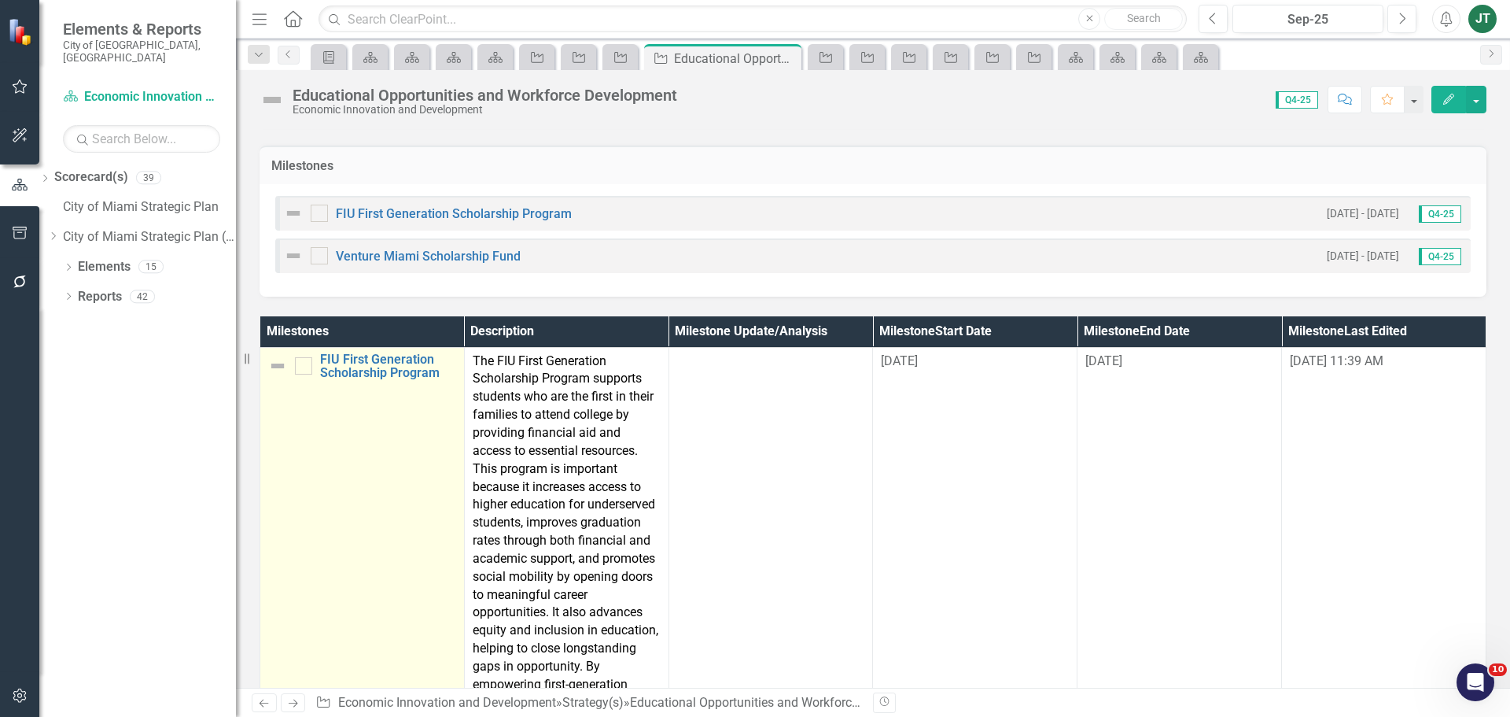
click at [417, 507] on td "FIU First Generation Scholarship Program Link Map View Link Map Edit Edit Miles…" at bounding box center [362, 585] width 205 height 477
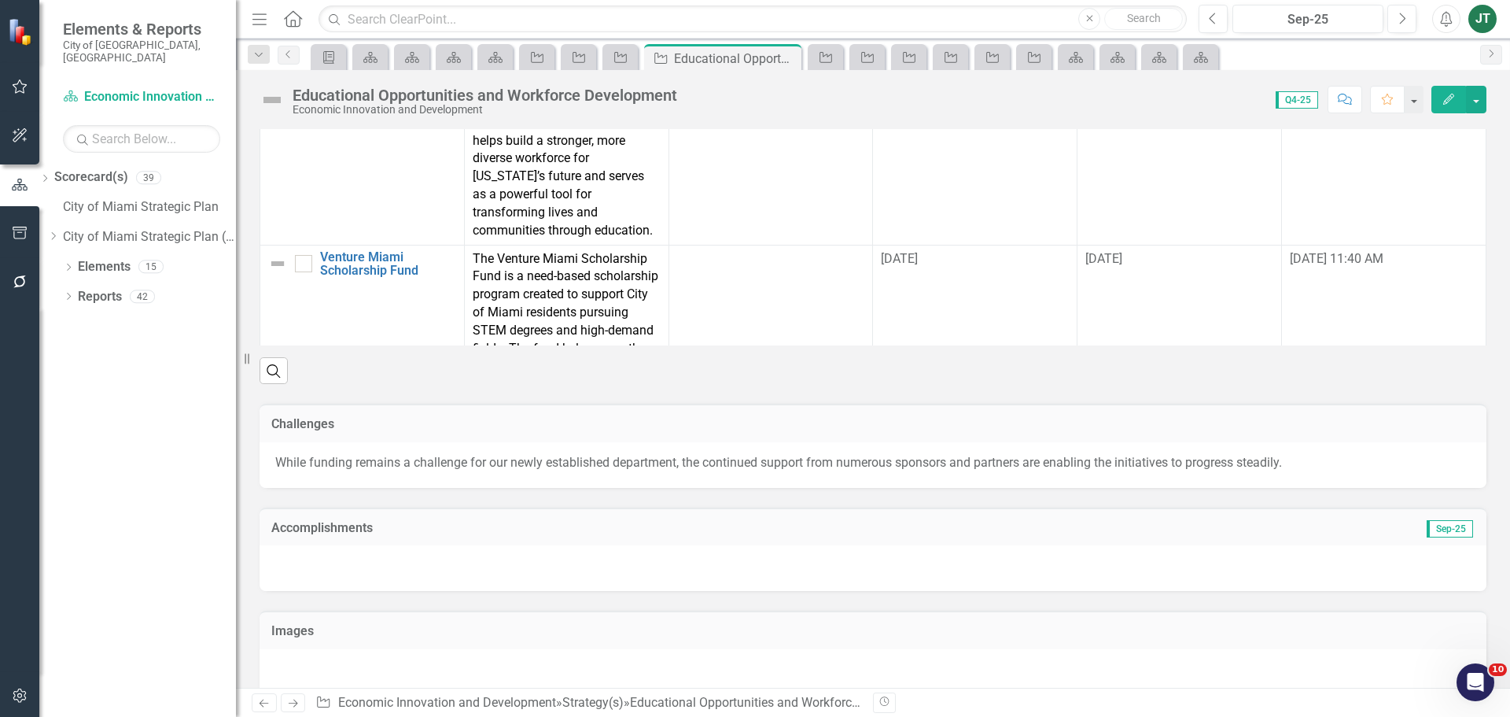
scroll to position [1562, 0]
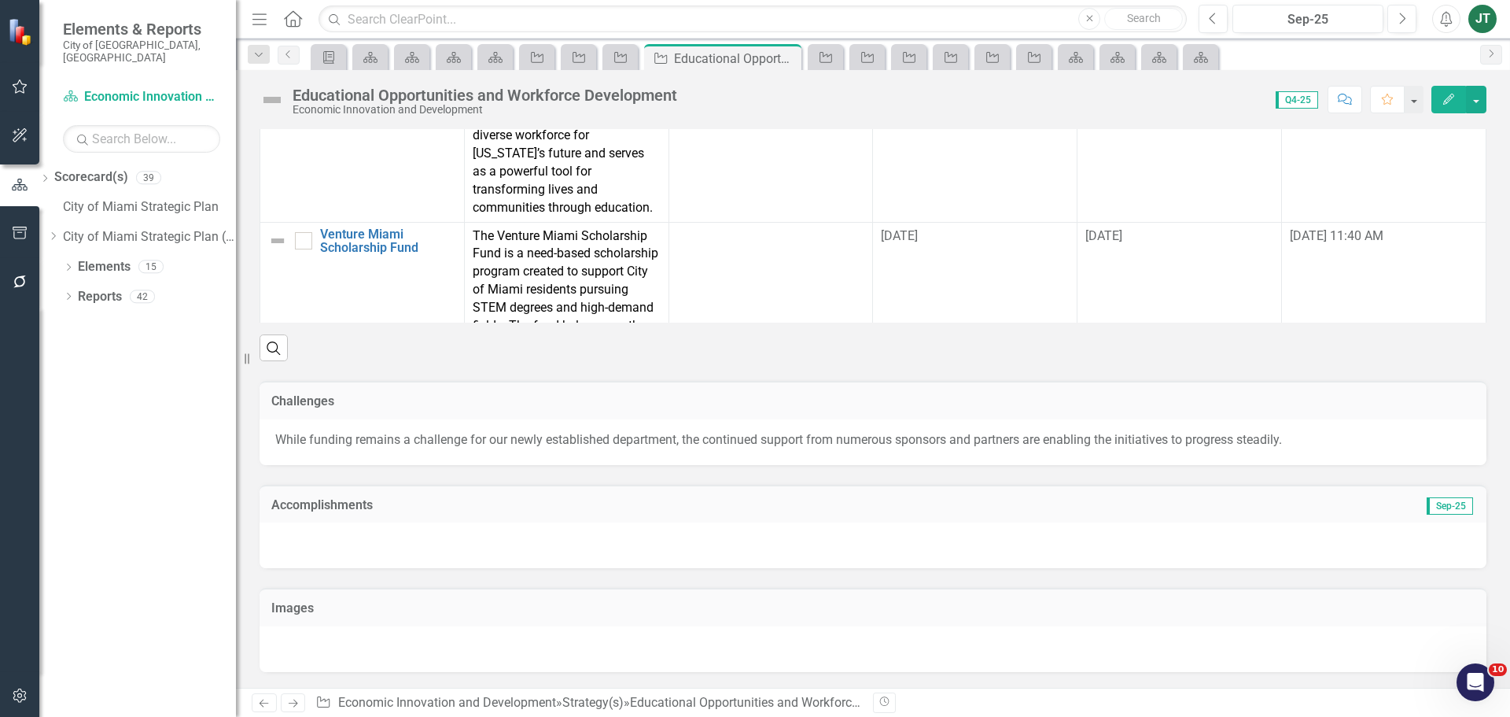
click at [400, 510] on h3 "Accomplishments" at bounding box center [679, 505] width 817 height 14
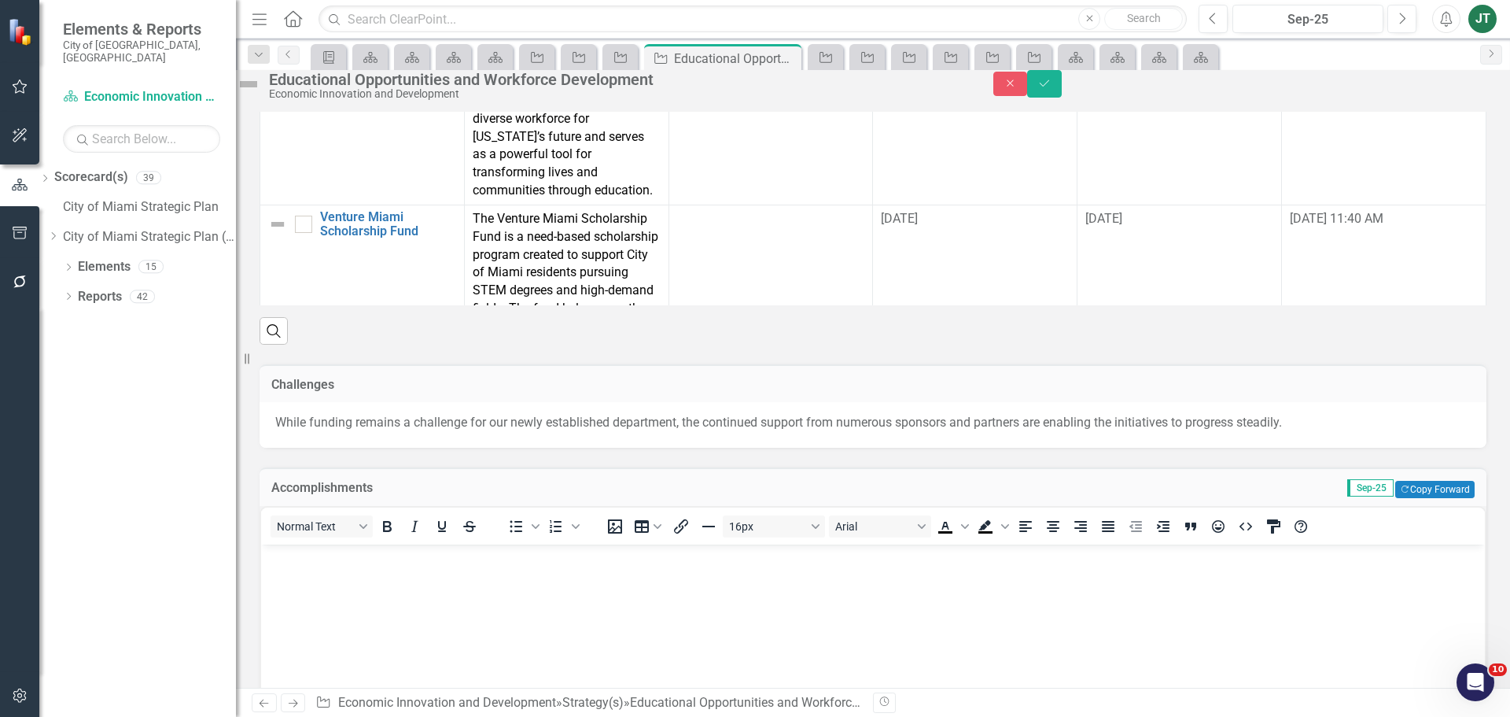
scroll to position [1907, 0]
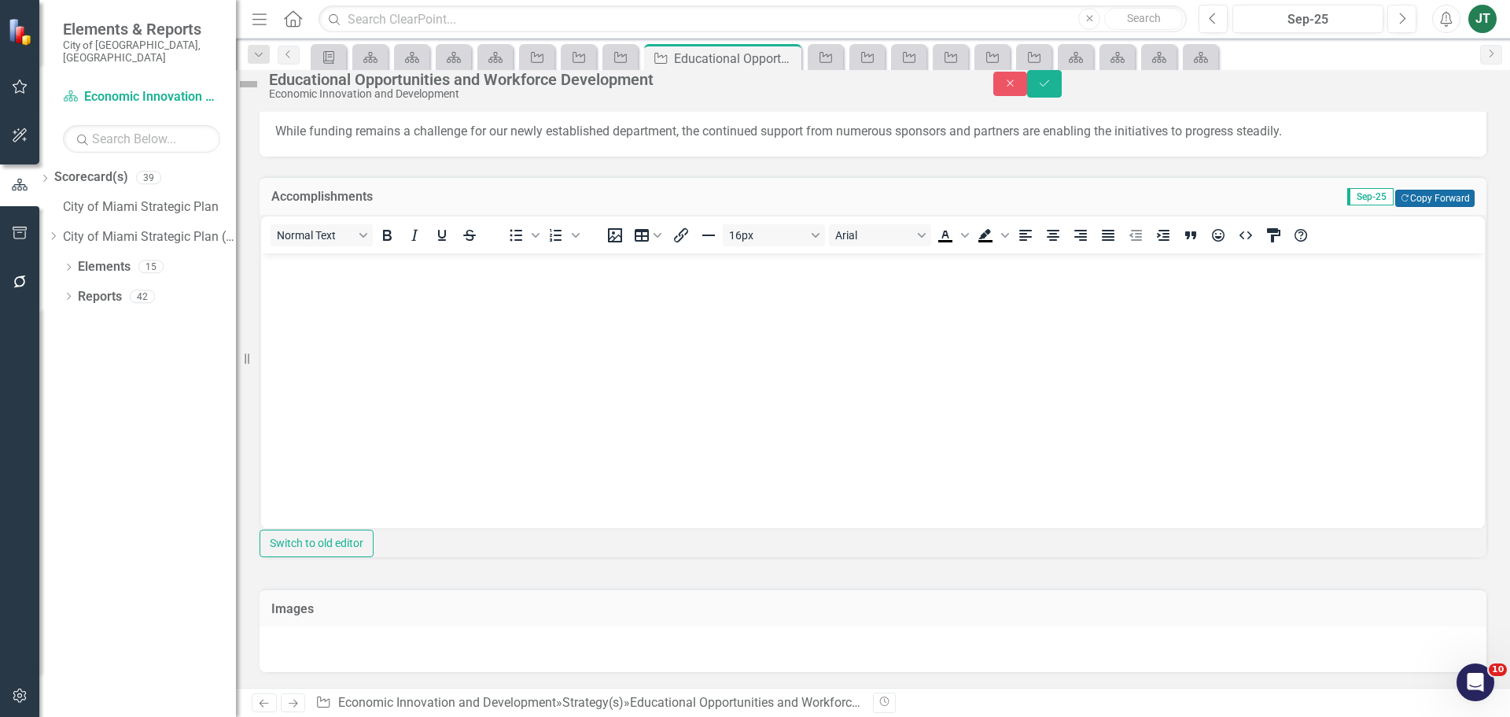
click at [1425, 190] on button "Copy Forward Copy Forward" at bounding box center [1434, 198] width 79 height 17
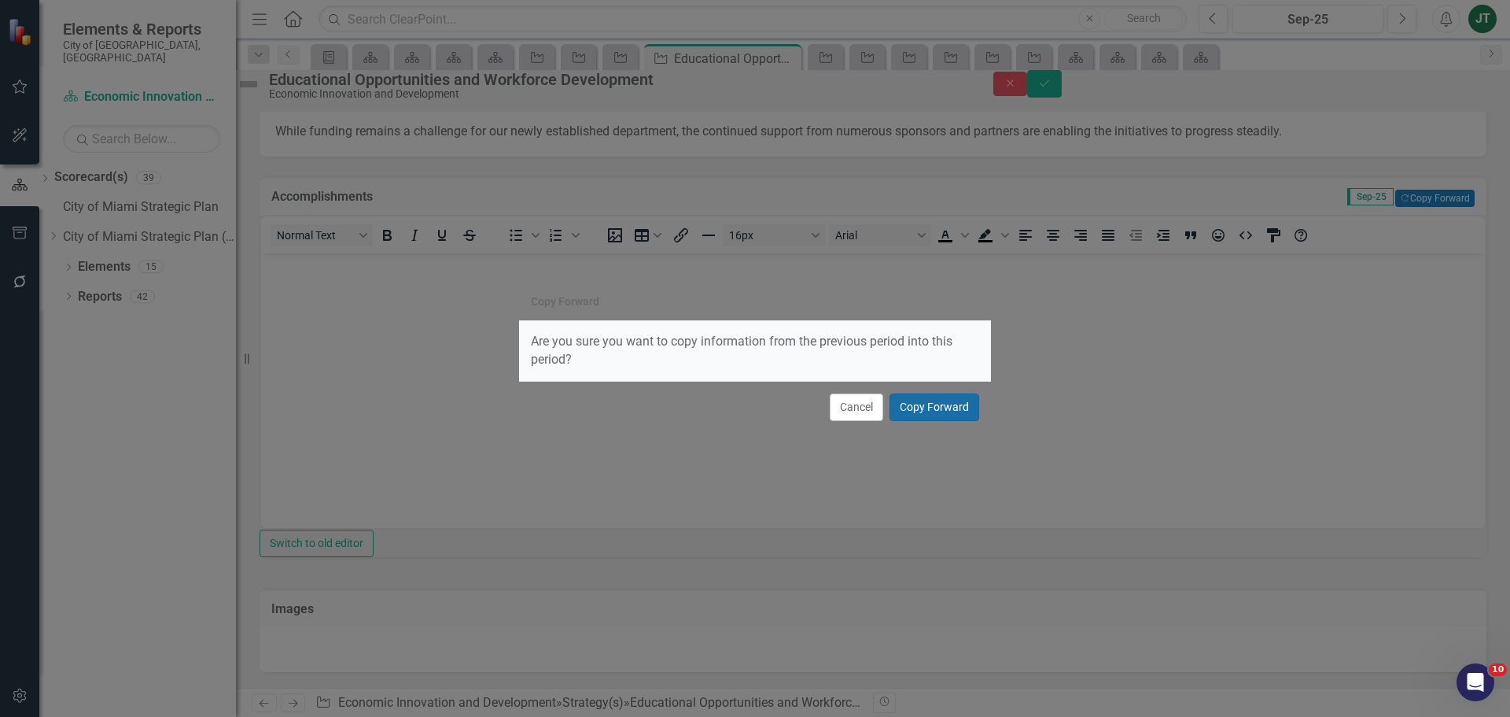
click at [941, 409] on button "Copy Forward" at bounding box center [935, 407] width 90 height 28
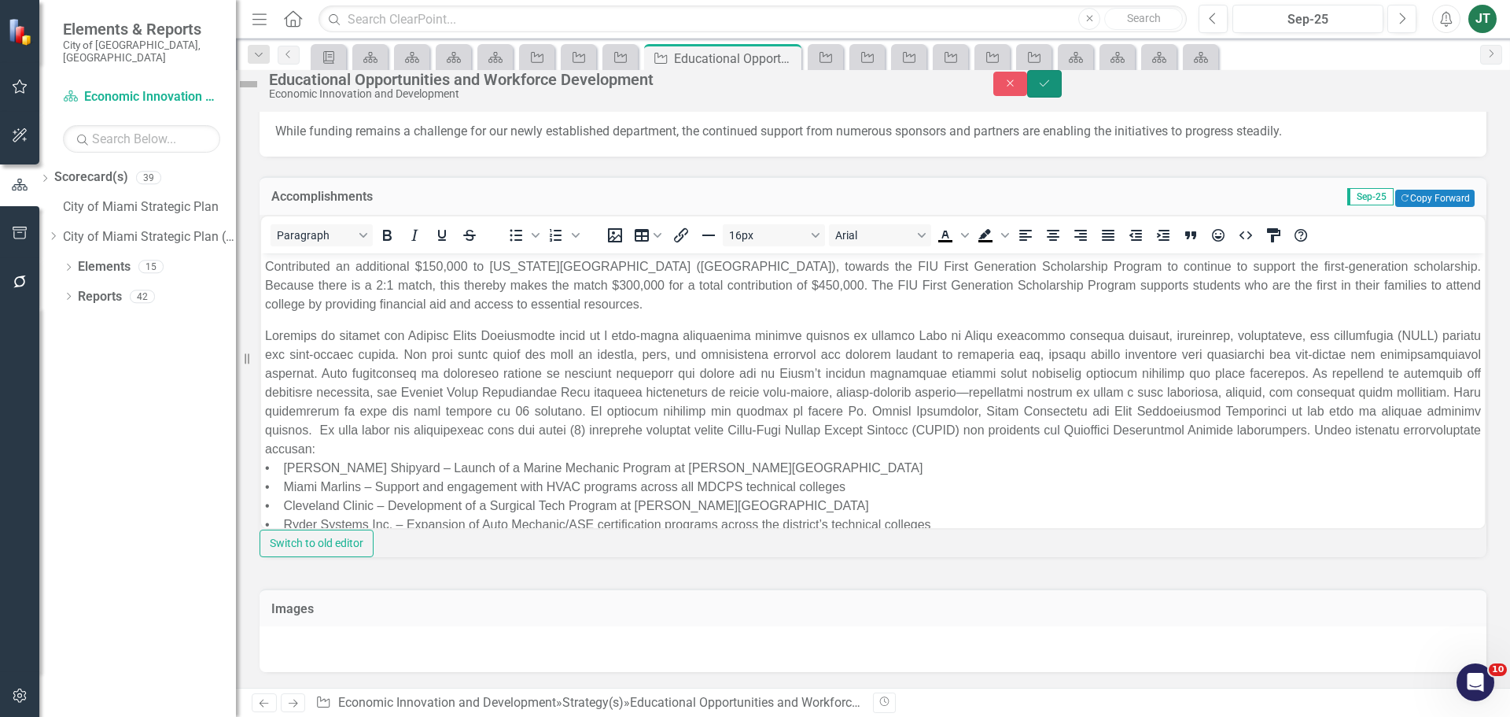
click at [1052, 89] on icon "Save" at bounding box center [1044, 83] width 14 height 11
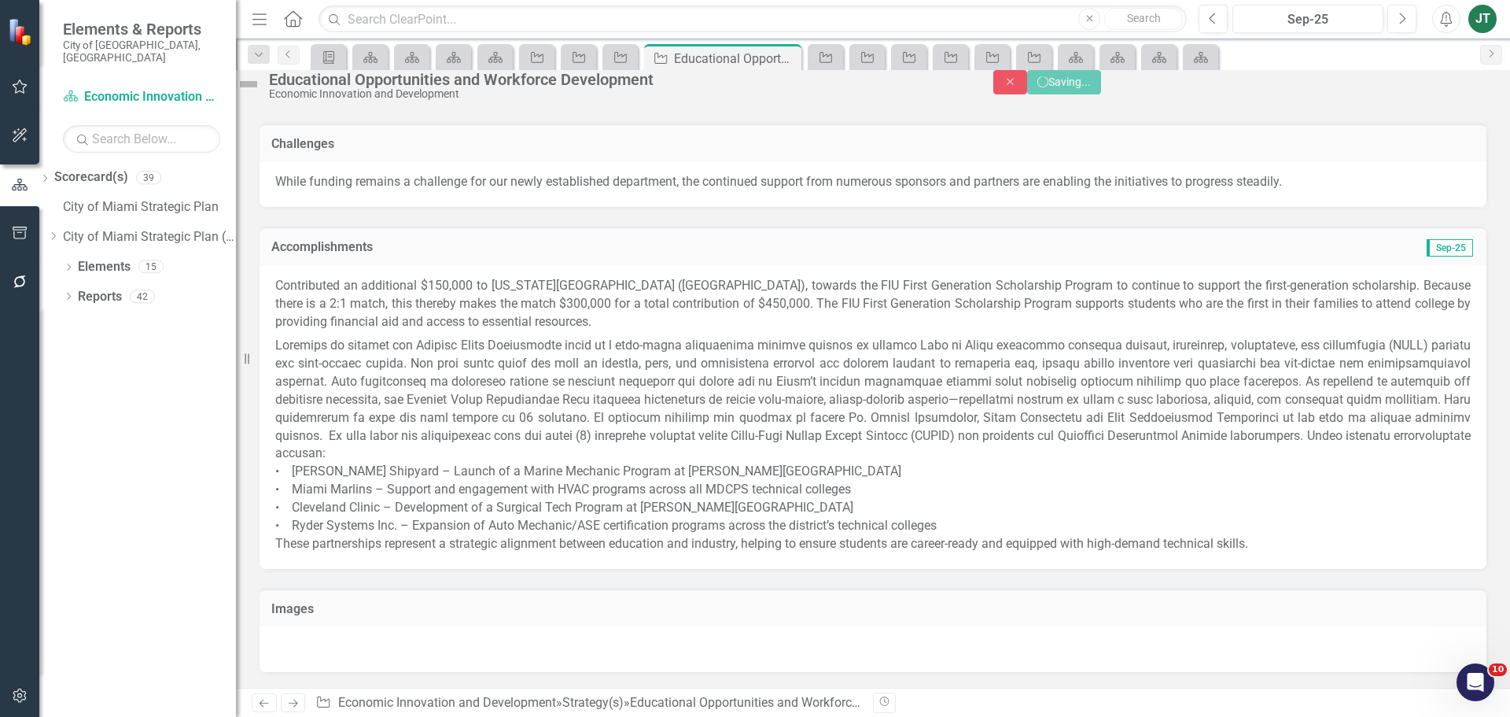
scroll to position [1821, 0]
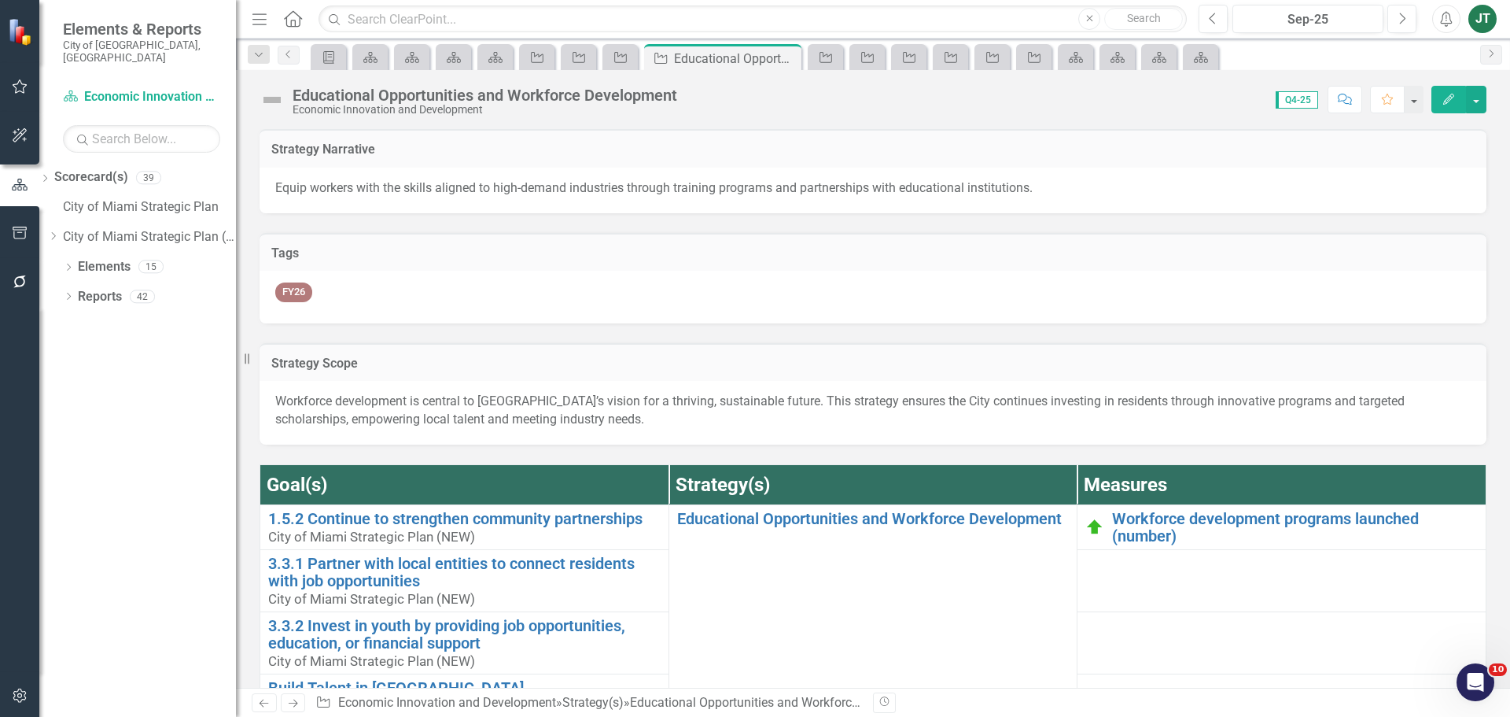
click at [287, 701] on icon "Next" at bounding box center [292, 703] width 13 height 10
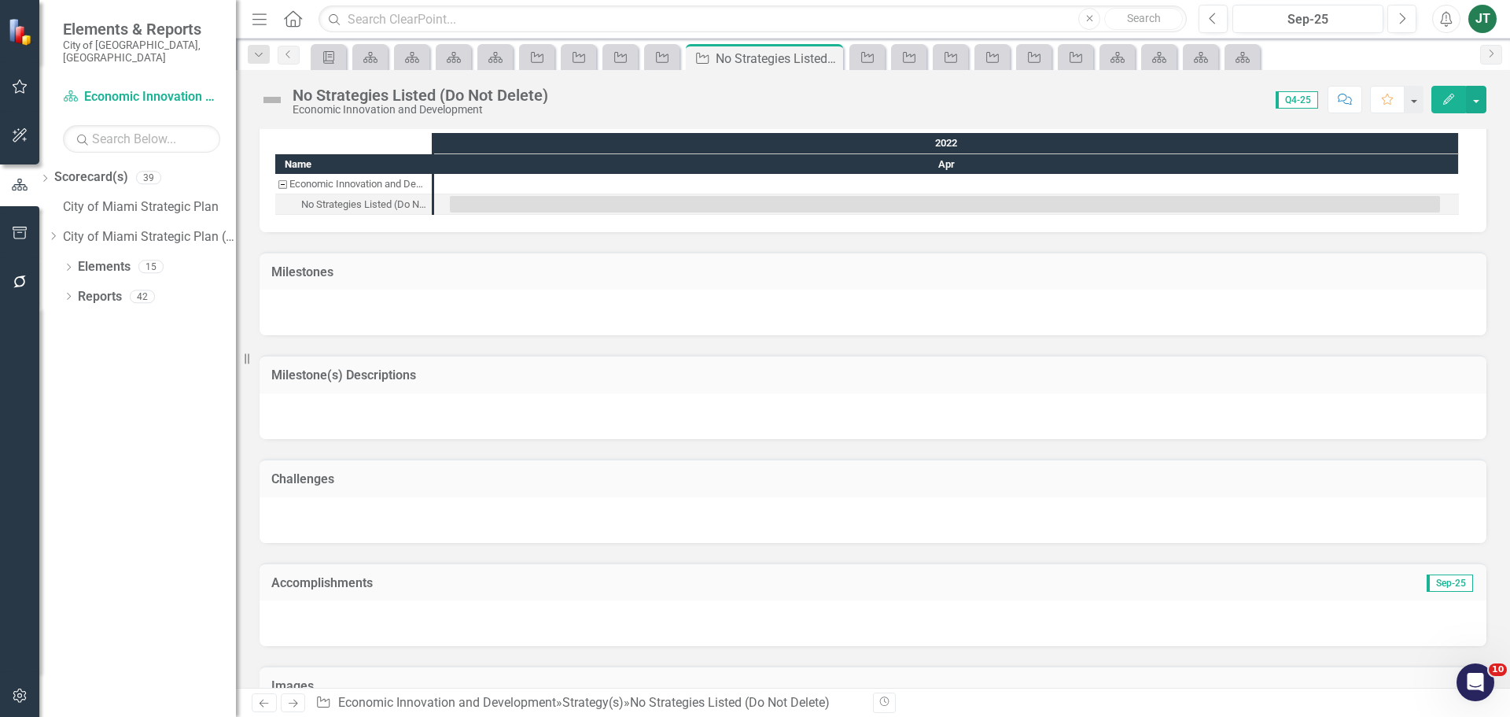
scroll to position [1016, 0]
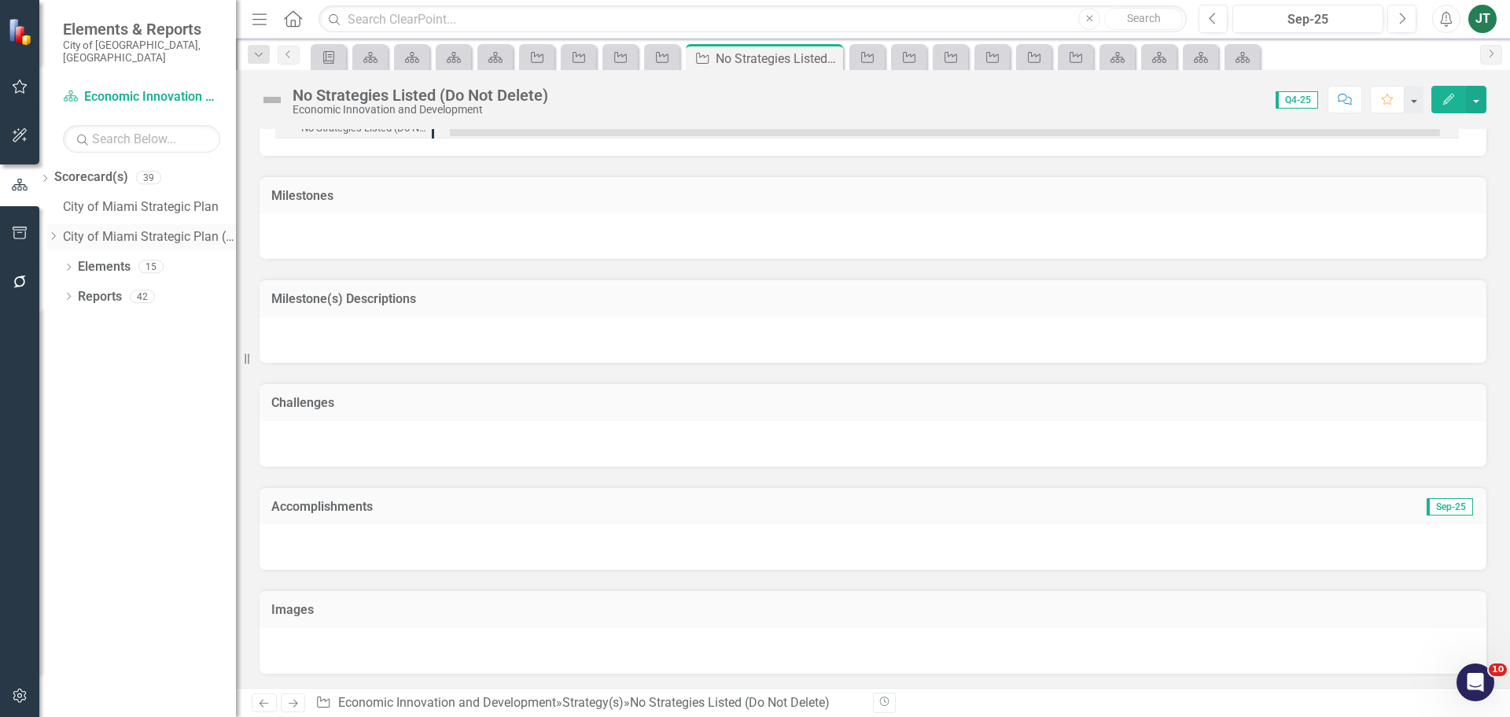
click at [59, 231] on icon "Dropdown" at bounding box center [53, 235] width 12 height 9
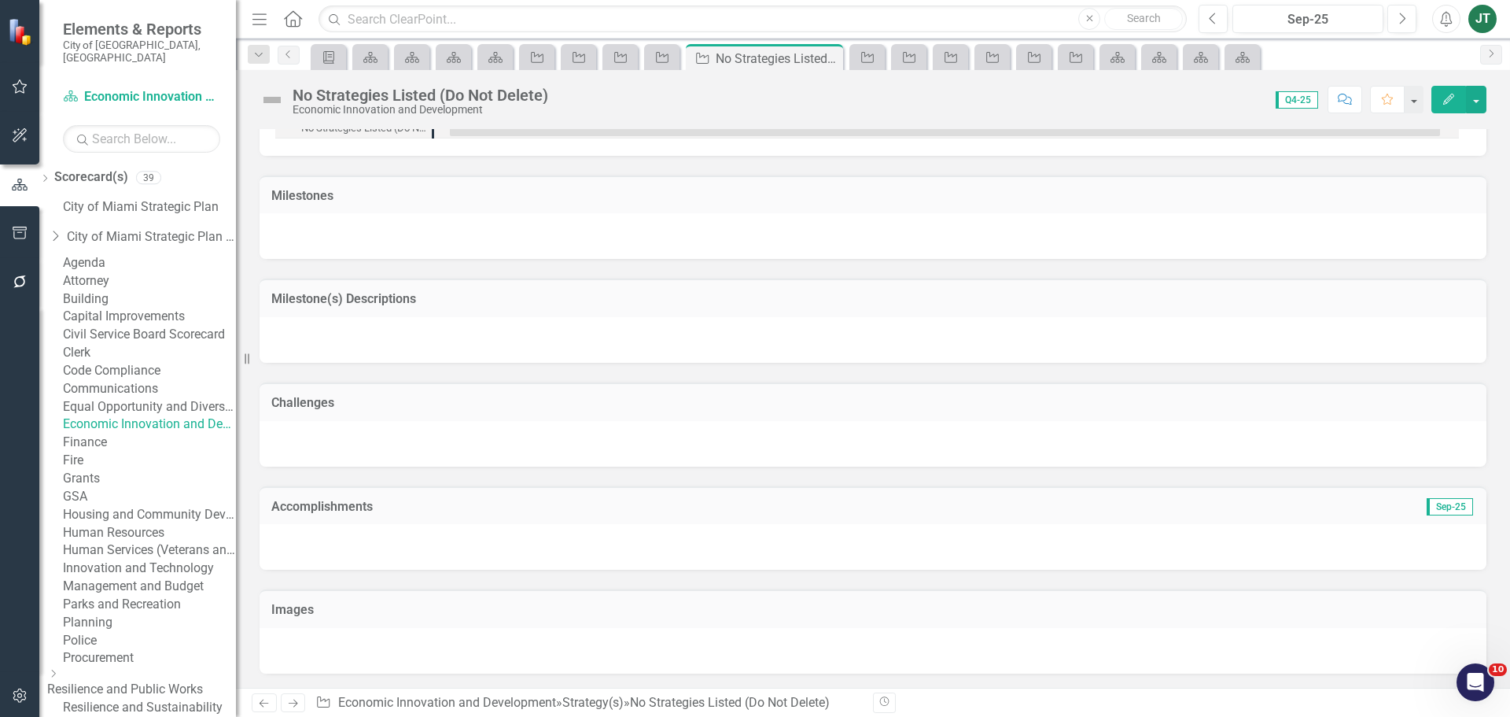
click at [130, 416] on link "Equal Opportunity and Diversity Programs" at bounding box center [149, 407] width 173 height 18
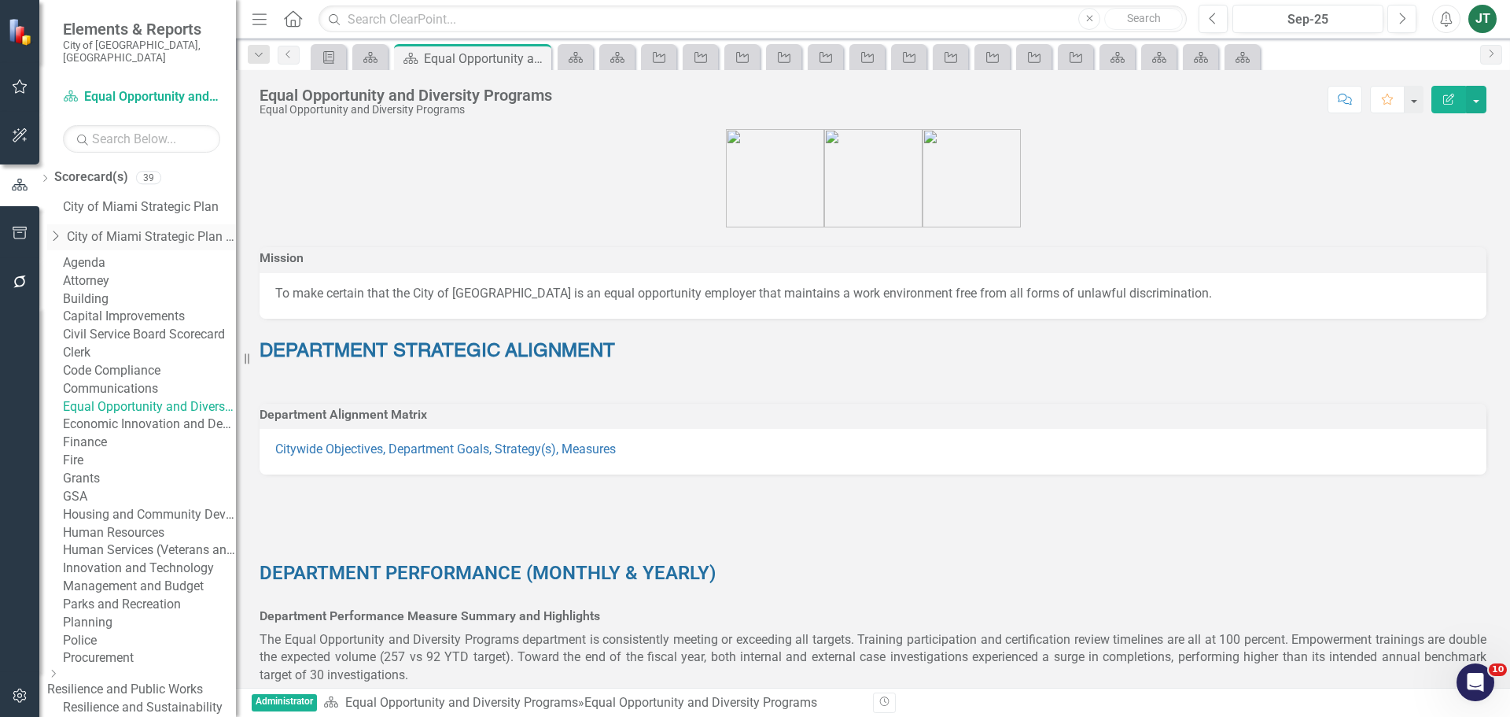
click at [63, 230] on icon "Dropdown" at bounding box center [55, 236] width 16 height 13
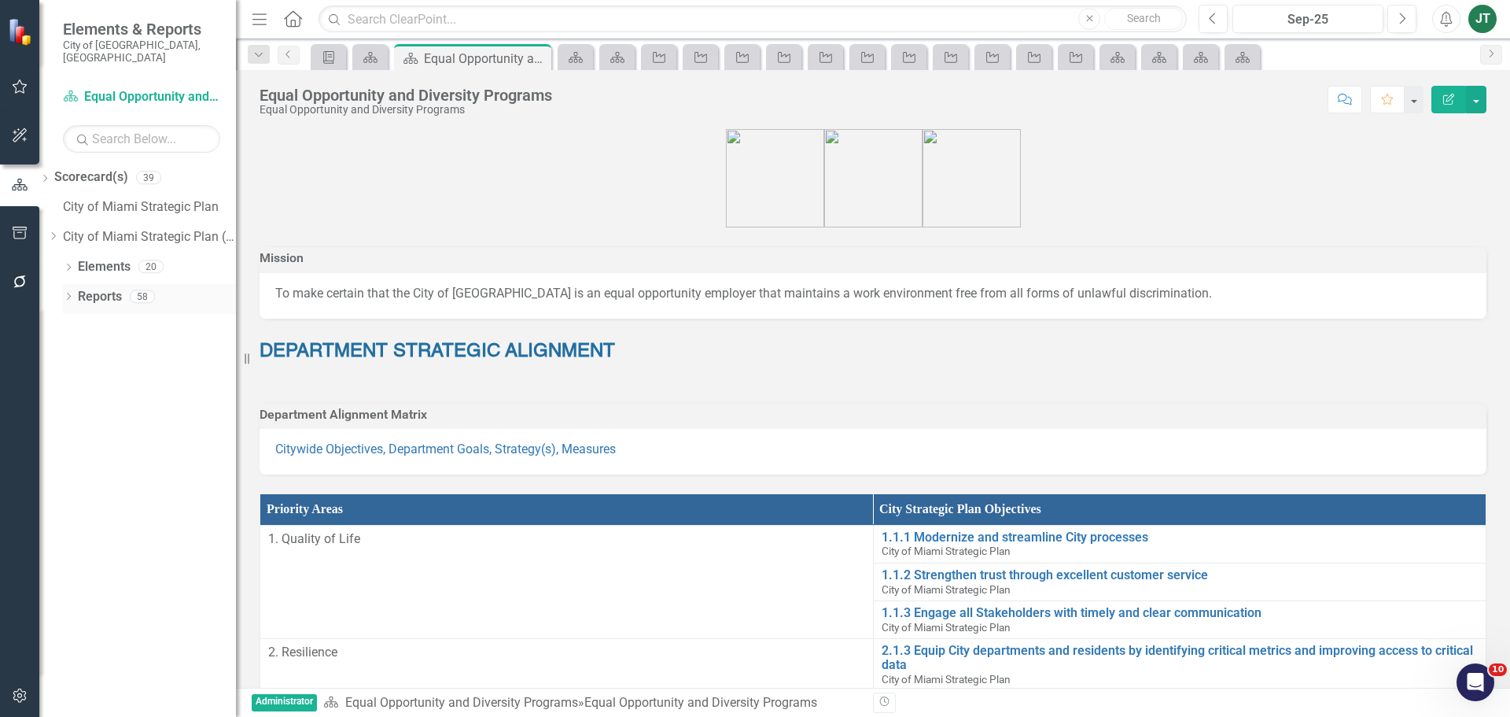
click at [94, 288] on link "Reports" at bounding box center [100, 297] width 44 height 18
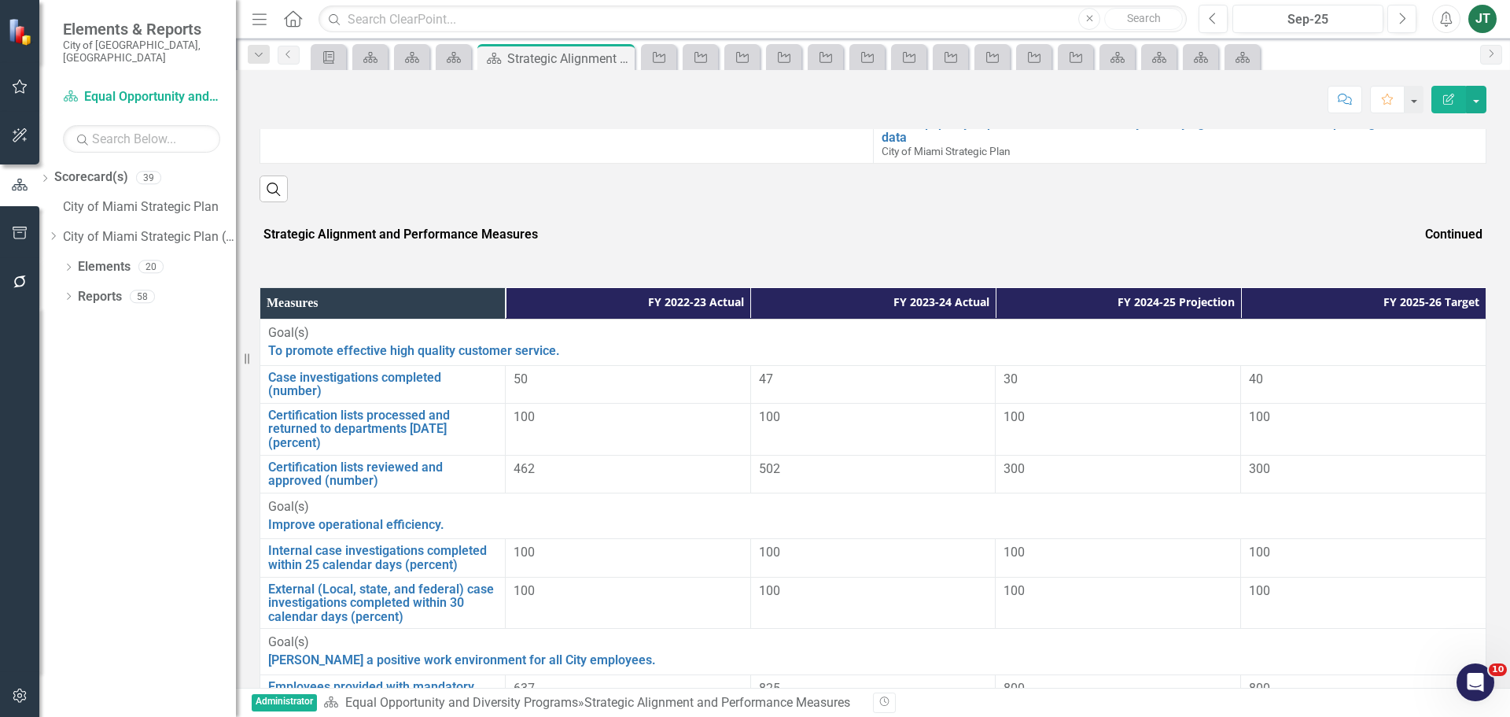
scroll to position [780, 0]
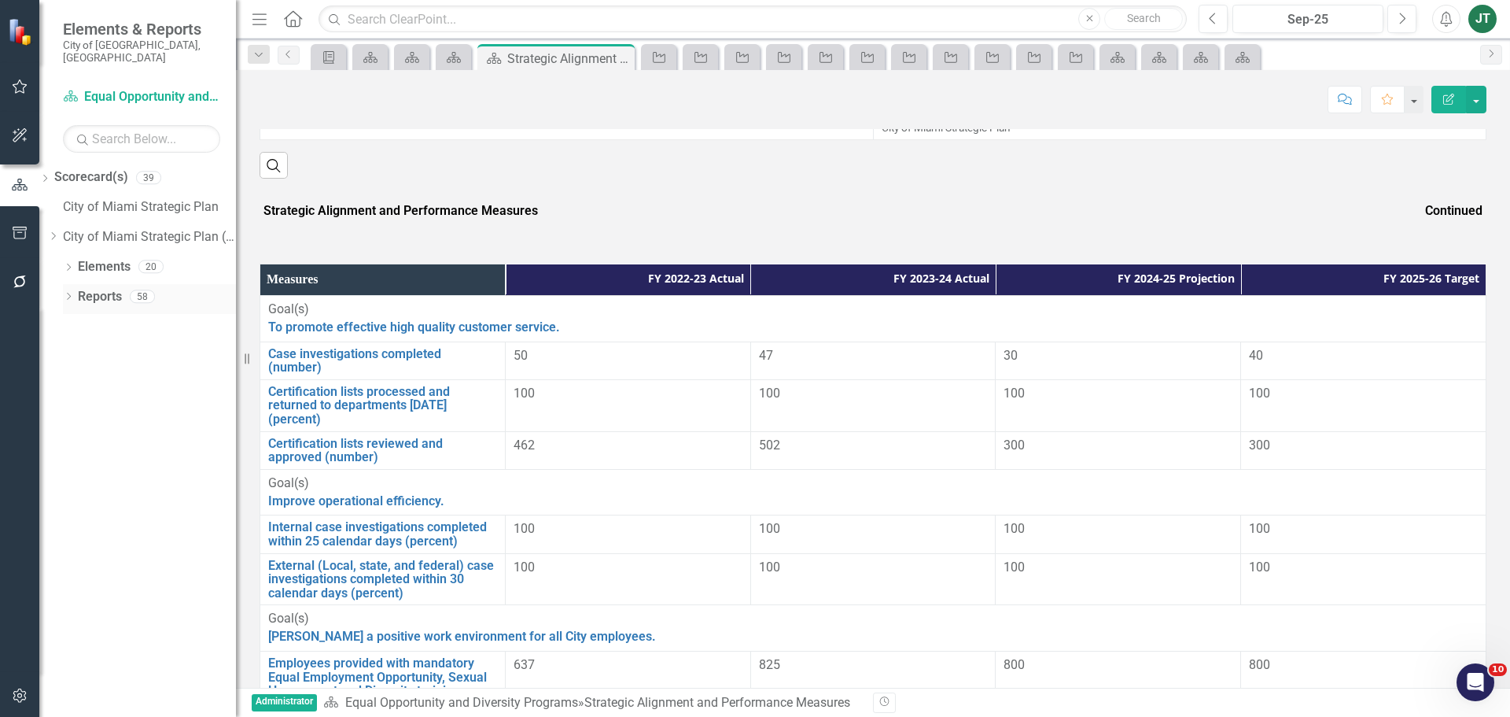
click at [99, 288] on link "Reports" at bounding box center [100, 297] width 44 height 18
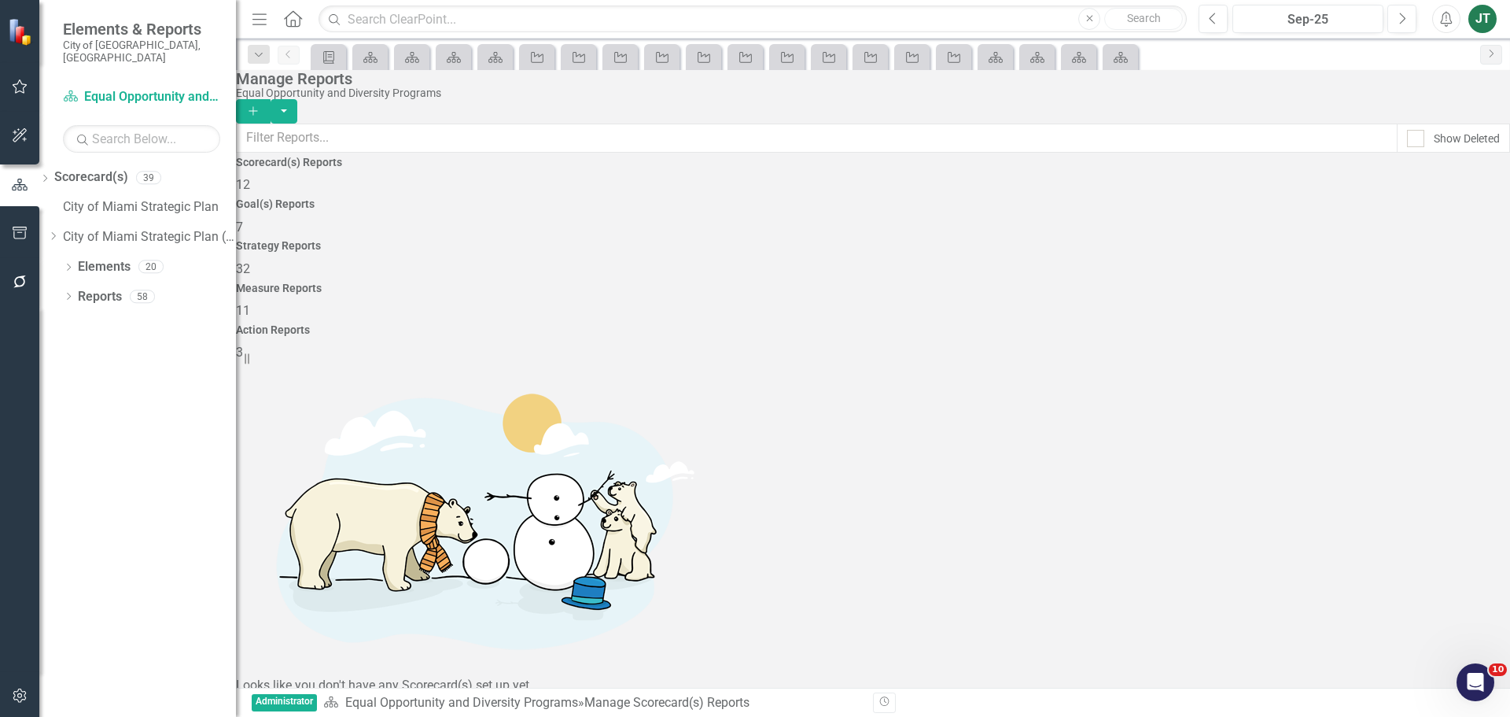
click at [1177, 282] on div "Measure Reports 11" at bounding box center [873, 301] width 1274 height 38
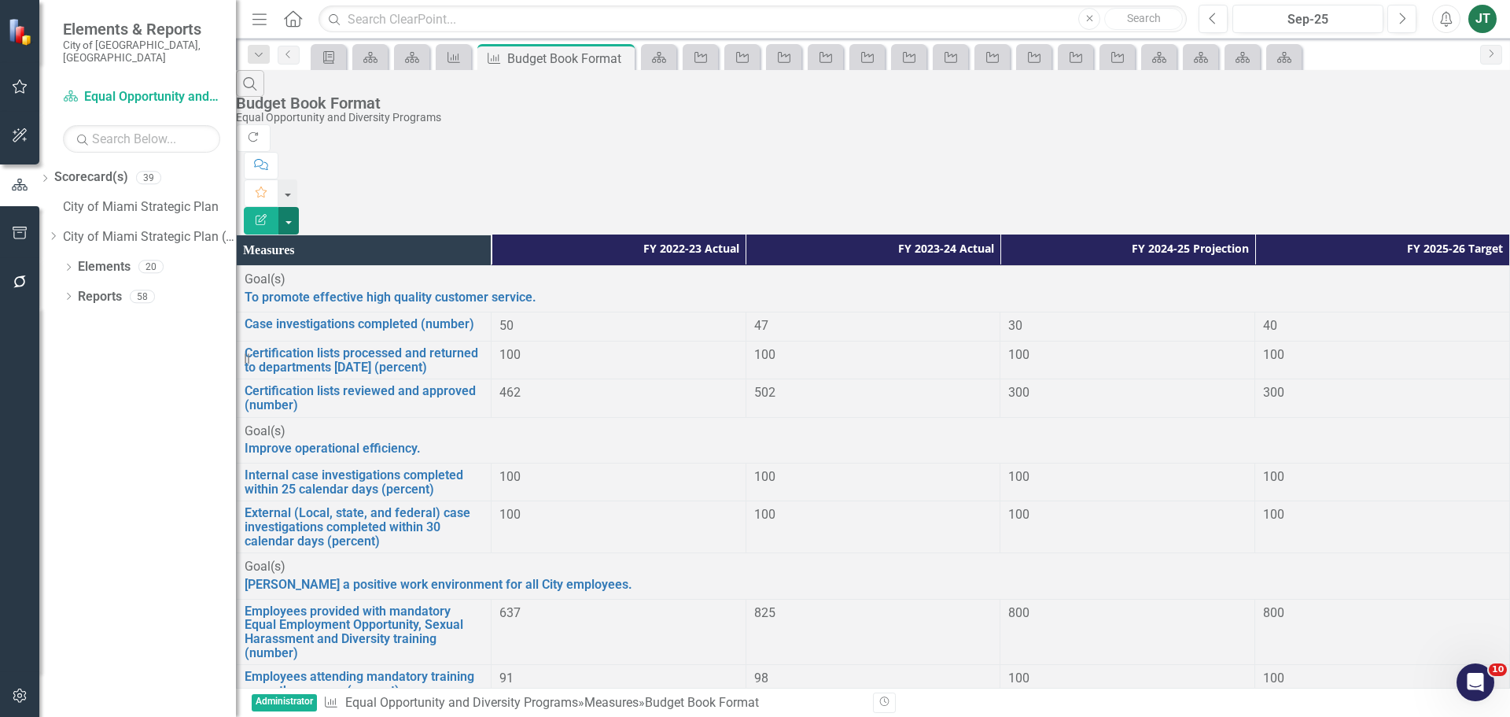
click at [299, 207] on button "button" at bounding box center [288, 221] width 20 height 28
click at [1416, 133] on link "Edit Report Edit Report" at bounding box center [1424, 128] width 124 height 29
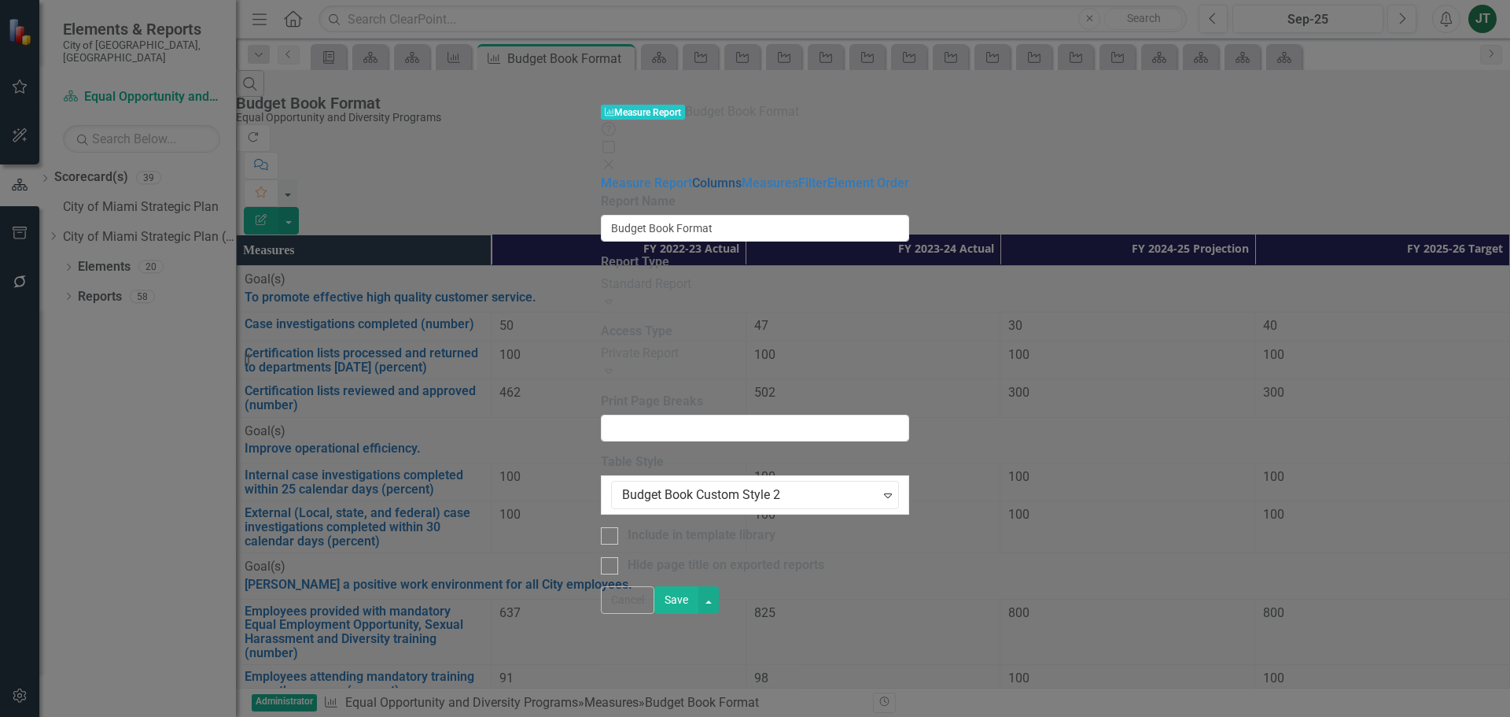
click at [692, 175] on link "Columns" at bounding box center [717, 182] width 50 height 15
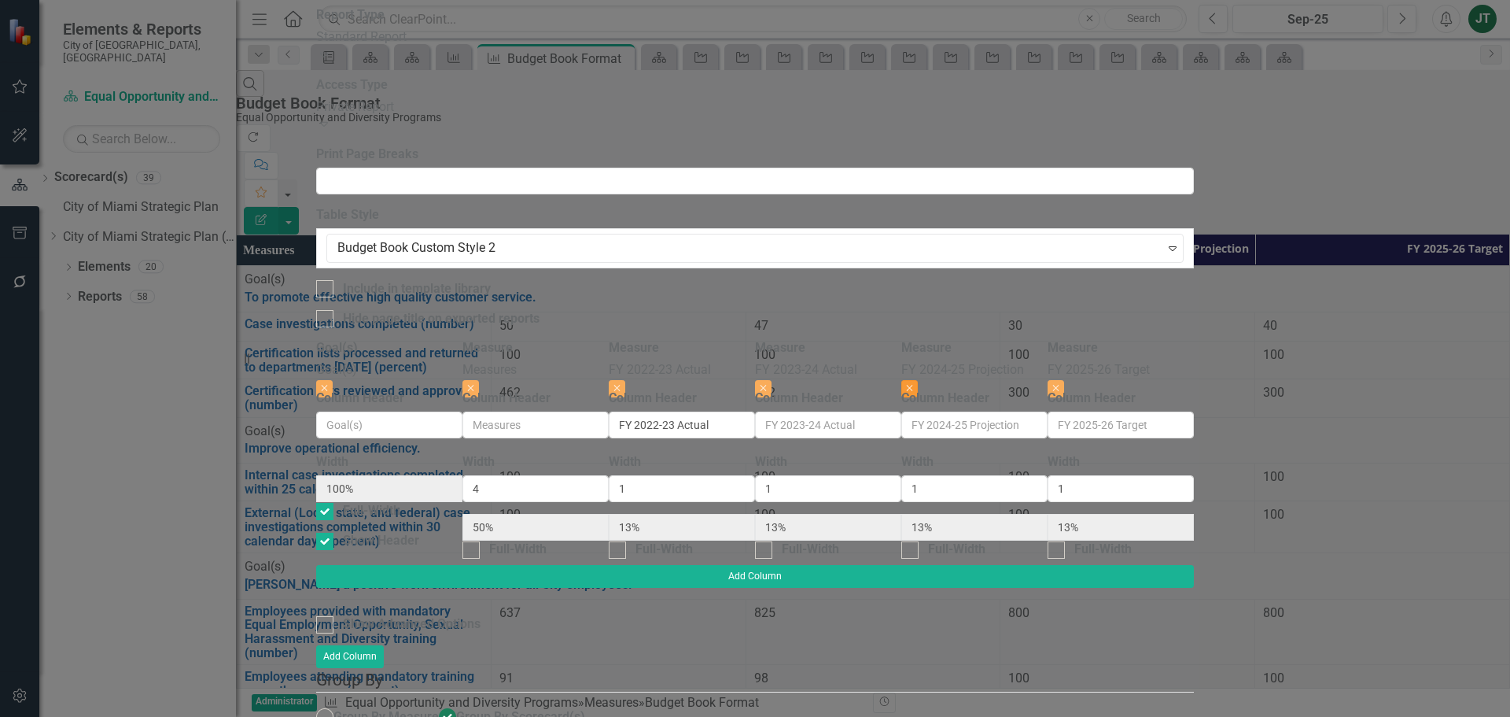
click at [913, 383] on icon "Close" at bounding box center [909, 387] width 7 height 9
type input "57%"
type input "14%"
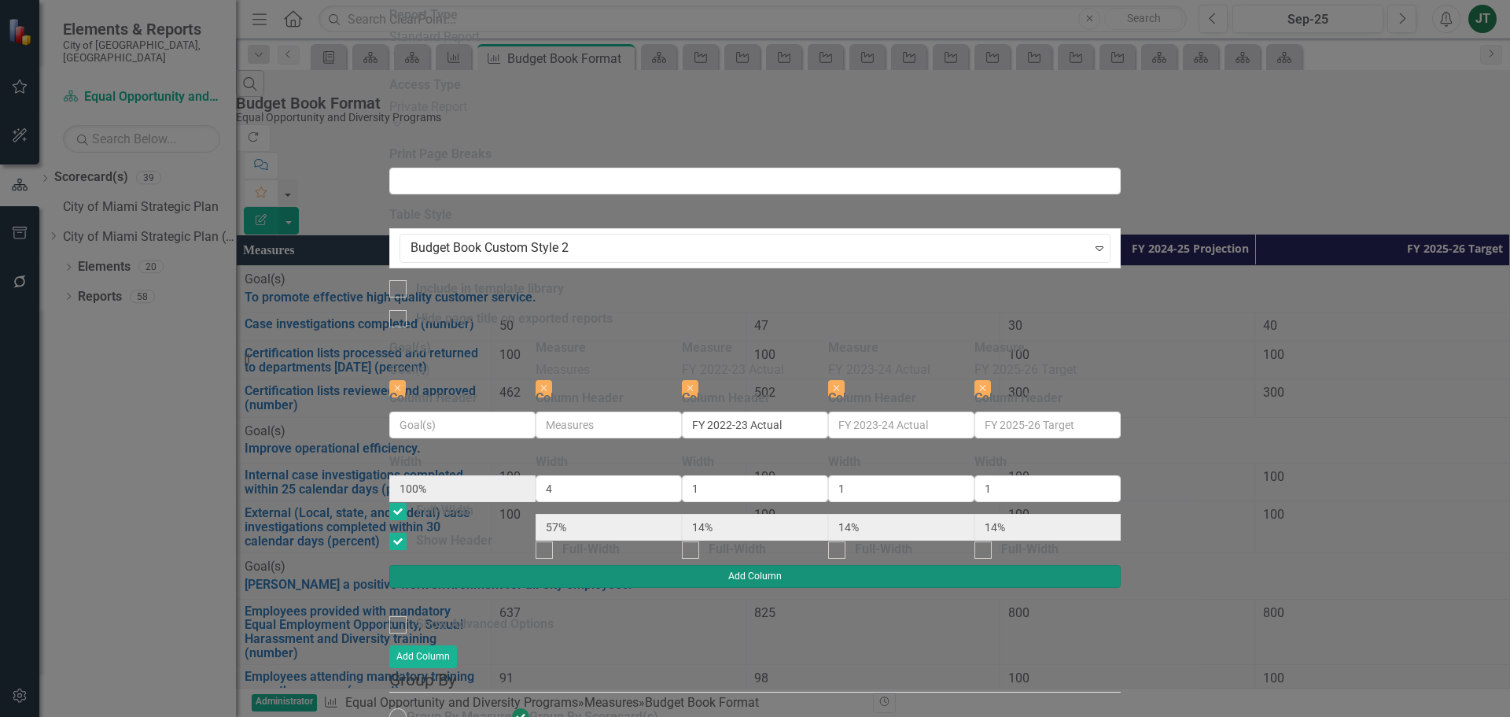
click at [1121, 565] on button "Add Column" at bounding box center [755, 576] width 732 height 22
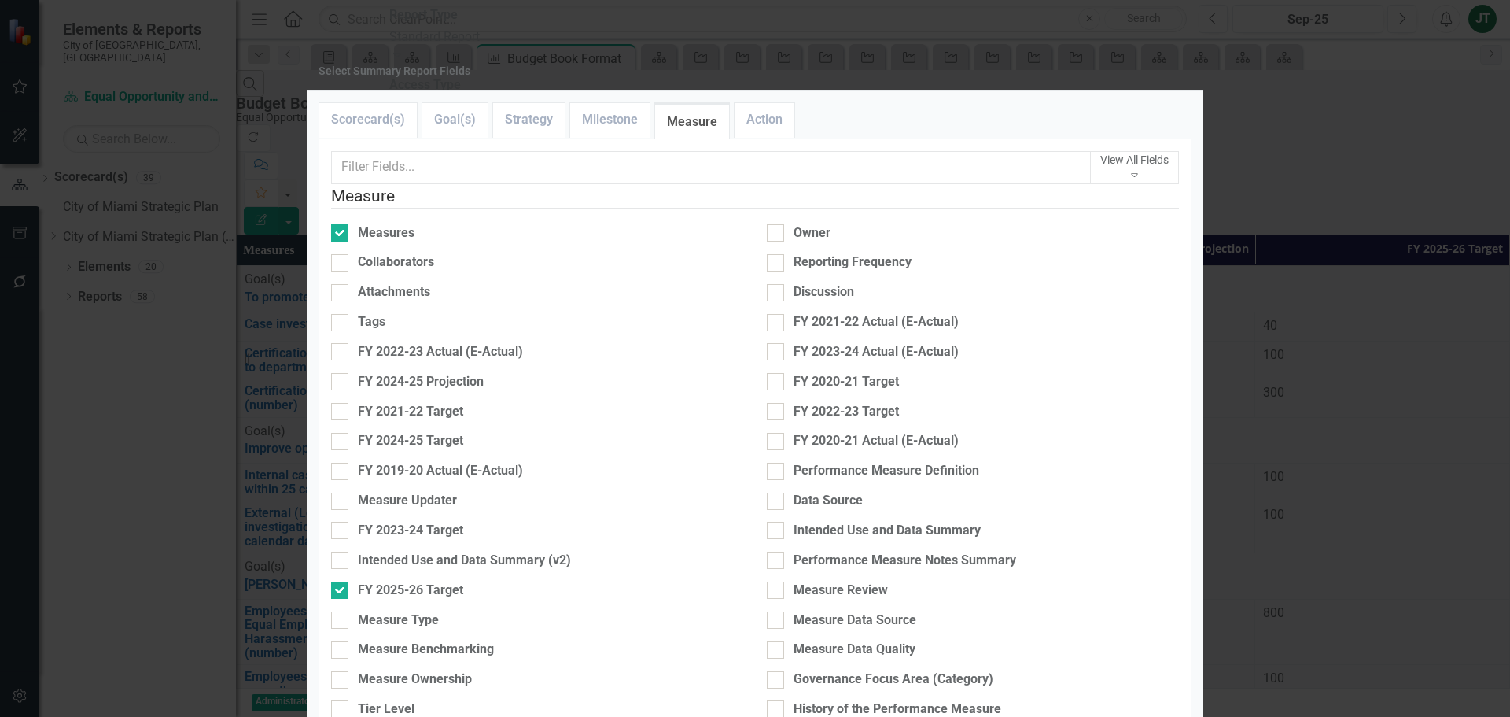
scroll to position [577, 0]
checkbox input "true"
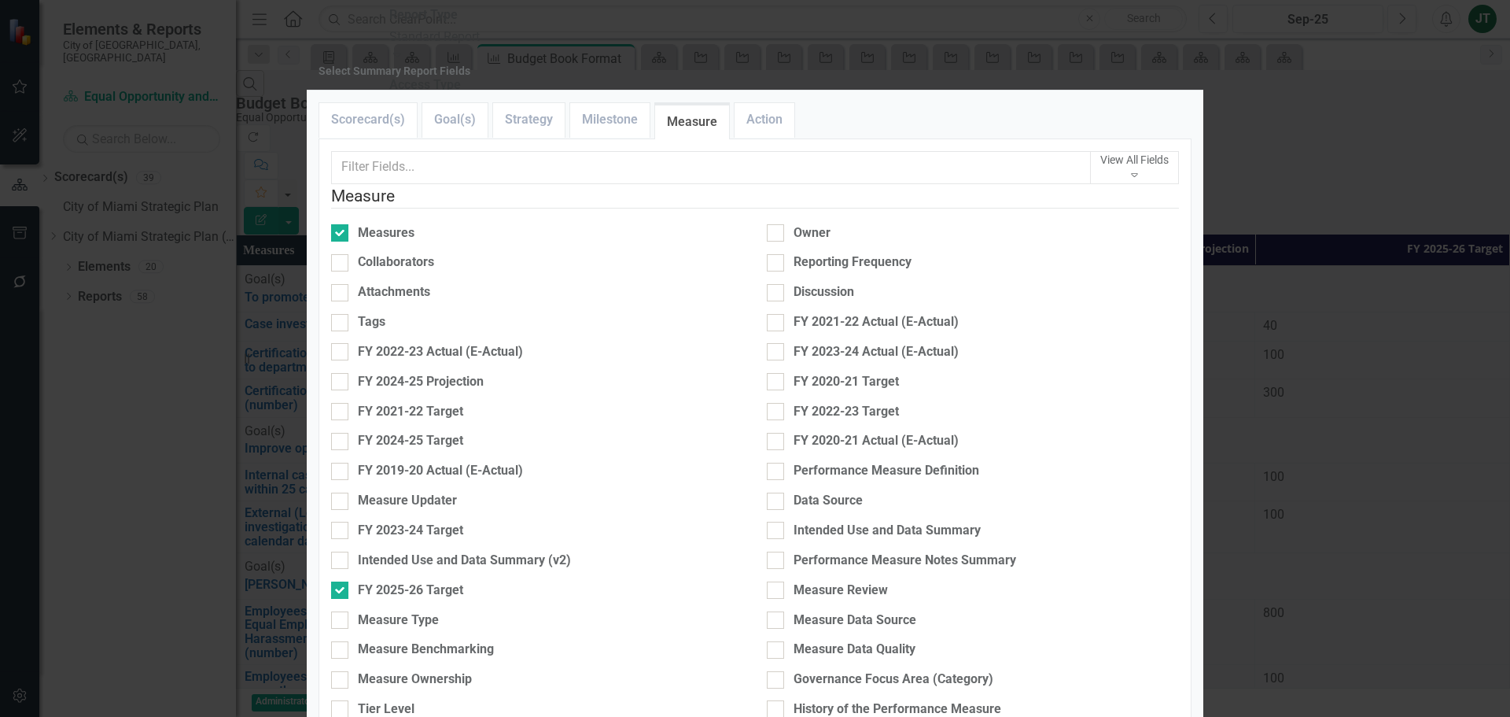
type input "50%"
type input "13%"
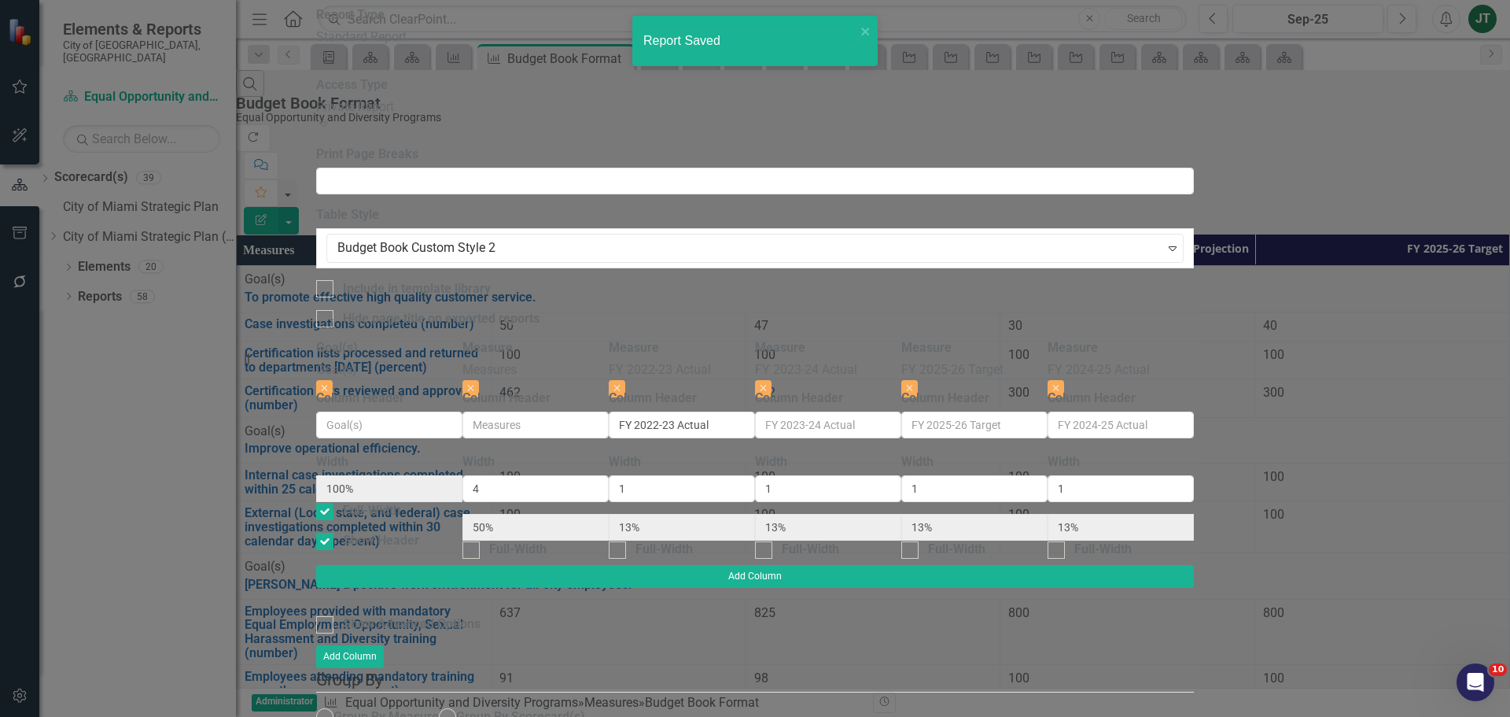
radio input "false"
checkbox input "false"
radio input "true"
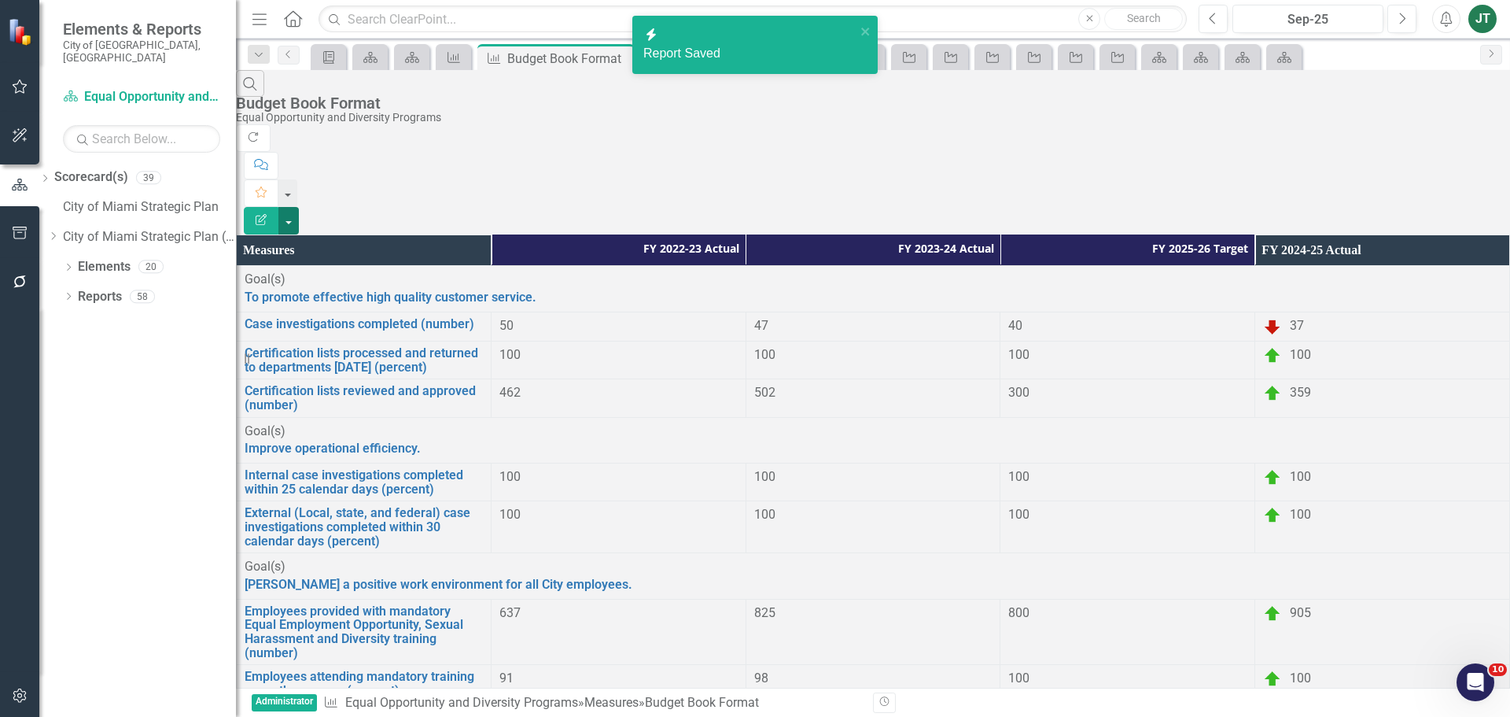
drag, startPoint x: 1480, startPoint y: 101, endPoint x: 1469, endPoint y: 109, distance: 12.9
click at [299, 207] on button "button" at bounding box center [288, 221] width 20 height 28
click at [1422, 126] on link "Edit Report Edit Report" at bounding box center [1424, 128] width 124 height 29
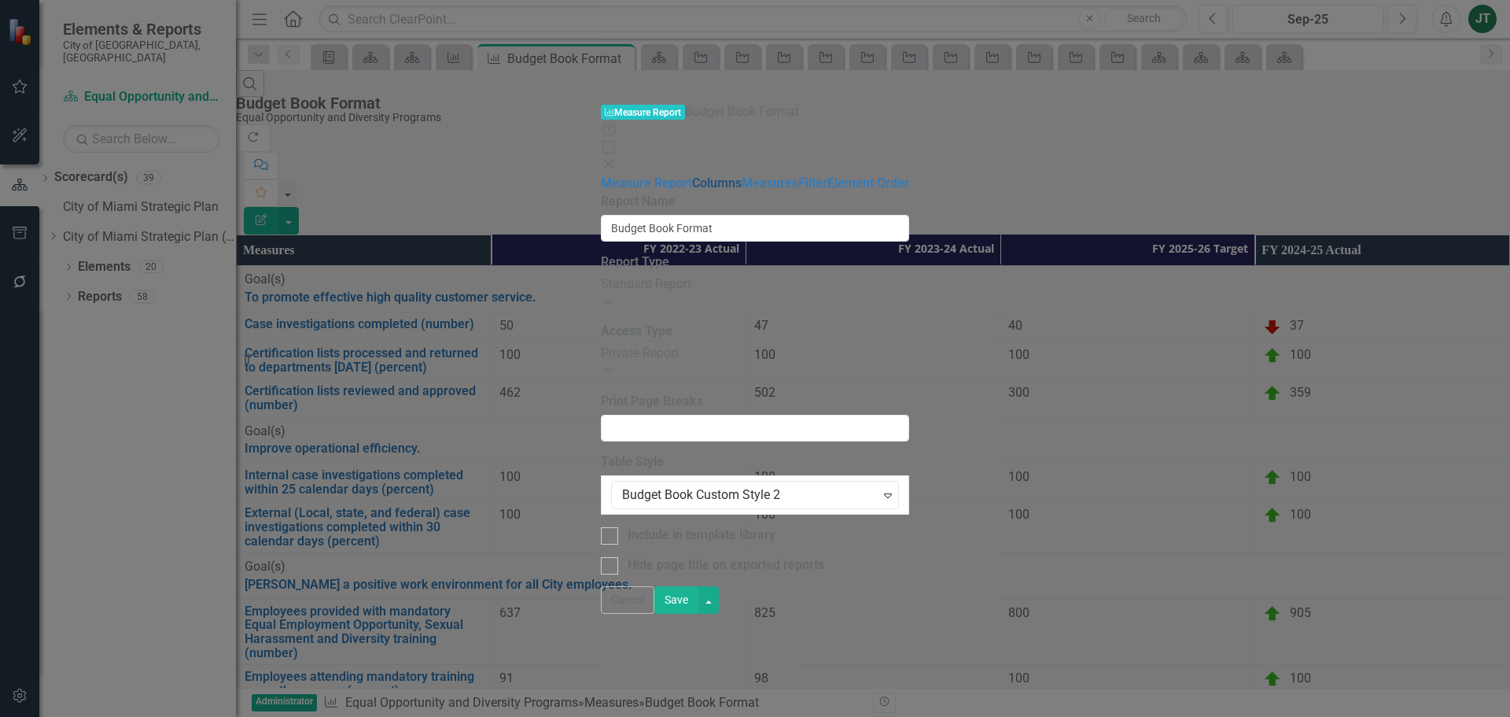
click at [692, 175] on link "Columns" at bounding box center [717, 182] width 50 height 15
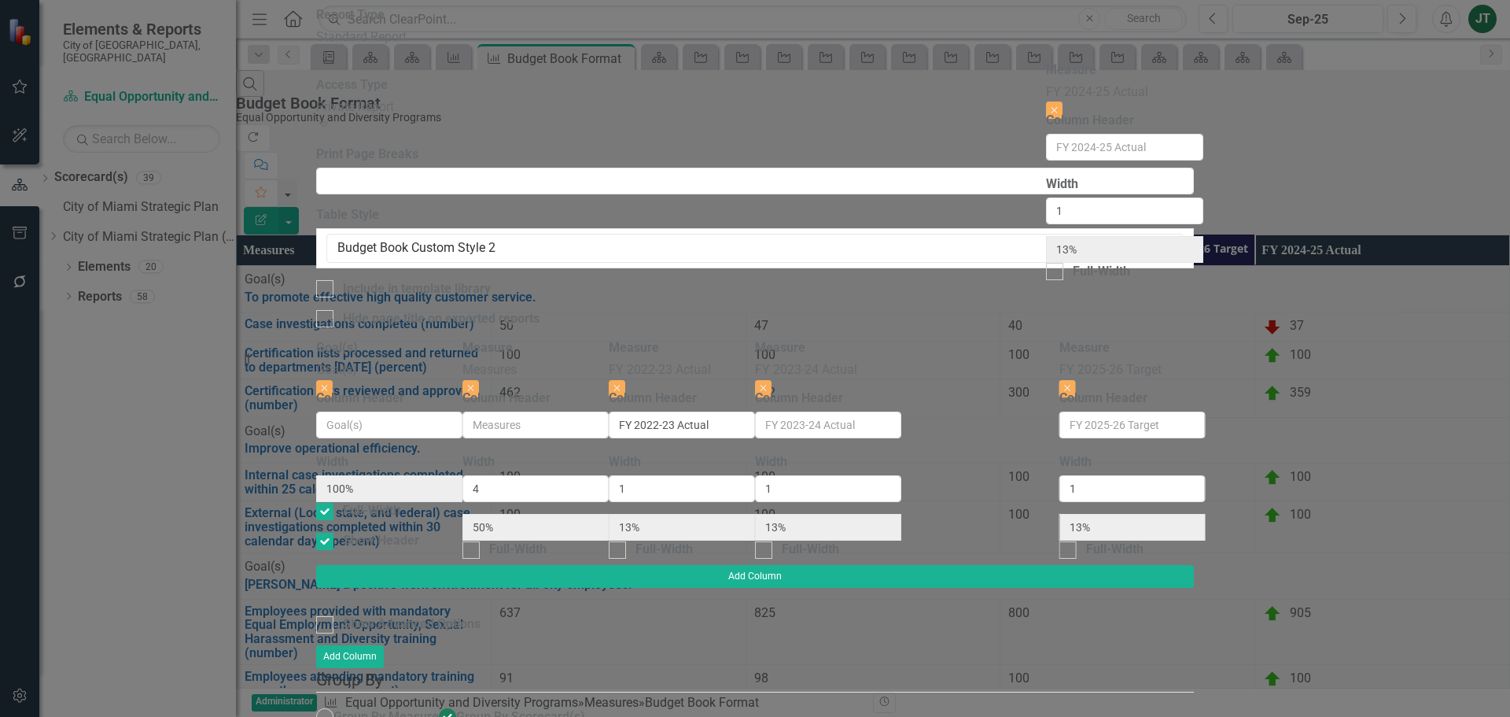
drag, startPoint x: 1336, startPoint y: 83, endPoint x: 1159, endPoint y: 98, distance: 176.8
click at [1154, 339] on div "Goal(s) Goal(s) Close Column Header Width 100% Full-Width Show Header Measure M…" at bounding box center [755, 452] width 878 height 226
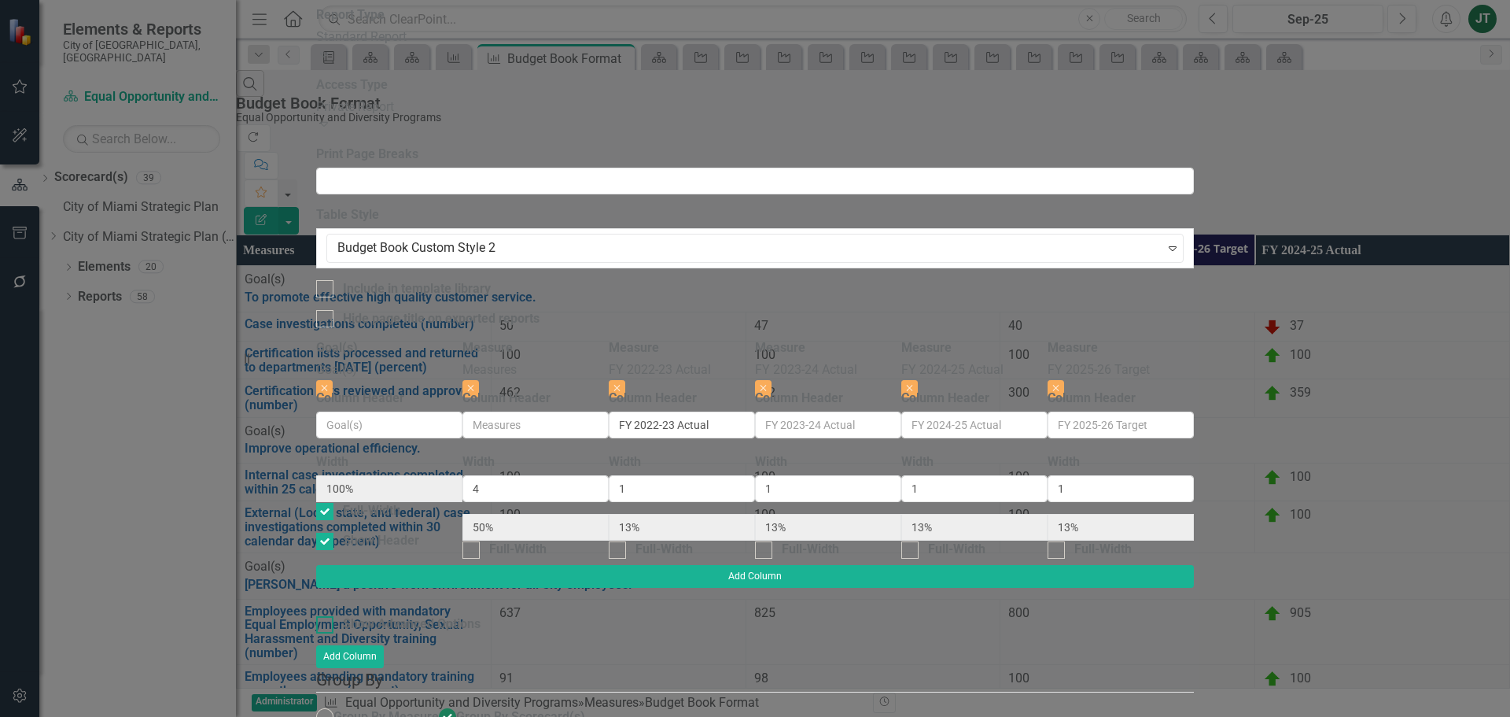
click at [481, 615] on div "Show Advanced Options" at bounding box center [412, 624] width 138 height 18
click at [326, 616] on input "Show Advanced Options" at bounding box center [321, 621] width 10 height 10
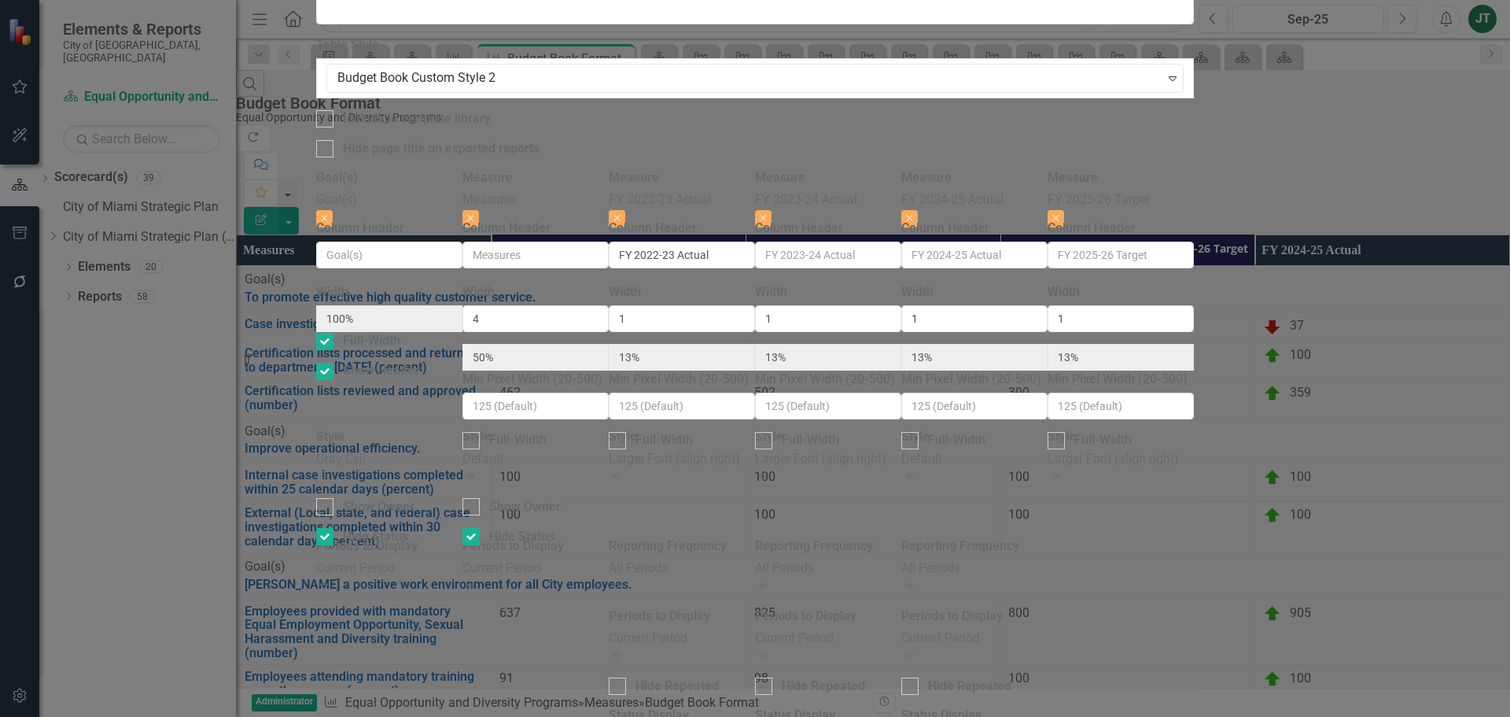
scroll to position [157, 0]
click at [1048, 450] on div "Default" at bounding box center [974, 459] width 146 height 18
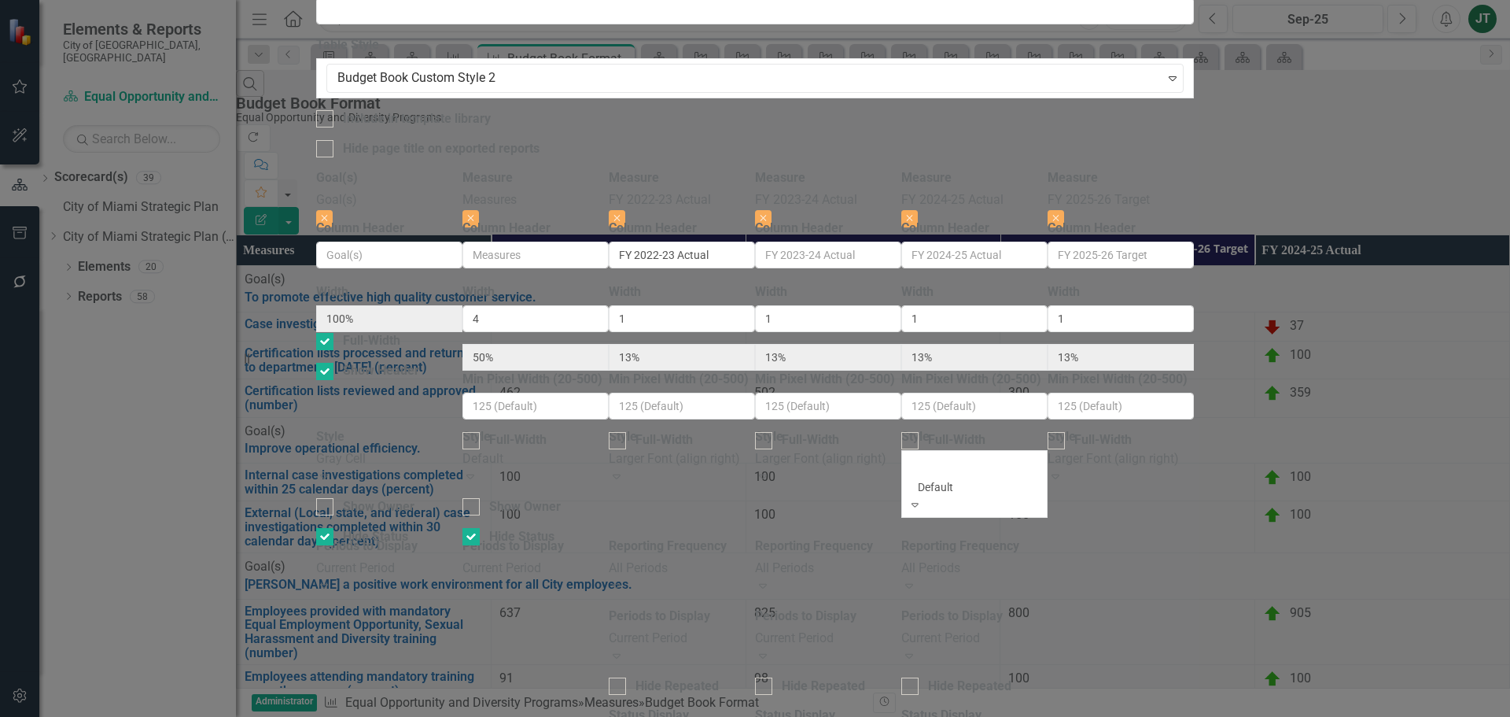
scroll to position [393, 0]
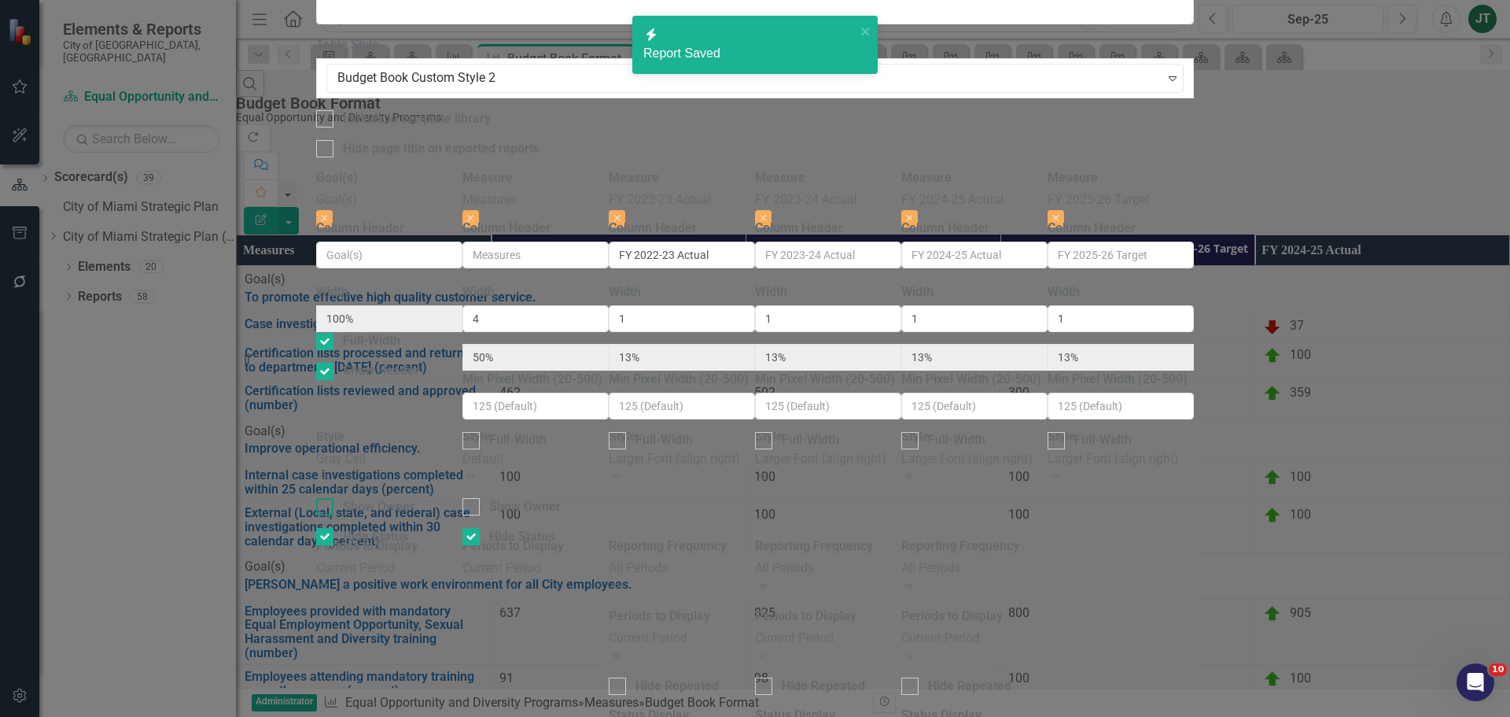
checkbox input "false"
radio input "false"
checkbox input "false"
radio input "true"
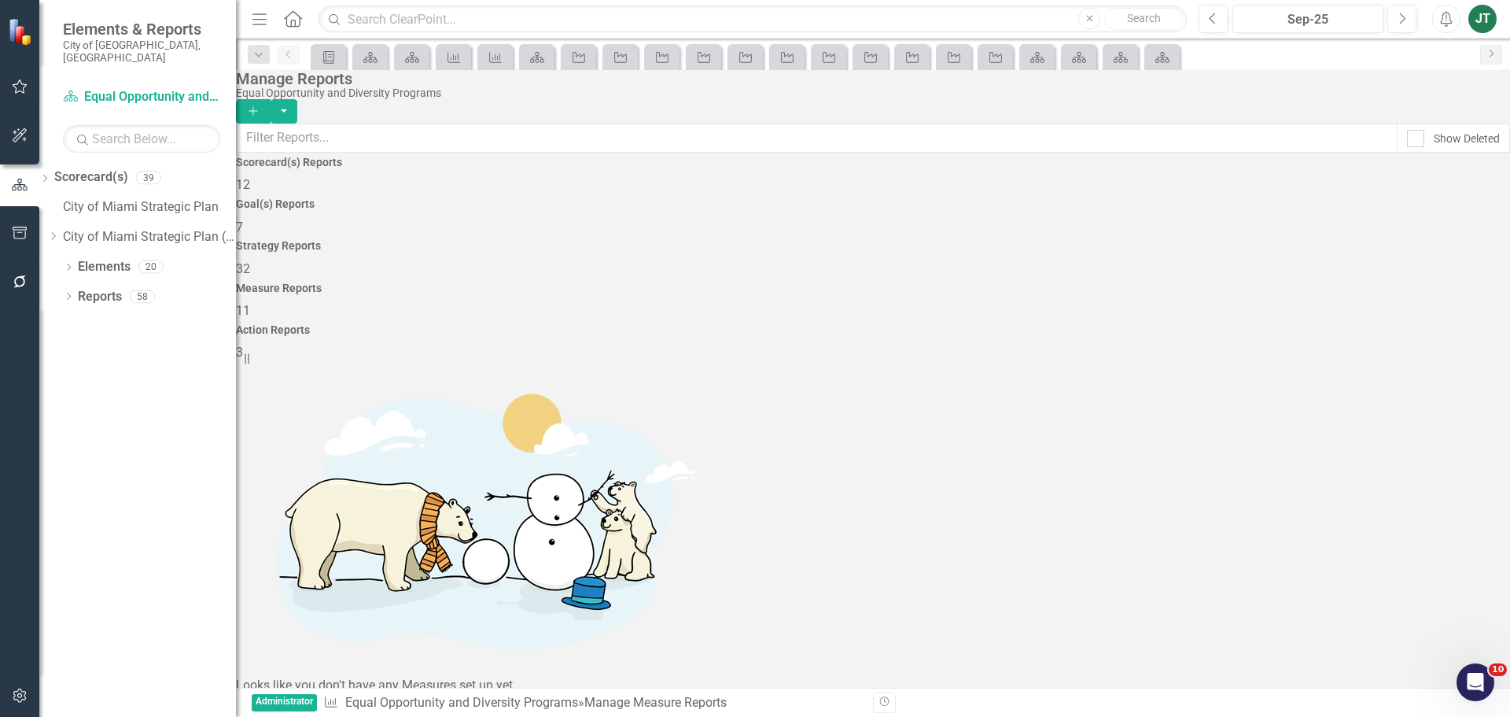
scroll to position [142, 0]
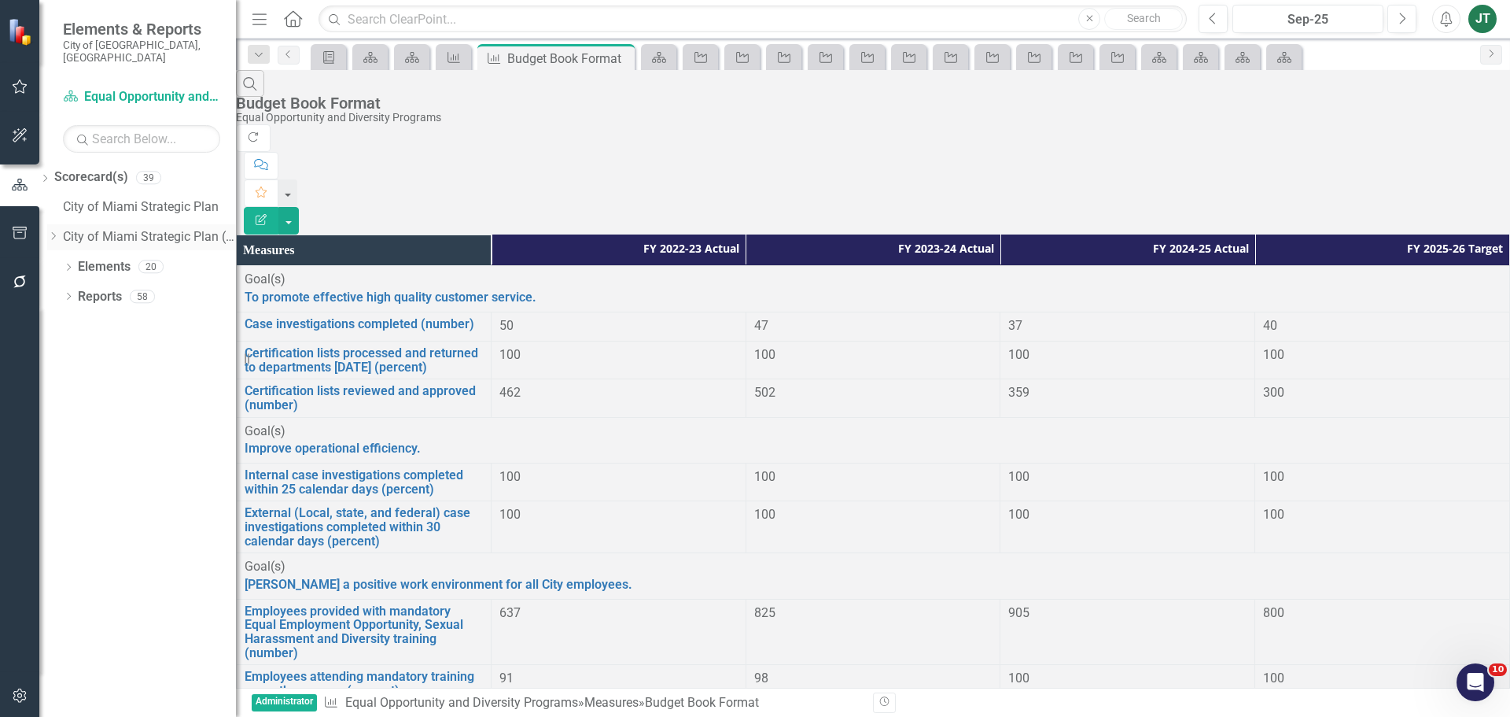
click at [56, 232] on icon at bounding box center [54, 236] width 4 height 8
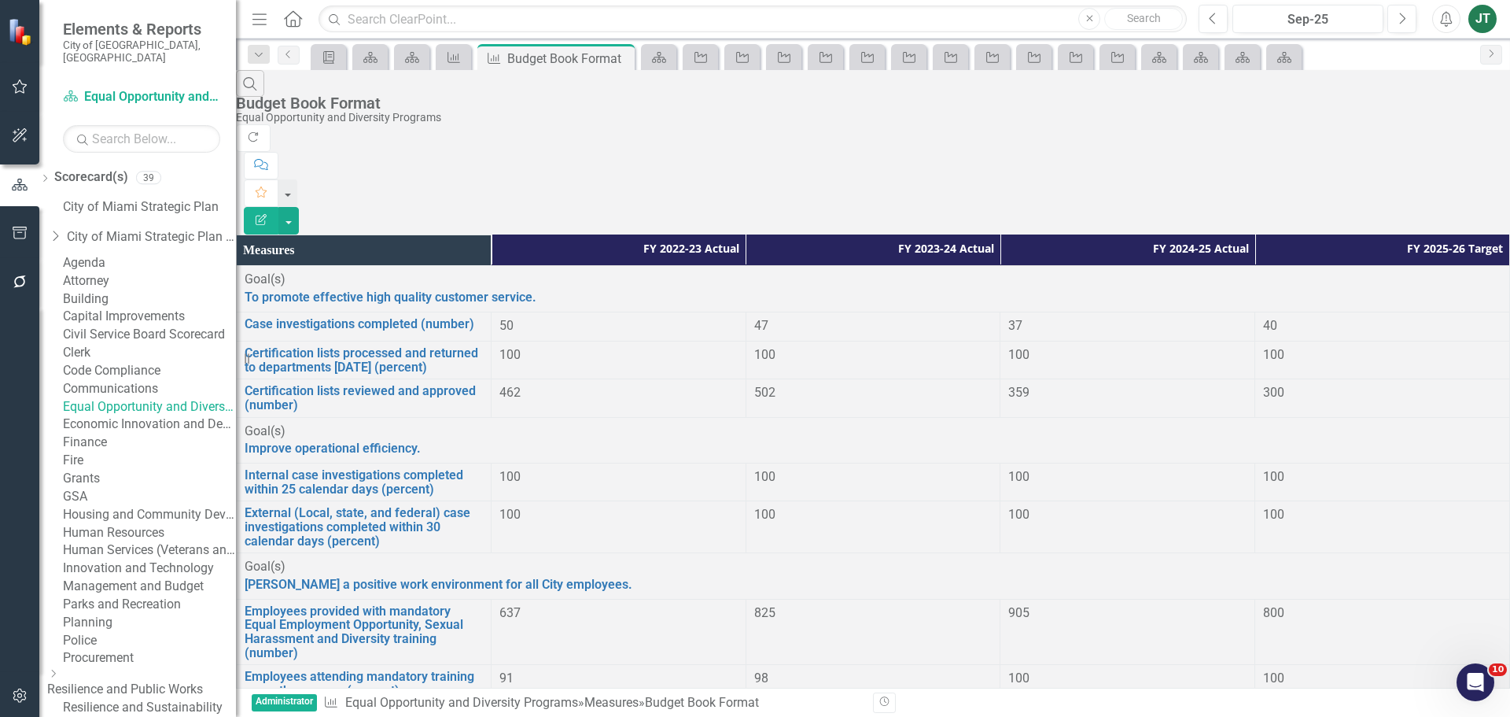
click at [138, 398] on link "Communications" at bounding box center [149, 389] width 173 height 18
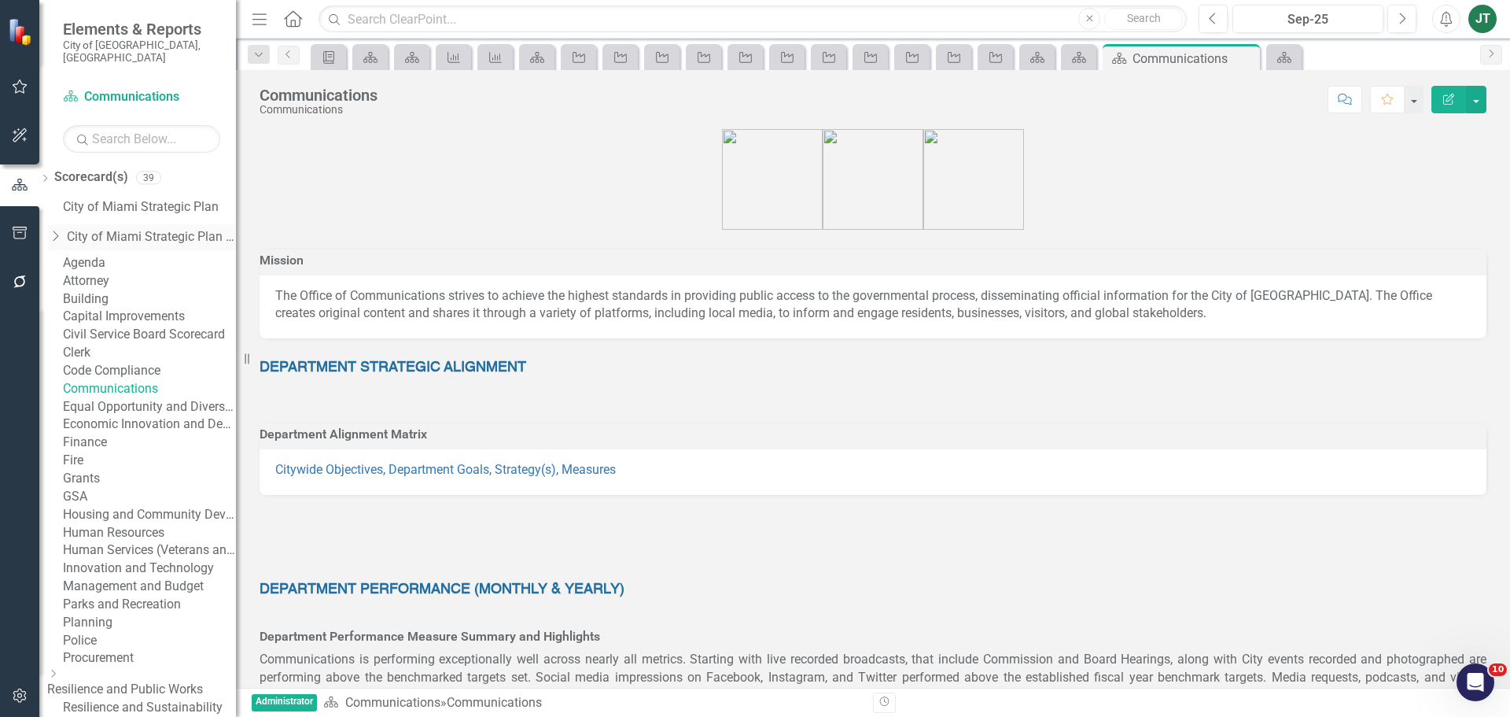
click at [63, 230] on icon "Dropdown" at bounding box center [55, 236] width 16 height 13
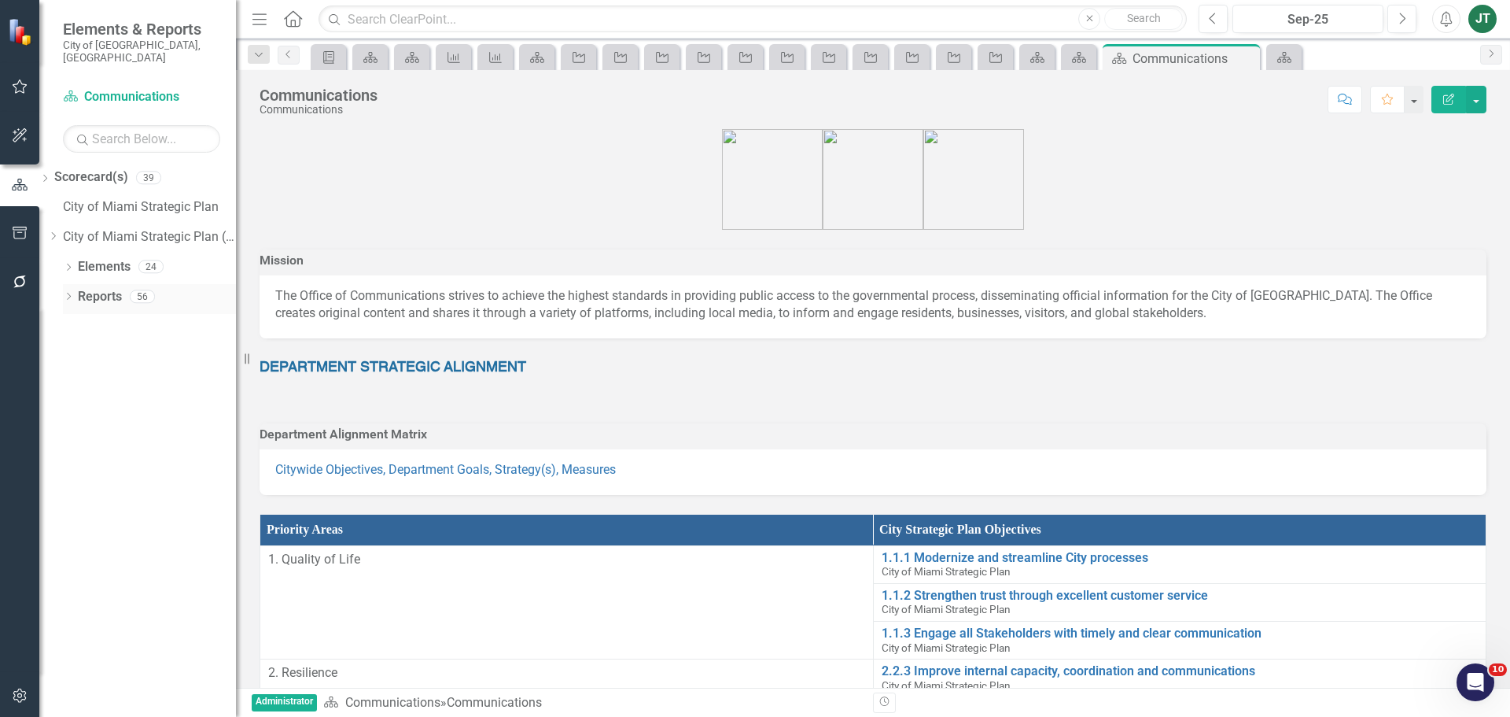
click at [94, 288] on link "Reports" at bounding box center [100, 297] width 44 height 18
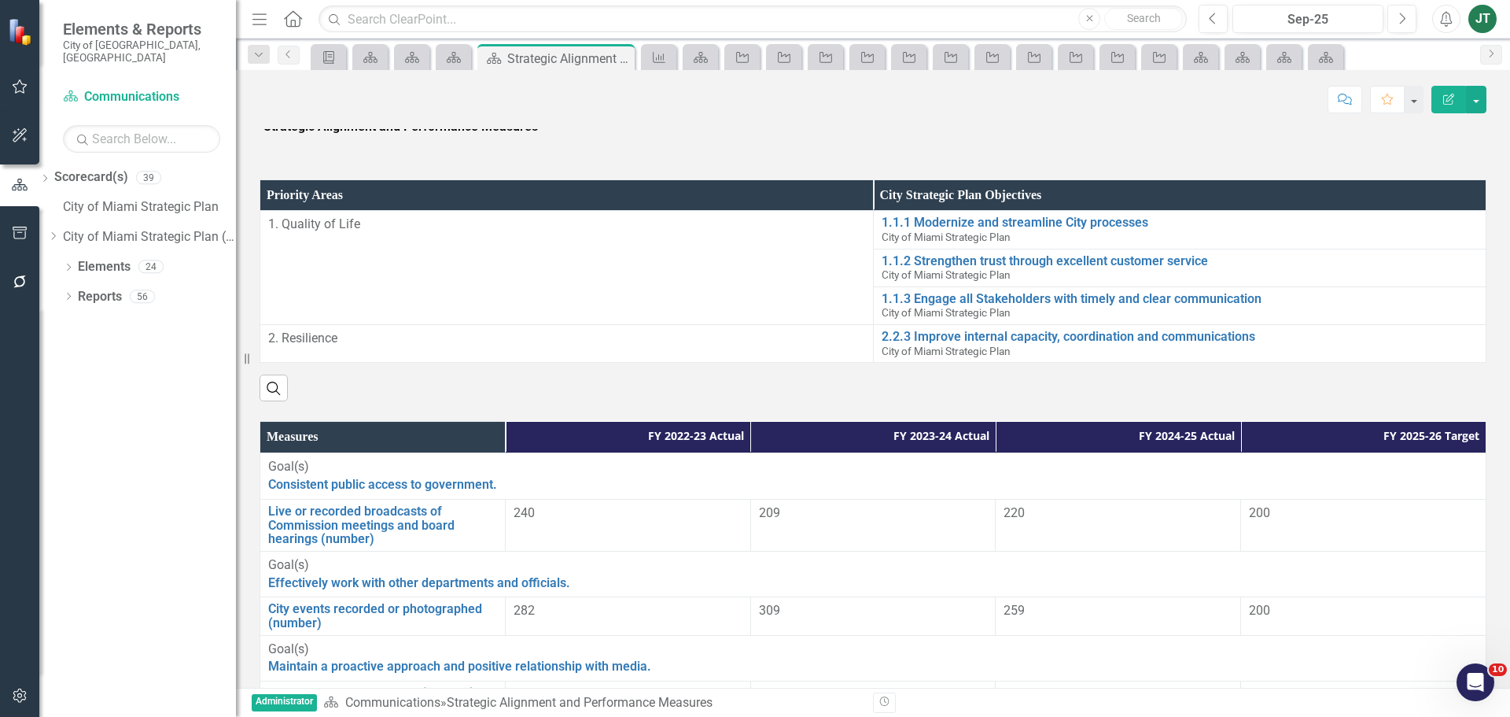
scroll to position [803, 0]
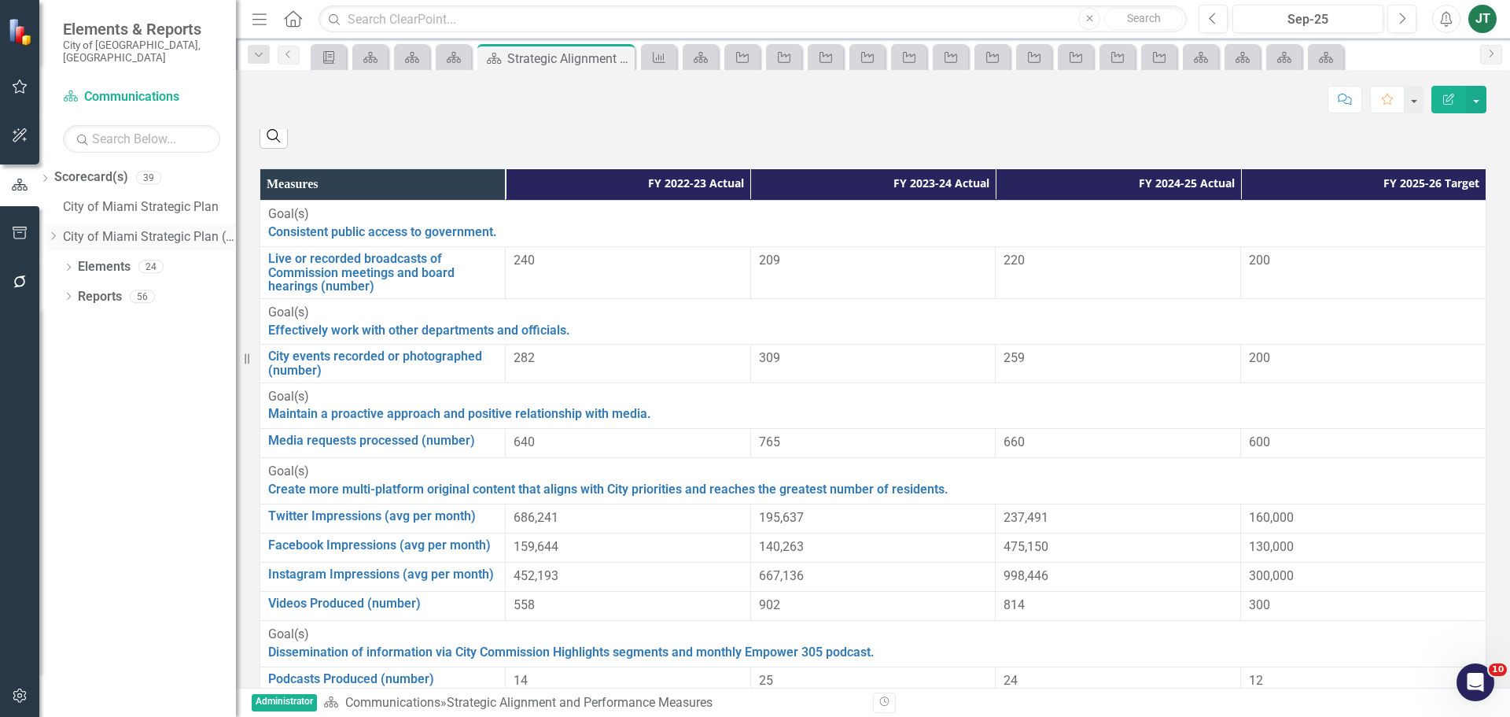
click at [59, 231] on icon "Dropdown" at bounding box center [53, 235] width 12 height 9
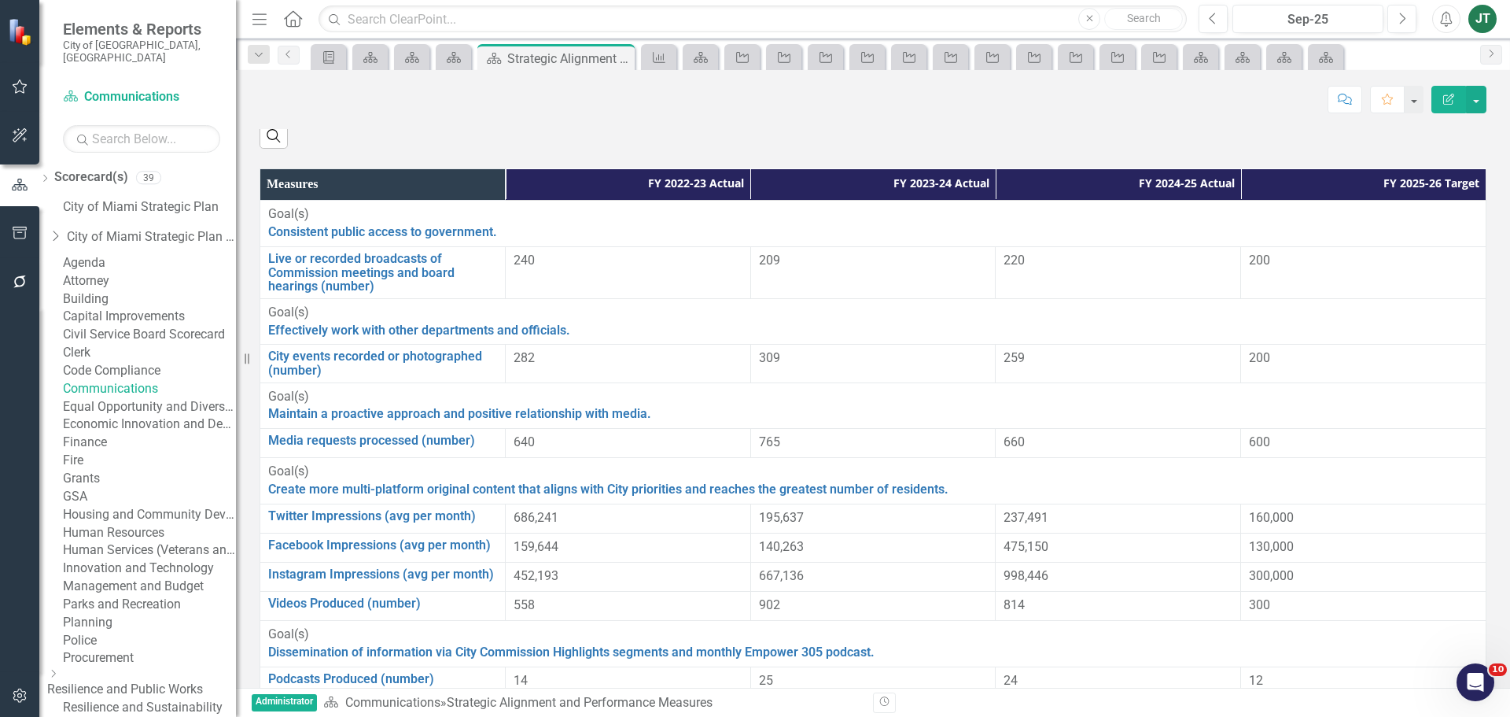
click at [138, 433] on link "Economic Innovation and Development" at bounding box center [149, 424] width 173 height 18
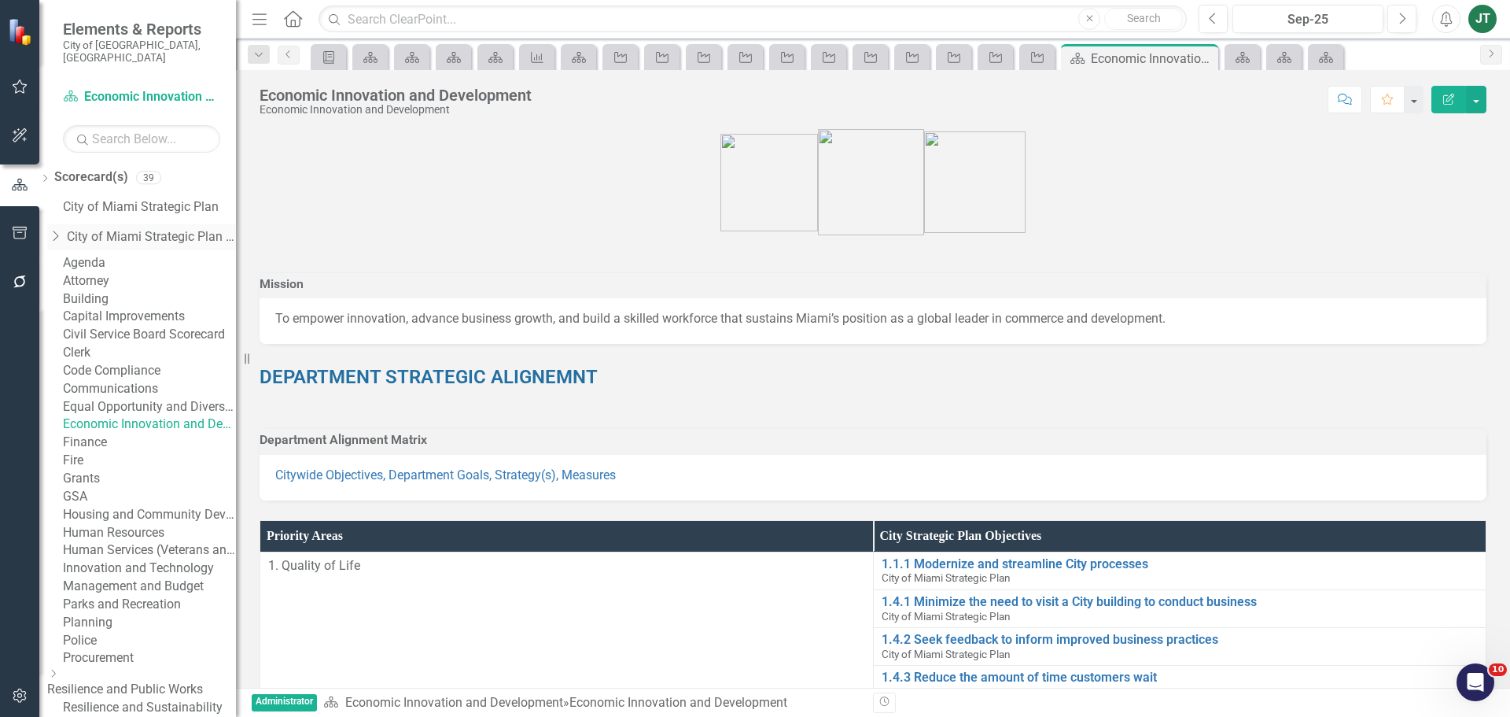
click at [63, 230] on icon "Dropdown" at bounding box center [55, 236] width 16 height 13
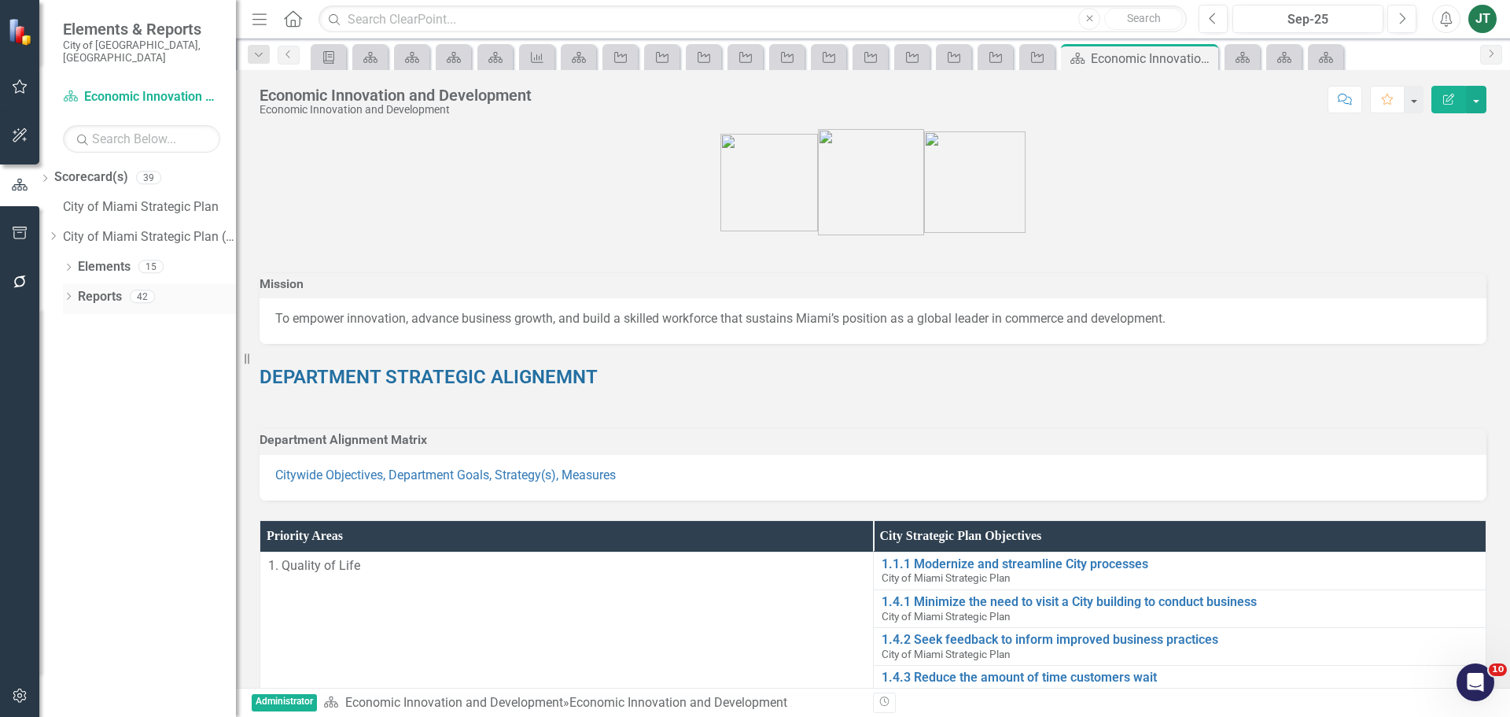
click at [104, 288] on link "Reports" at bounding box center [100, 297] width 44 height 18
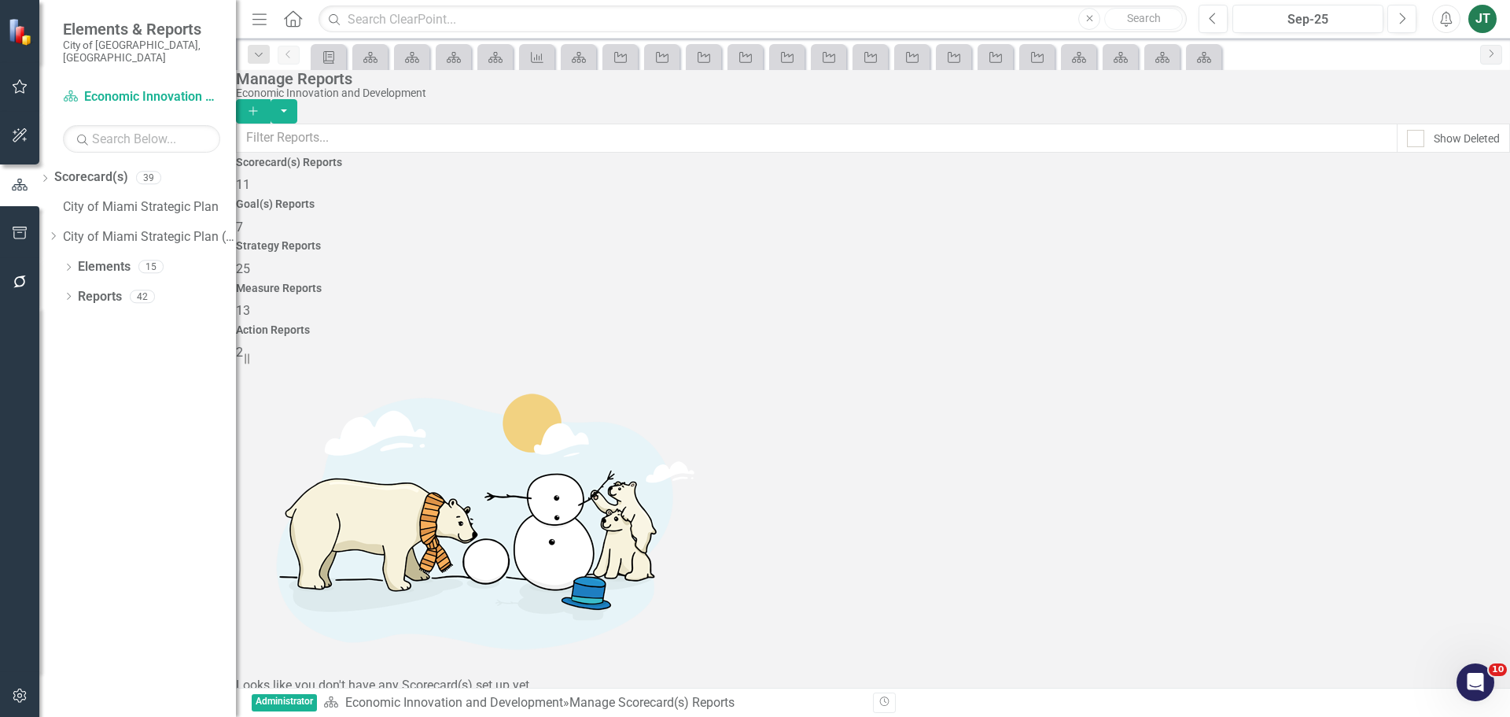
click at [1106, 282] on div "Measure Reports 13" at bounding box center [873, 301] width 1274 height 38
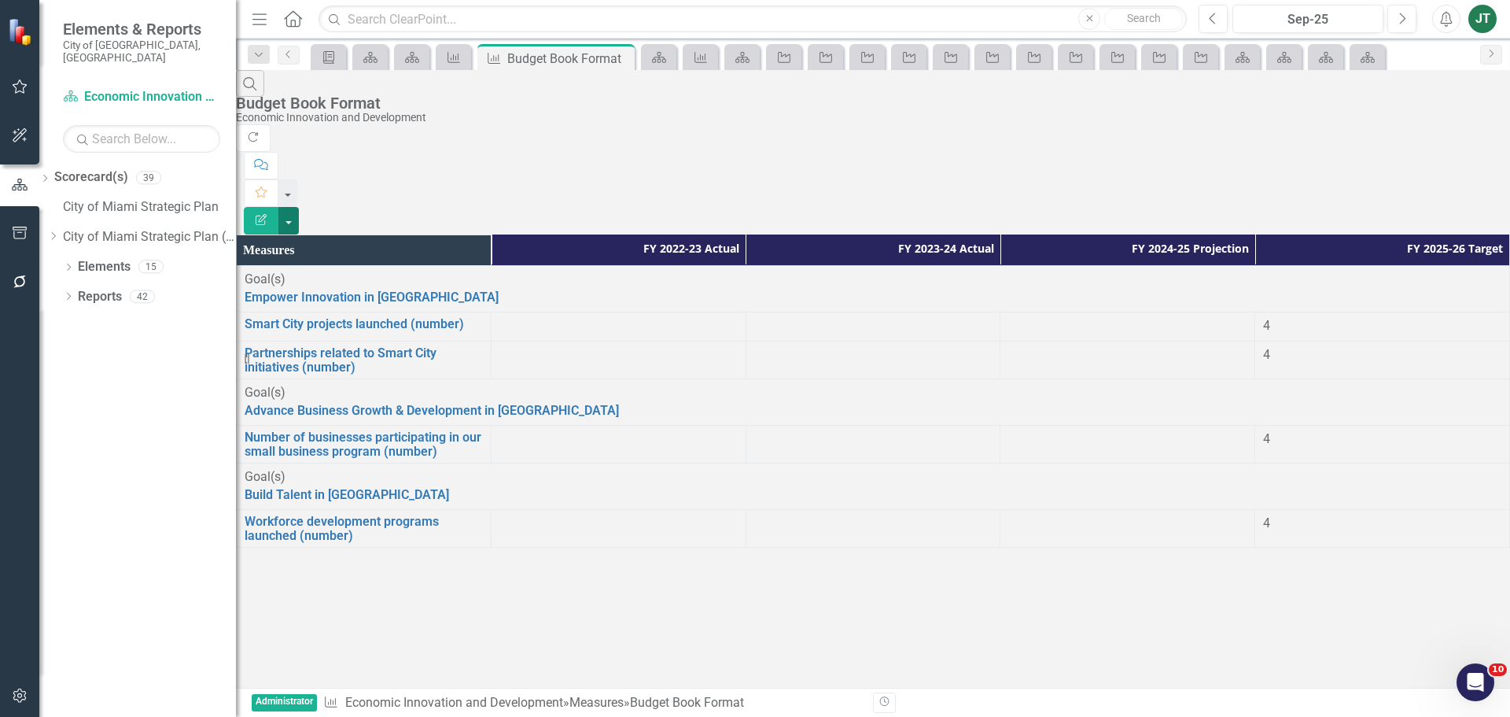
click at [299, 207] on button "button" at bounding box center [288, 221] width 20 height 28
click at [1428, 133] on link "Edit Report Edit Report" at bounding box center [1424, 128] width 124 height 29
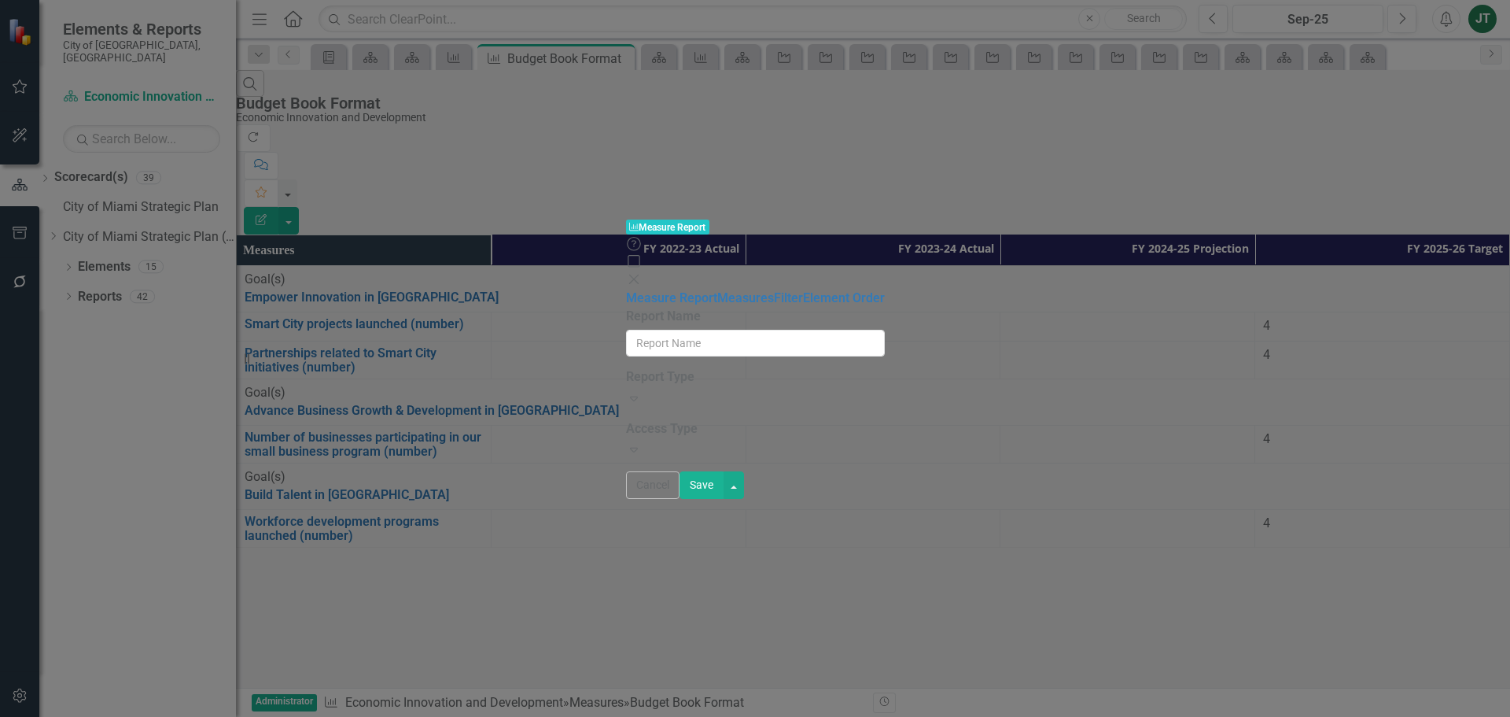
type input "Budget Book Format"
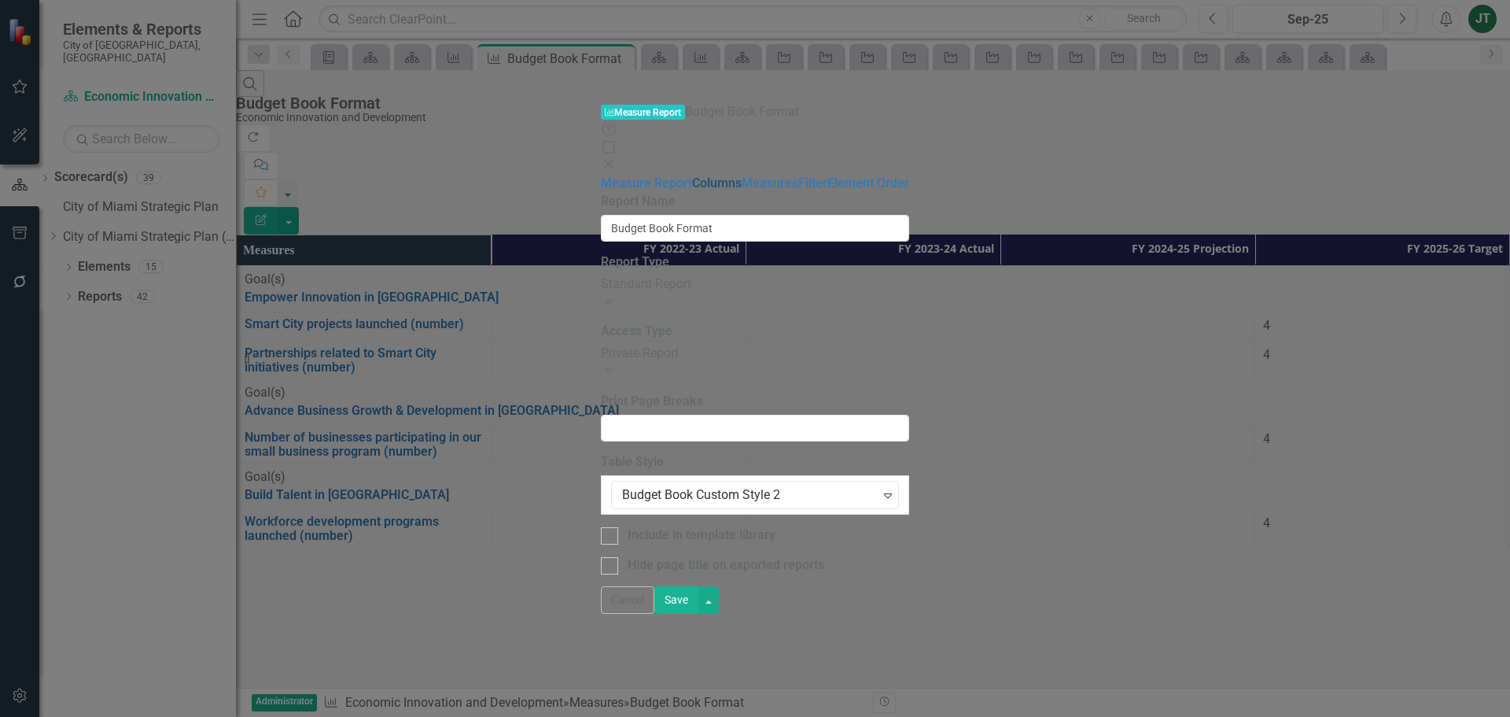
click at [692, 175] on link "Columns" at bounding box center [717, 182] width 50 height 15
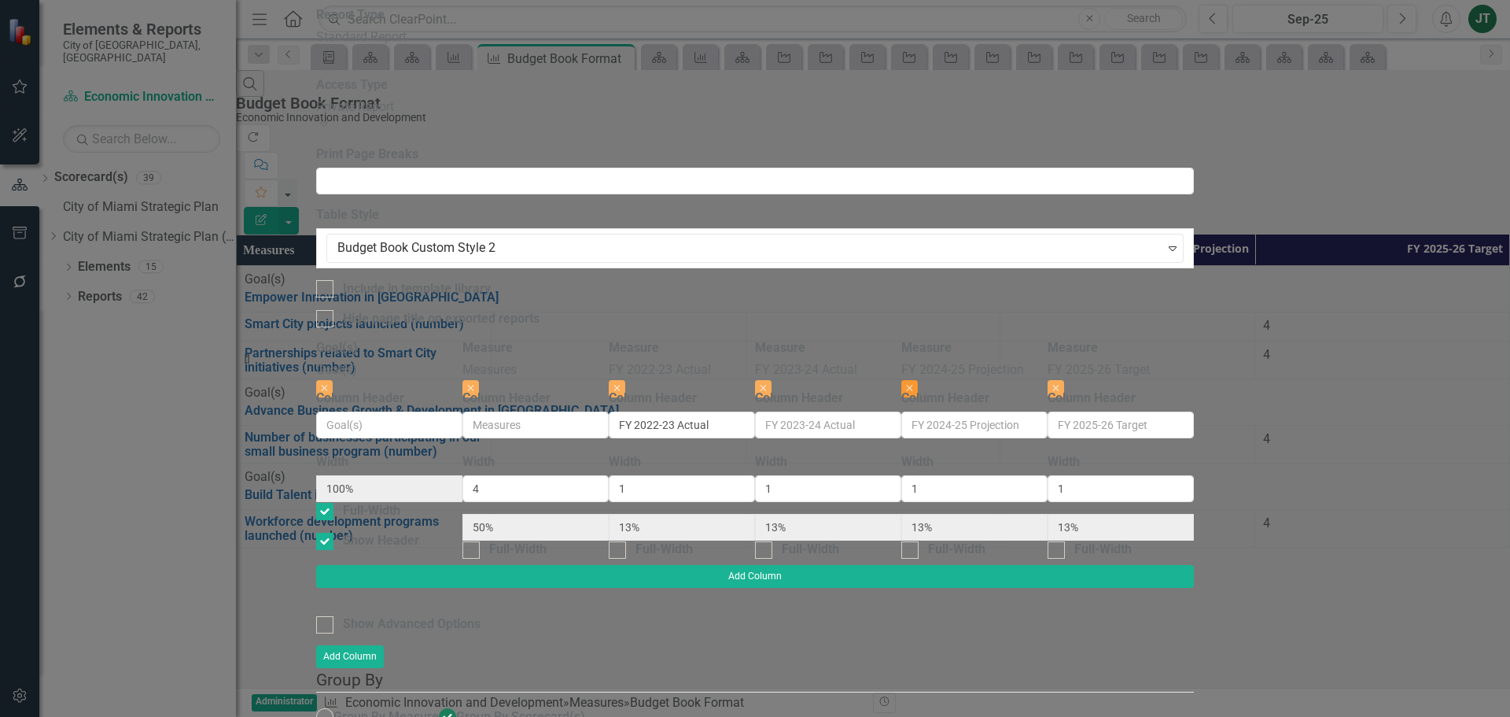
click at [913, 383] on icon "Close" at bounding box center [909, 387] width 7 height 9
type input "57%"
type input "14%"
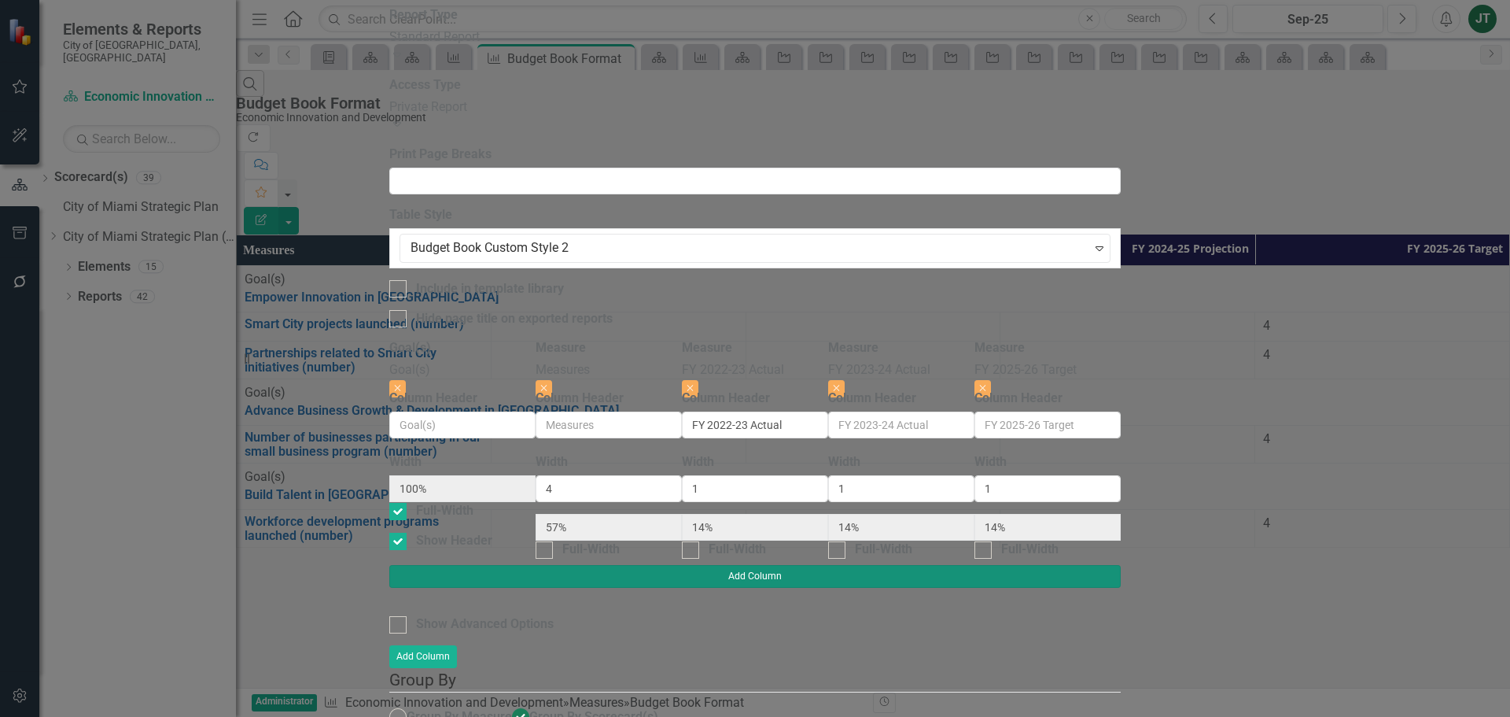
click at [1121, 565] on button "Add Column" at bounding box center [755, 576] width 732 height 22
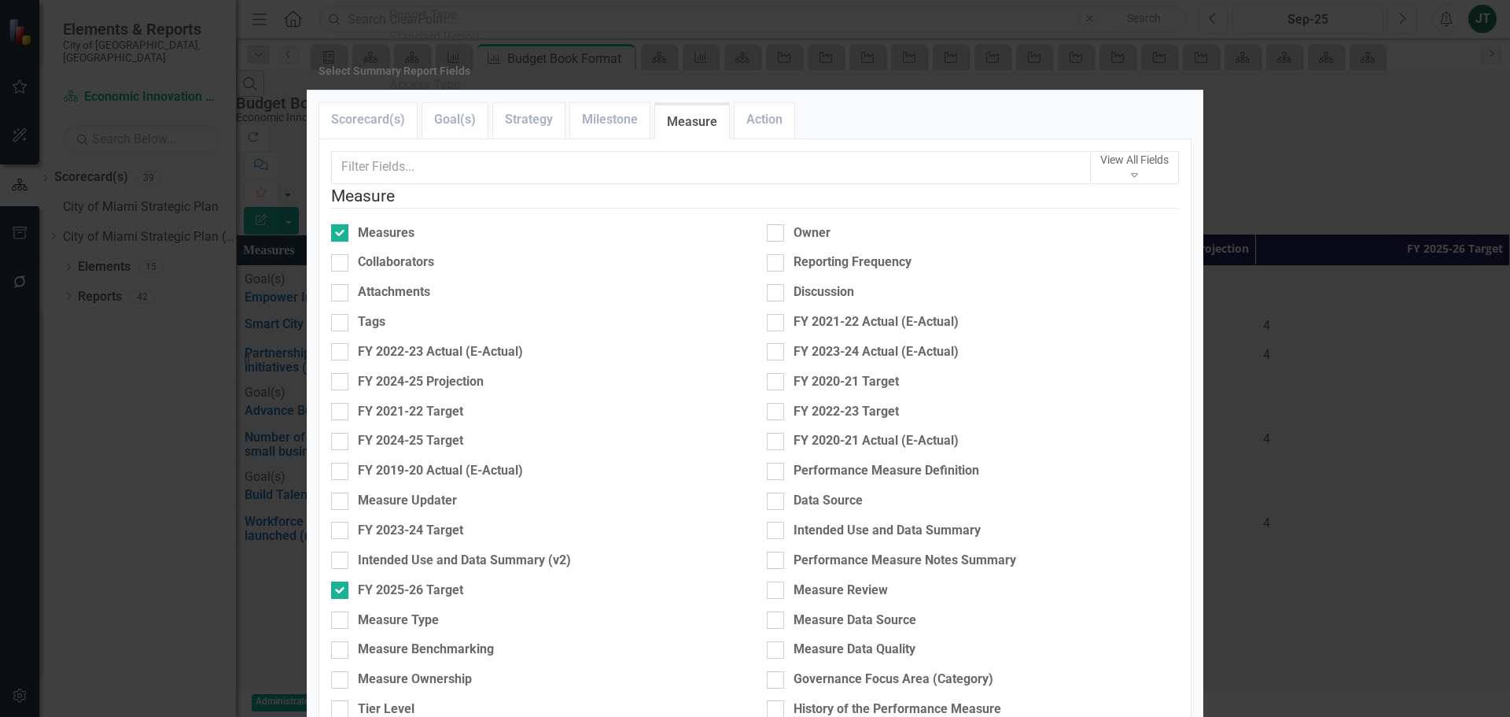
scroll to position [551, 0]
checkbox input "true"
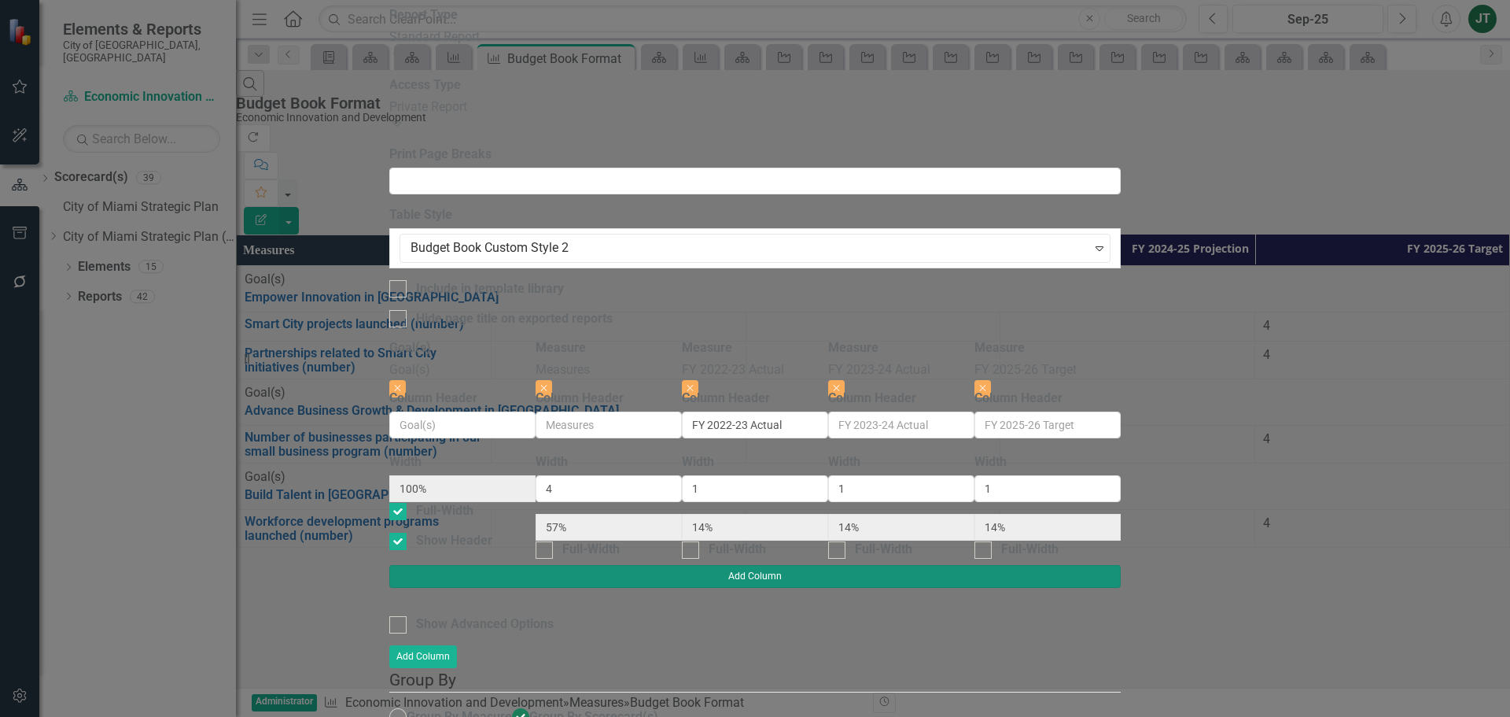
type input "50%"
type input "13%"
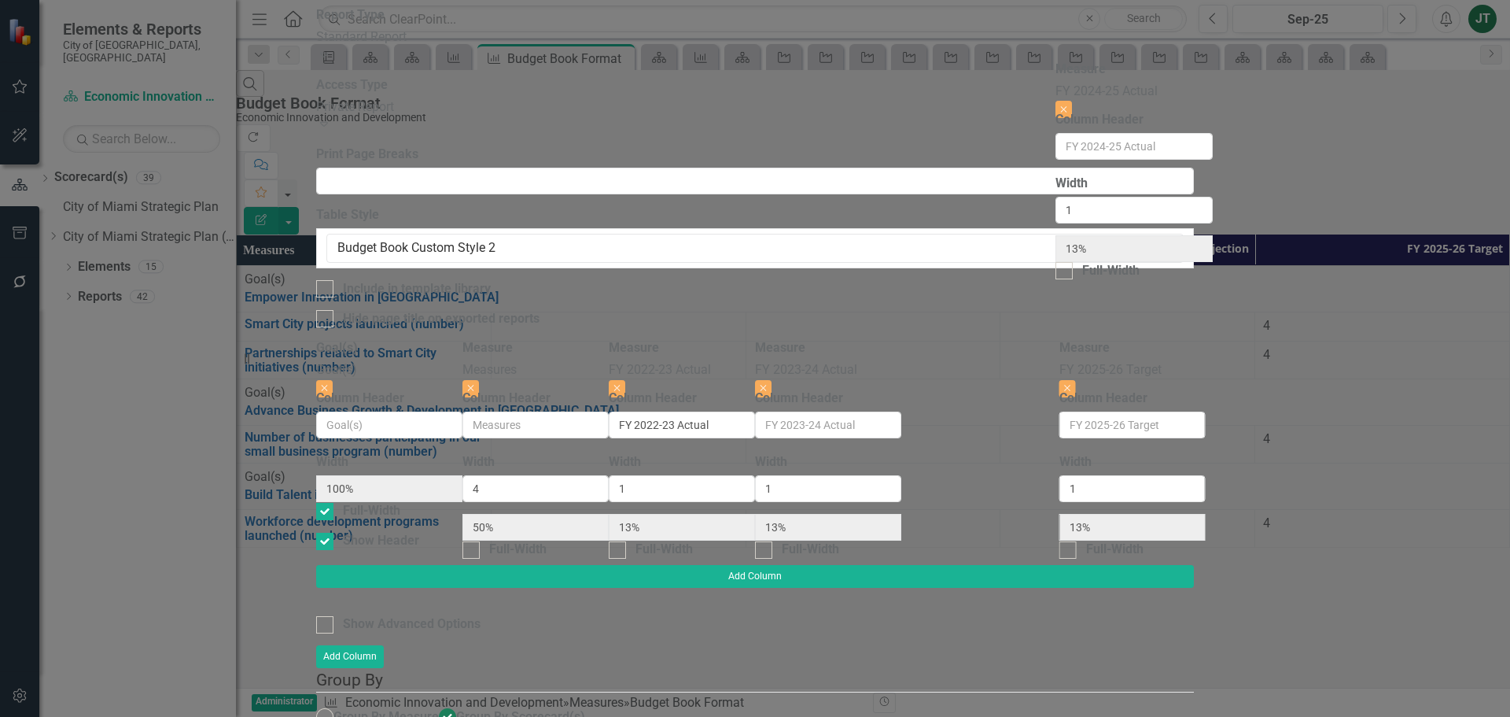
drag, startPoint x: 1297, startPoint y: 92, endPoint x: 1159, endPoint y: 87, distance: 137.7
click at [1159, 339] on div "Goal(s) Goal(s) Close Column Header Width 100% Full-Width Show Header Measure M…" at bounding box center [755, 452] width 878 height 226
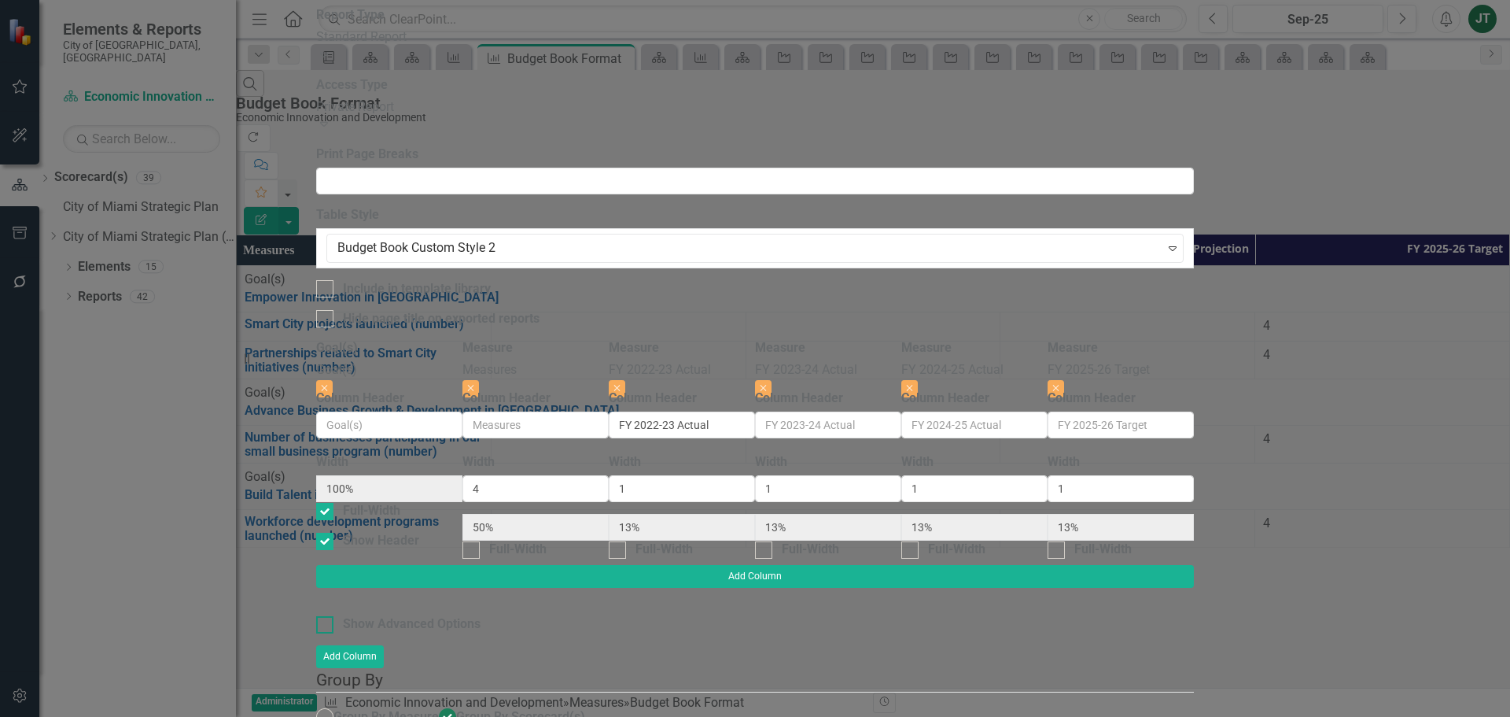
click at [481, 615] on div "Show Advanced Options" at bounding box center [412, 624] width 138 height 18
click at [326, 616] on input "Show Advanced Options" at bounding box center [321, 621] width 10 height 10
checkbox input "true"
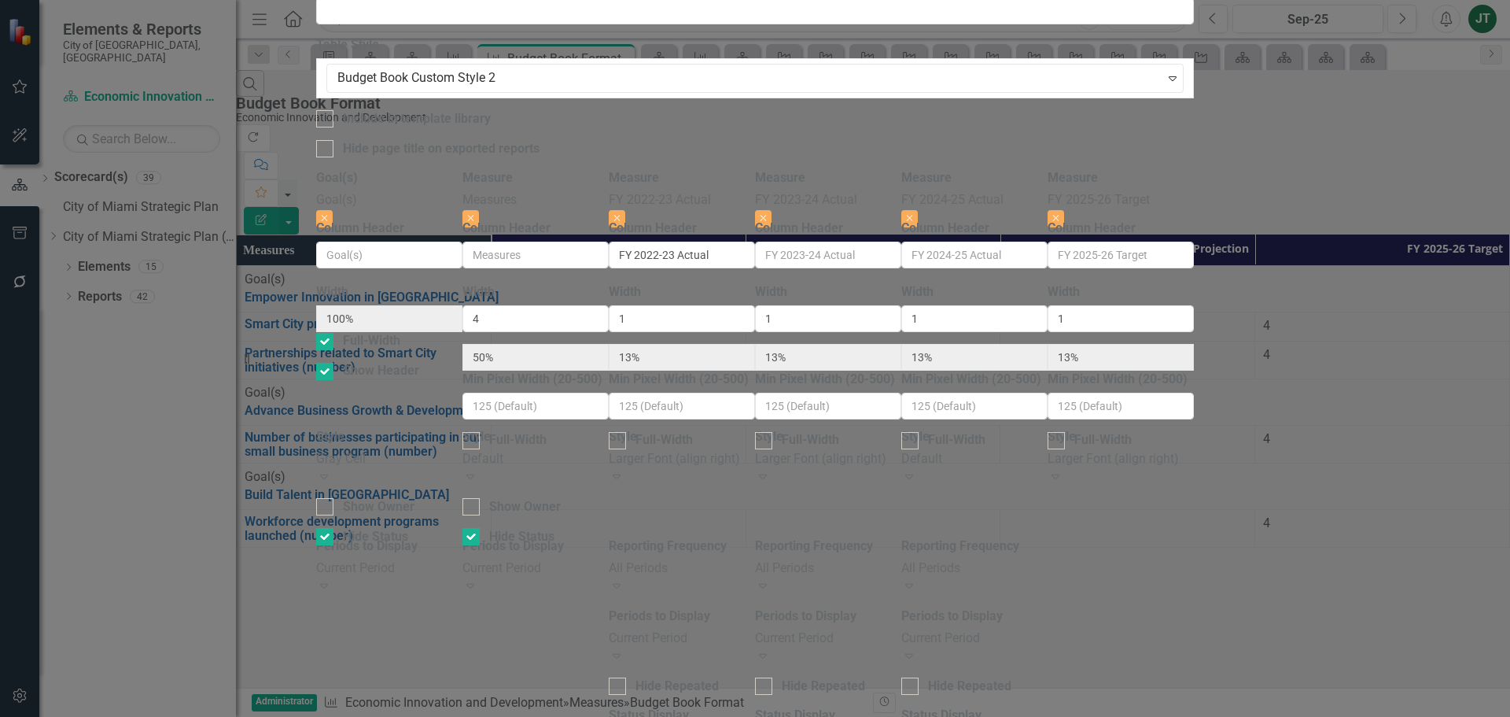
click at [1048, 450] on div "Default" at bounding box center [974, 459] width 146 height 18
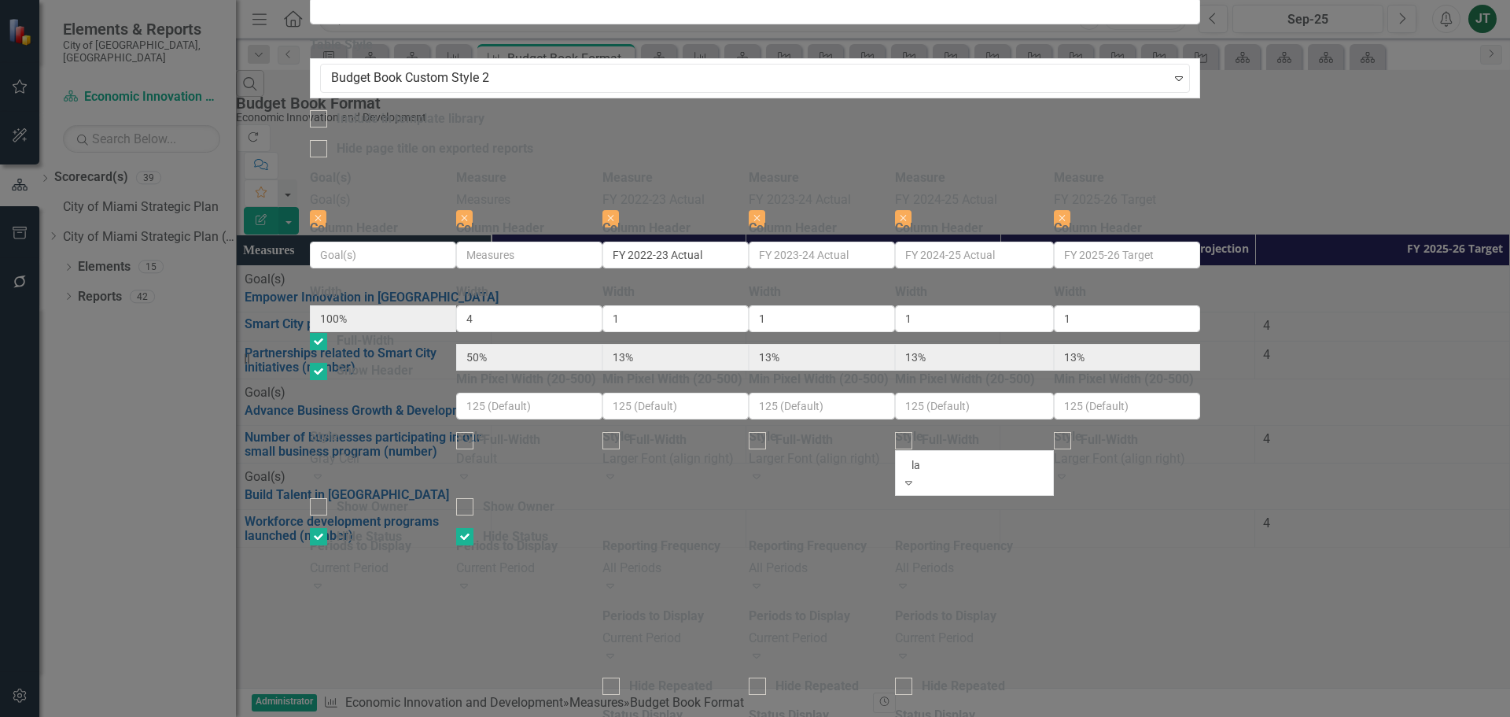
type input "lar"
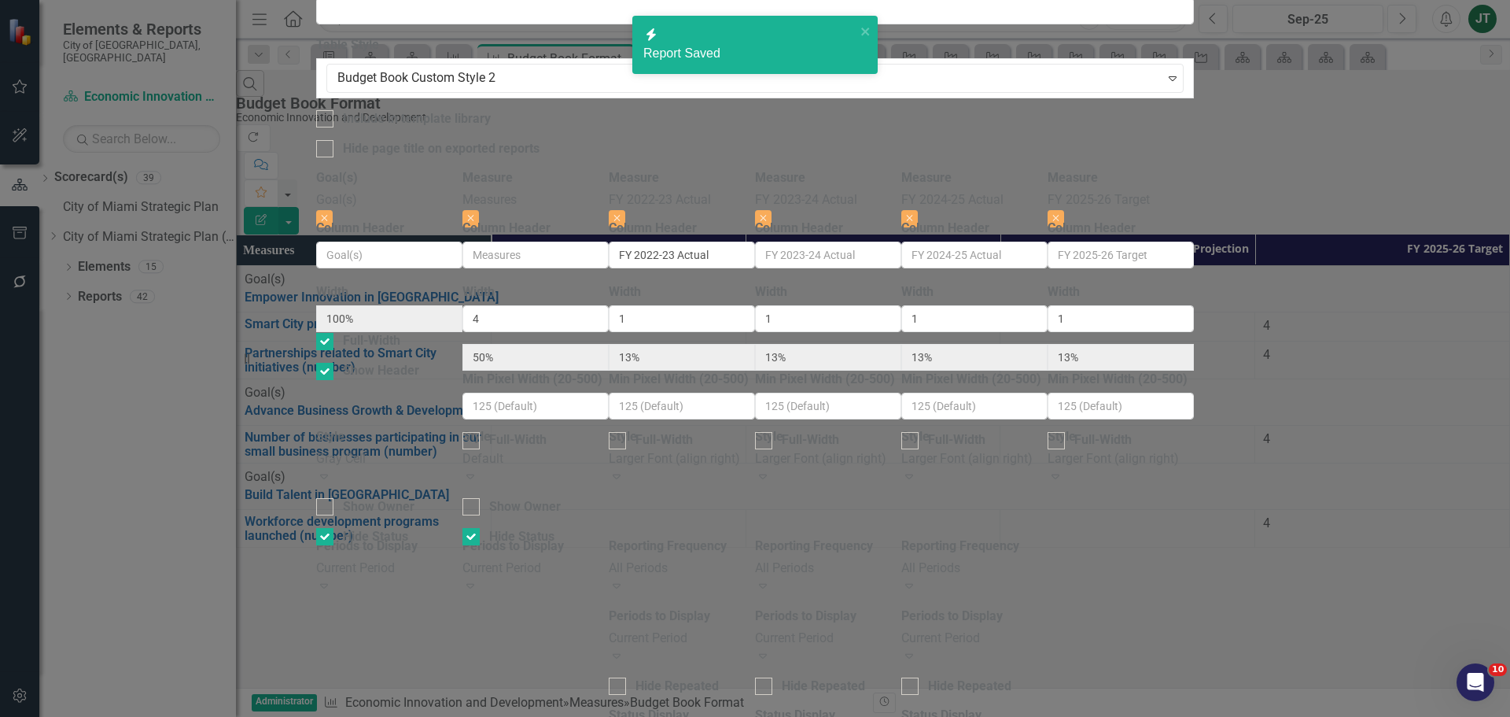
checkbox input "false"
radio input "false"
checkbox input "false"
radio input "true"
